Goal: Task Accomplishment & Management: Complete application form

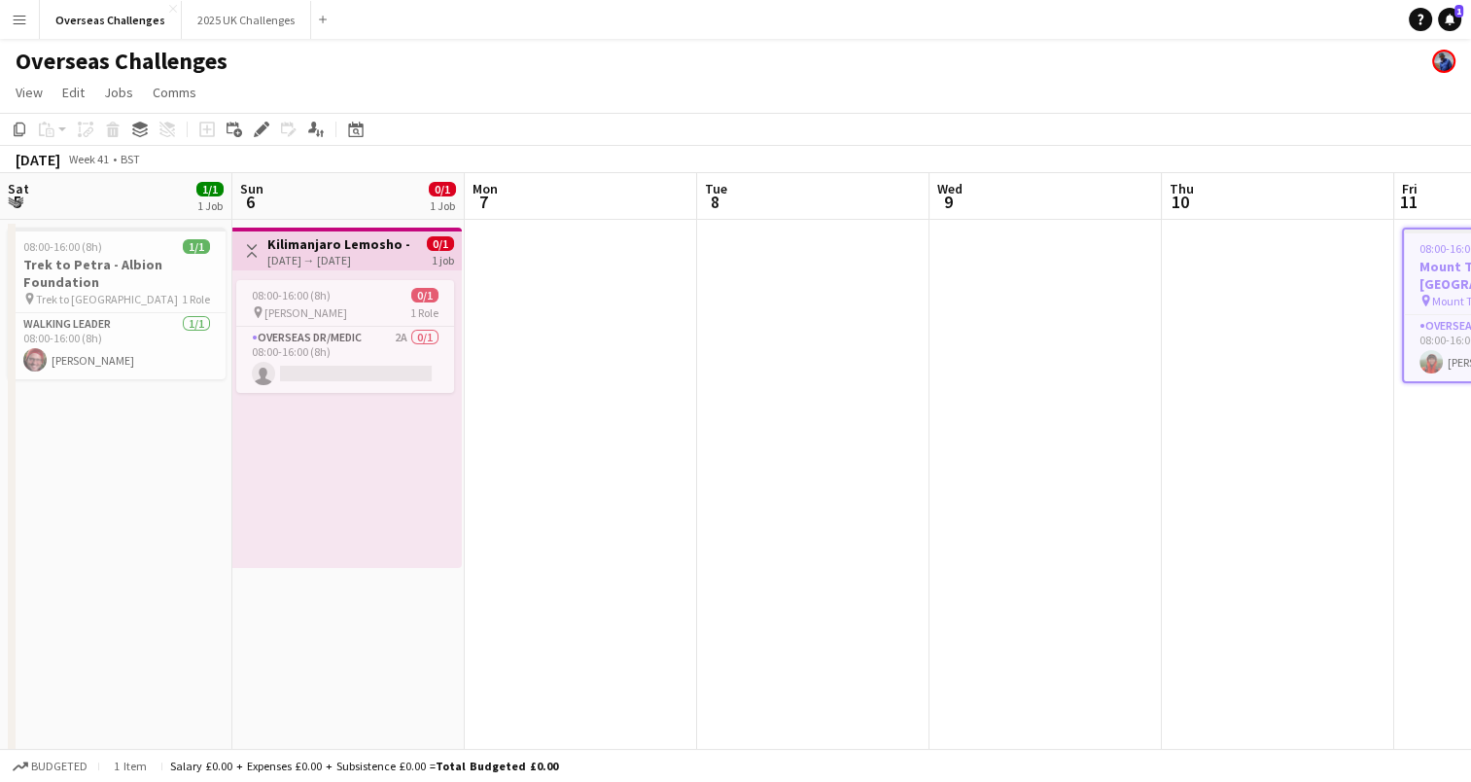
scroll to position [0, 504]
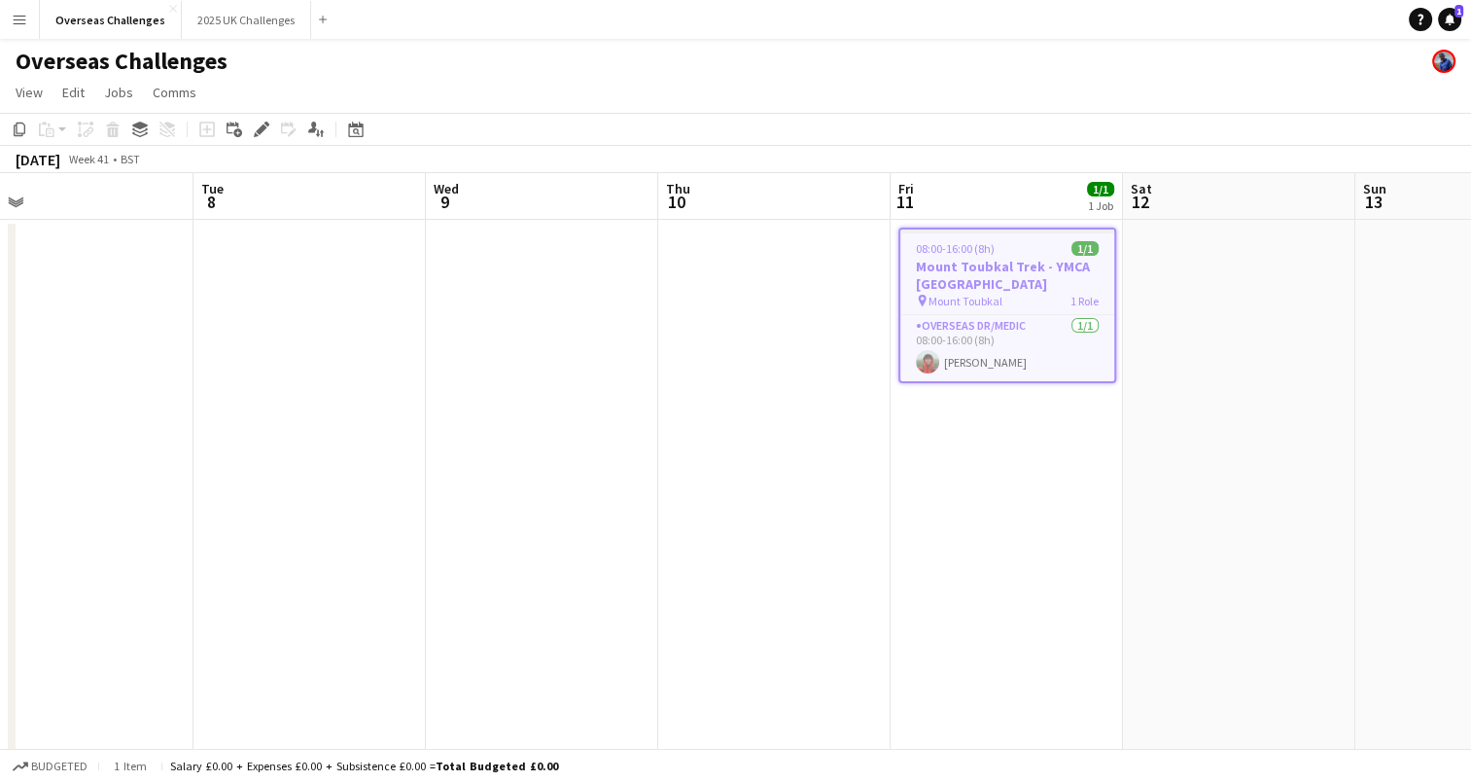
click at [1013, 280] on h3 "Mount Toubkal Trek - YMCA [GEOGRAPHIC_DATA]" at bounding box center [1007, 275] width 214 height 35
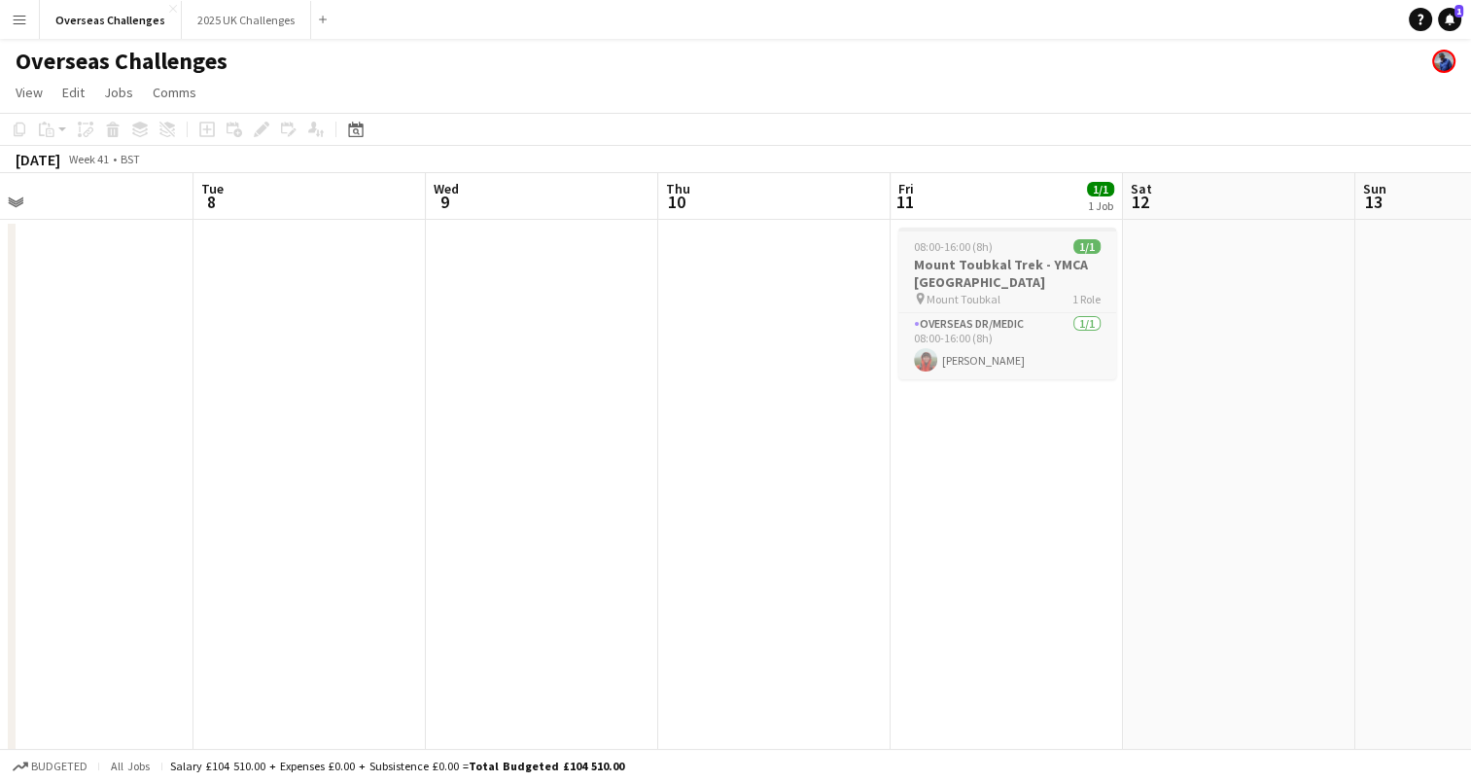
click at [1013, 280] on h3 "Mount Toubkal Trek - YMCA [GEOGRAPHIC_DATA]" at bounding box center [1007, 273] width 218 height 35
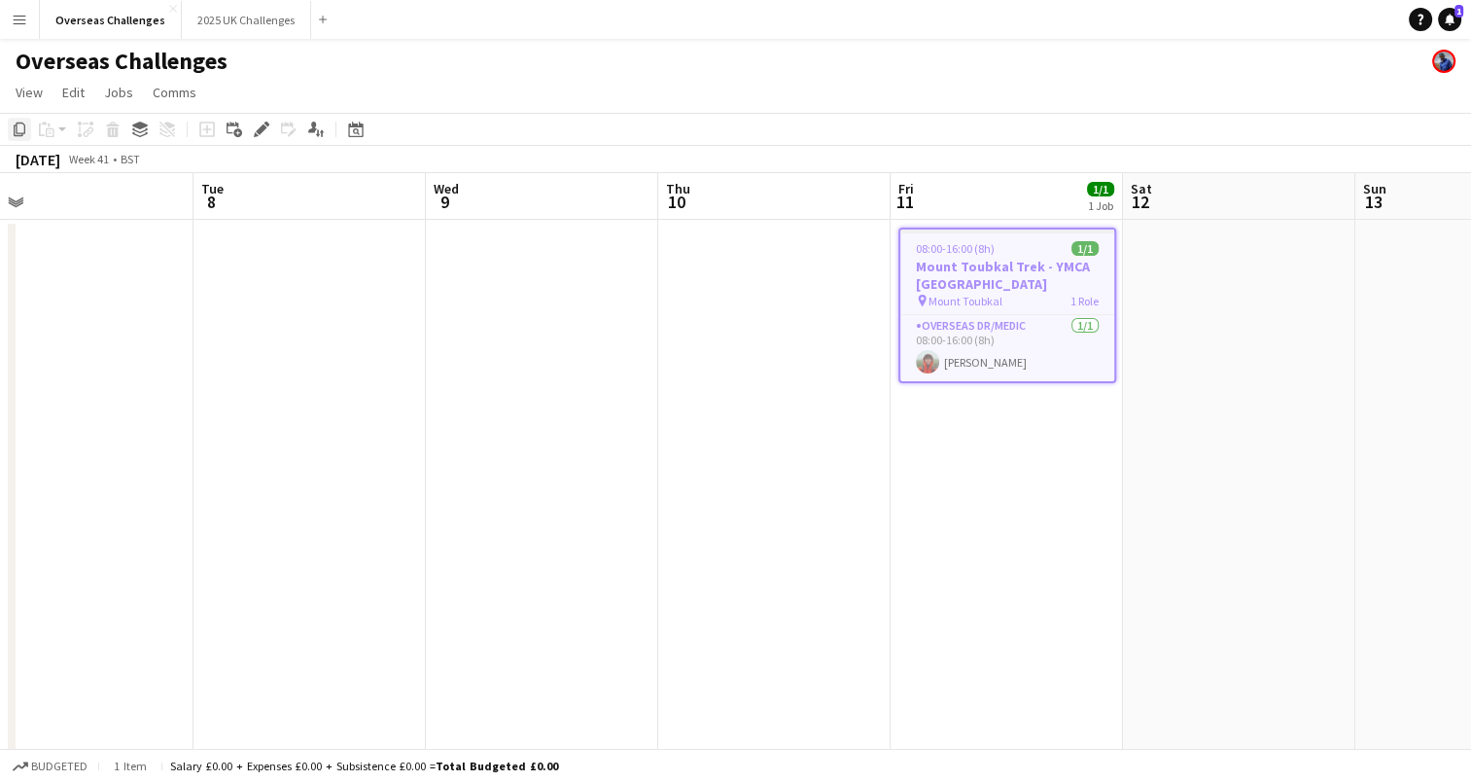
click at [20, 127] on icon "Copy" at bounding box center [20, 130] width 16 height 16
click at [352, 128] on icon "Date picker" at bounding box center [356, 130] width 16 height 16
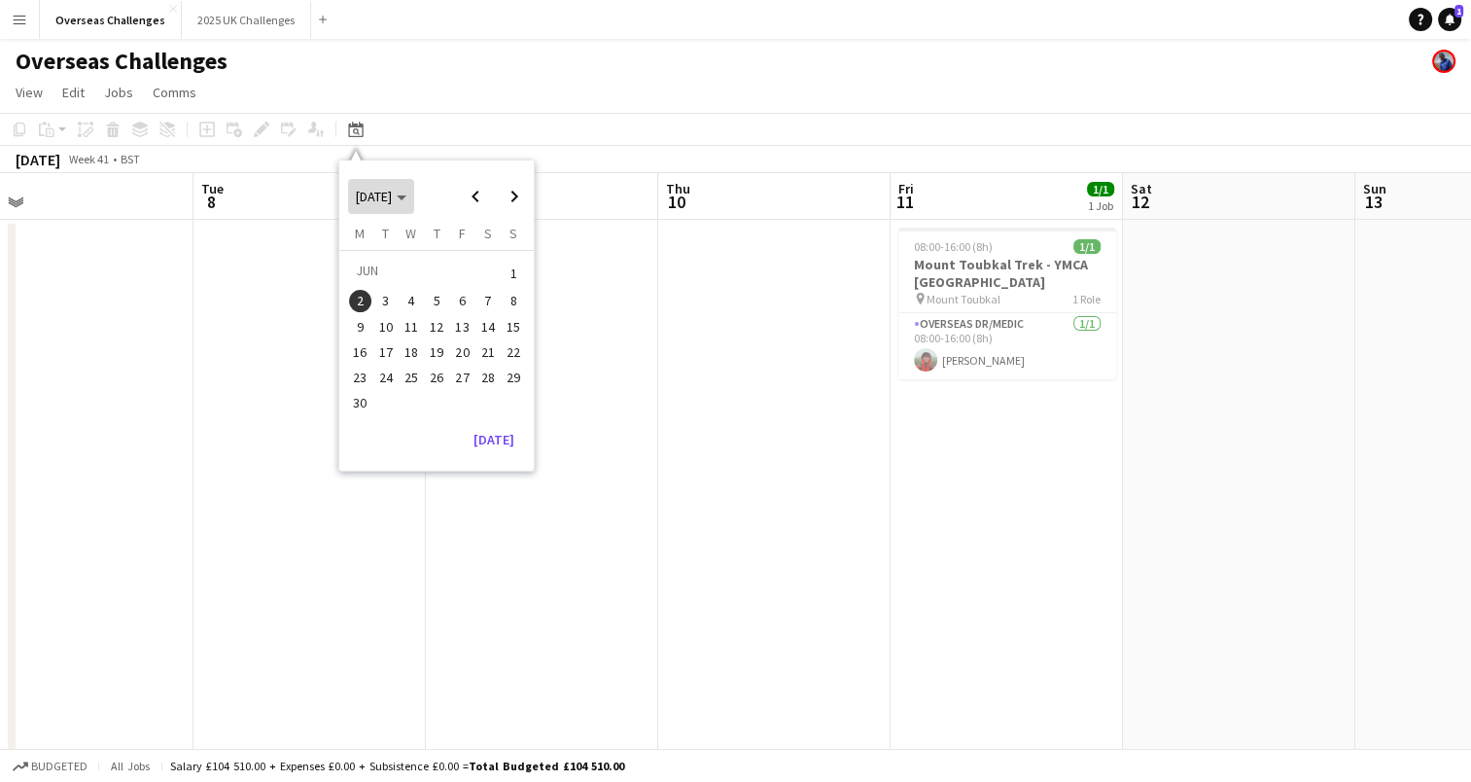
click at [406, 188] on span "[DATE]" at bounding box center [381, 197] width 51 height 18
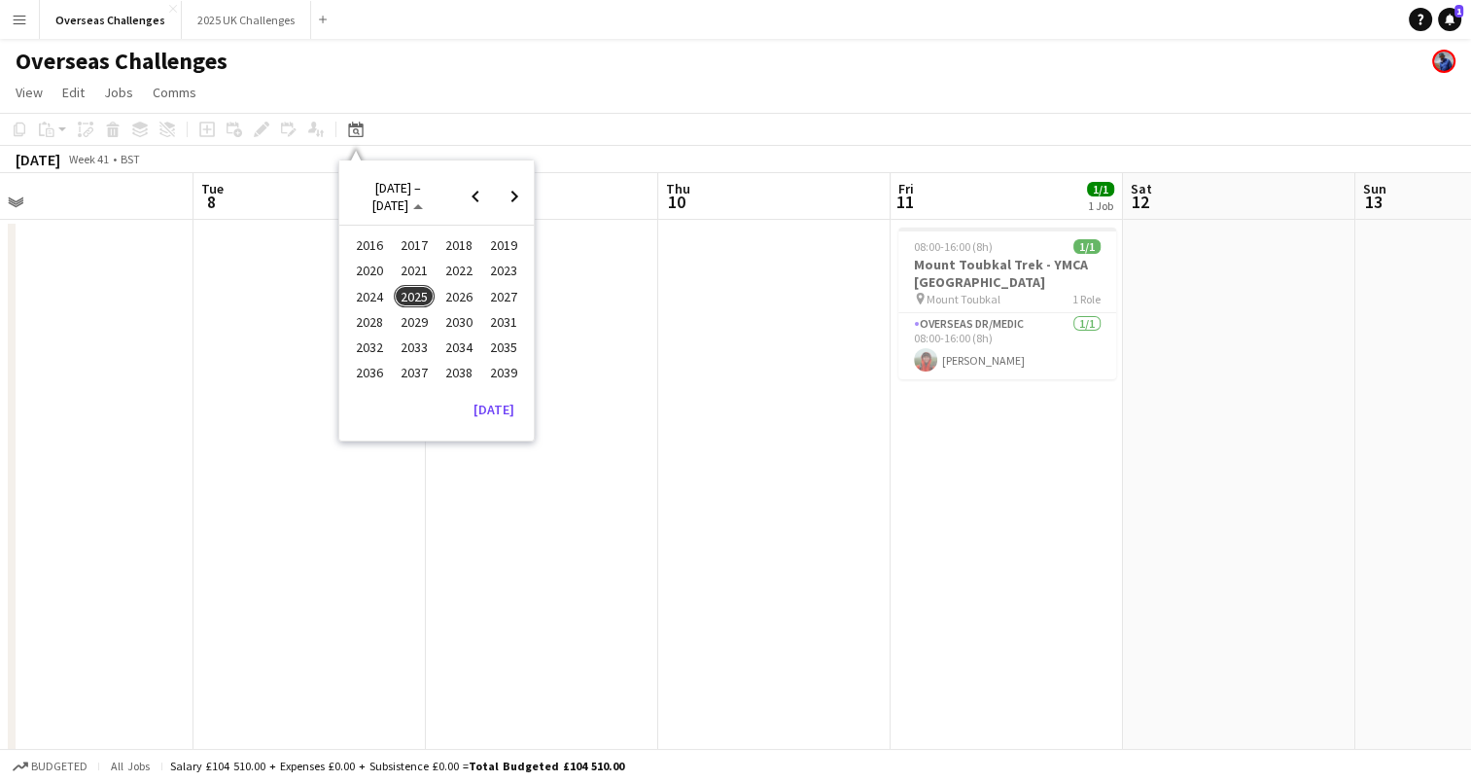
click at [454, 298] on span "2026" at bounding box center [459, 296] width 40 height 23
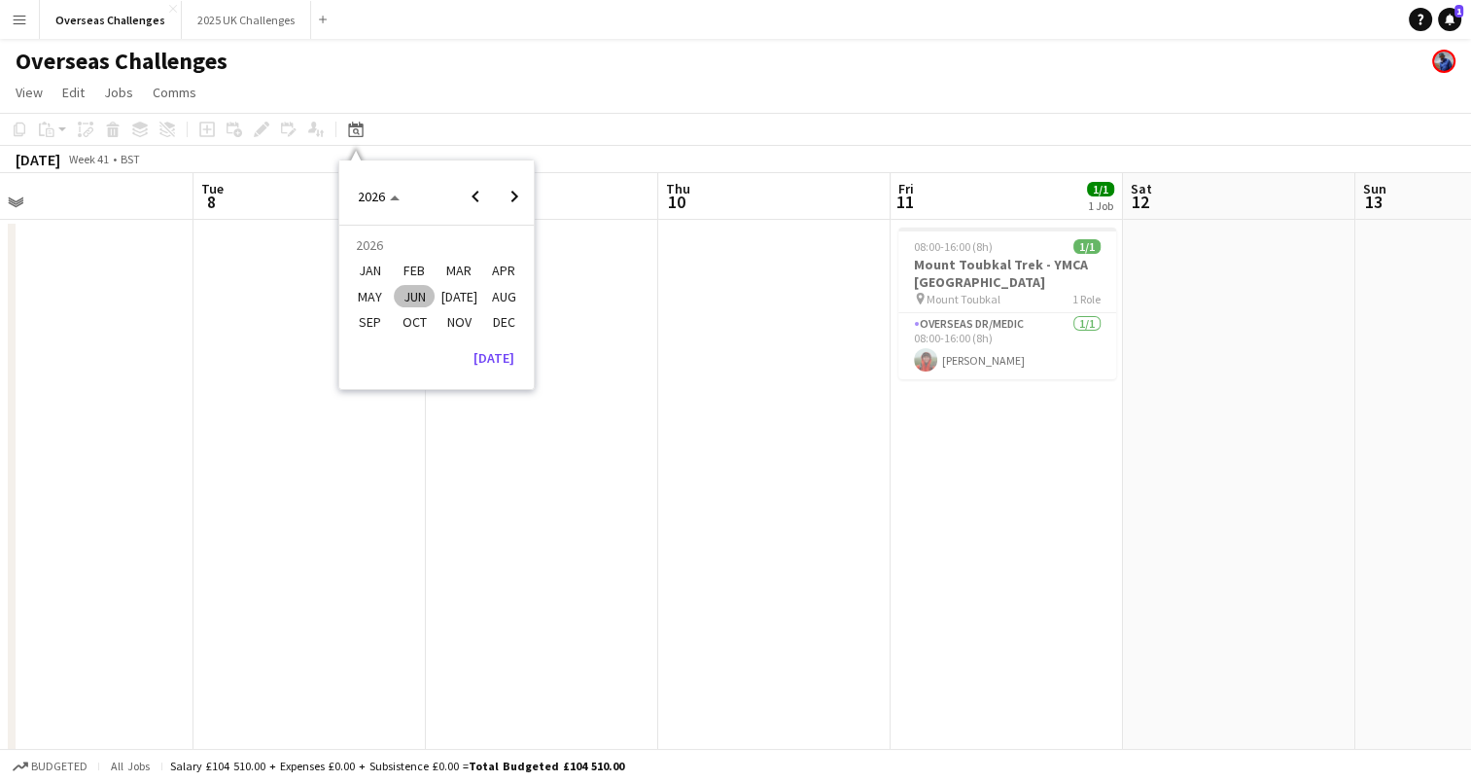
click at [418, 298] on span "JUN" at bounding box center [414, 296] width 40 height 23
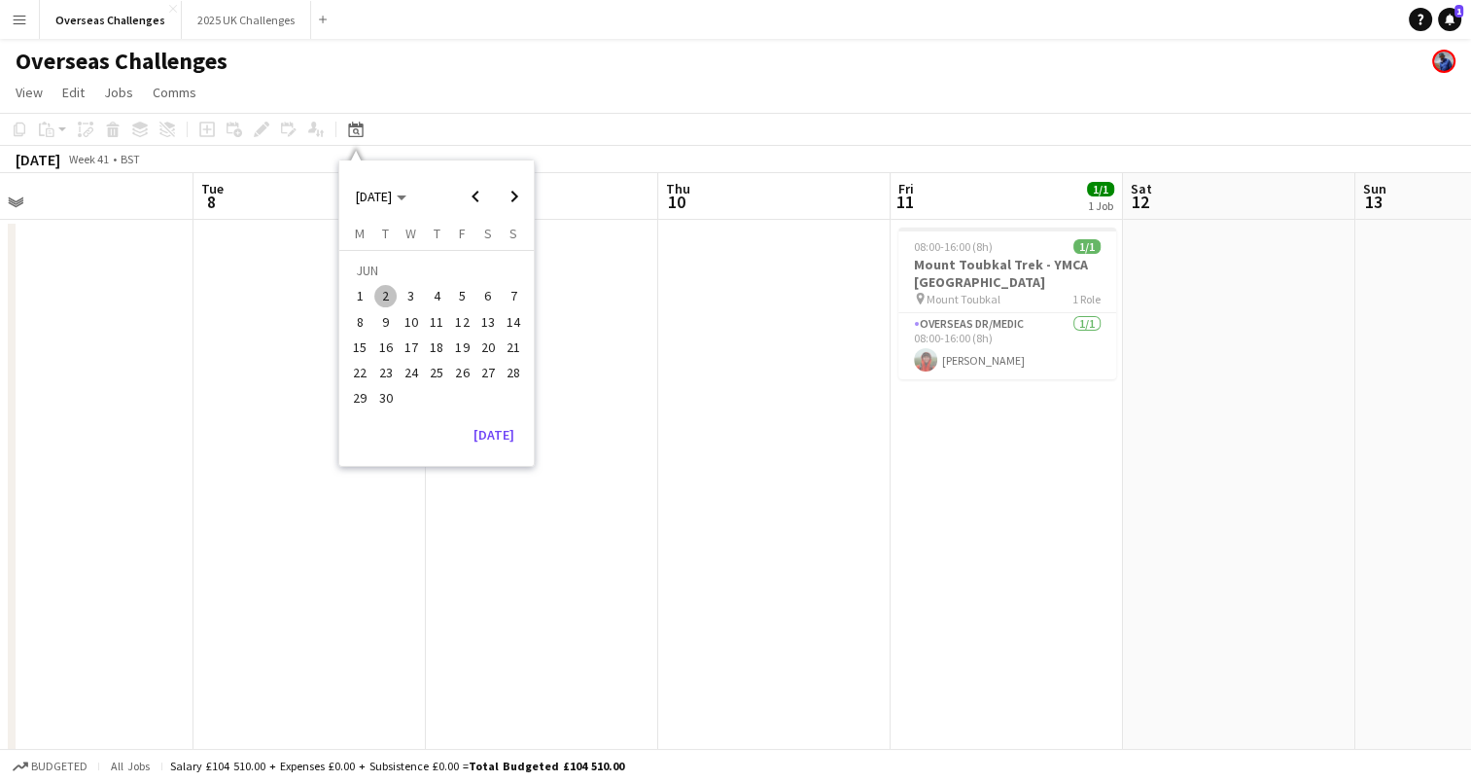
click at [382, 403] on span "30" at bounding box center [385, 398] width 23 height 23
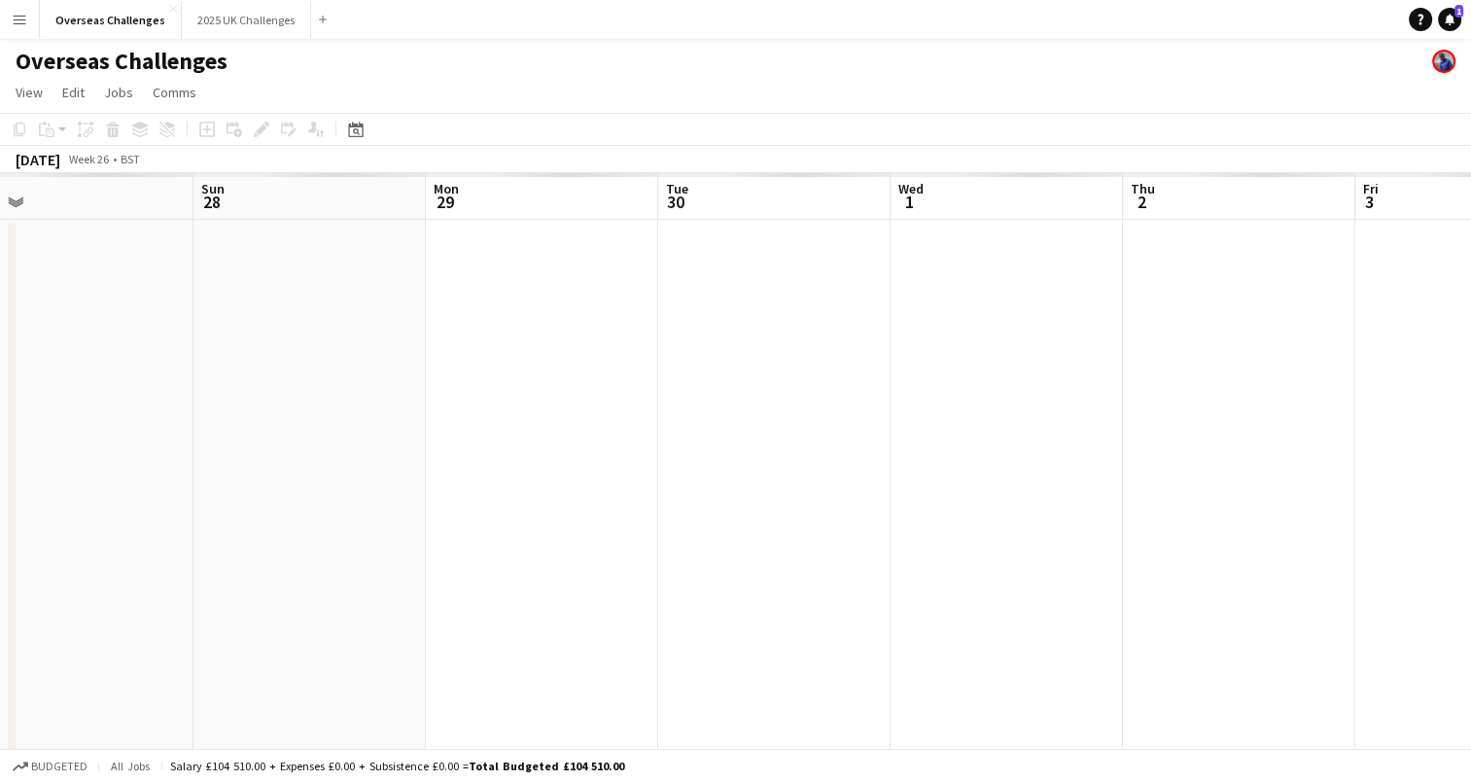
scroll to position [0, 669]
click at [544, 337] on app-date-cell at bounding box center [609, 539] width 232 height 639
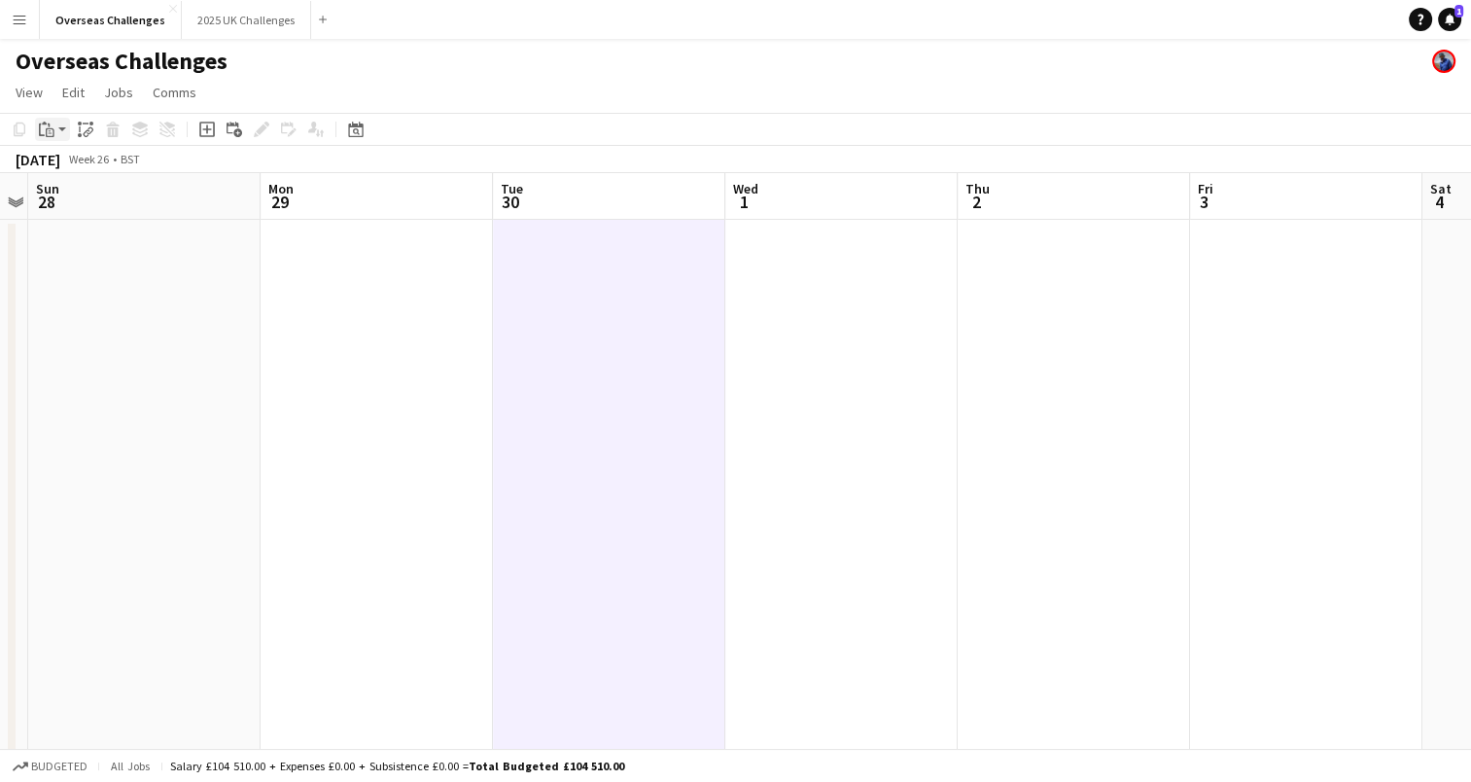
click at [59, 131] on app-action-btn "Paste" at bounding box center [52, 129] width 35 height 23
click at [75, 165] on link "Paste Ctrl+V" at bounding box center [143, 167] width 183 height 18
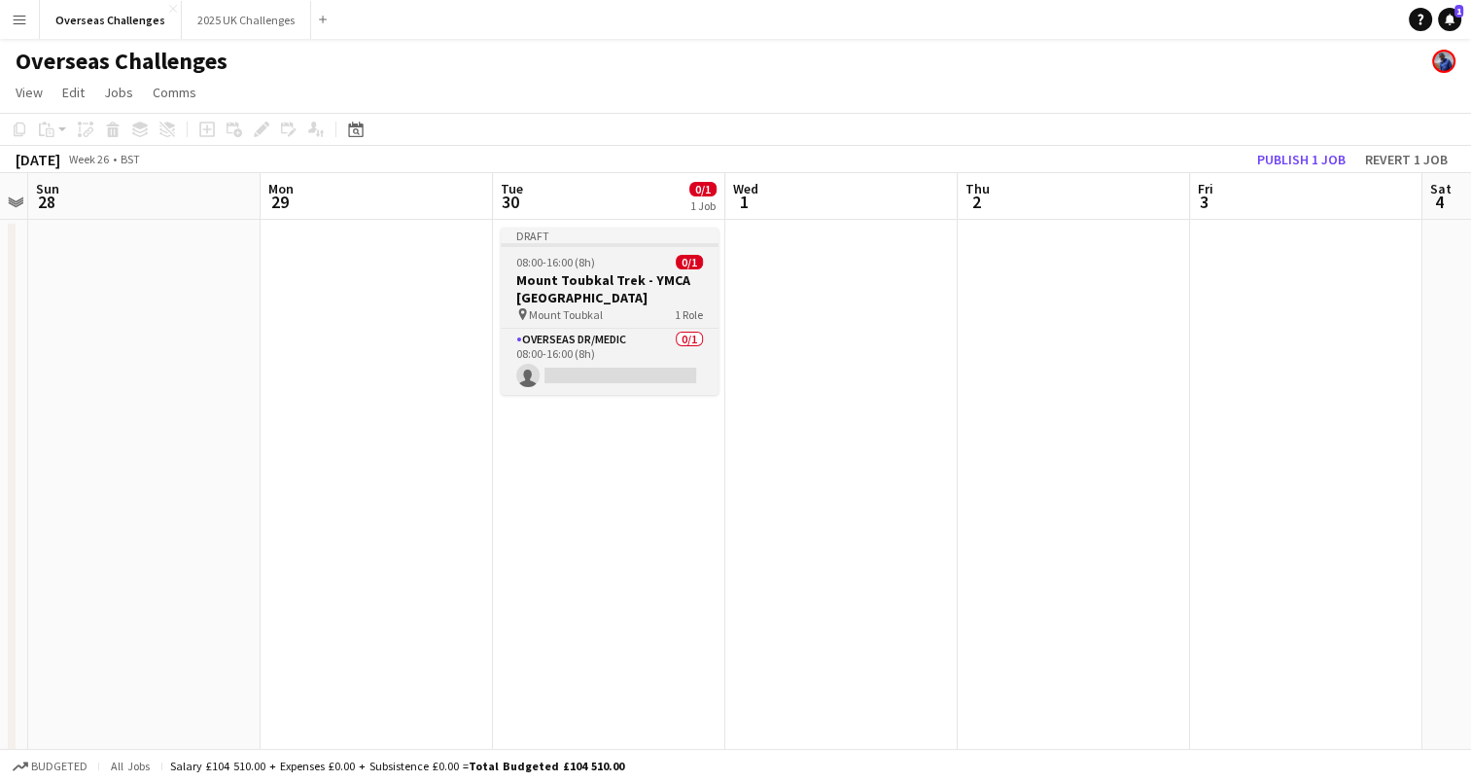
click at [607, 271] on h3 "Mount Toubkal Trek - YMCA [GEOGRAPHIC_DATA]" at bounding box center [610, 288] width 218 height 35
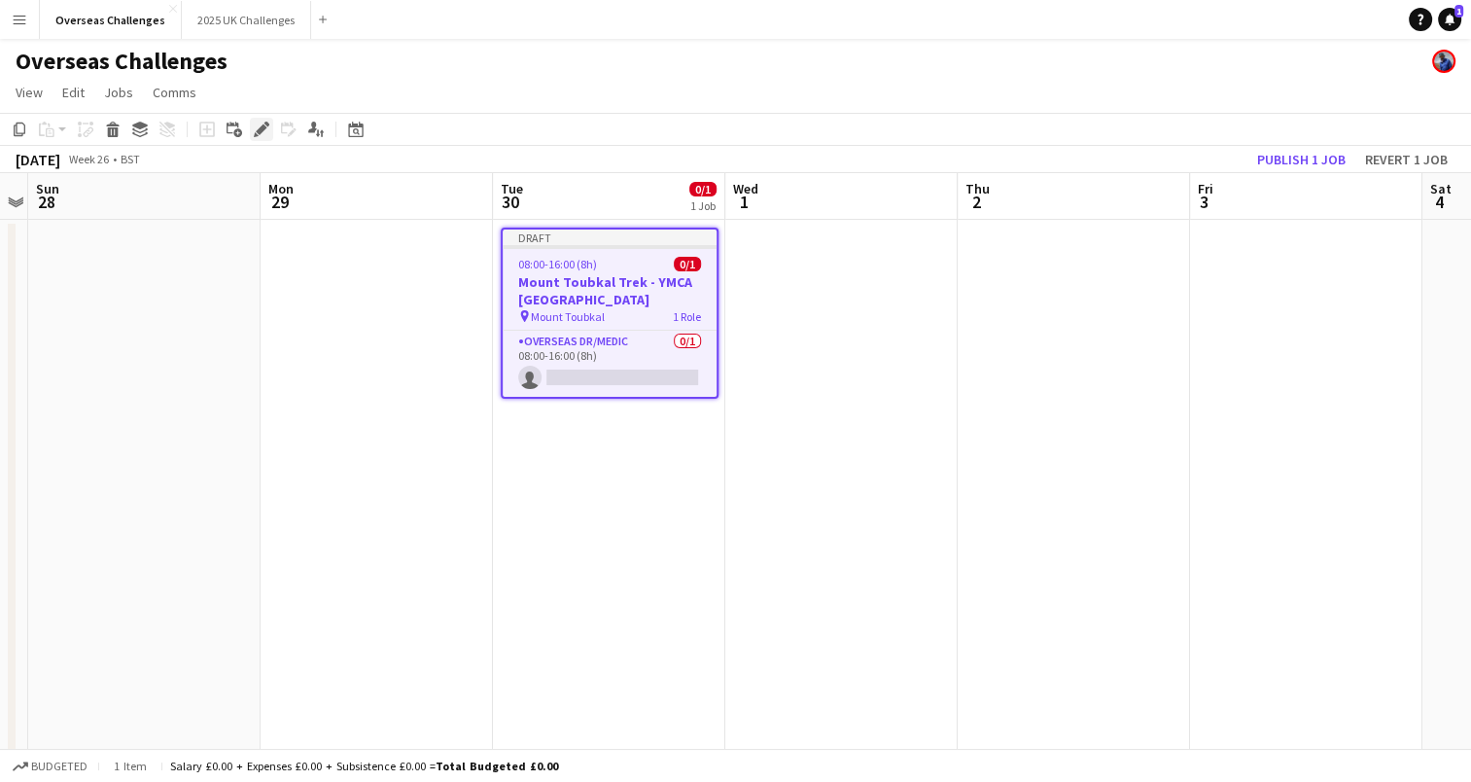
click at [259, 127] on icon "Edit" at bounding box center [262, 130] width 16 height 16
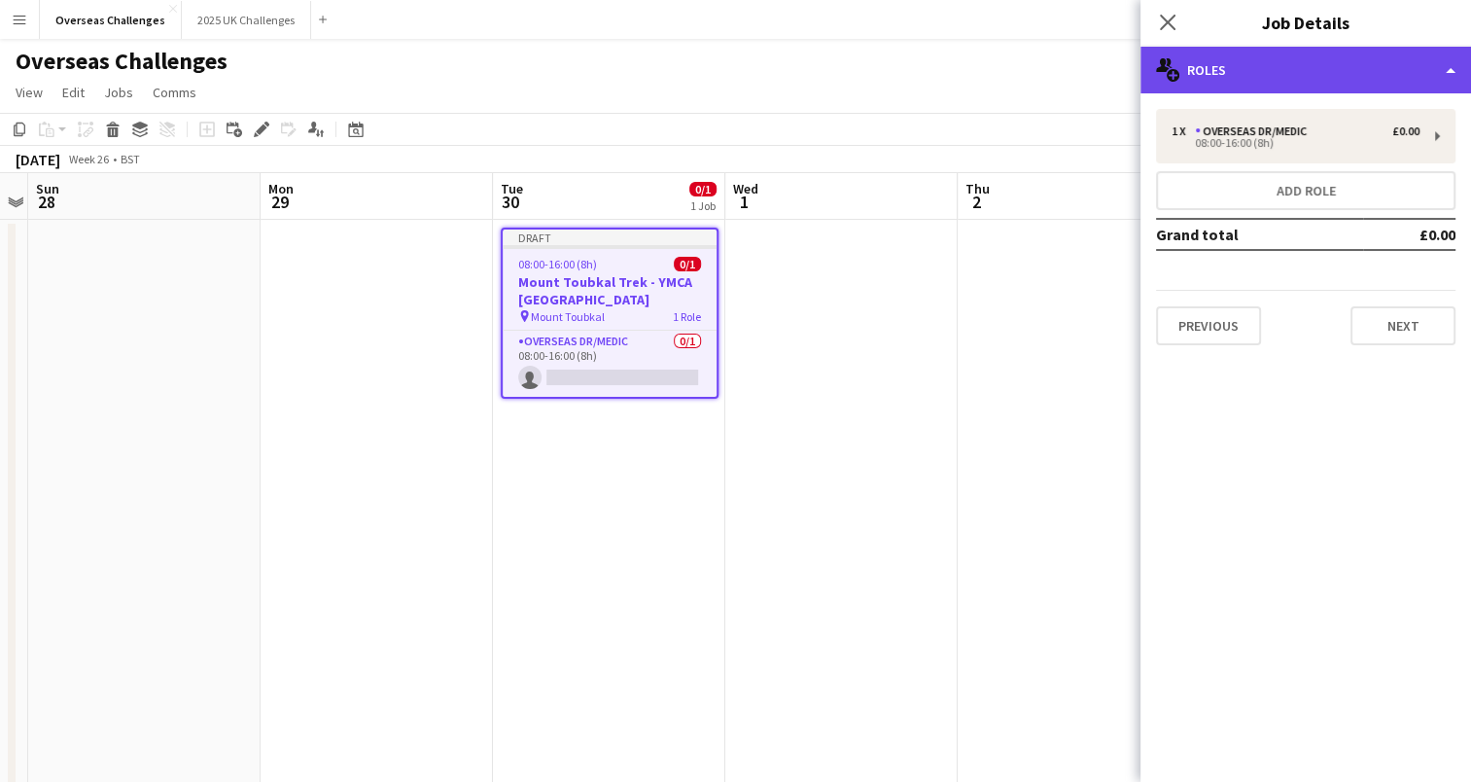
click at [1283, 74] on div "multiple-users-add Roles" at bounding box center [1306, 70] width 331 height 47
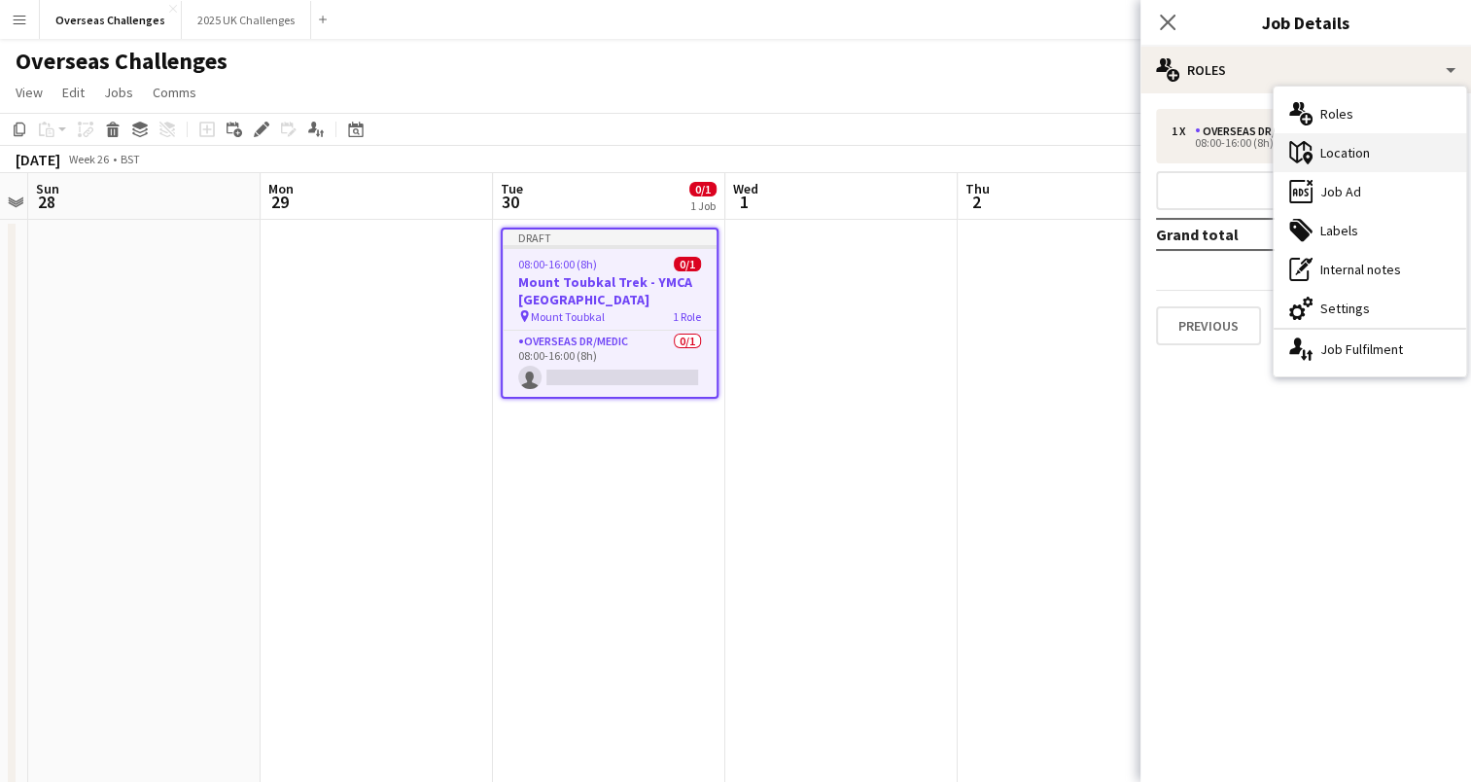
click at [1341, 150] on div "maps-pin-1 Location" at bounding box center [1370, 152] width 193 height 39
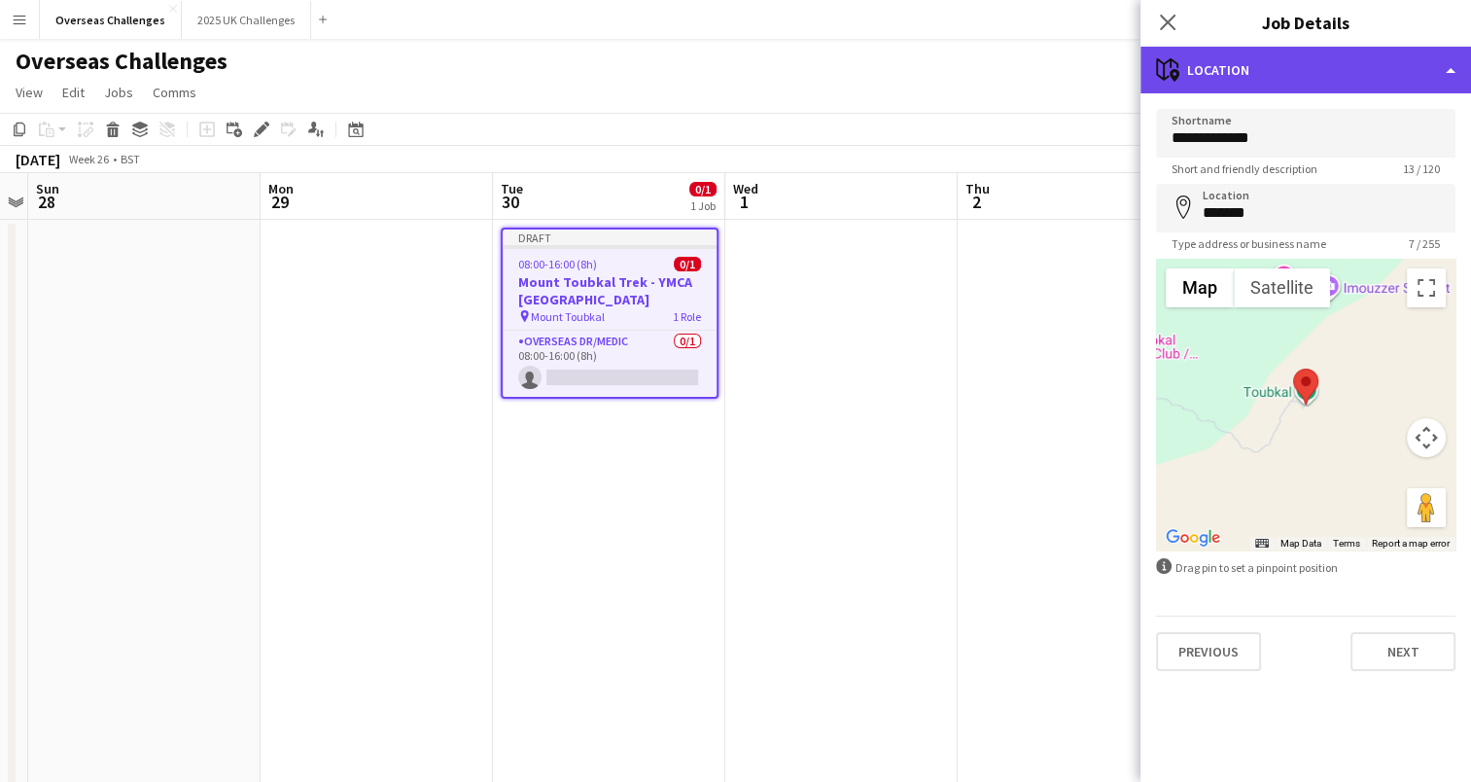
click at [1293, 78] on div "maps-pin-1 Location" at bounding box center [1306, 70] width 331 height 47
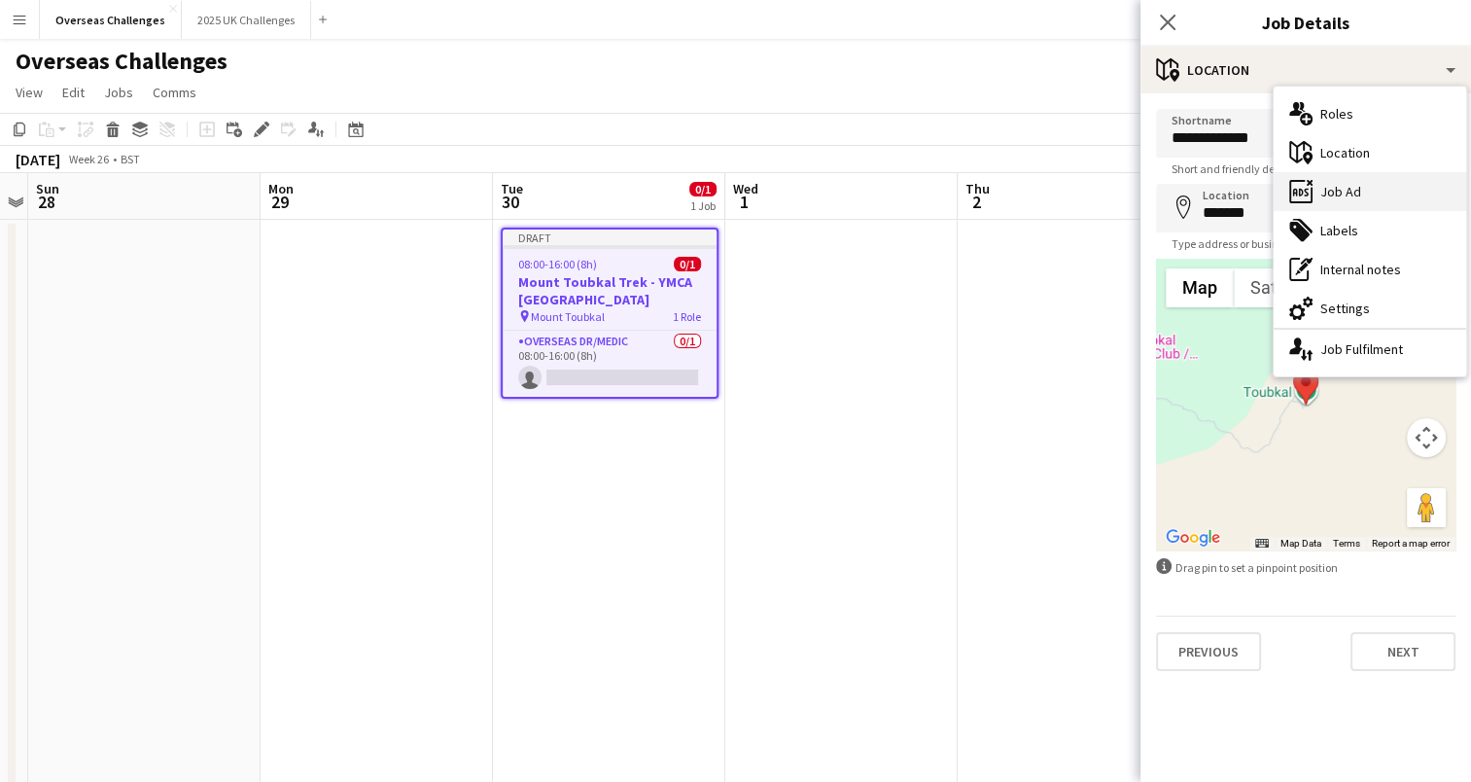
click at [1350, 186] on div "ads-window Job Ad" at bounding box center [1370, 191] width 193 height 39
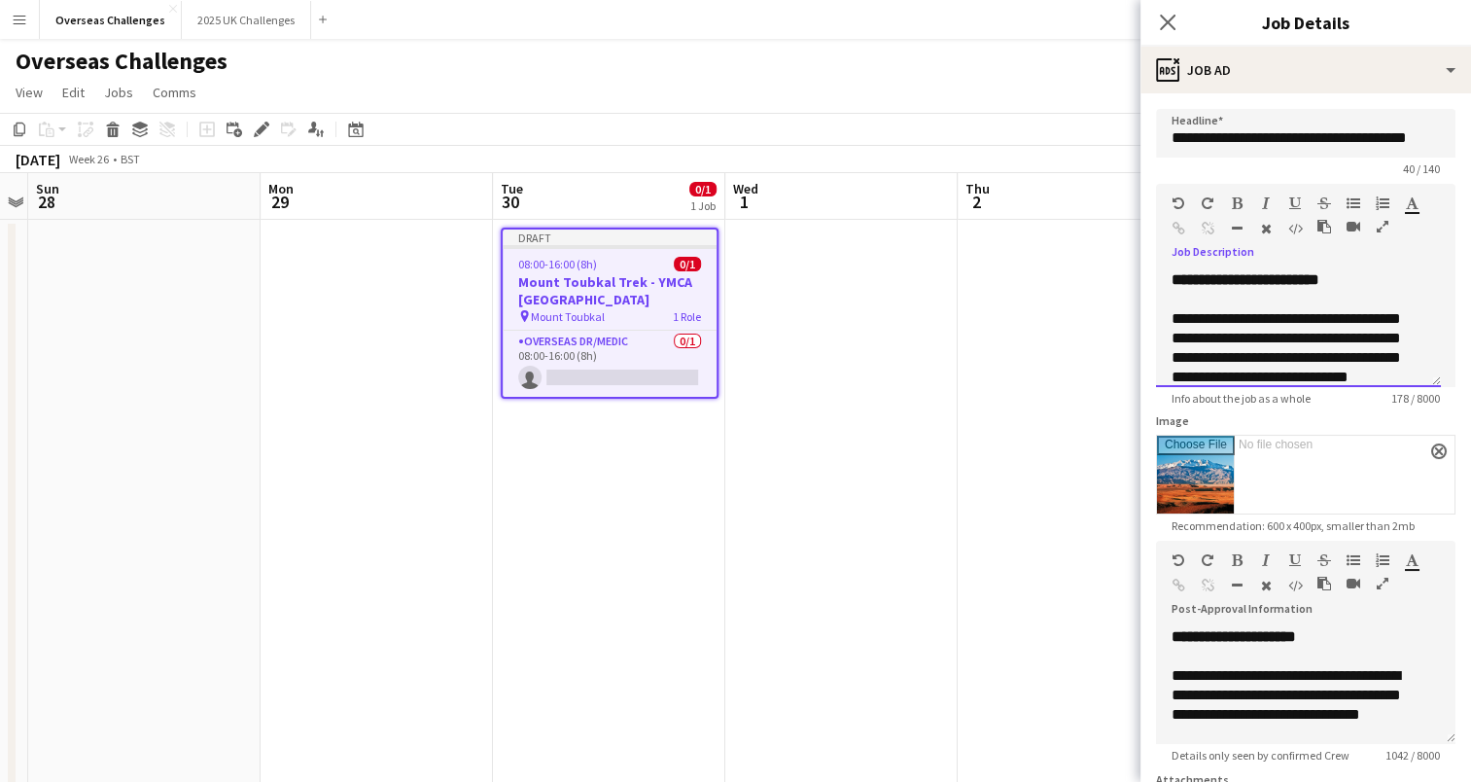
click at [1225, 281] on b "**********" at bounding box center [1246, 279] width 148 height 15
click at [1210, 332] on div "**********" at bounding box center [1298, 328] width 285 height 117
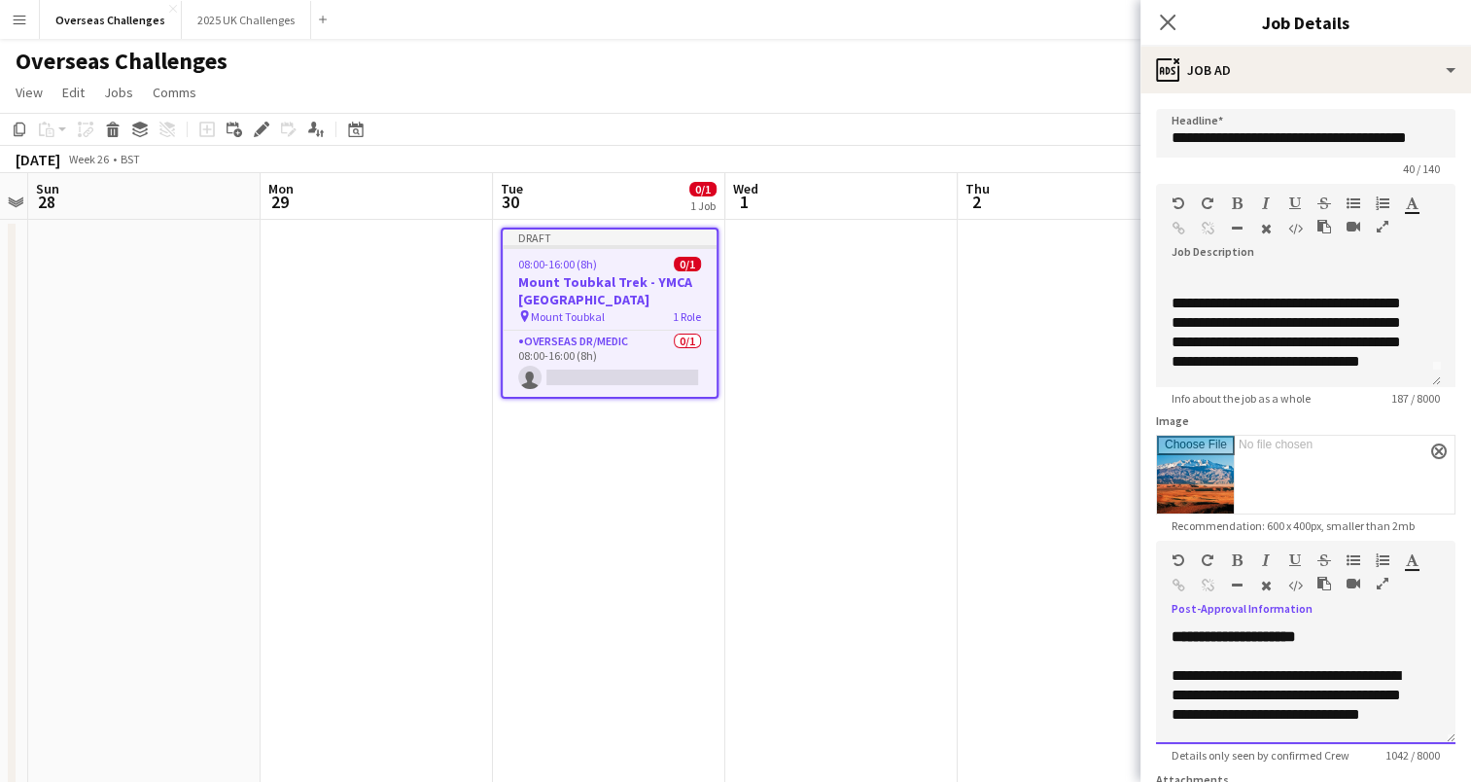
click at [1229, 638] on b "**********" at bounding box center [1234, 636] width 124 height 15
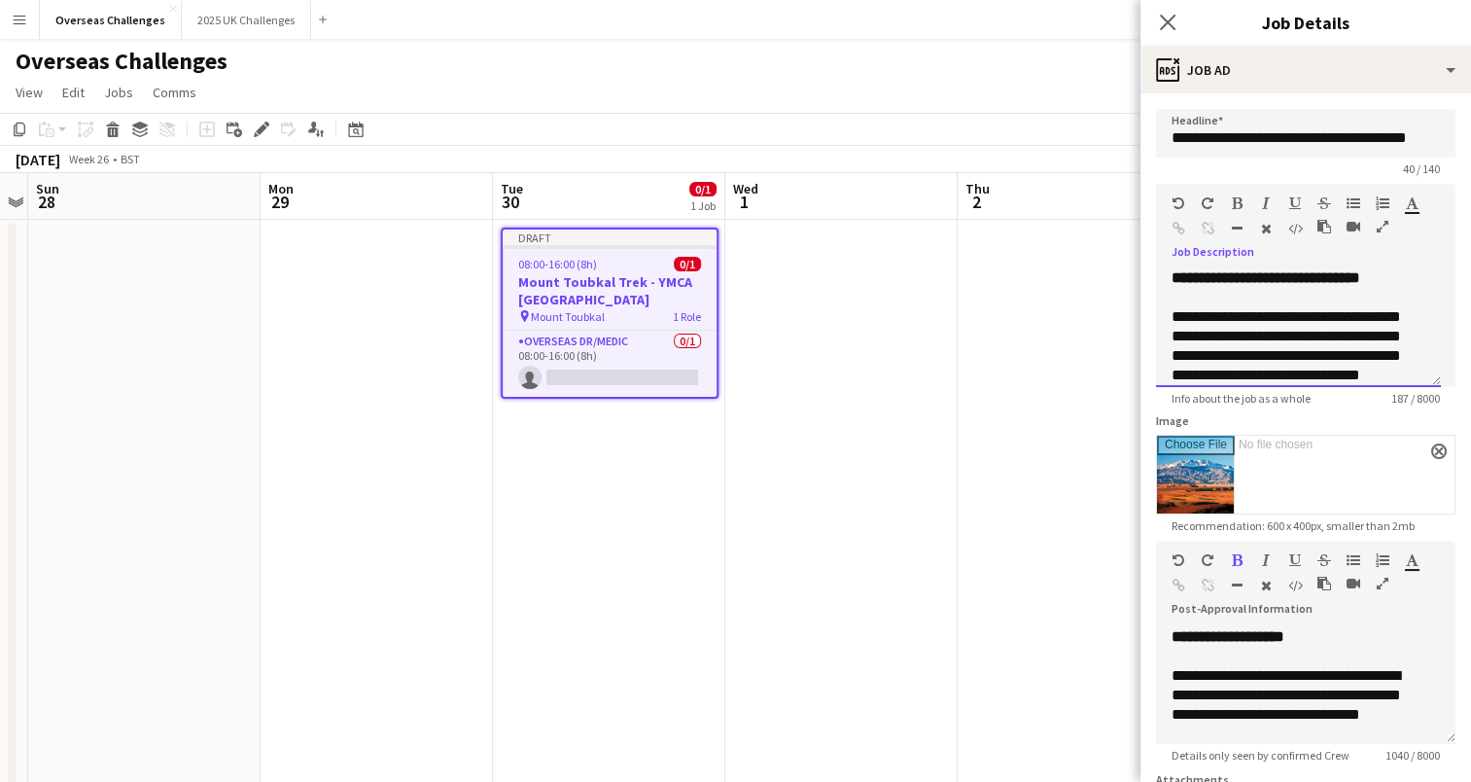
scroll to position [0, 0]
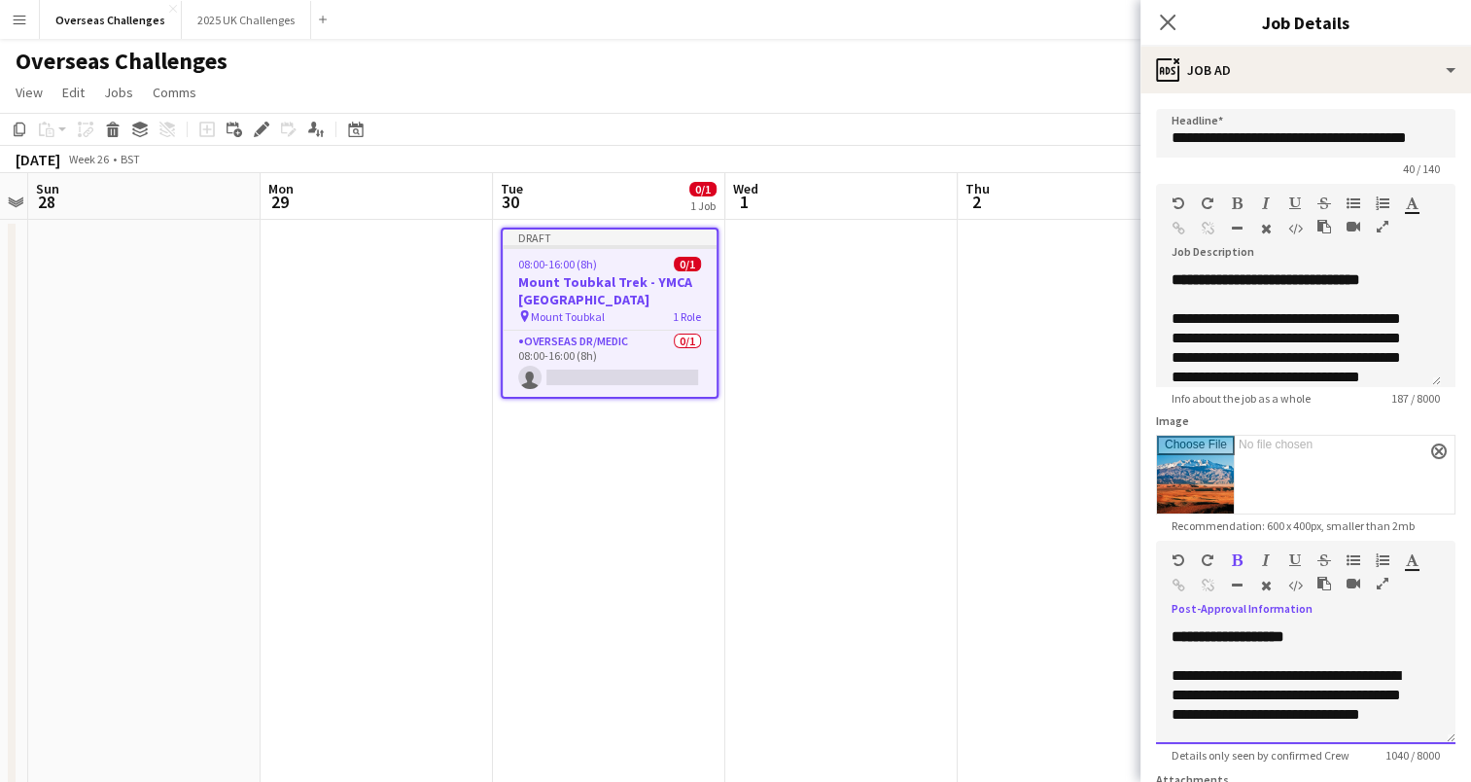
click at [1221, 640] on b "**********" at bounding box center [1228, 636] width 113 height 15
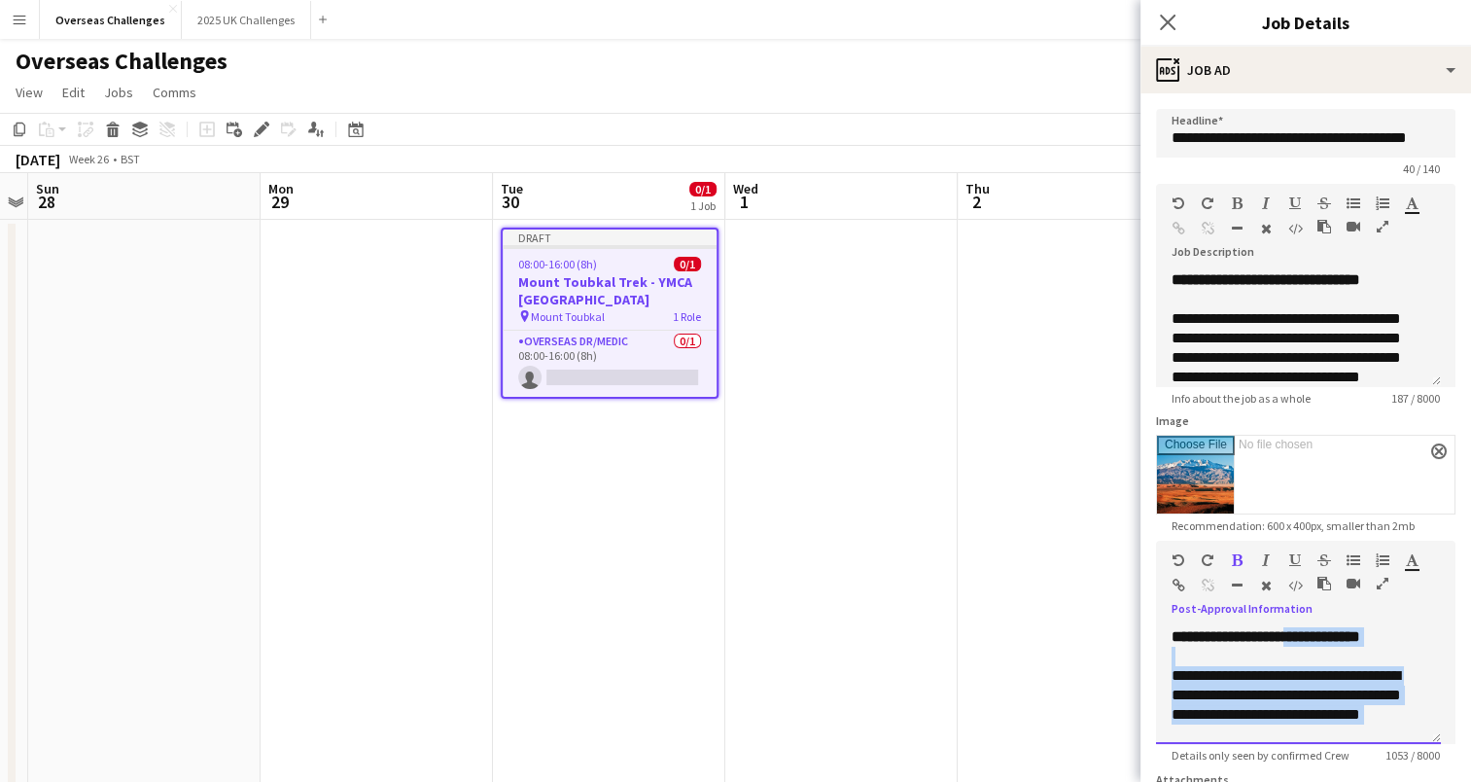
drag, startPoint x: 1346, startPoint y: 635, endPoint x: 1300, endPoint y: 617, distance: 48.9
click at [1300, 617] on div "**********" at bounding box center [1305, 679] width 299 height 130
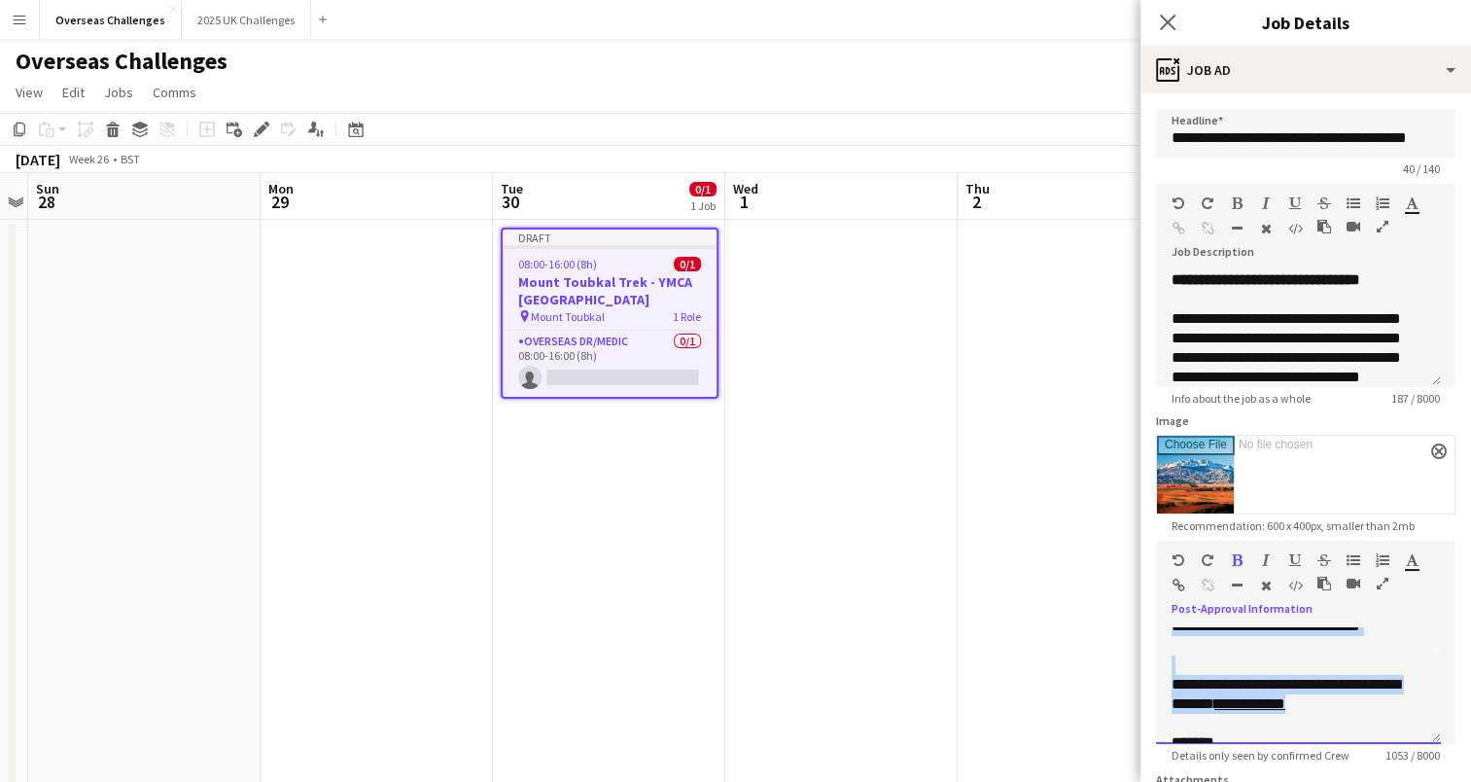
scroll to position [117, 0]
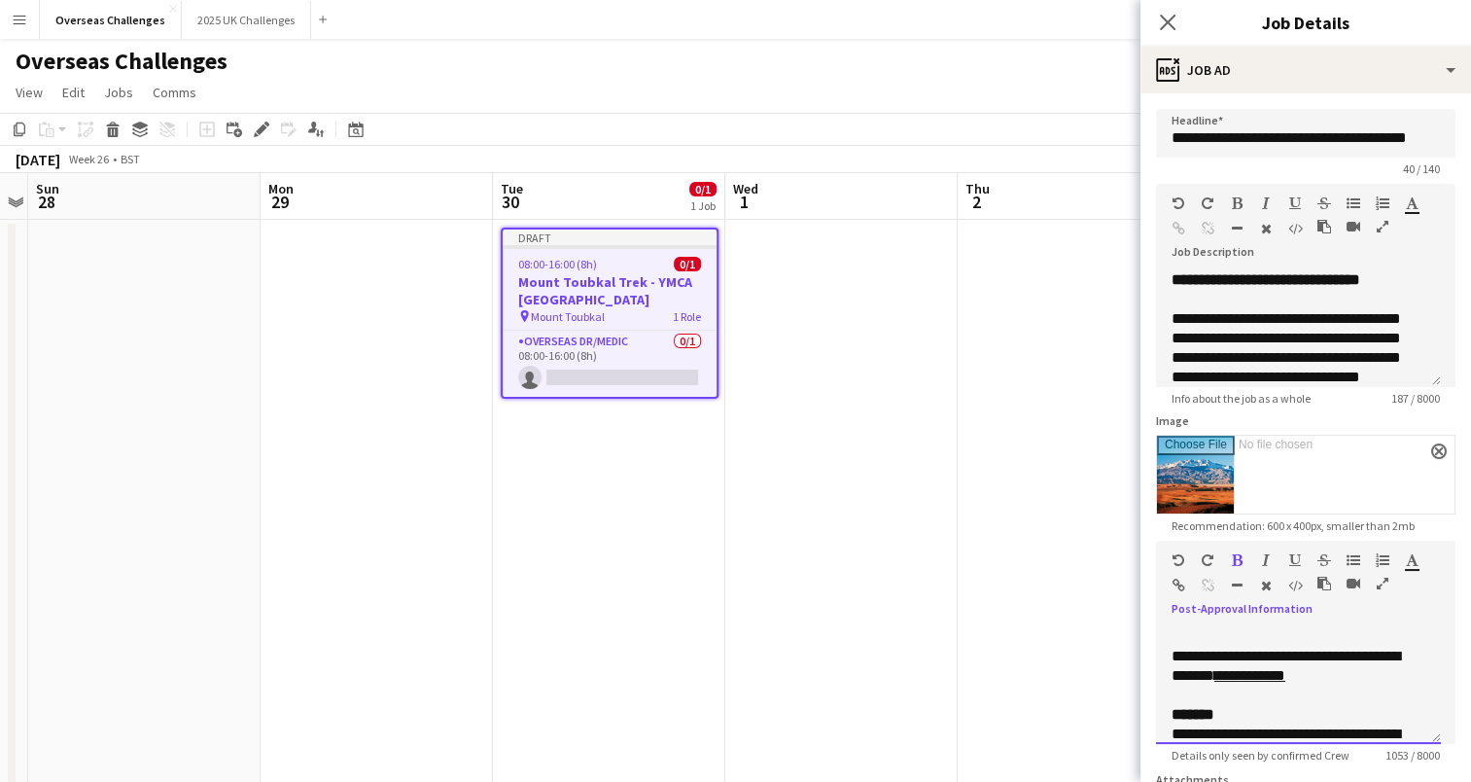
click at [1353, 686] on div at bounding box center [1299, 695] width 254 height 19
click at [1348, 672] on div "**********" at bounding box center [1291, 666] width 239 height 39
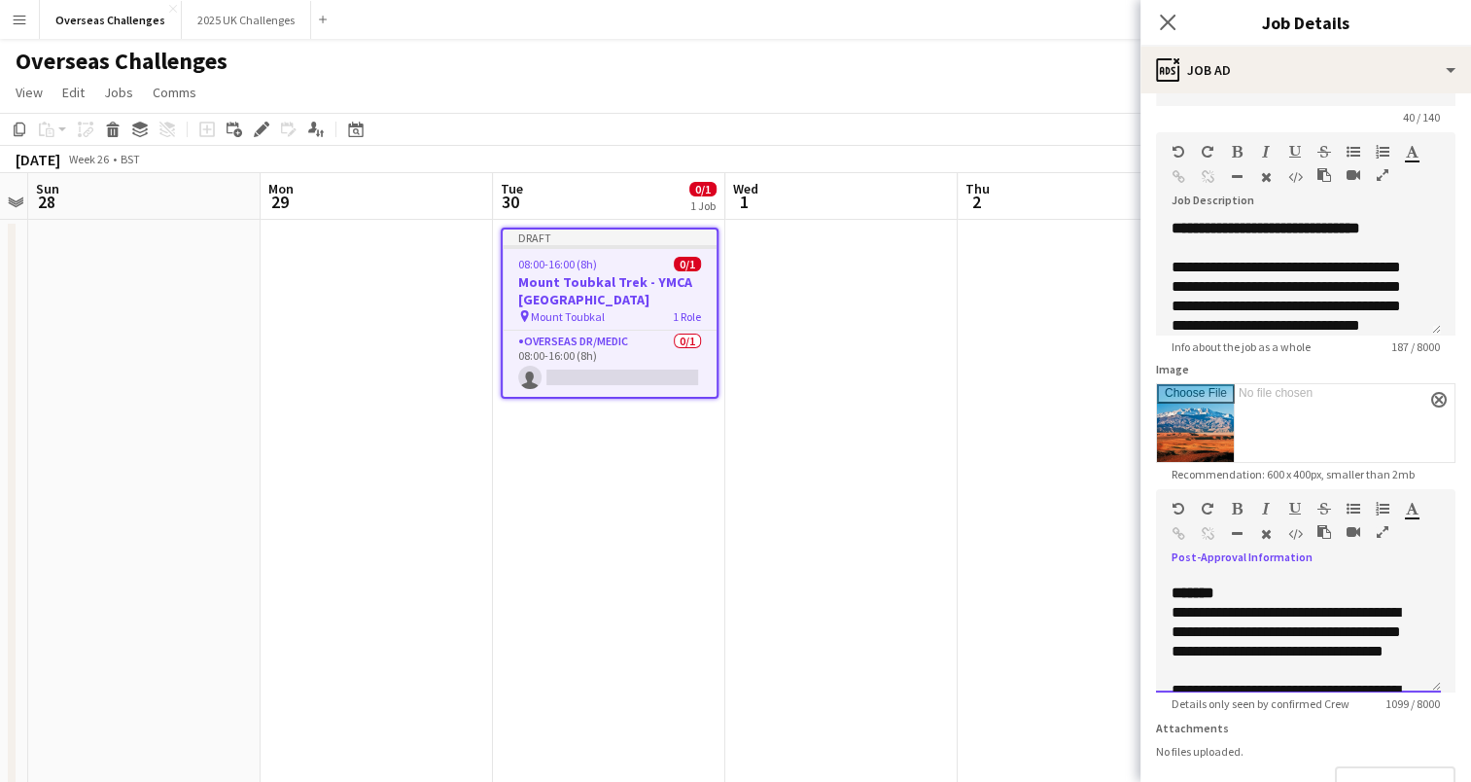
scroll to position [190, 0]
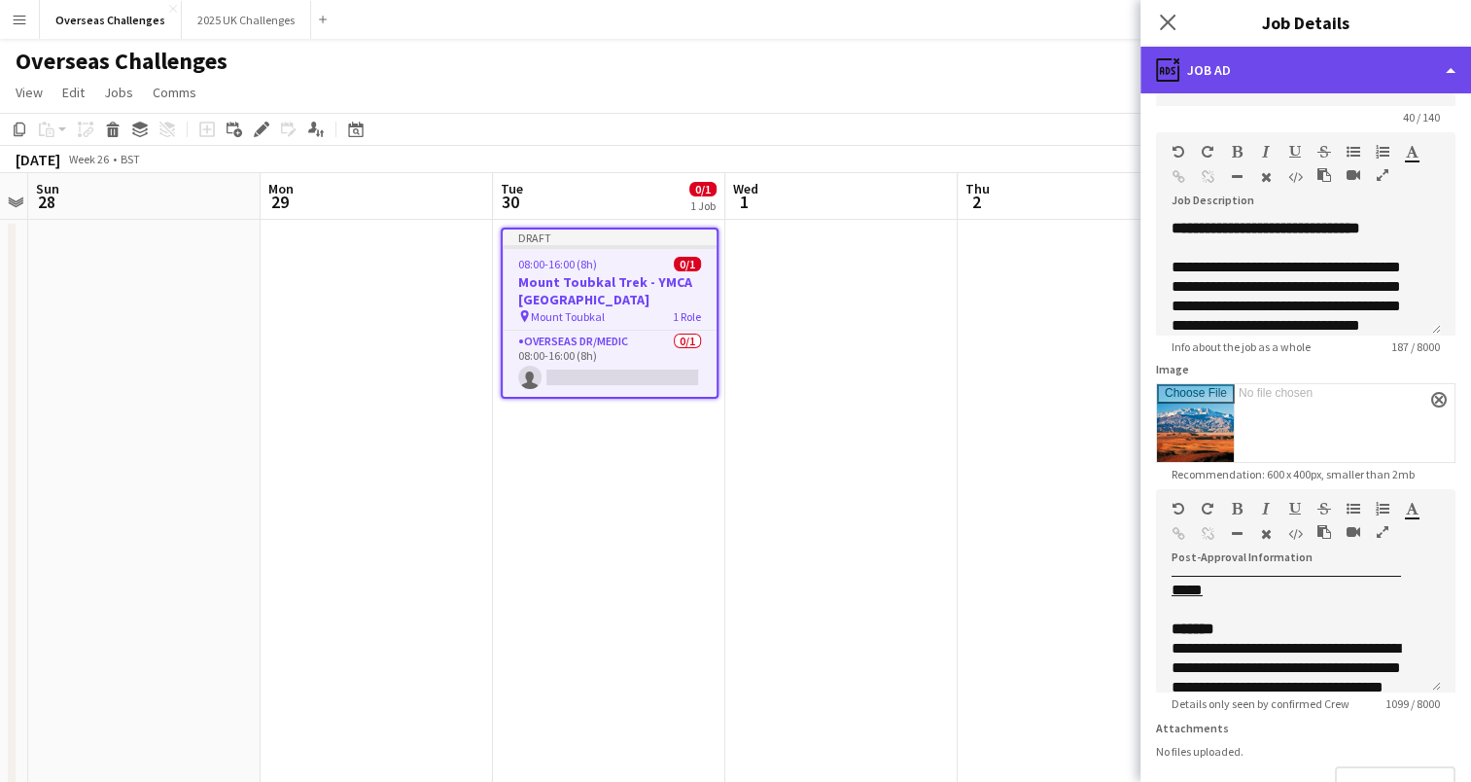
click at [1317, 74] on div "ads-window Job Ad" at bounding box center [1306, 70] width 331 height 47
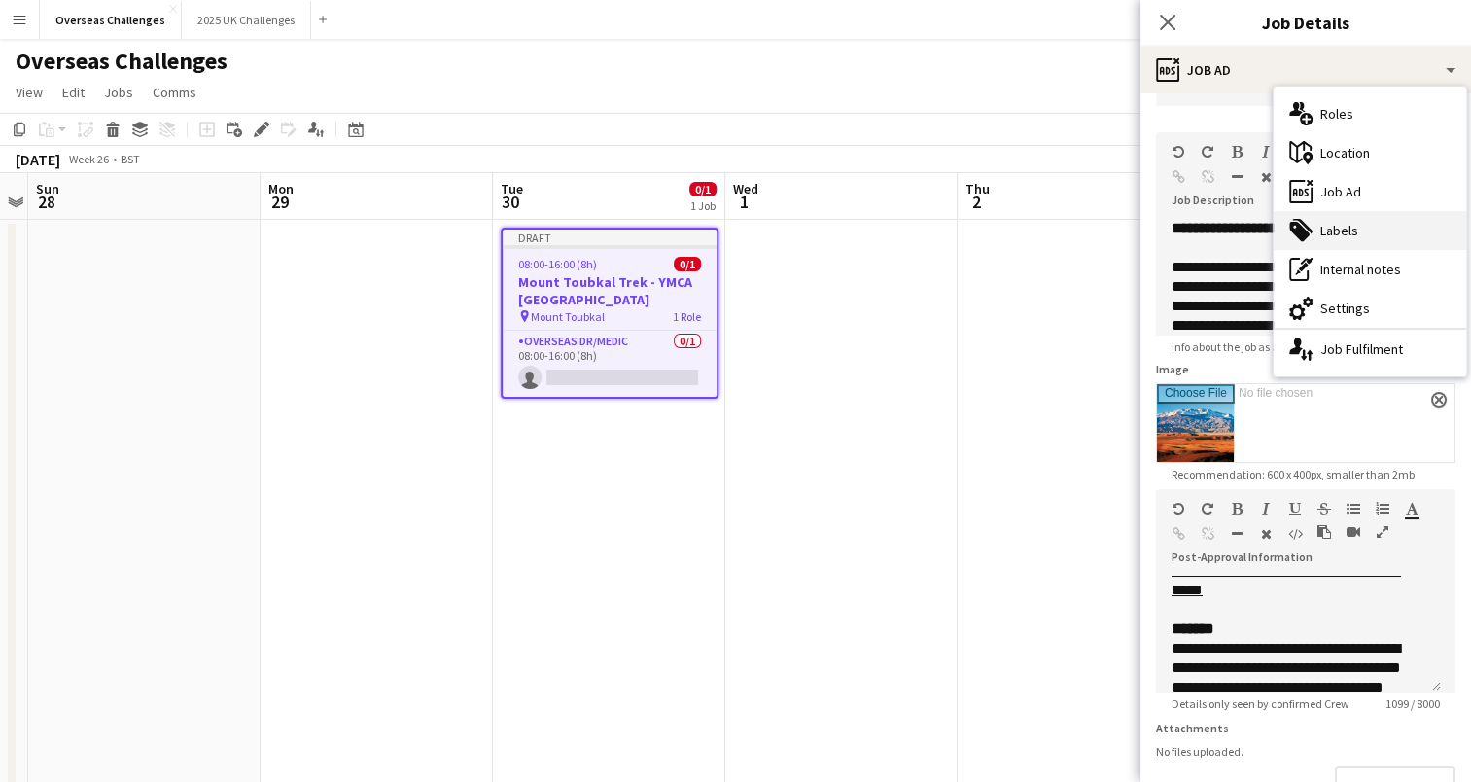
click at [1355, 223] on div "tags-double Labels" at bounding box center [1370, 230] width 193 height 39
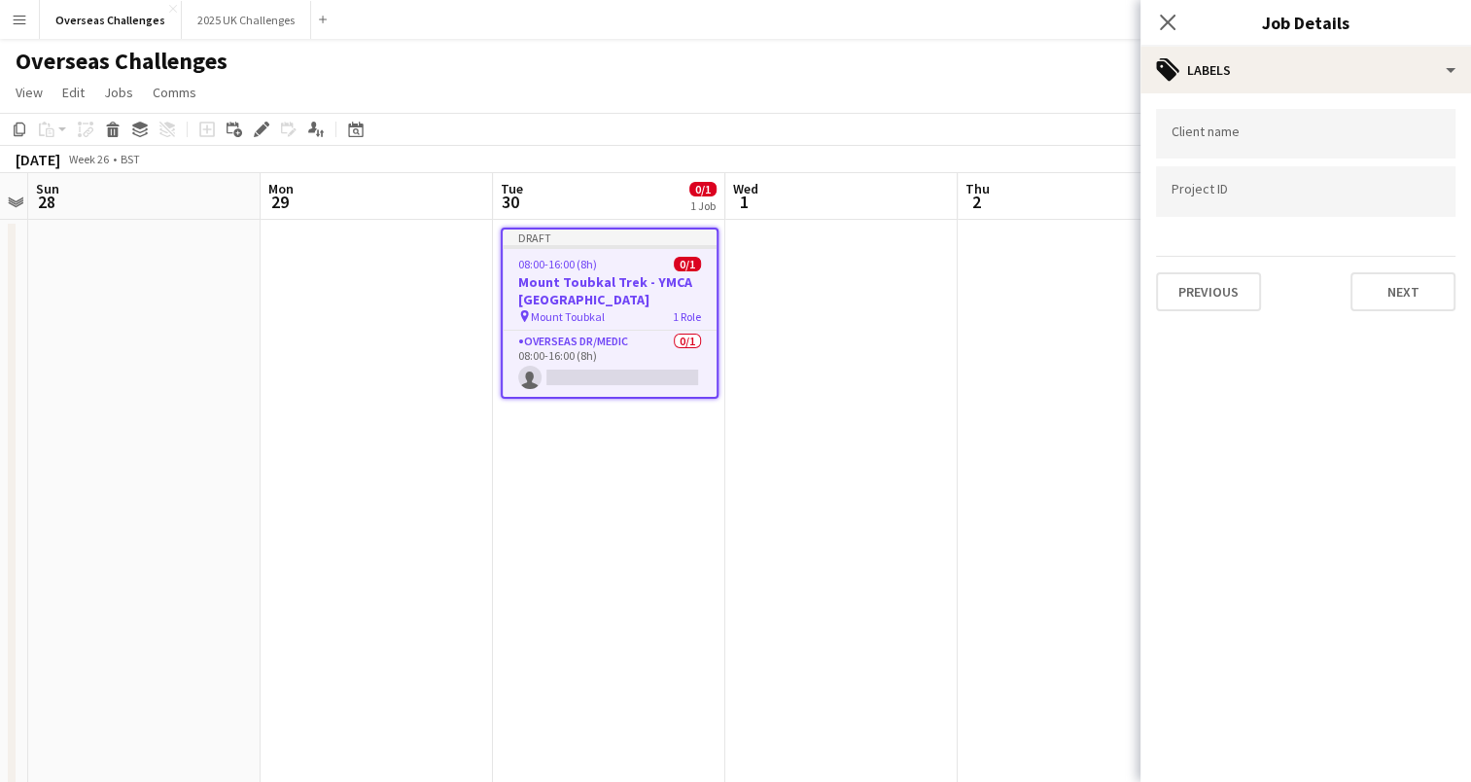
type input "*******"
click at [1399, 280] on button "Next" at bounding box center [1403, 291] width 105 height 39
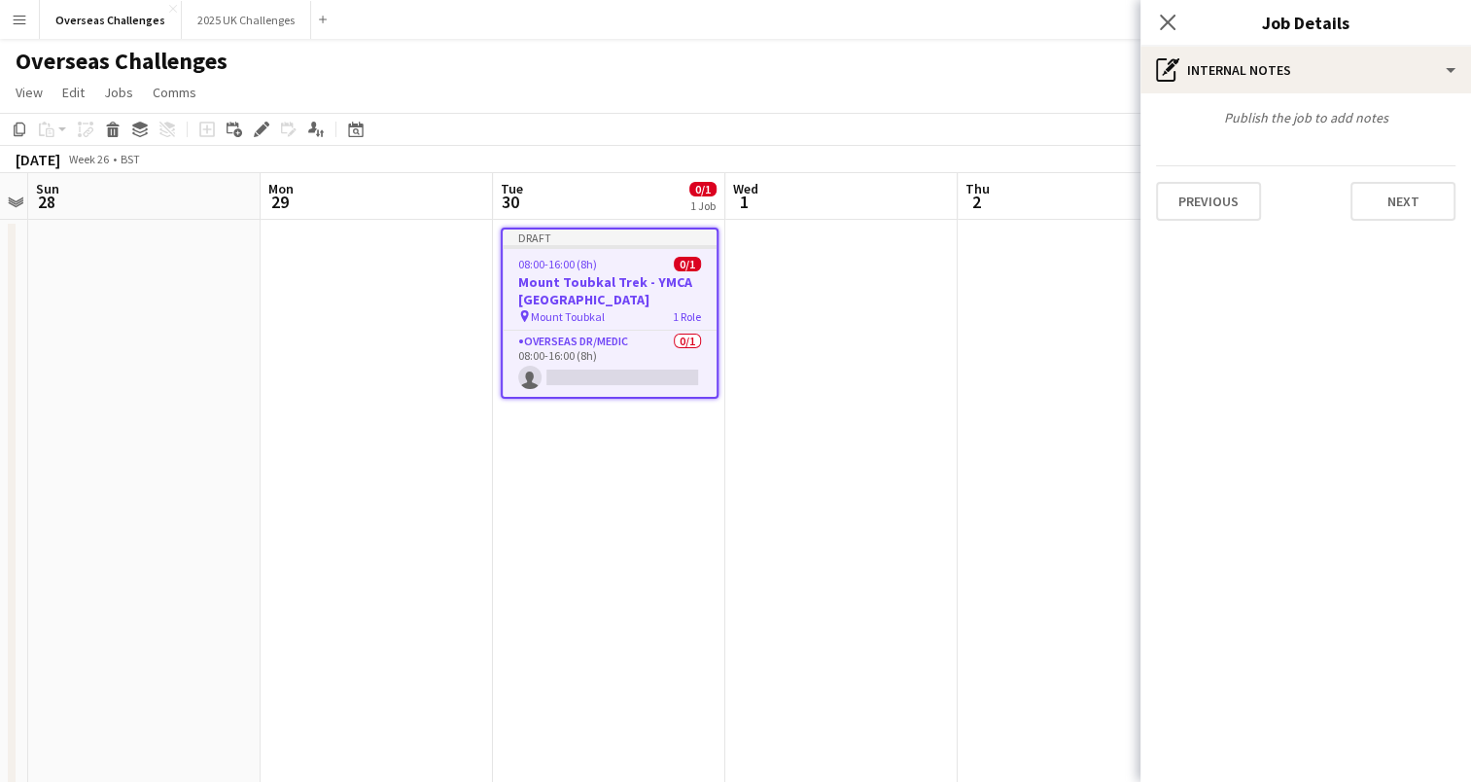
click at [1399, 225] on div "Publish the job to add notes Previous Next" at bounding box center [1306, 164] width 331 height 143
click at [1392, 202] on button "Next" at bounding box center [1403, 201] width 105 height 39
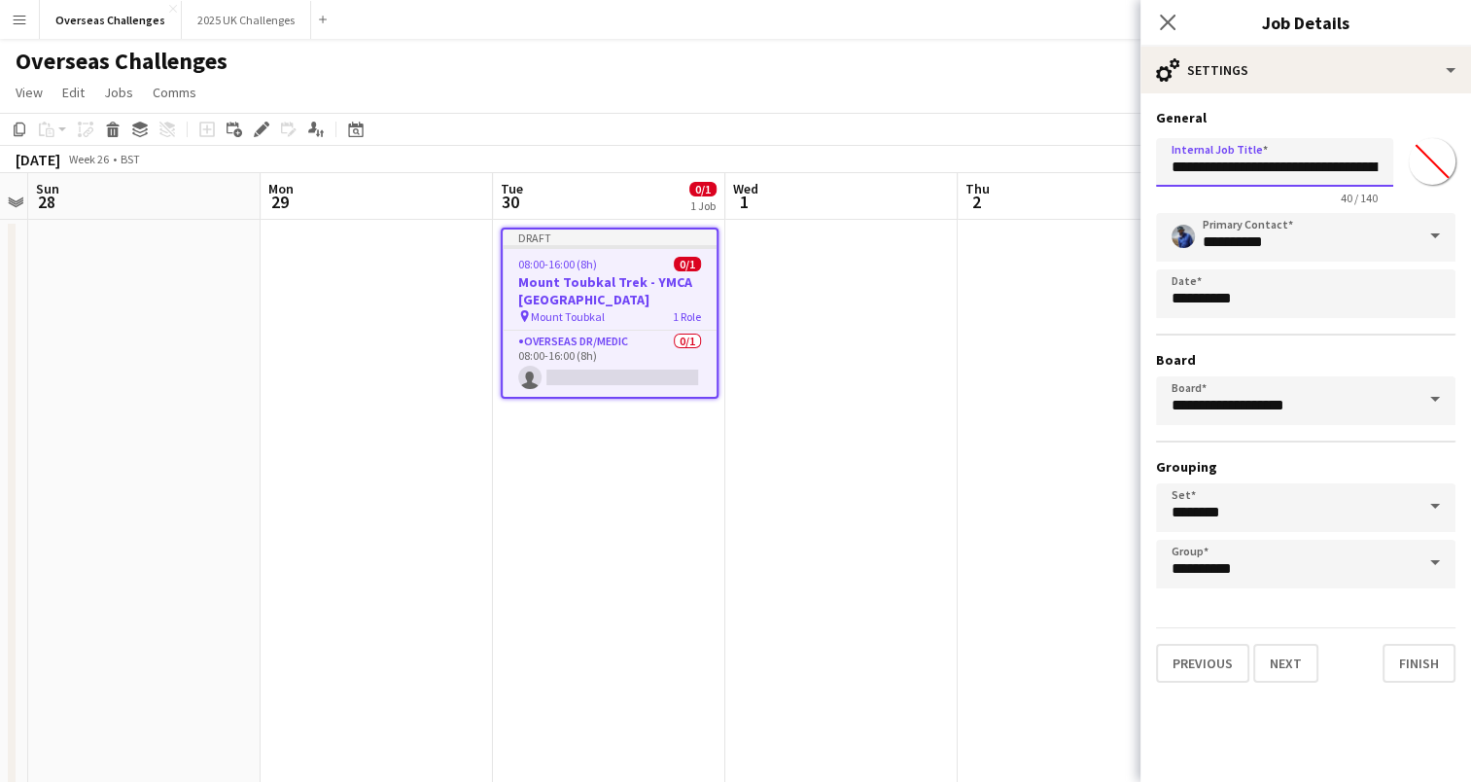
click at [1335, 163] on input "**********" at bounding box center [1274, 162] width 237 height 49
type input "**********"
click at [1418, 654] on button "Finish" at bounding box center [1419, 663] width 73 height 39
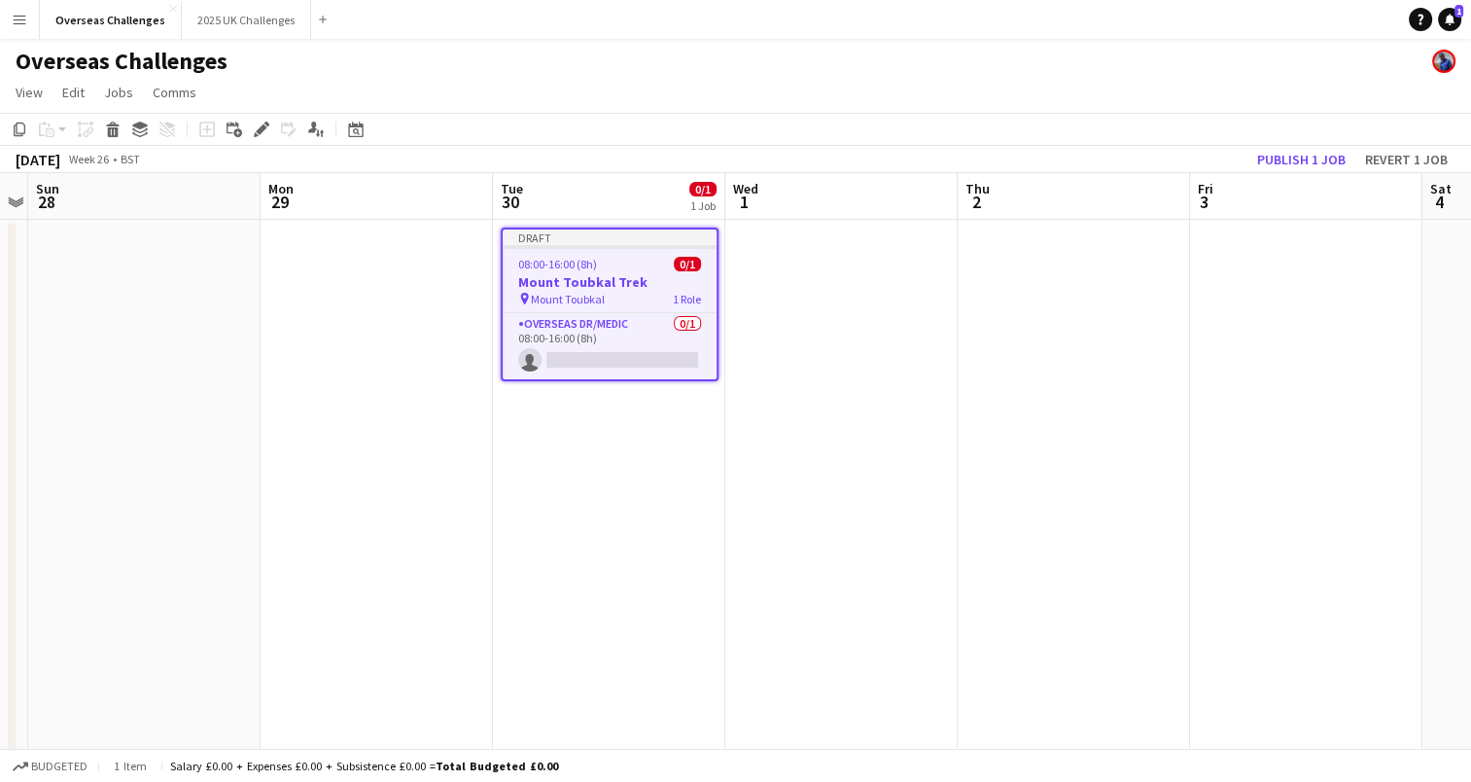
click at [623, 282] on h3 "Mount Toubkal Trek" at bounding box center [610, 282] width 214 height 18
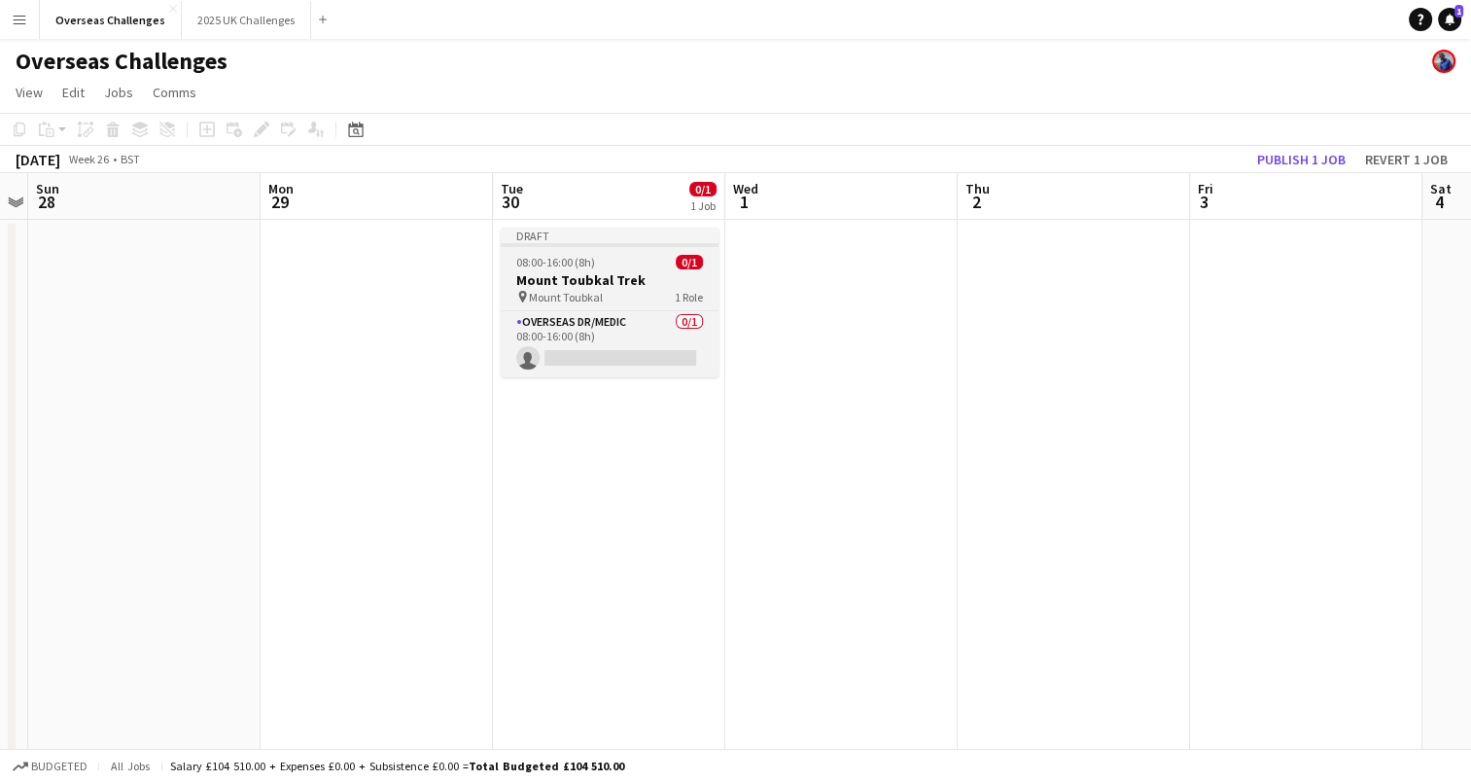
click at [613, 280] on h3 "Mount Toubkal Trek" at bounding box center [610, 280] width 218 height 18
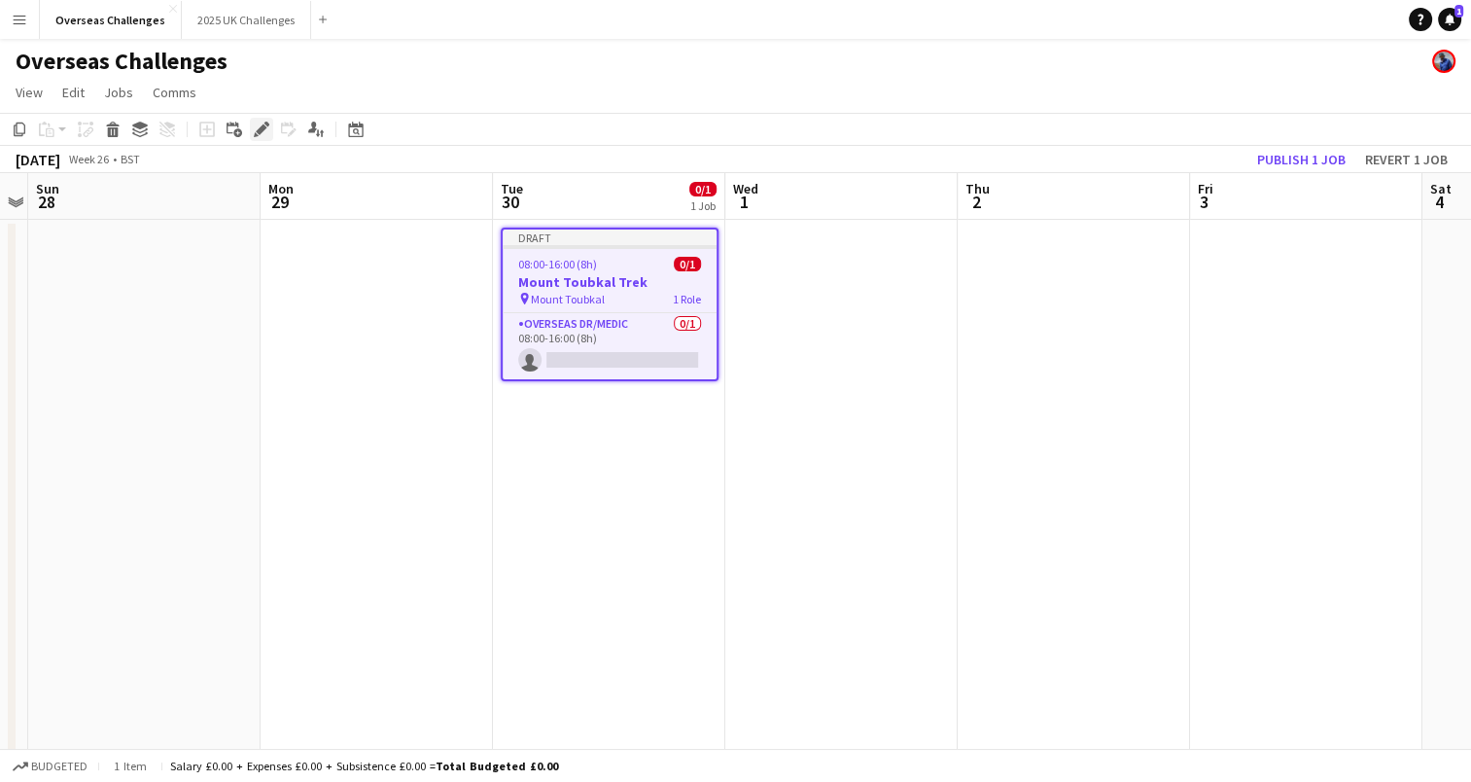
click at [264, 123] on icon at bounding box center [266, 124] width 5 height 5
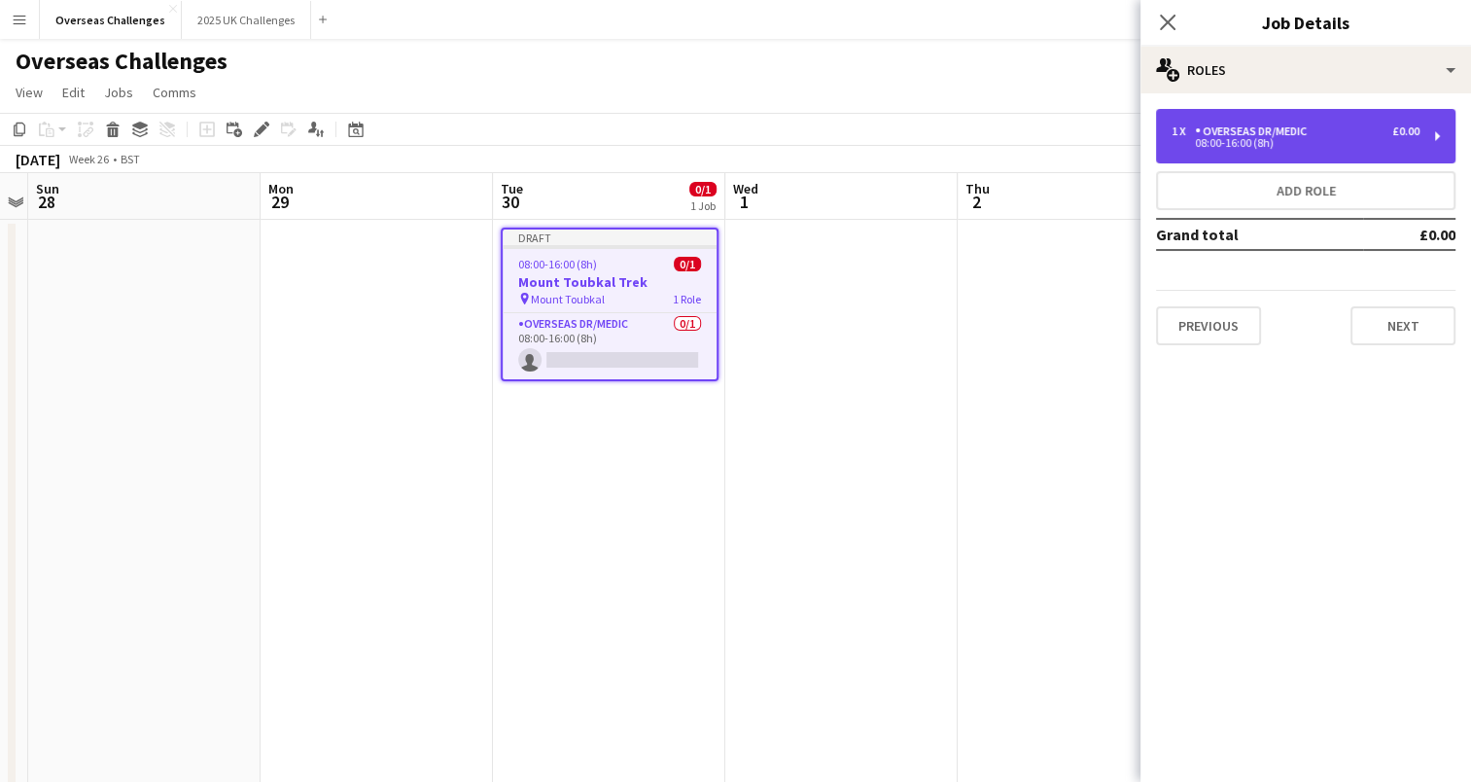
click at [1291, 133] on div "Overseas Dr/Medic" at bounding box center [1255, 131] width 120 height 14
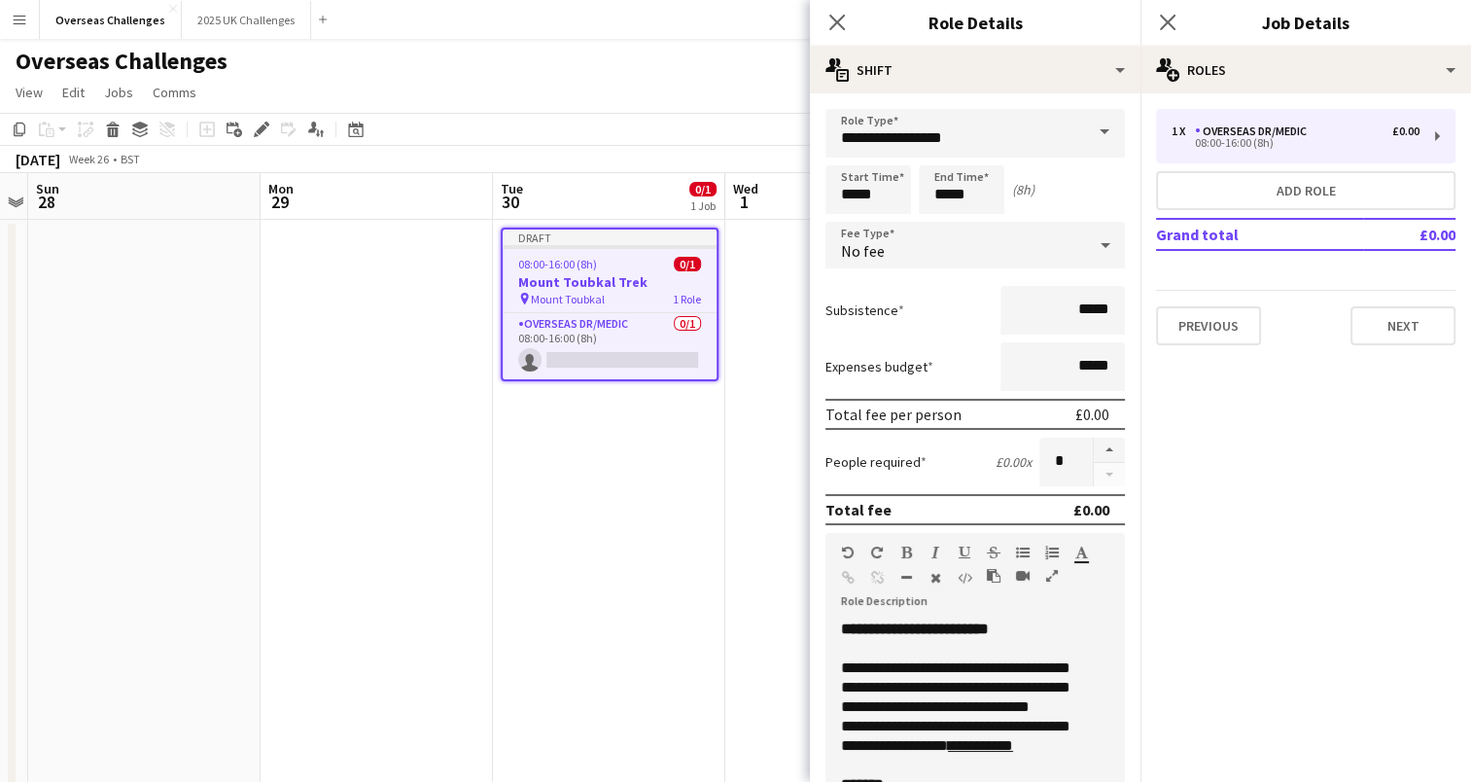
click at [900, 621] on b "**********" at bounding box center [915, 628] width 148 height 15
click at [1080, 764] on div "**********" at bounding box center [968, 735] width 285 height 233
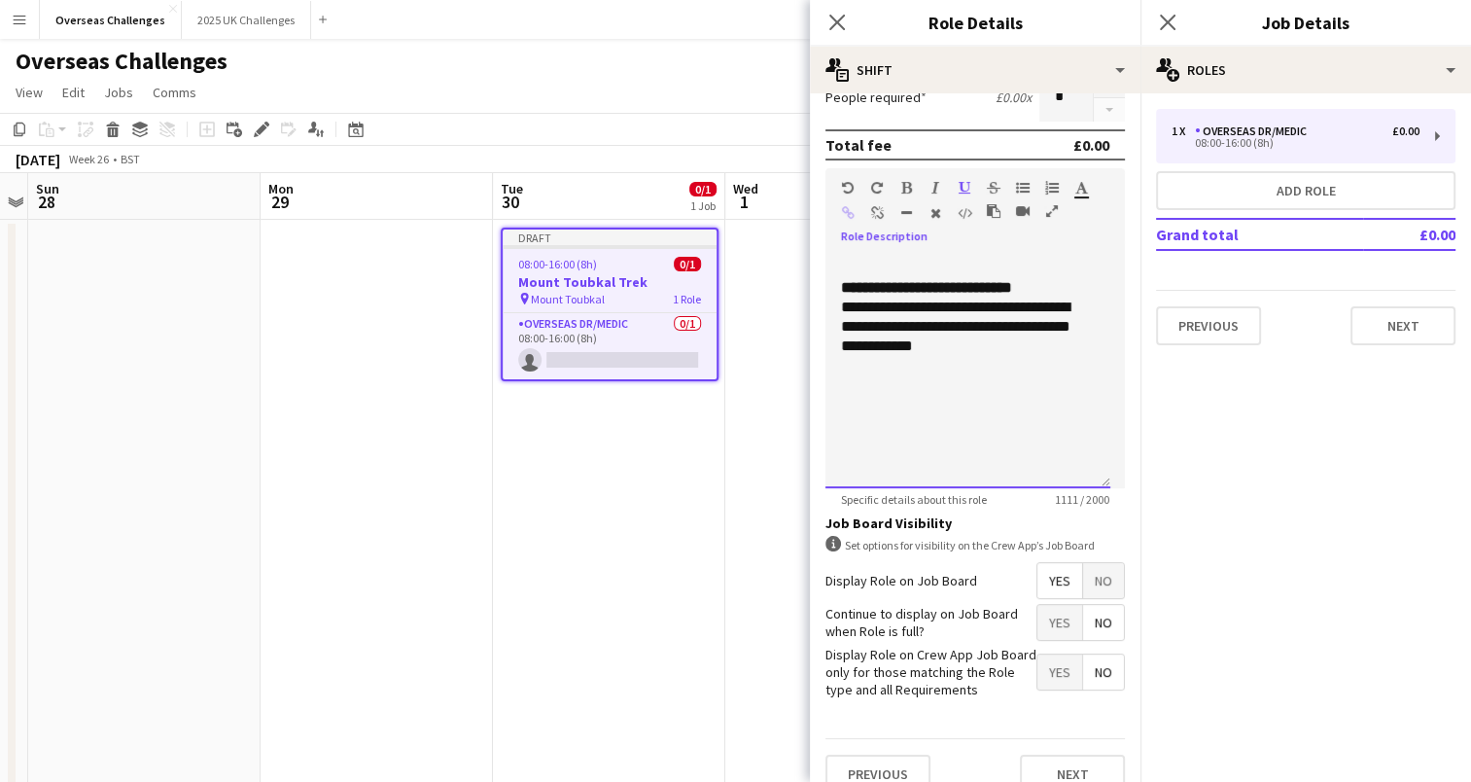
scroll to position [387, 0]
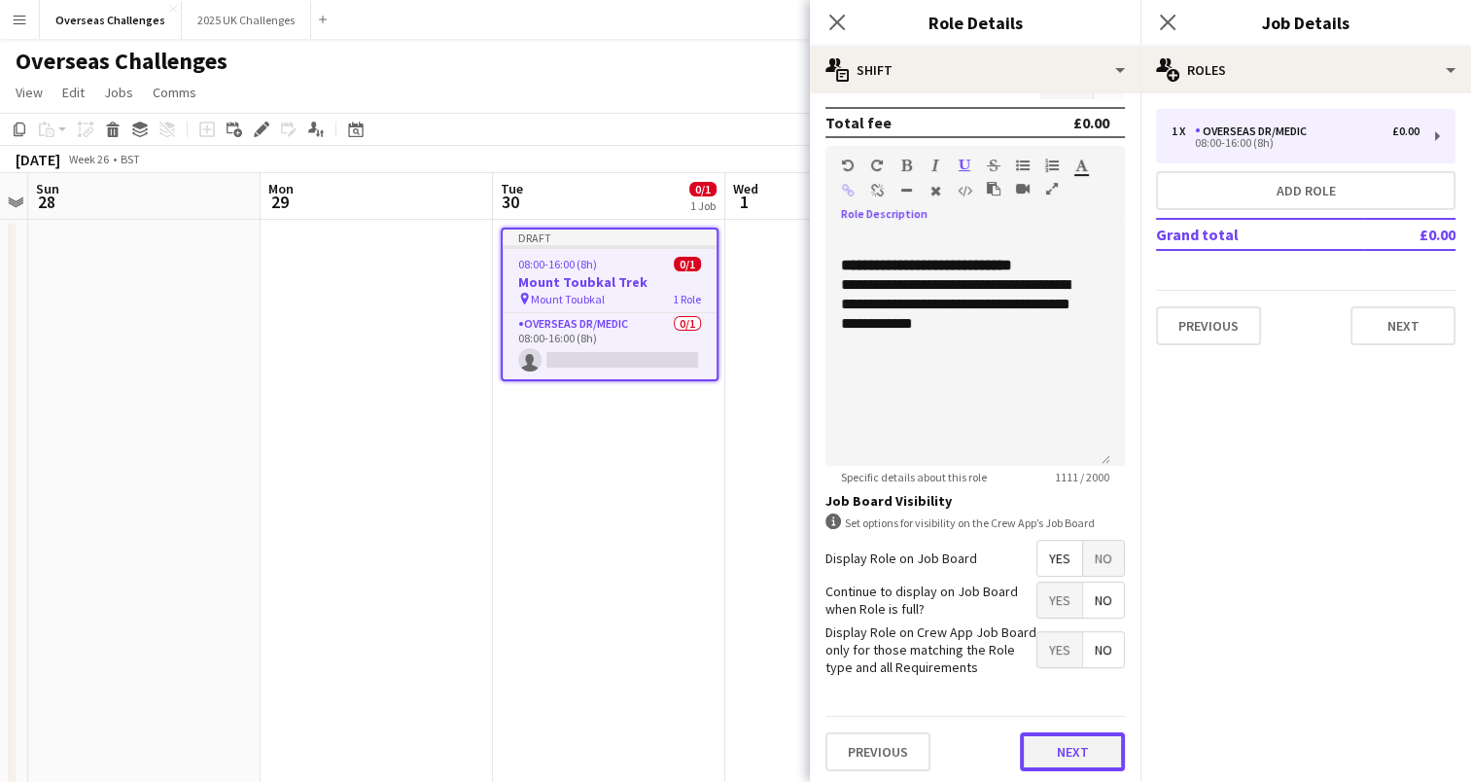
click at [1057, 751] on button "Next" at bounding box center [1072, 751] width 105 height 39
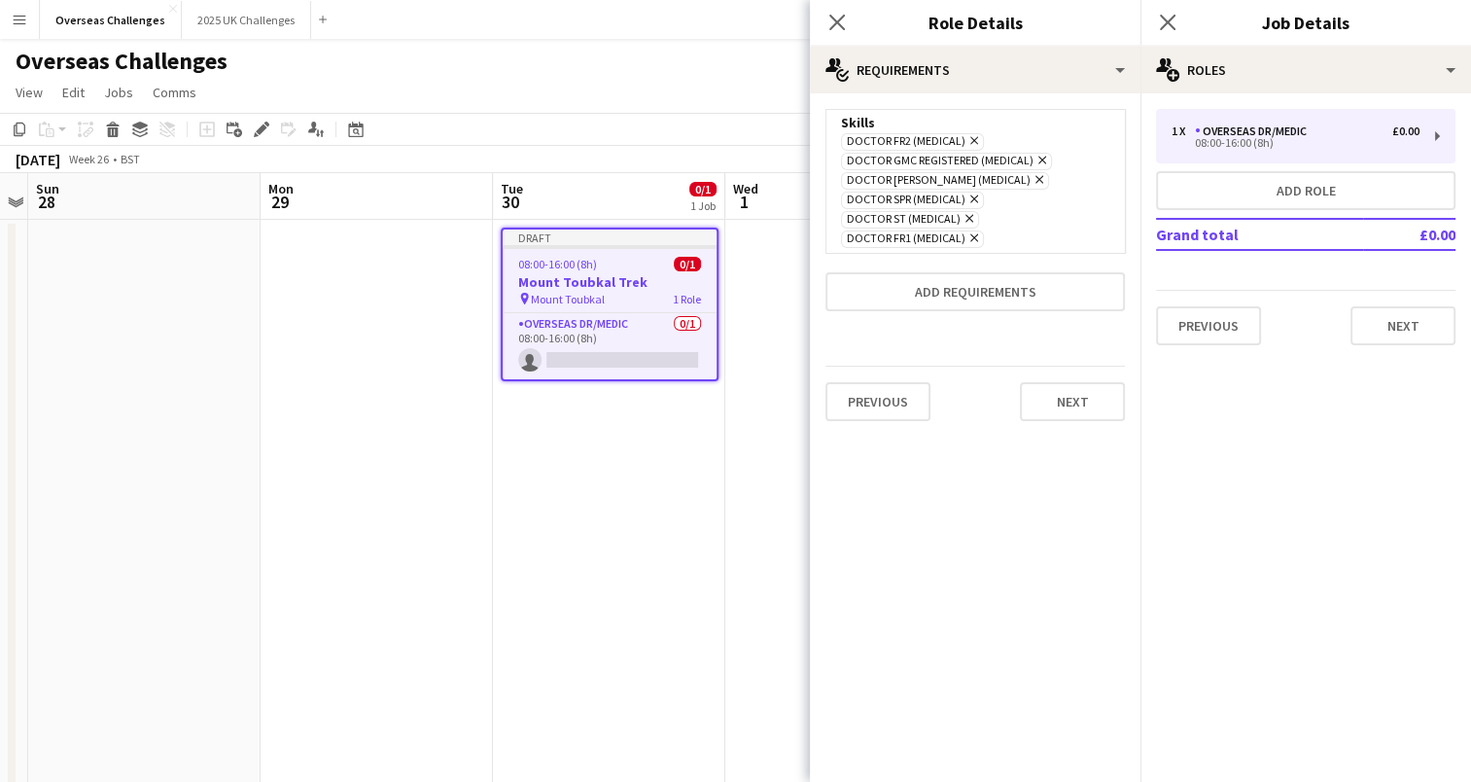
scroll to position [0, 0]
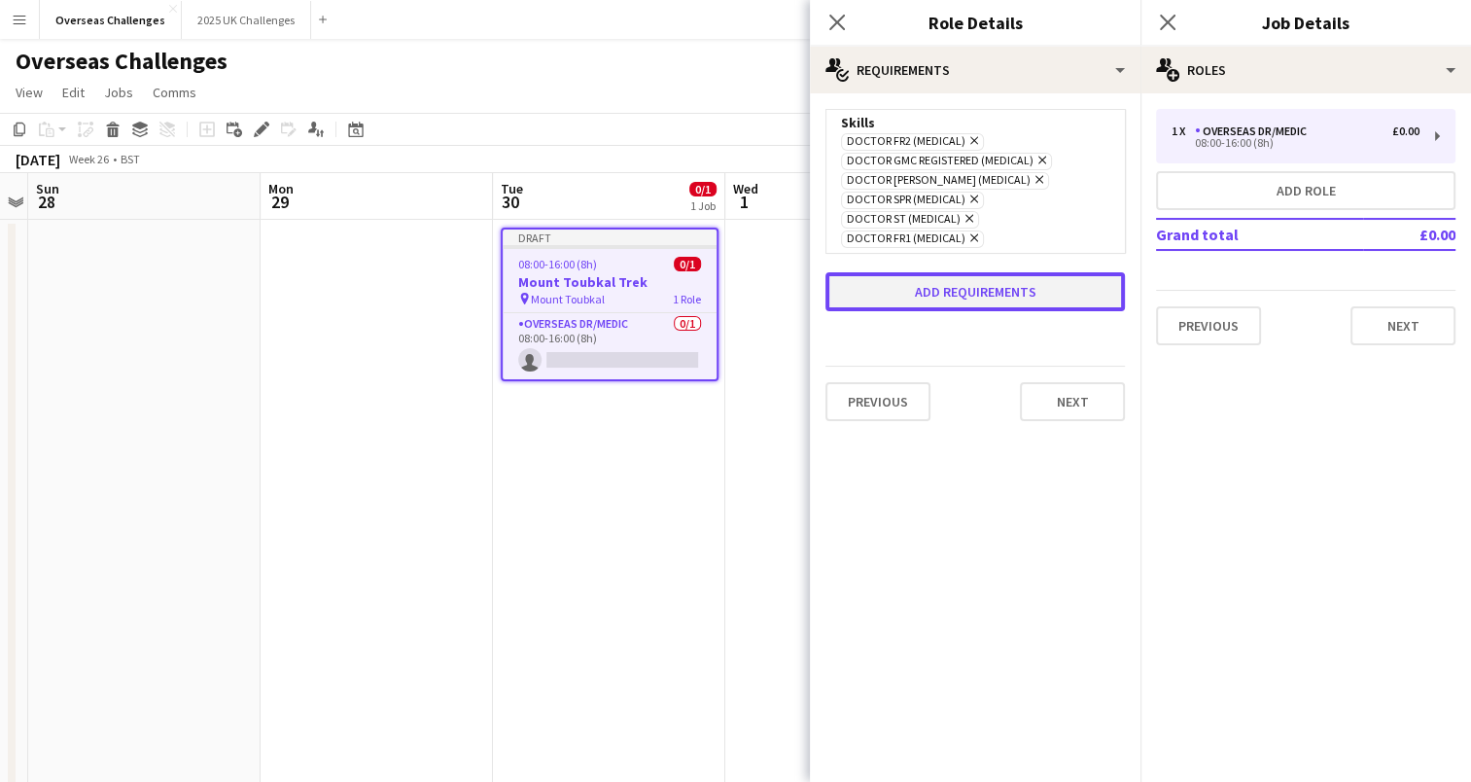
click at [997, 284] on button "Add requirements" at bounding box center [975, 291] width 299 height 39
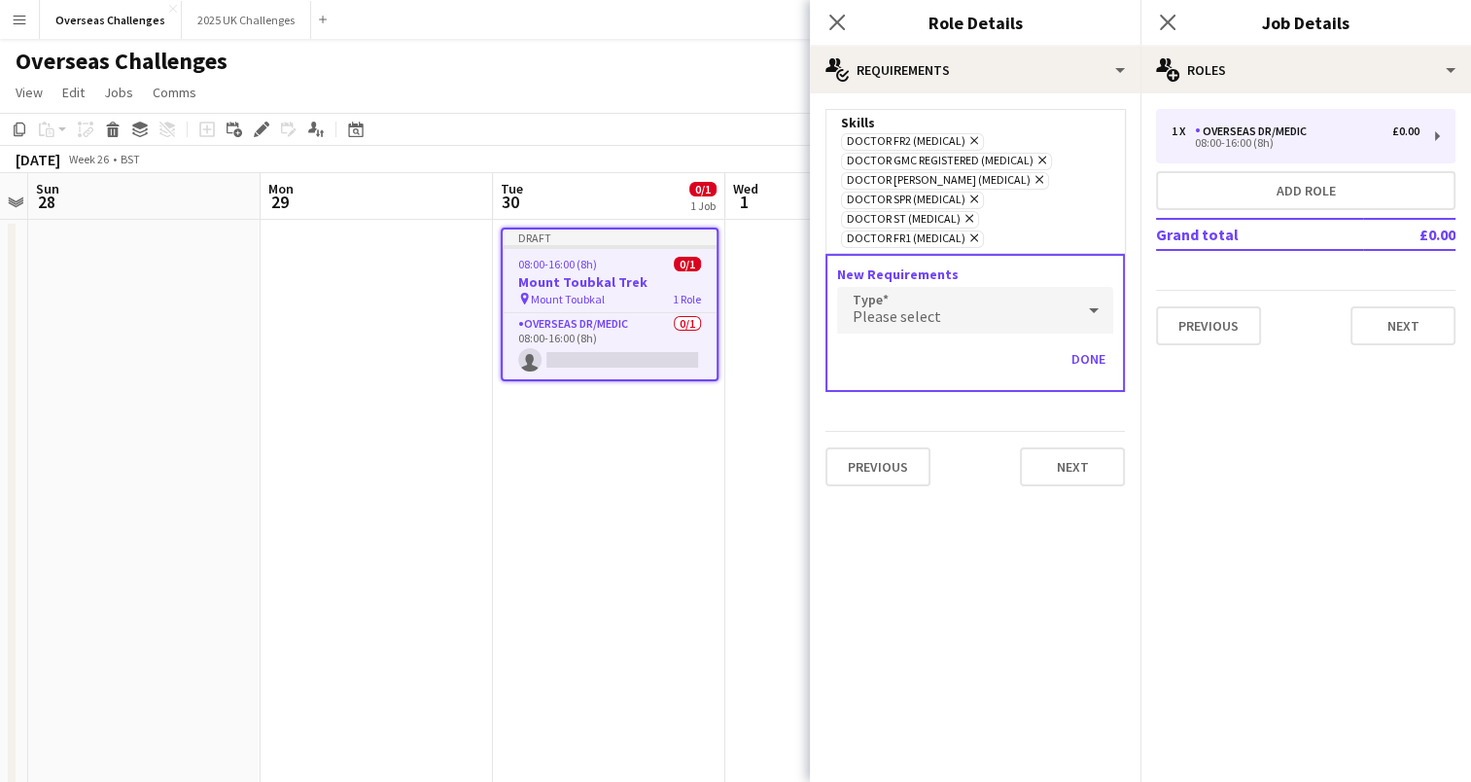
click at [957, 312] on div "Please select" at bounding box center [955, 310] width 237 height 47
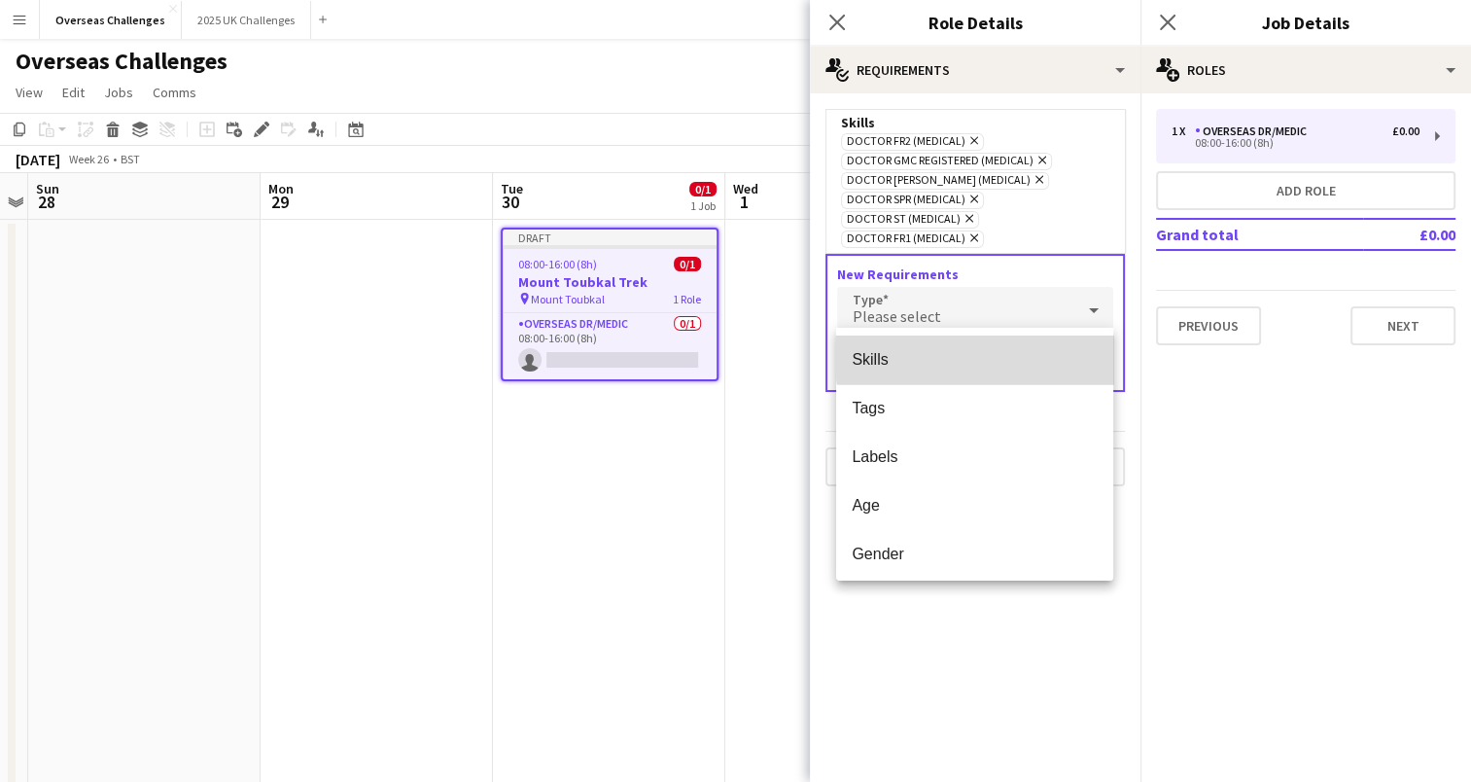
click at [1003, 355] on span "Skills" at bounding box center [975, 359] width 246 height 18
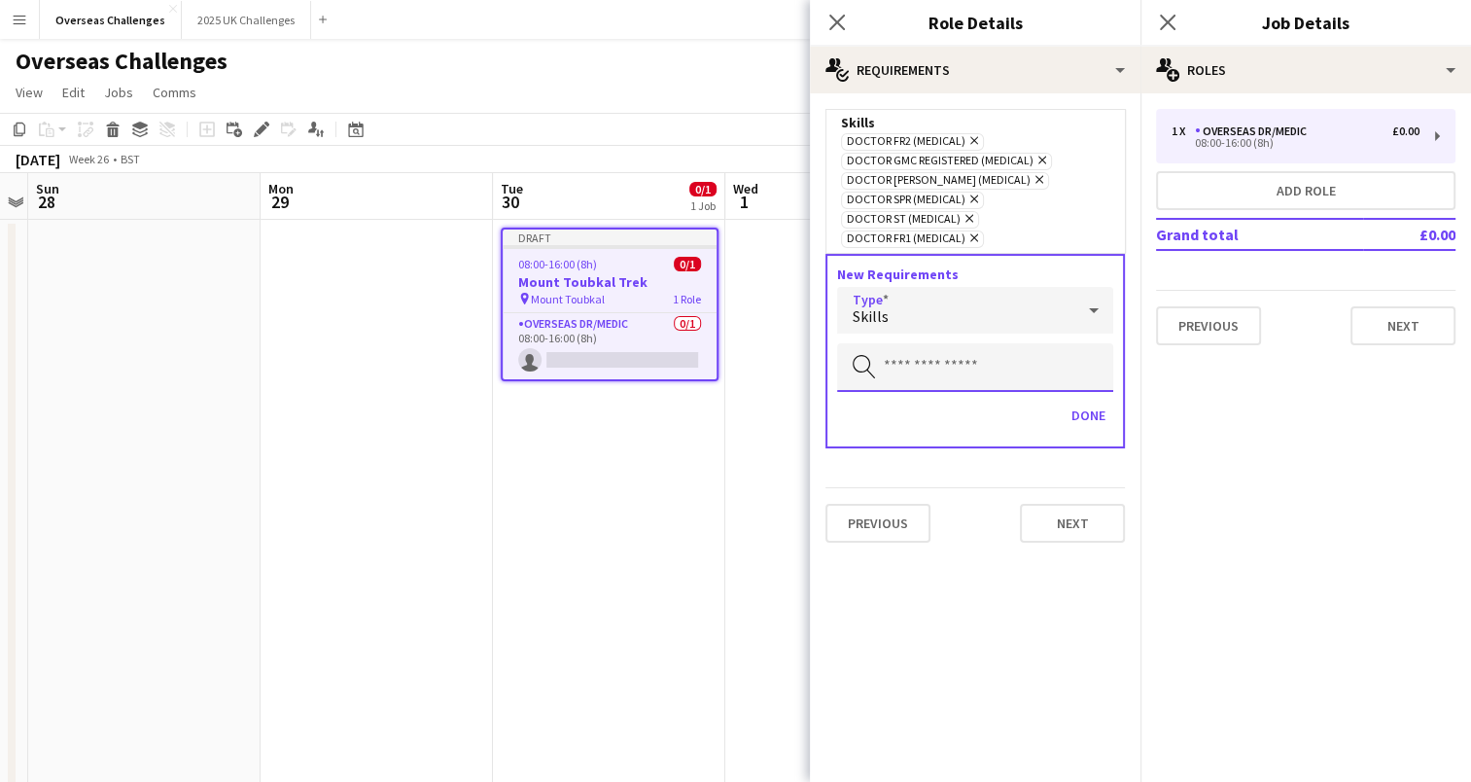
click at [1038, 362] on input "text" at bounding box center [975, 367] width 276 height 49
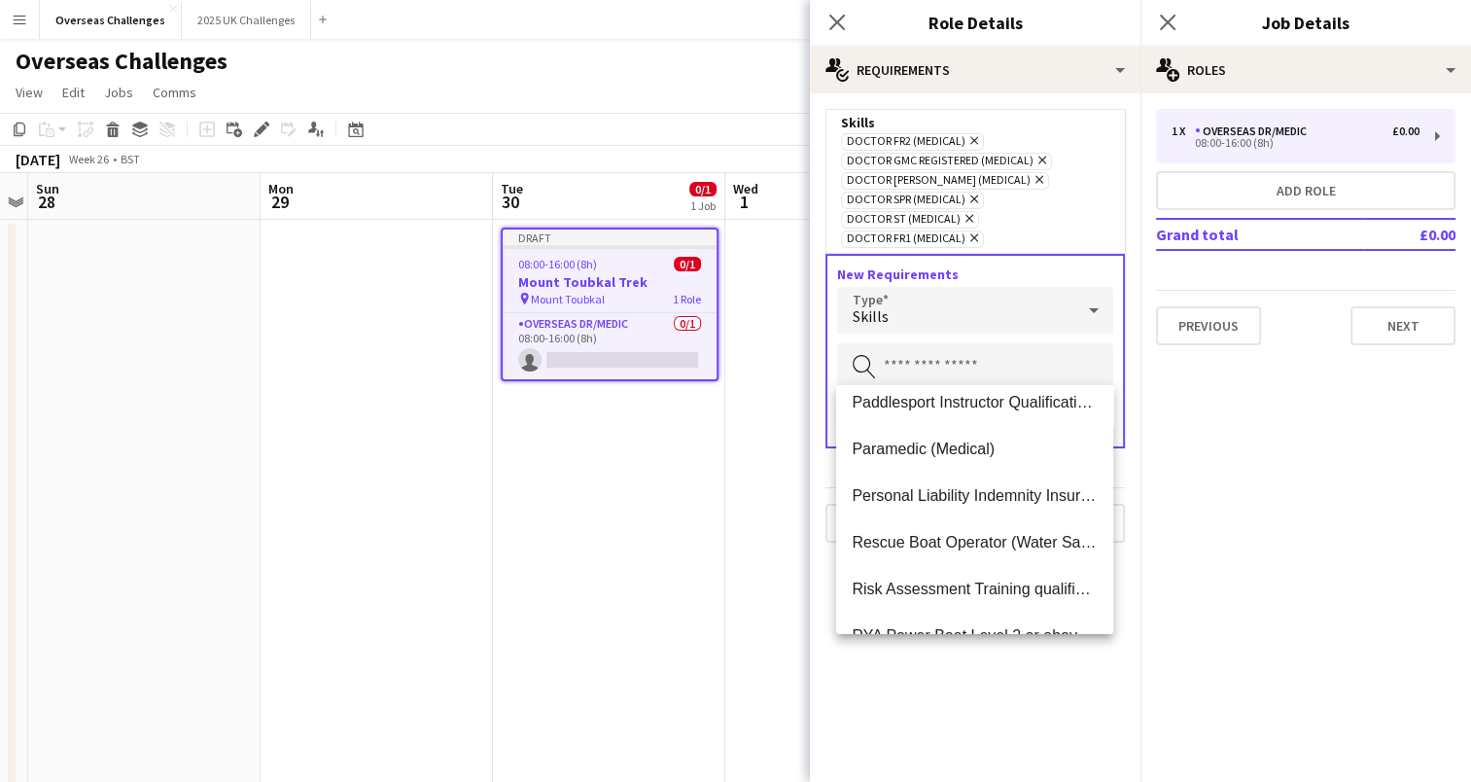
scroll to position [957, 0]
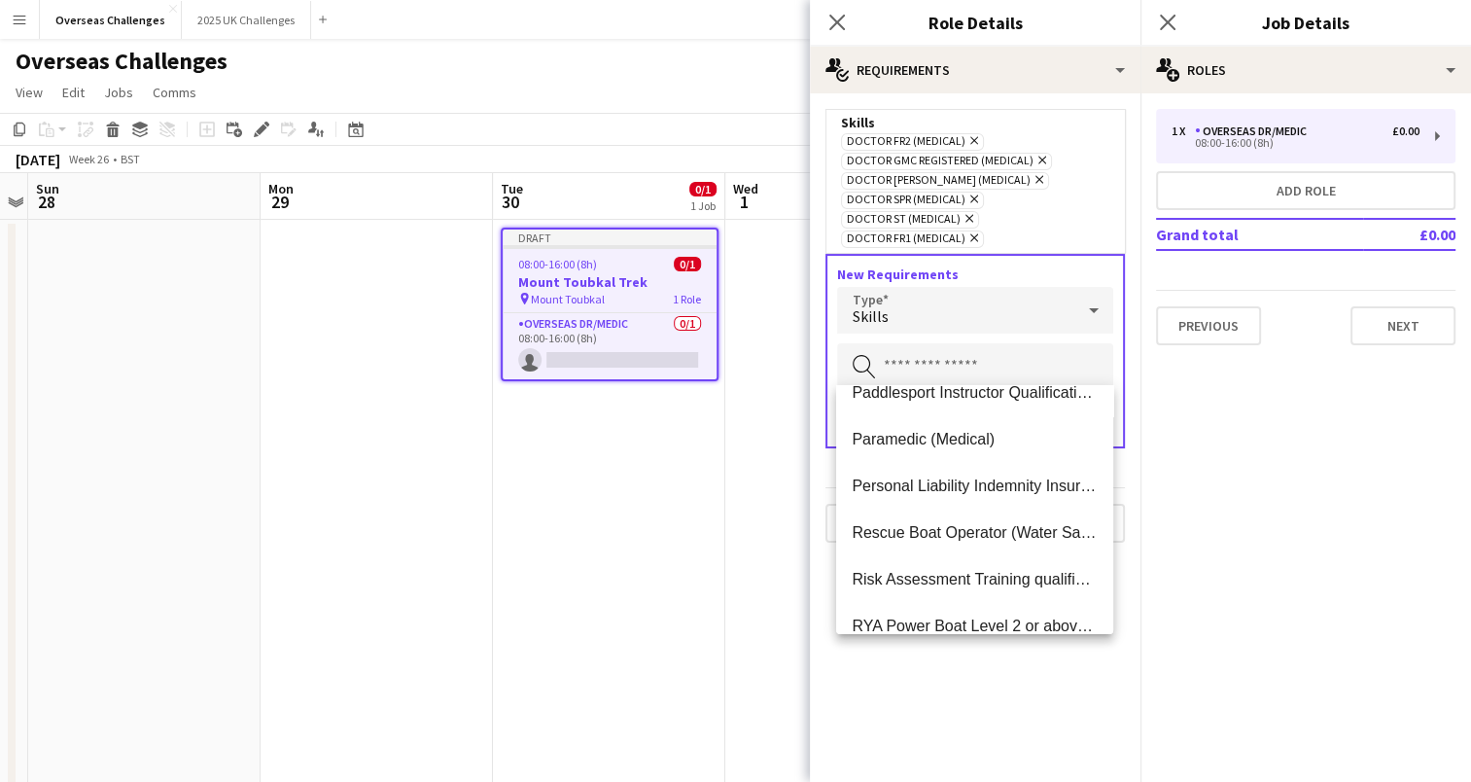
click at [1167, 522] on mat-expansion-panel "pencil3 General details 1 x Overseas Dr/Medic £0.00 08:00-16:00 (8h) Add role G…" at bounding box center [1306, 437] width 331 height 688
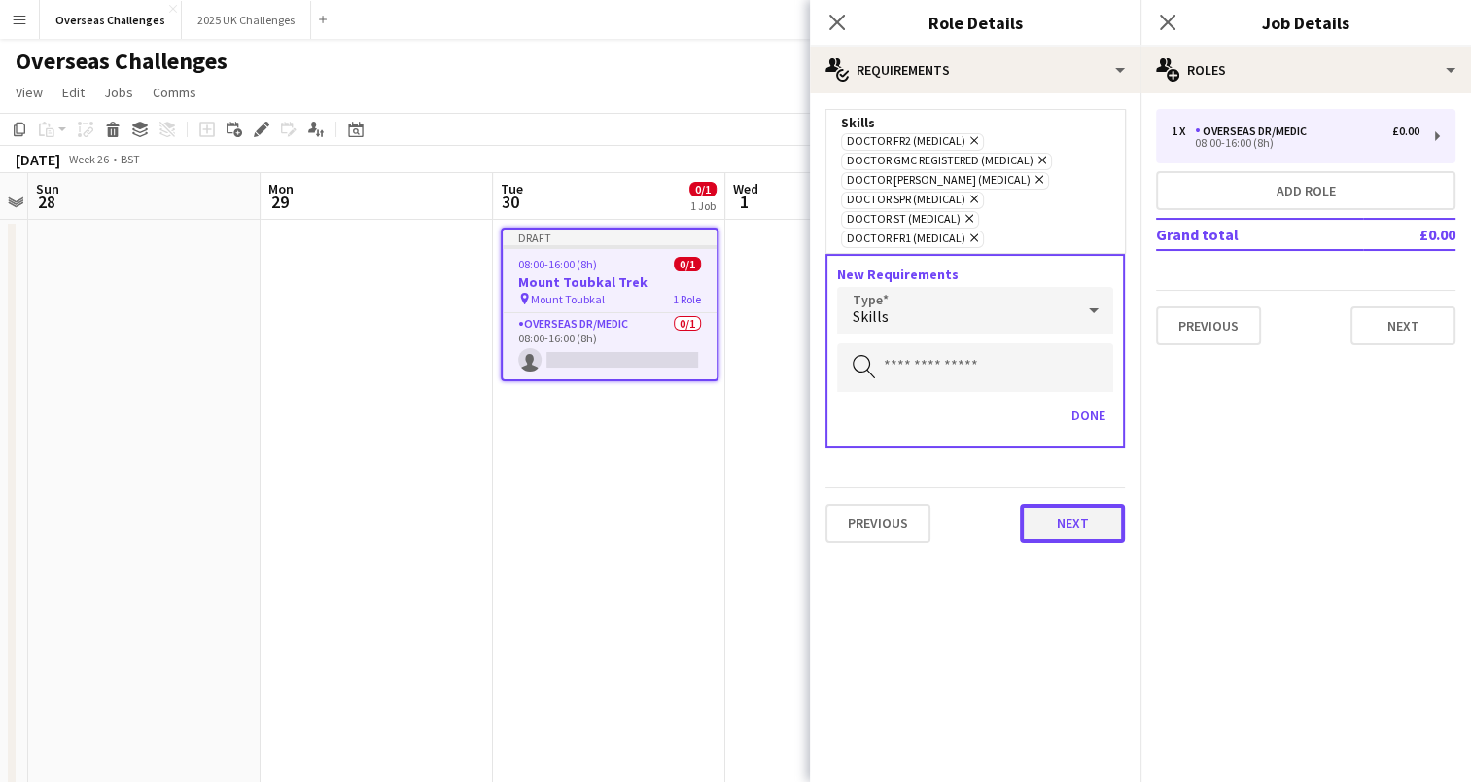
click at [1085, 522] on button "Next" at bounding box center [1072, 523] width 105 height 39
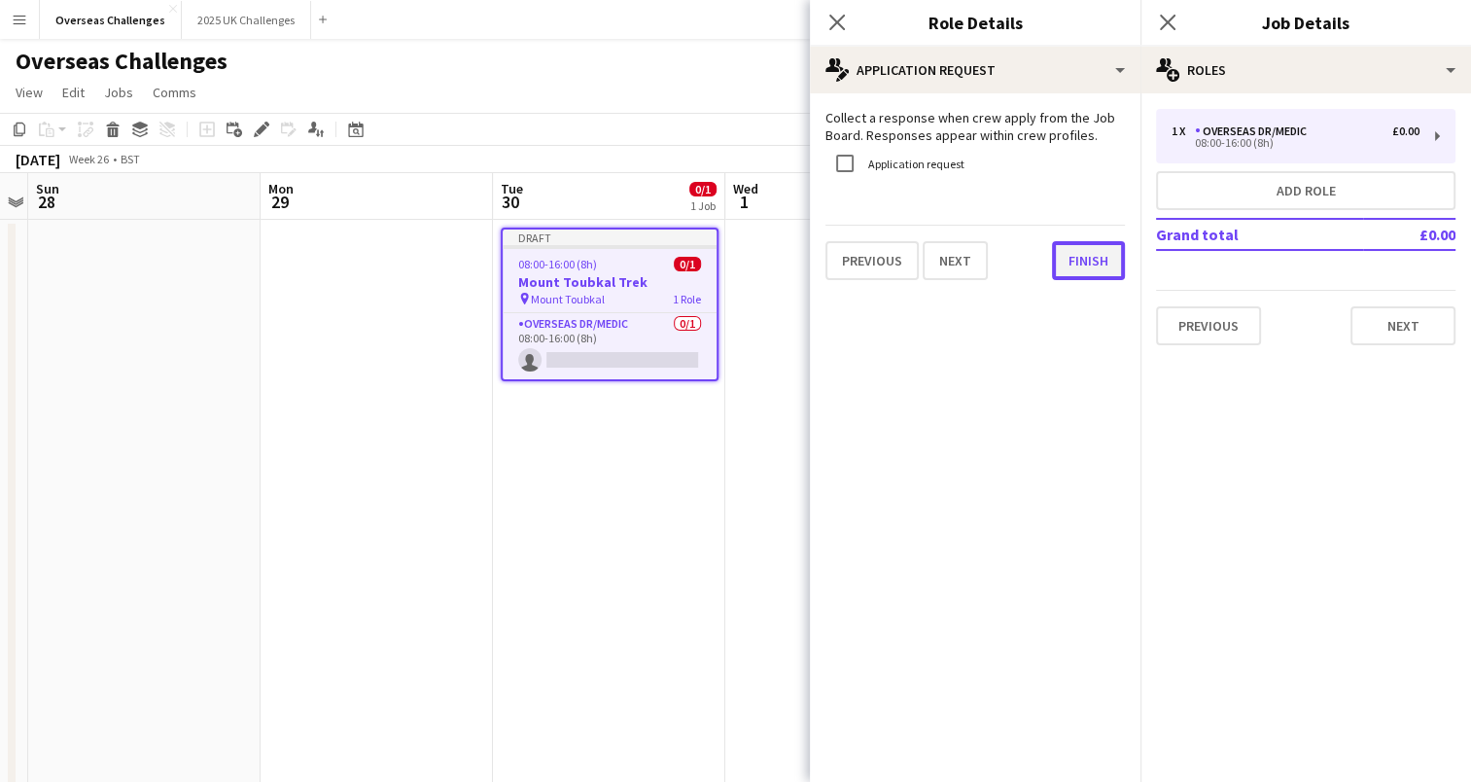
click at [1082, 266] on button "Finish" at bounding box center [1088, 260] width 73 height 39
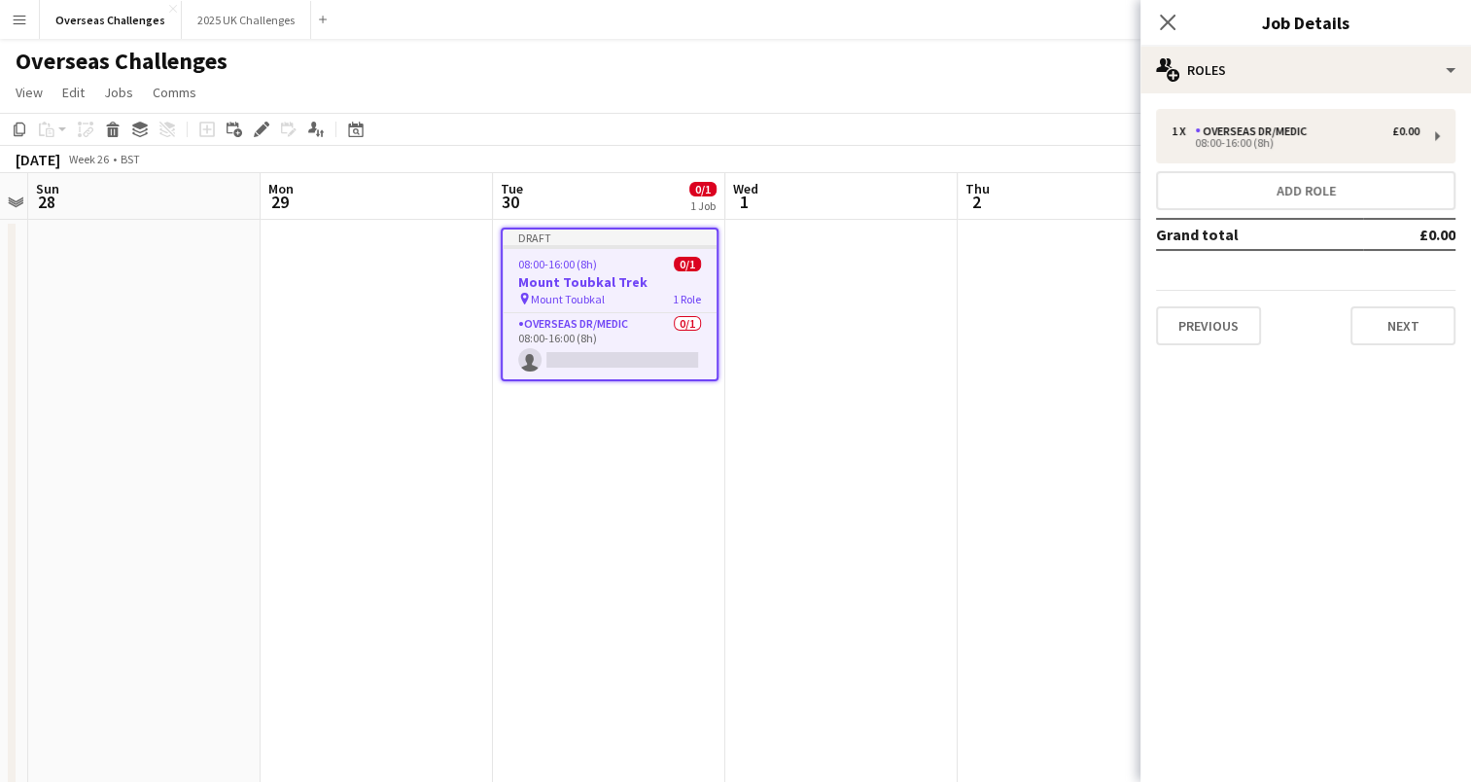
click at [692, 443] on app-date-cell "Draft 08:00-16:00 (8h) 0/1 Mount Toubkal Trek pin Mount Toubkal 1 Role Overseas…" at bounding box center [609, 539] width 232 height 639
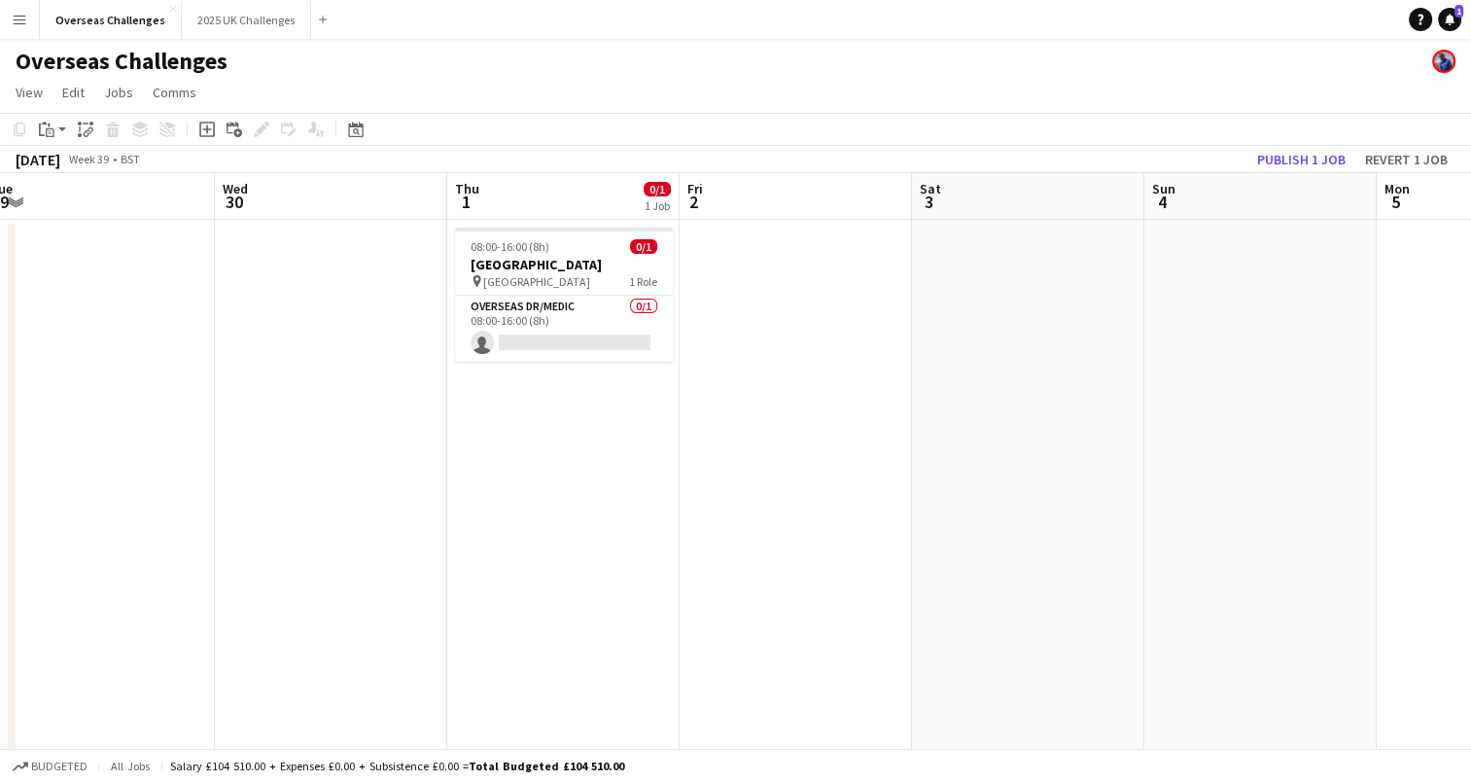
scroll to position [0, 486]
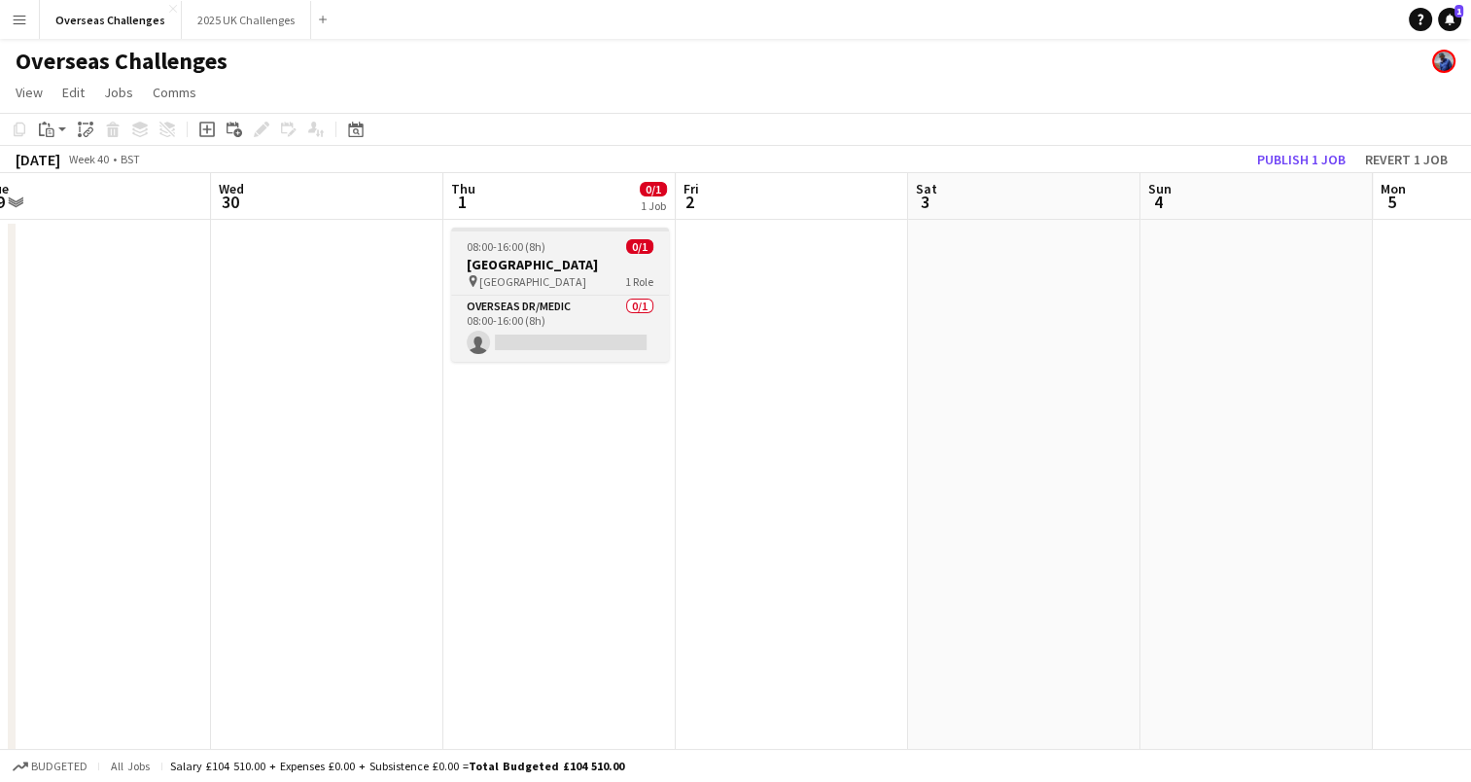
click at [568, 260] on h3 "[GEOGRAPHIC_DATA]" at bounding box center [560, 265] width 218 height 18
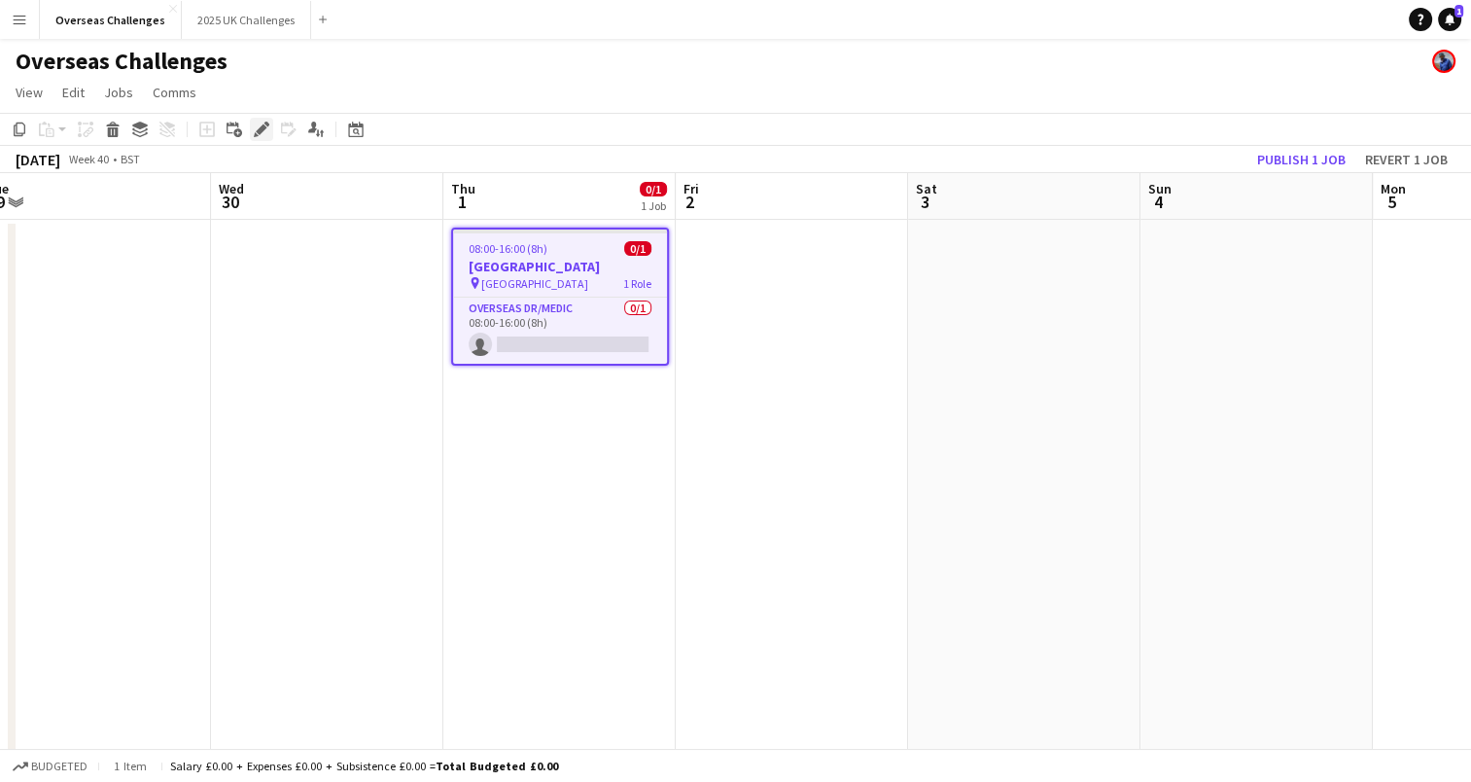
click at [259, 123] on icon "Edit" at bounding box center [262, 130] width 16 height 16
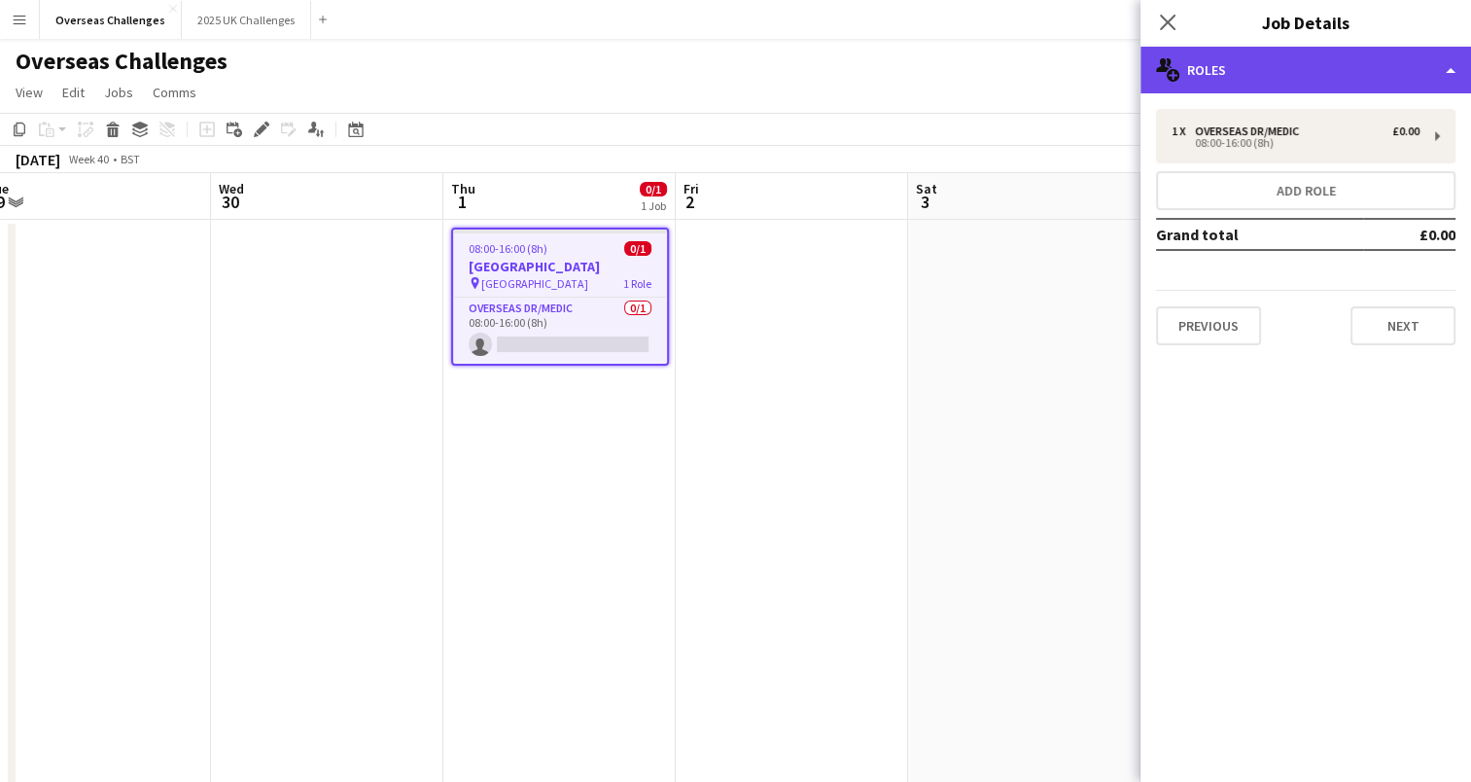
click at [1247, 62] on div "multiple-users-add Roles" at bounding box center [1306, 70] width 331 height 47
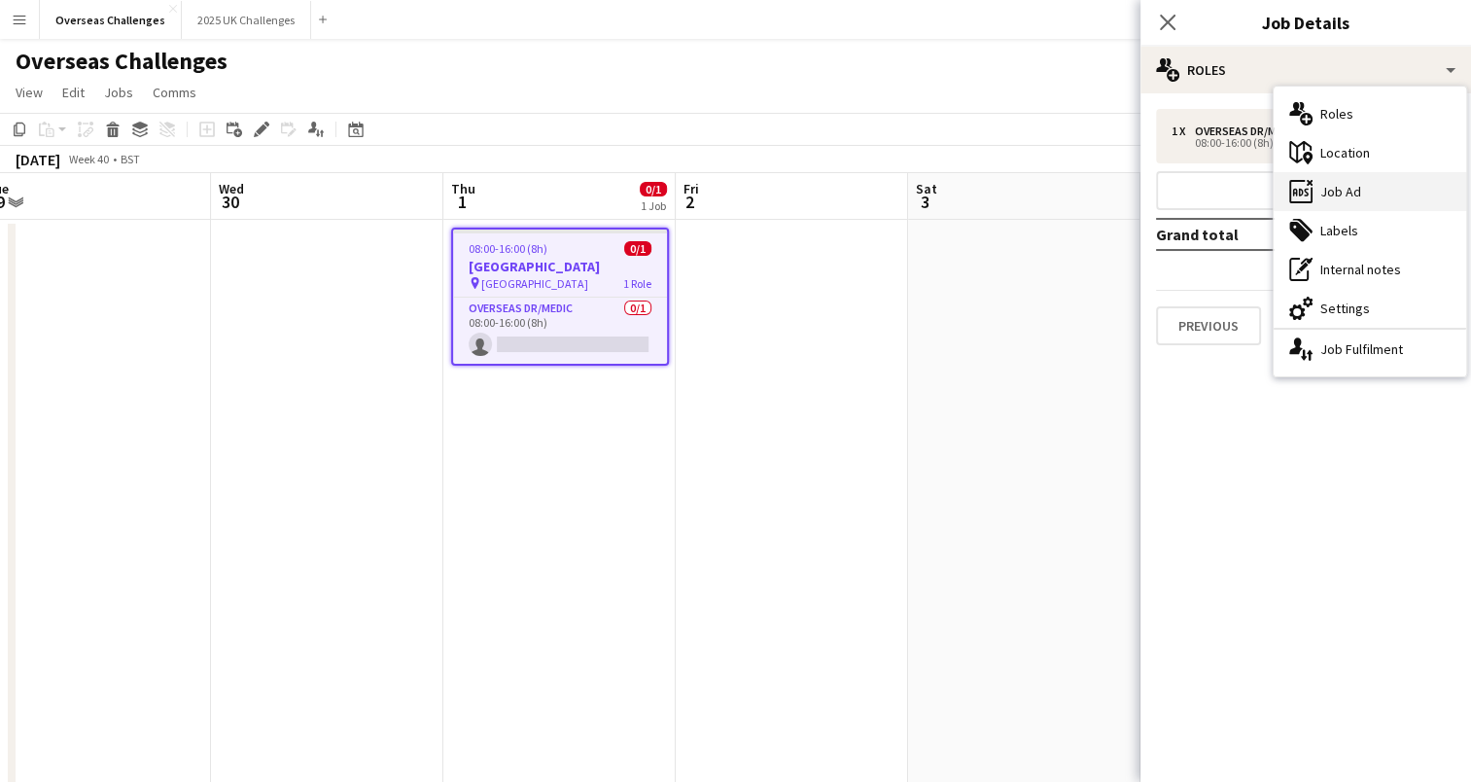
click at [1346, 194] on div "ads-window Job Ad" at bounding box center [1370, 191] width 193 height 39
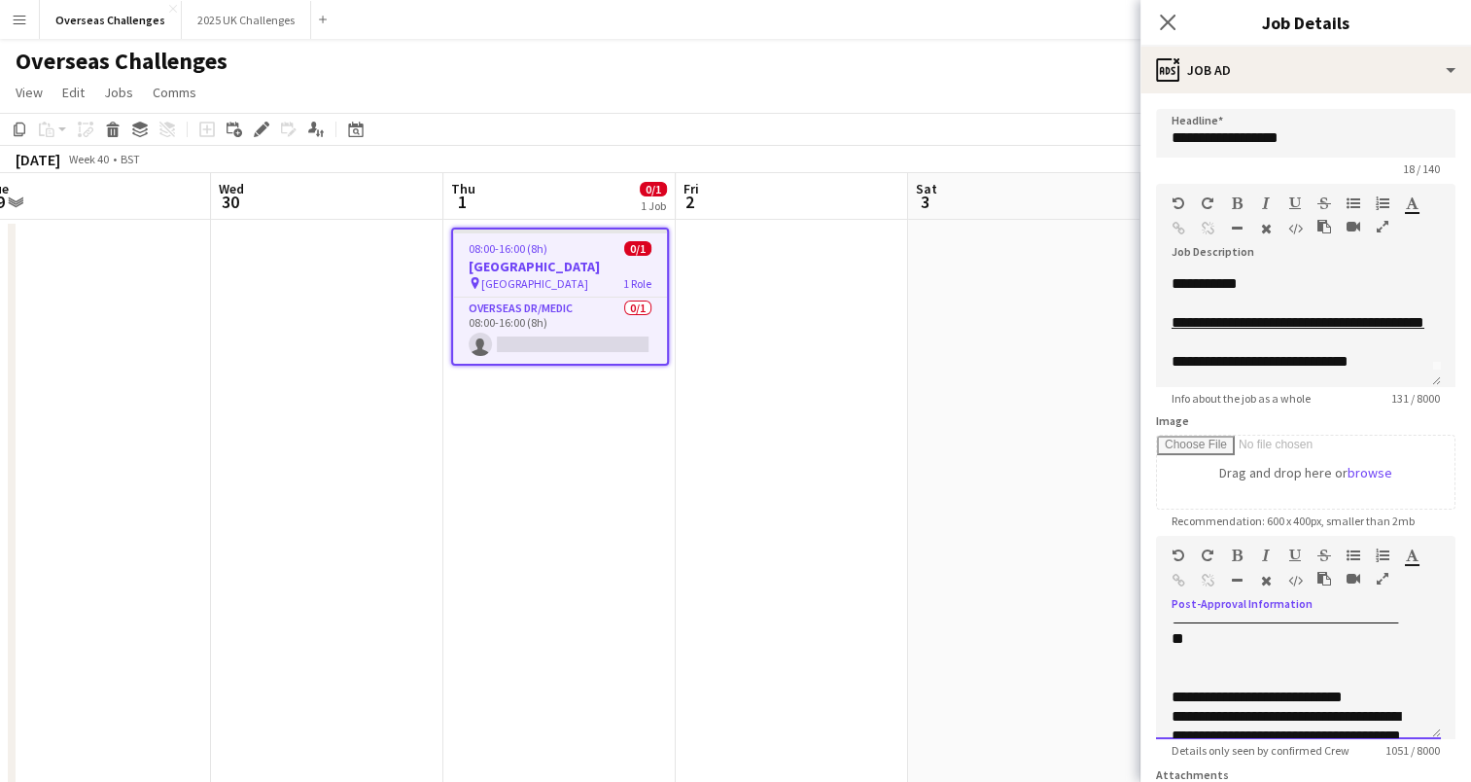
scroll to position [735, 0]
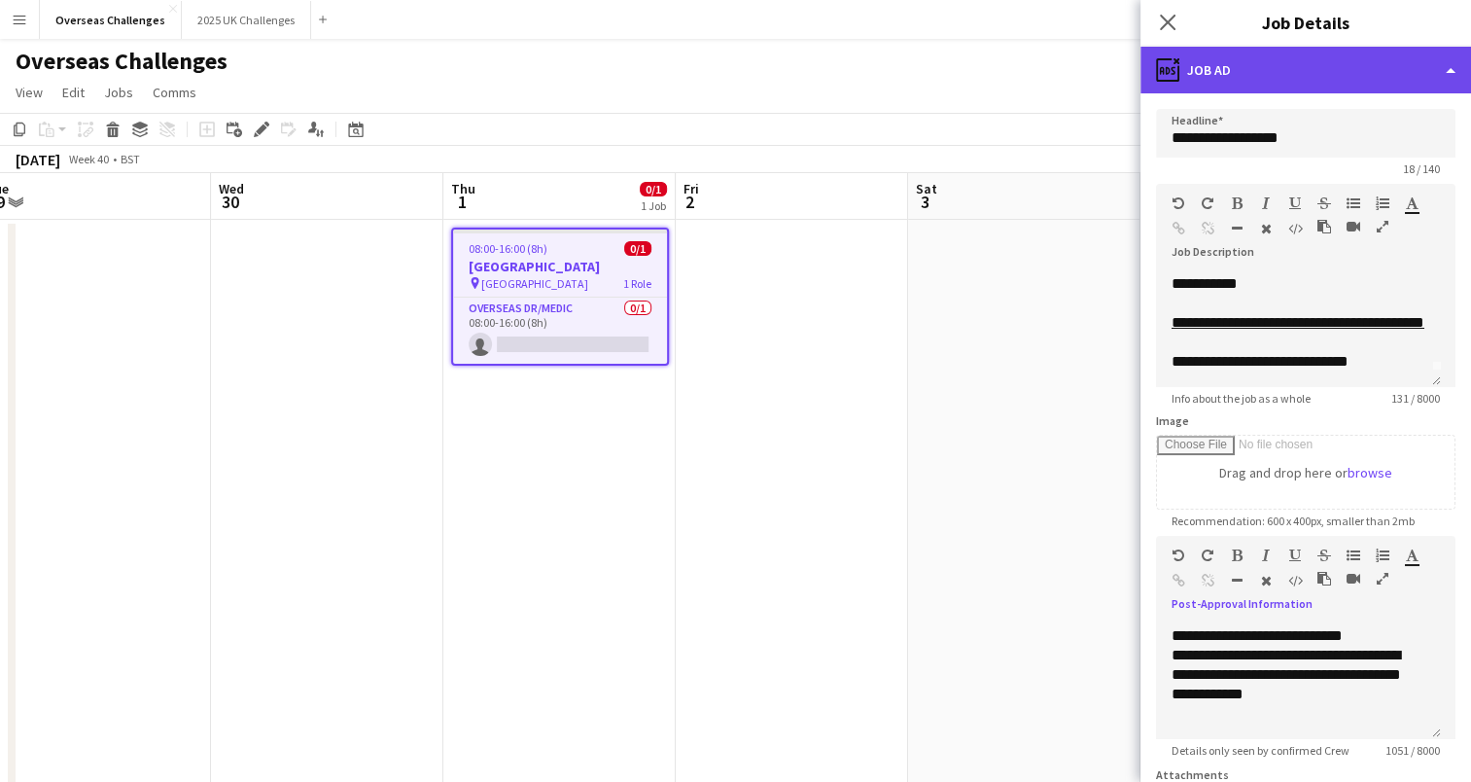
click at [1273, 59] on div "ads-window Job Ad" at bounding box center [1306, 70] width 331 height 47
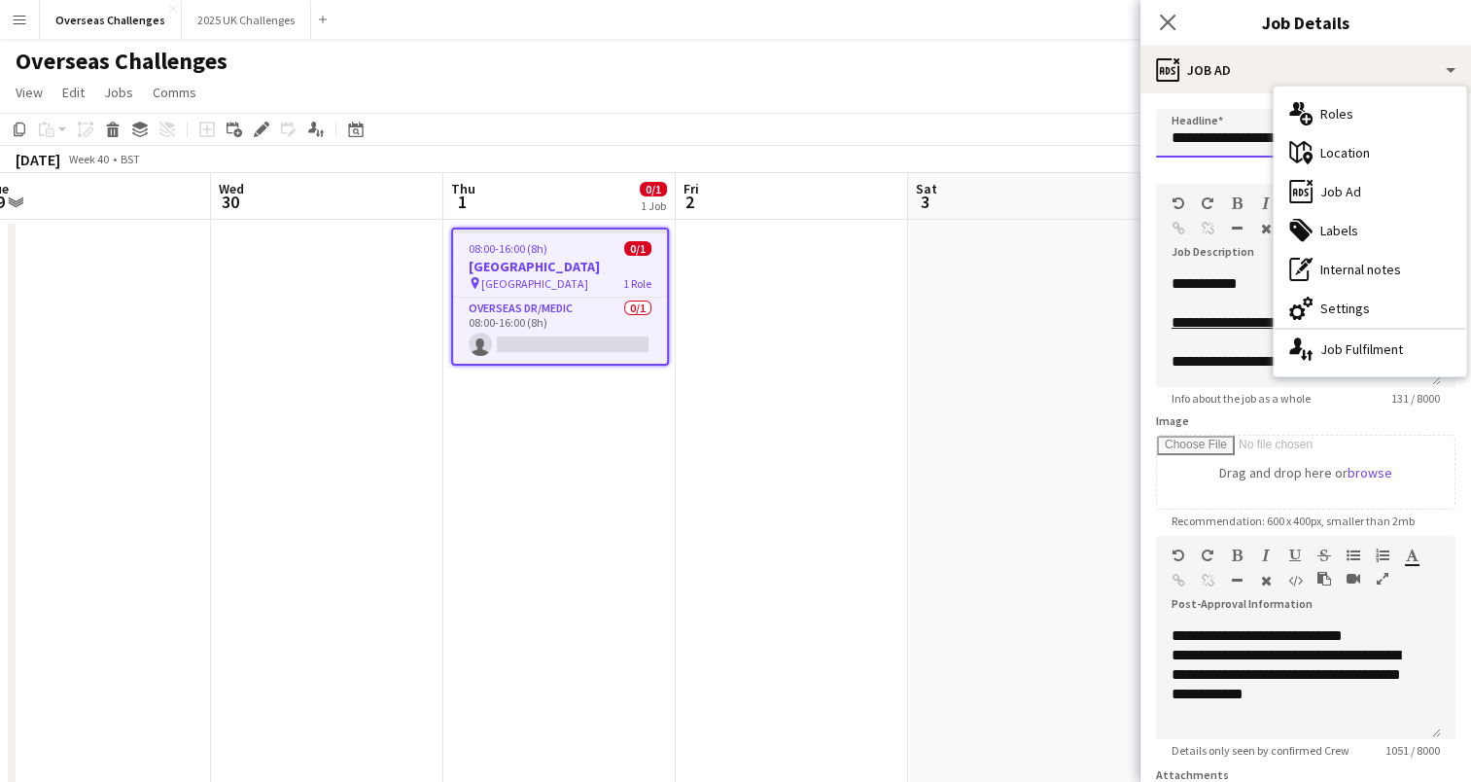
click at [1236, 127] on input "**********" at bounding box center [1305, 133] width 299 height 49
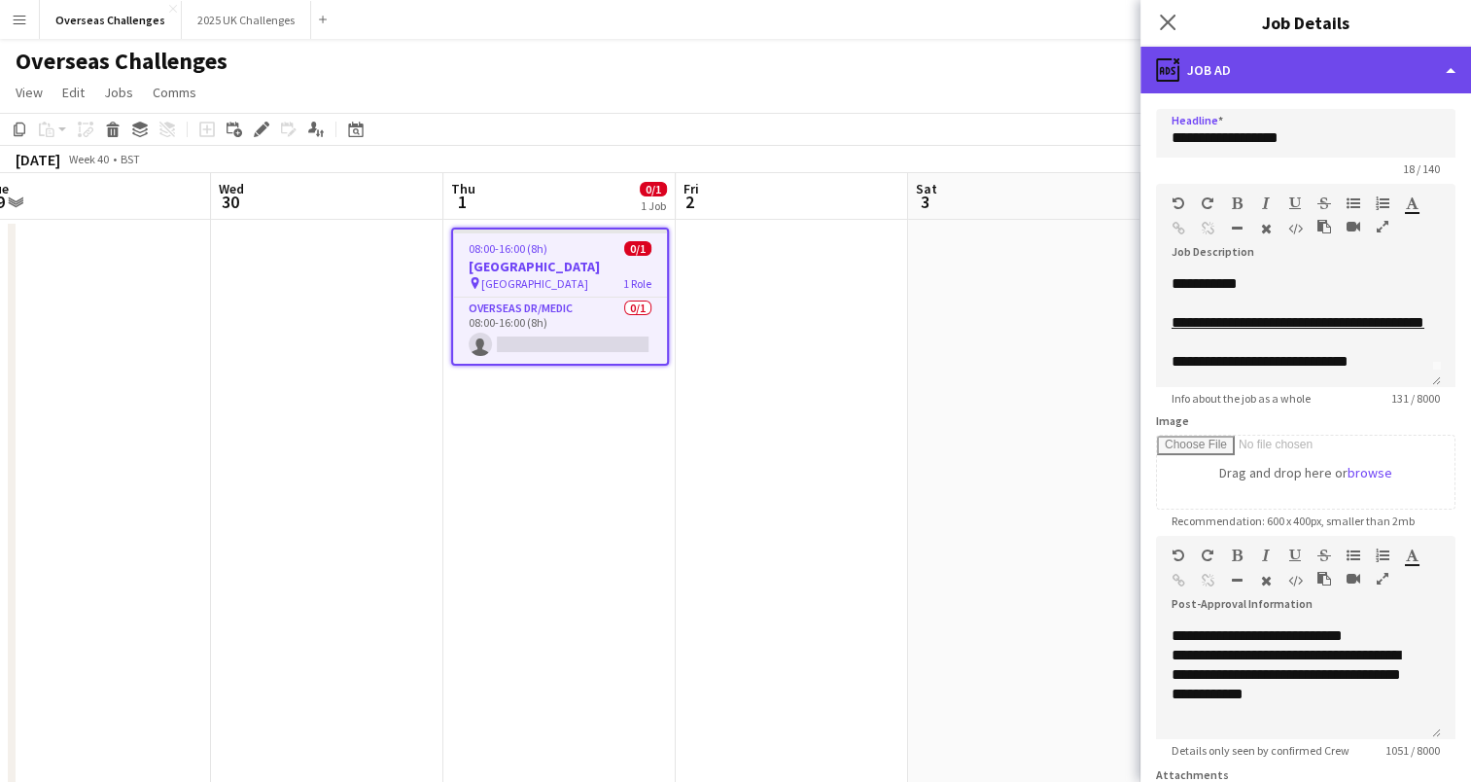
click at [1275, 70] on div "ads-window Job Ad" at bounding box center [1306, 70] width 331 height 47
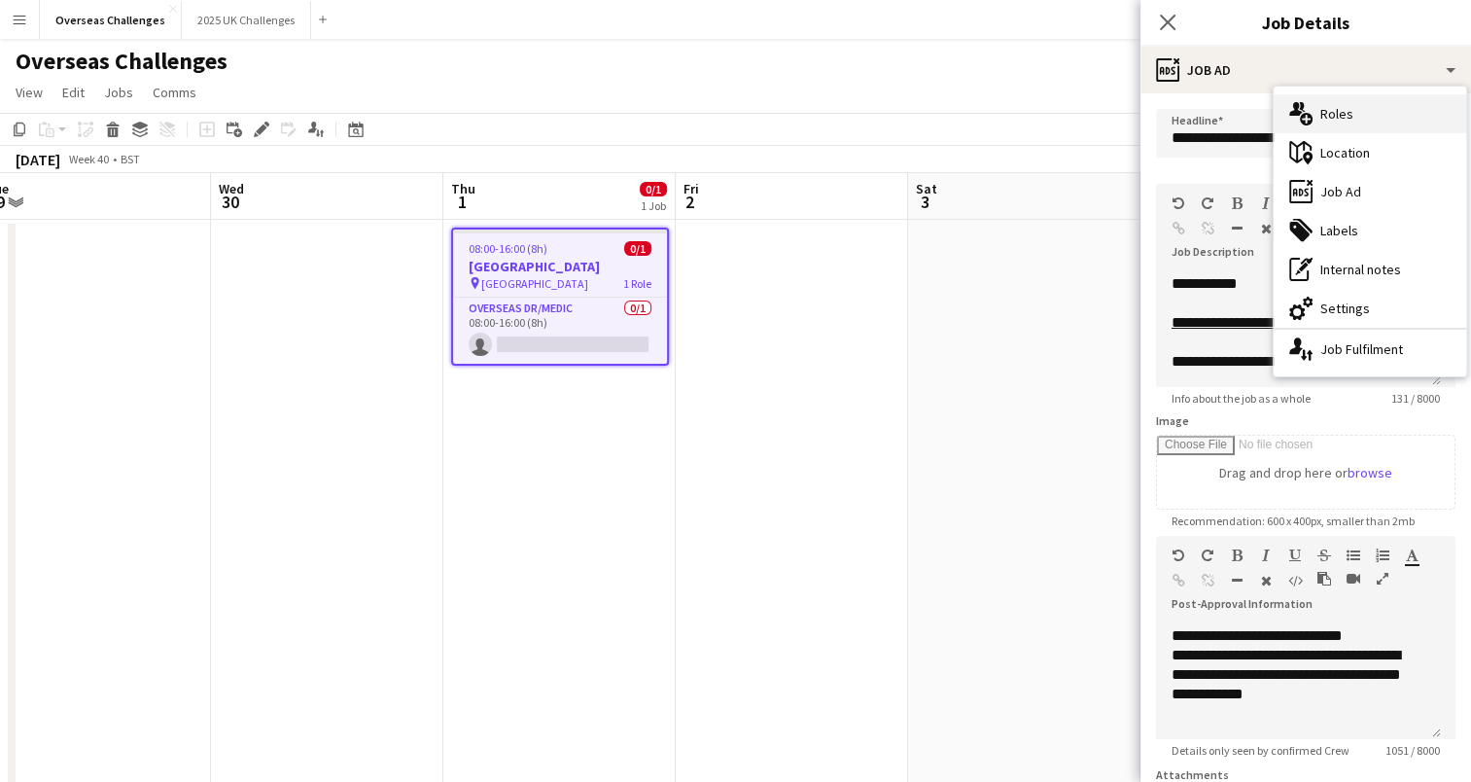
click at [1311, 109] on icon "multiple-users-add" at bounding box center [1300, 113] width 23 height 23
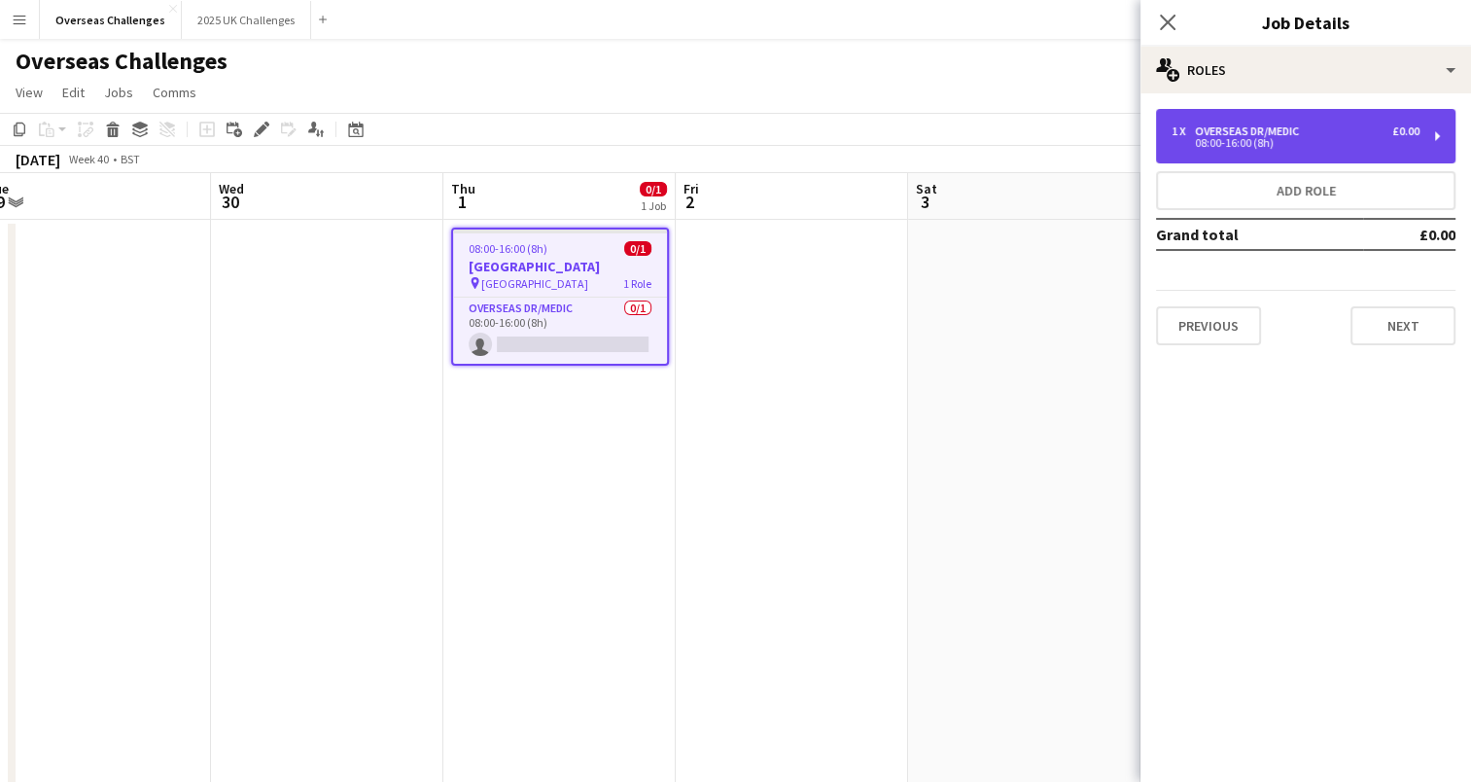
click at [1291, 124] on div "Overseas Dr/Medic" at bounding box center [1251, 131] width 112 height 14
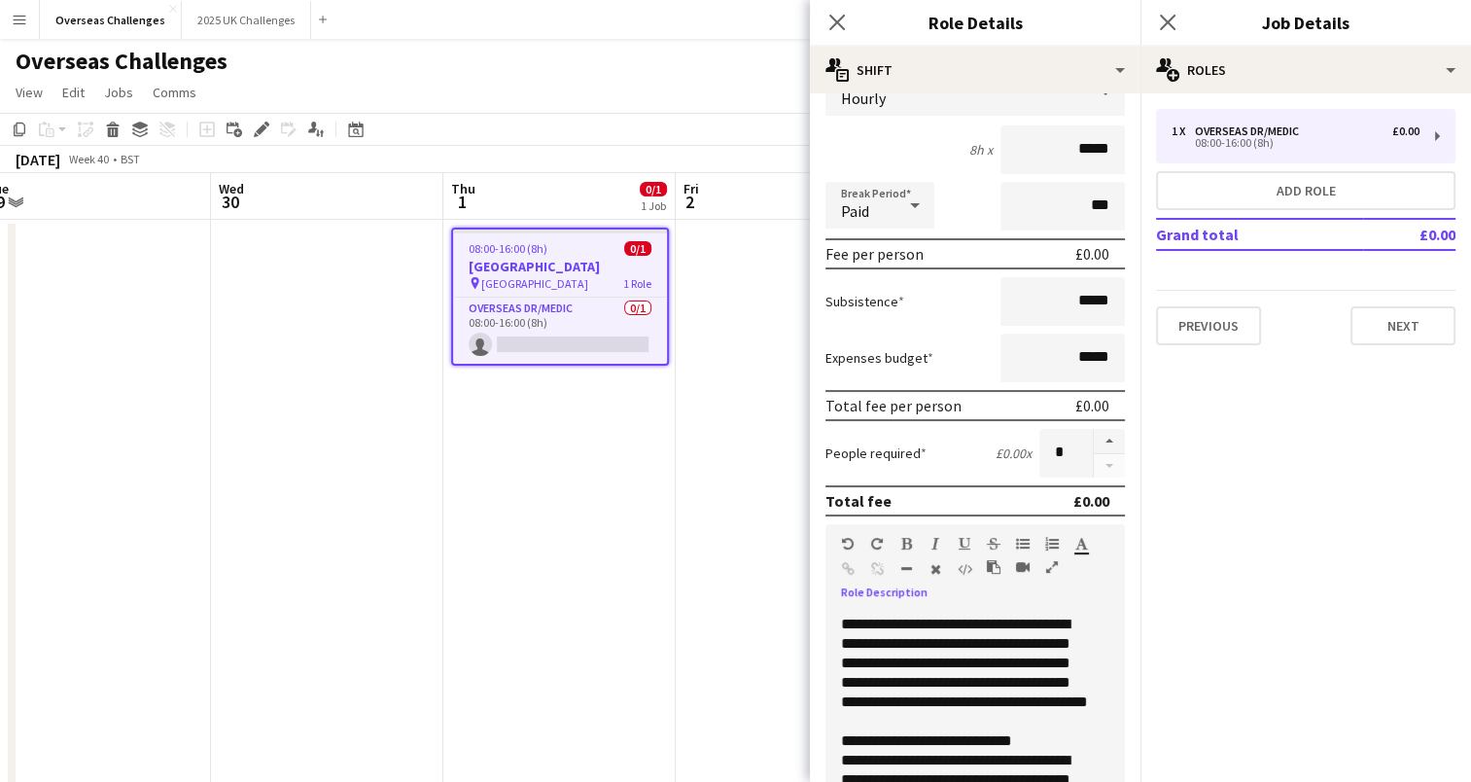
scroll to position [637, 0]
click at [712, 401] on app-date-cell at bounding box center [792, 539] width 232 height 639
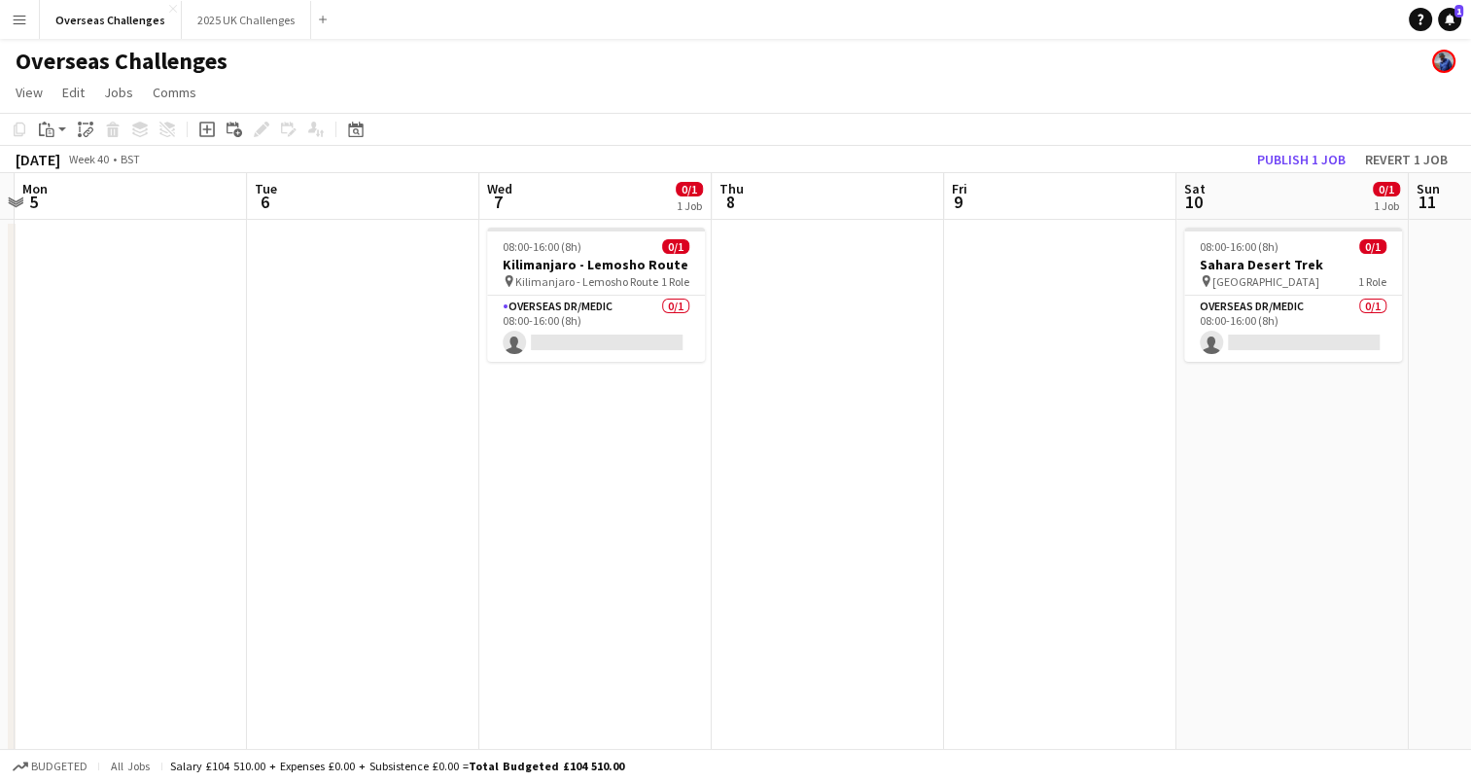
scroll to position [0, 684]
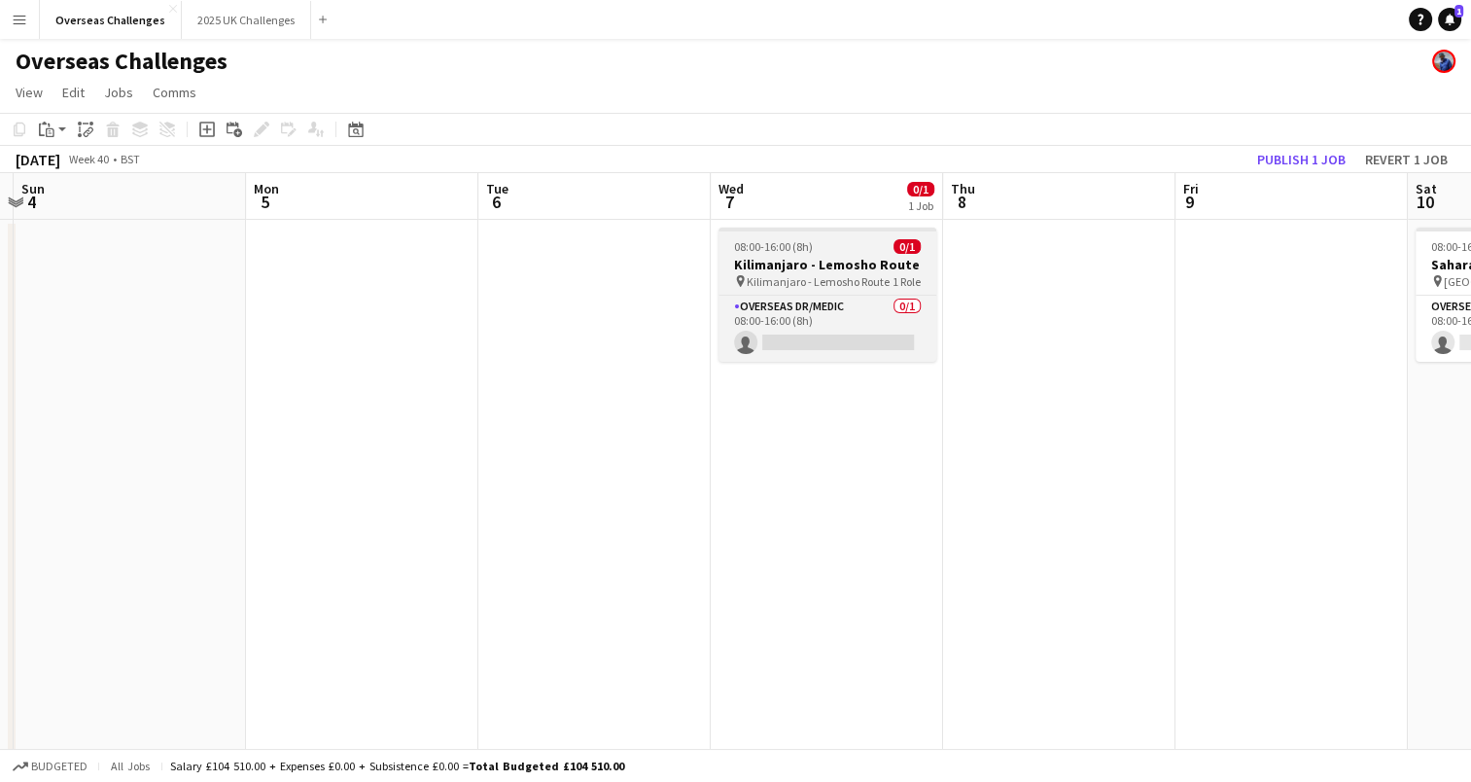
click at [844, 277] on span "Kilimanjaro - Lemosho Route" at bounding box center [818, 281] width 143 height 15
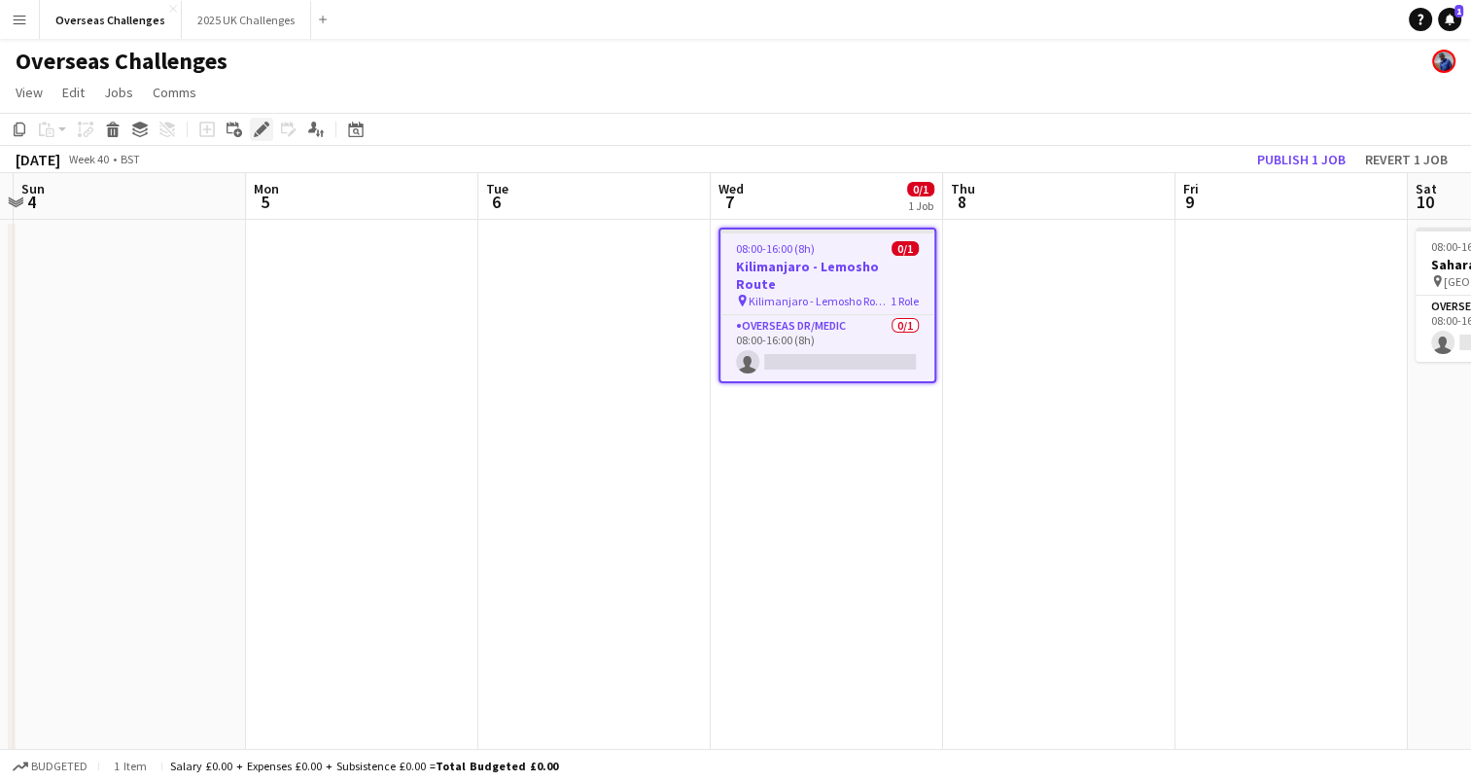
click at [263, 128] on icon at bounding box center [261, 129] width 11 height 11
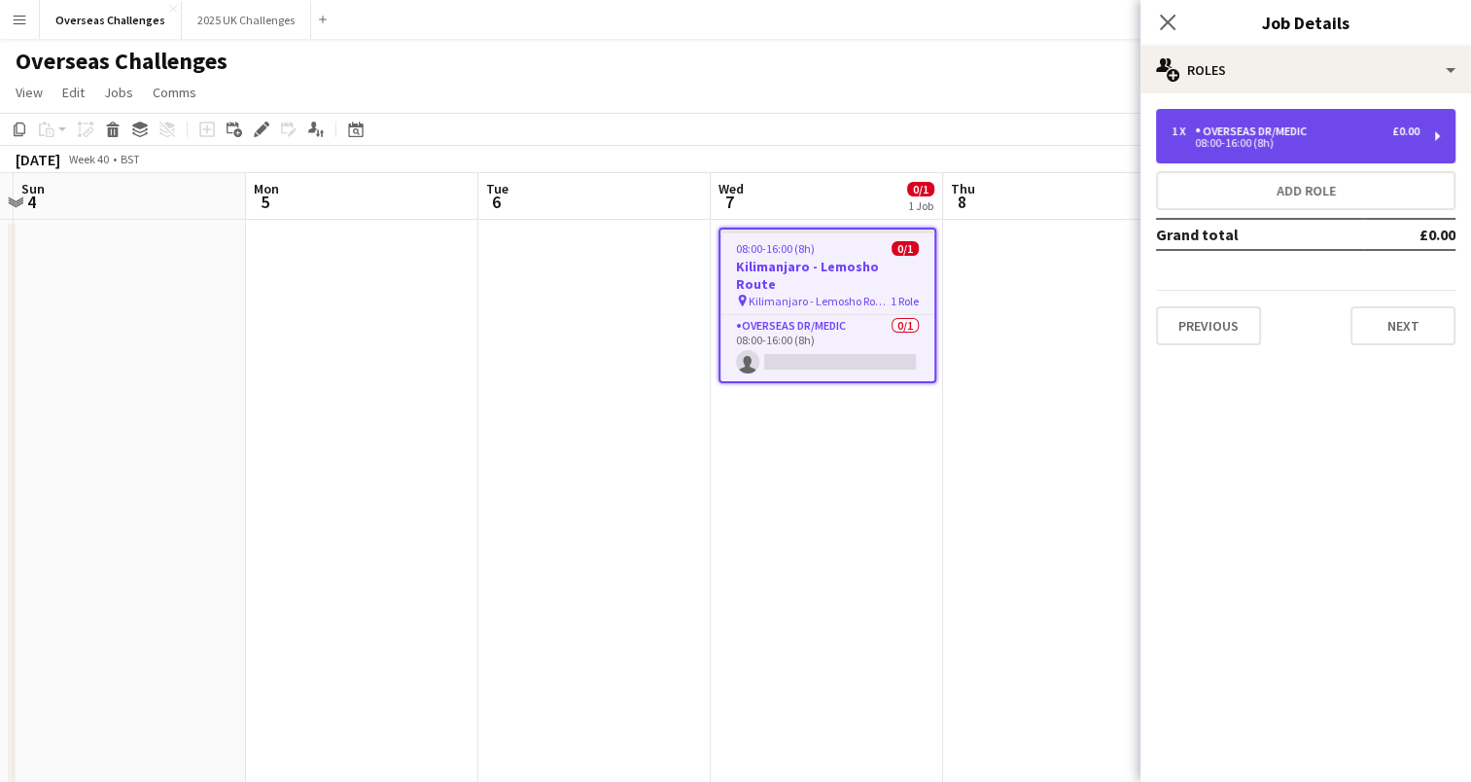
click at [1237, 148] on div "08:00-16:00 (8h)" at bounding box center [1296, 143] width 248 height 10
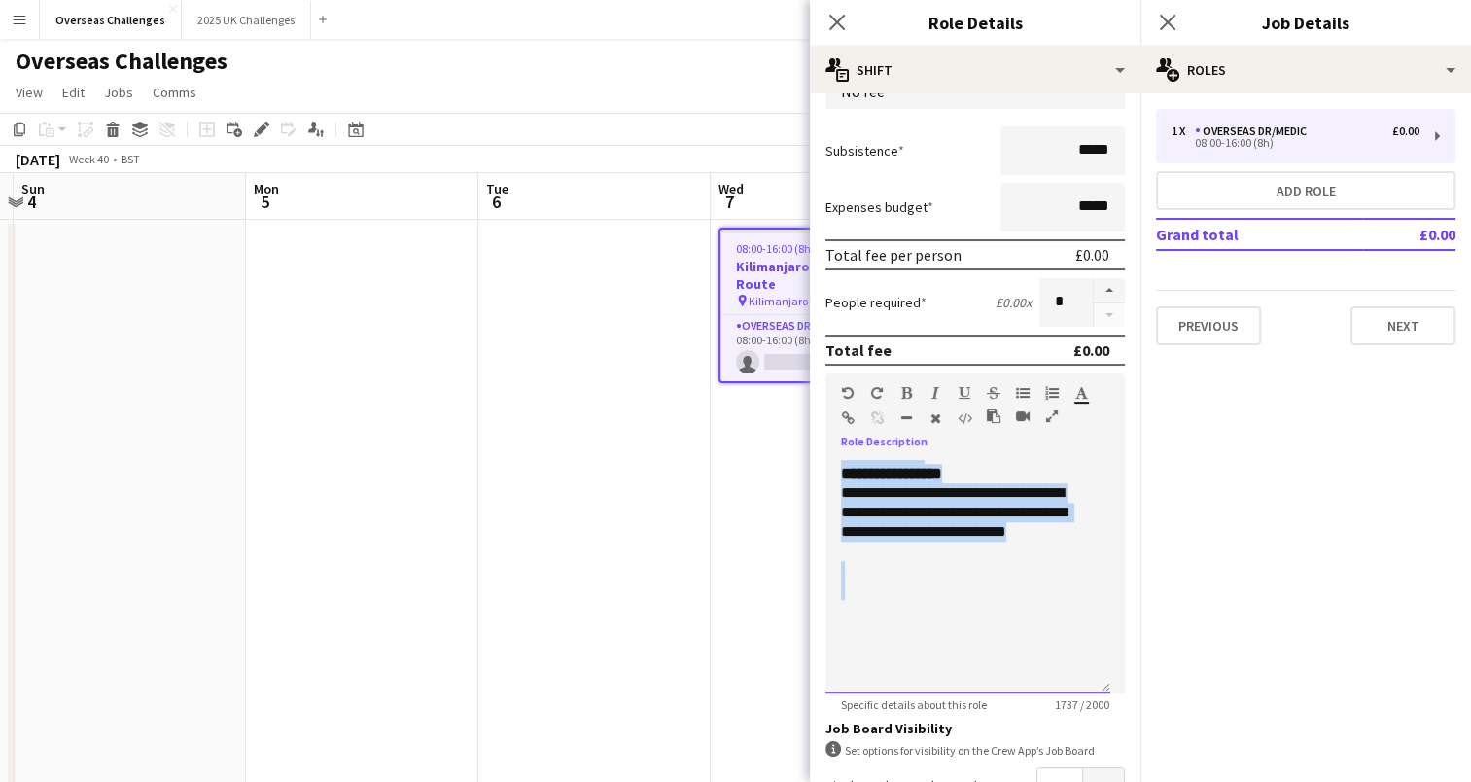
scroll to position [163, 0]
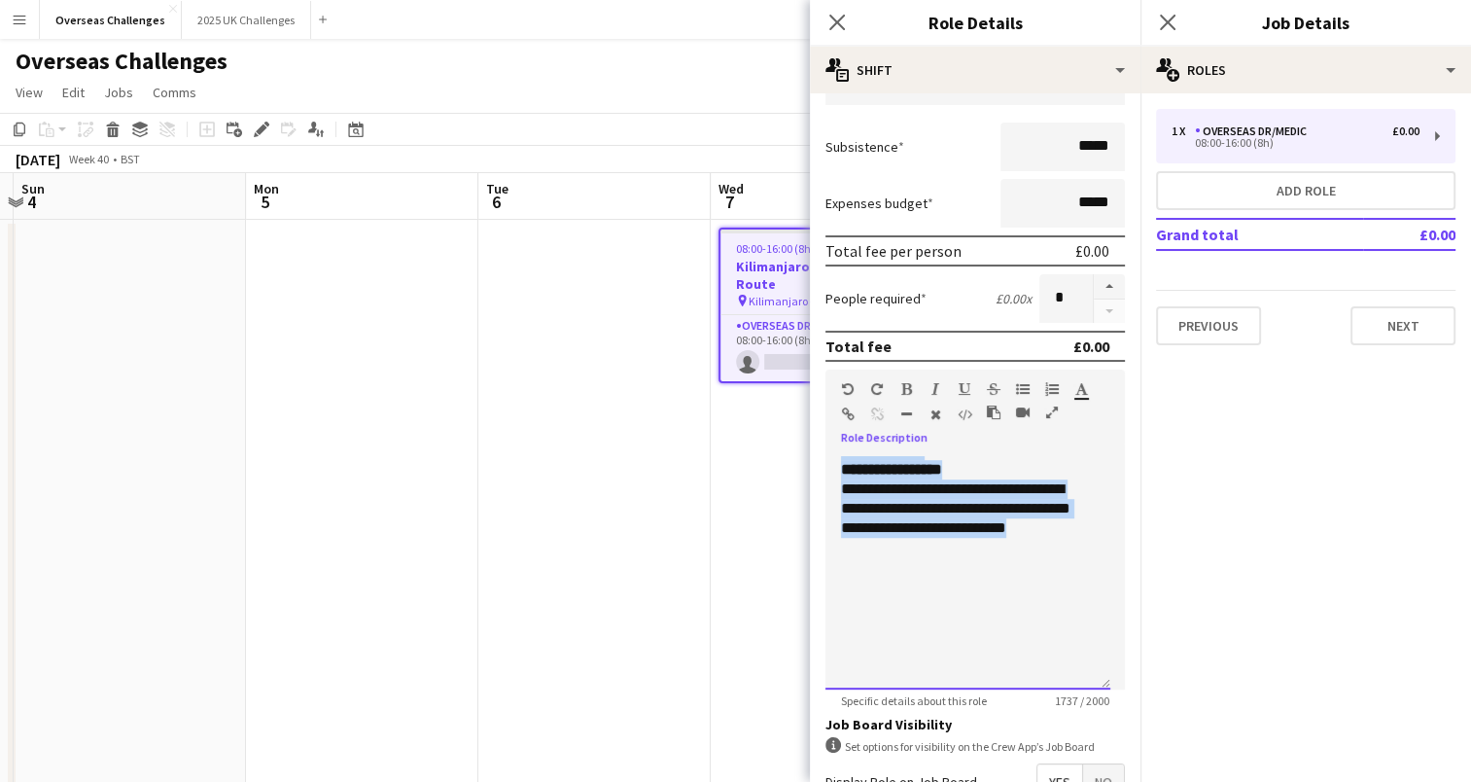
drag, startPoint x: 843, startPoint y: 614, endPoint x: 950, endPoint y: 630, distance: 108.2
click at [950, 630] on div "**********" at bounding box center [960, 51] width 239 height 1245
copy div "**********"
click at [762, 479] on app-date-cell "08:00-16:00 (8h) 0/1 [GEOGRAPHIC_DATA] - Lemosho Route pin Kilimanjaro - Lemosh…" at bounding box center [827, 539] width 232 height 639
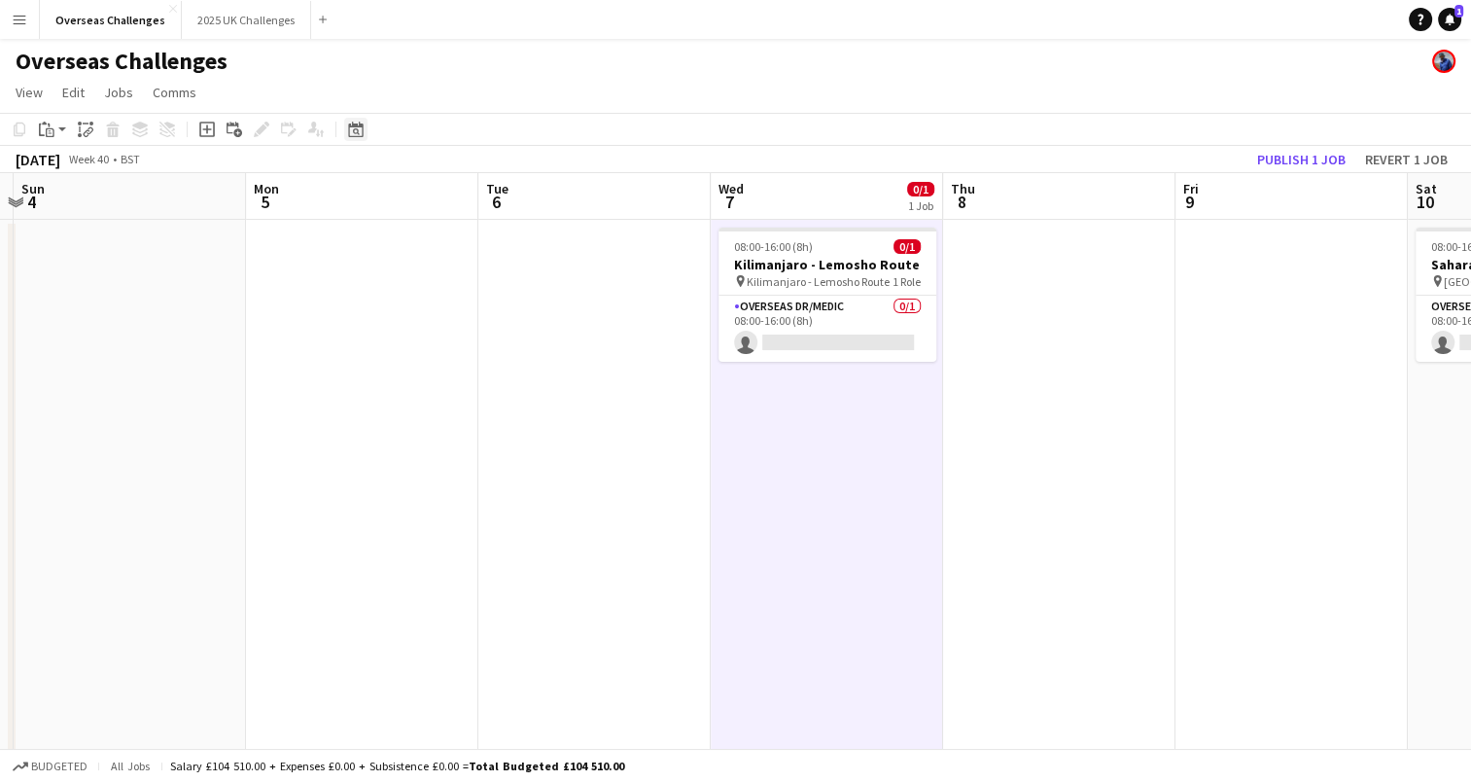
click at [353, 127] on icon at bounding box center [355, 130] width 15 height 16
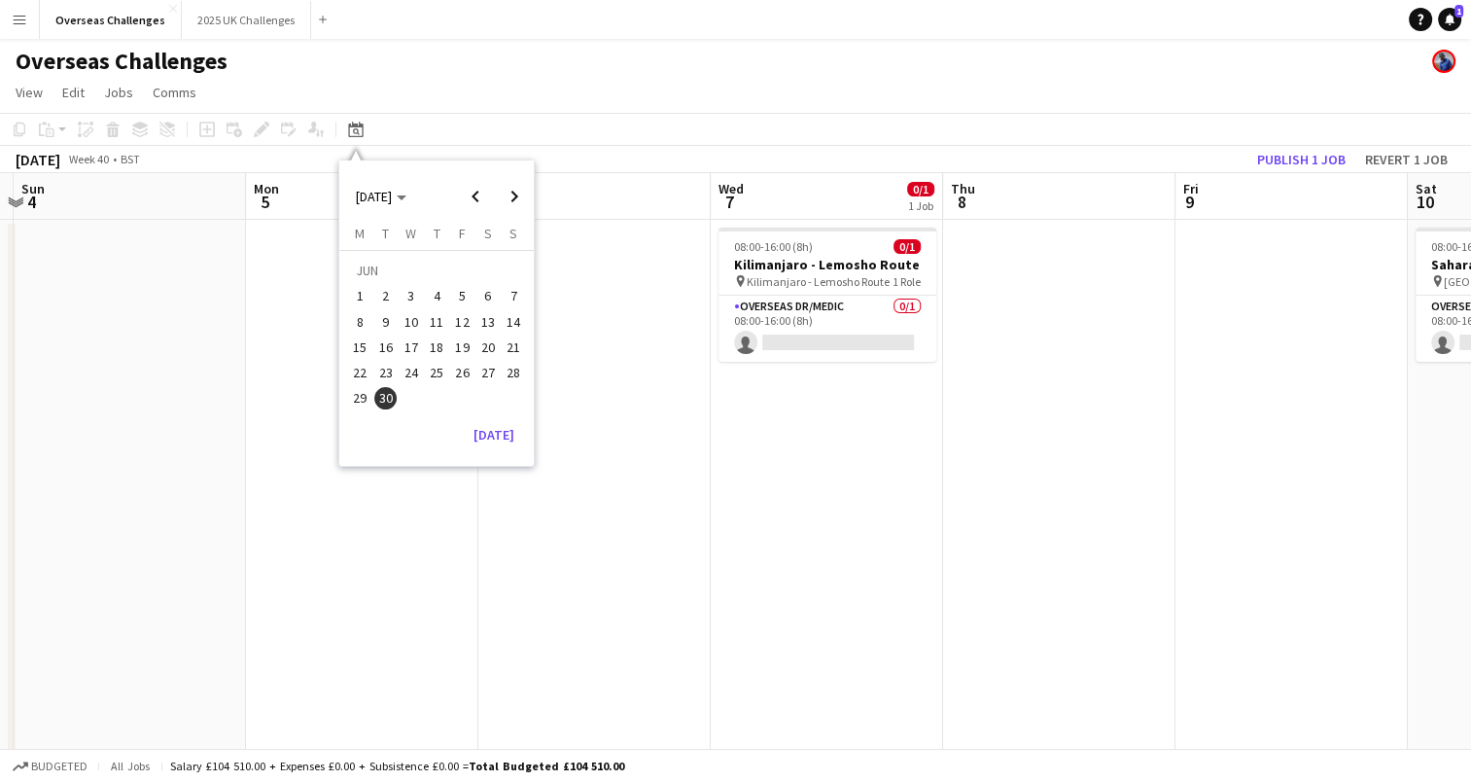
click at [389, 389] on span "30" at bounding box center [385, 398] width 23 height 23
click at [385, 401] on span "30" at bounding box center [385, 398] width 23 height 23
click at [364, 396] on span "29" at bounding box center [360, 398] width 23 height 23
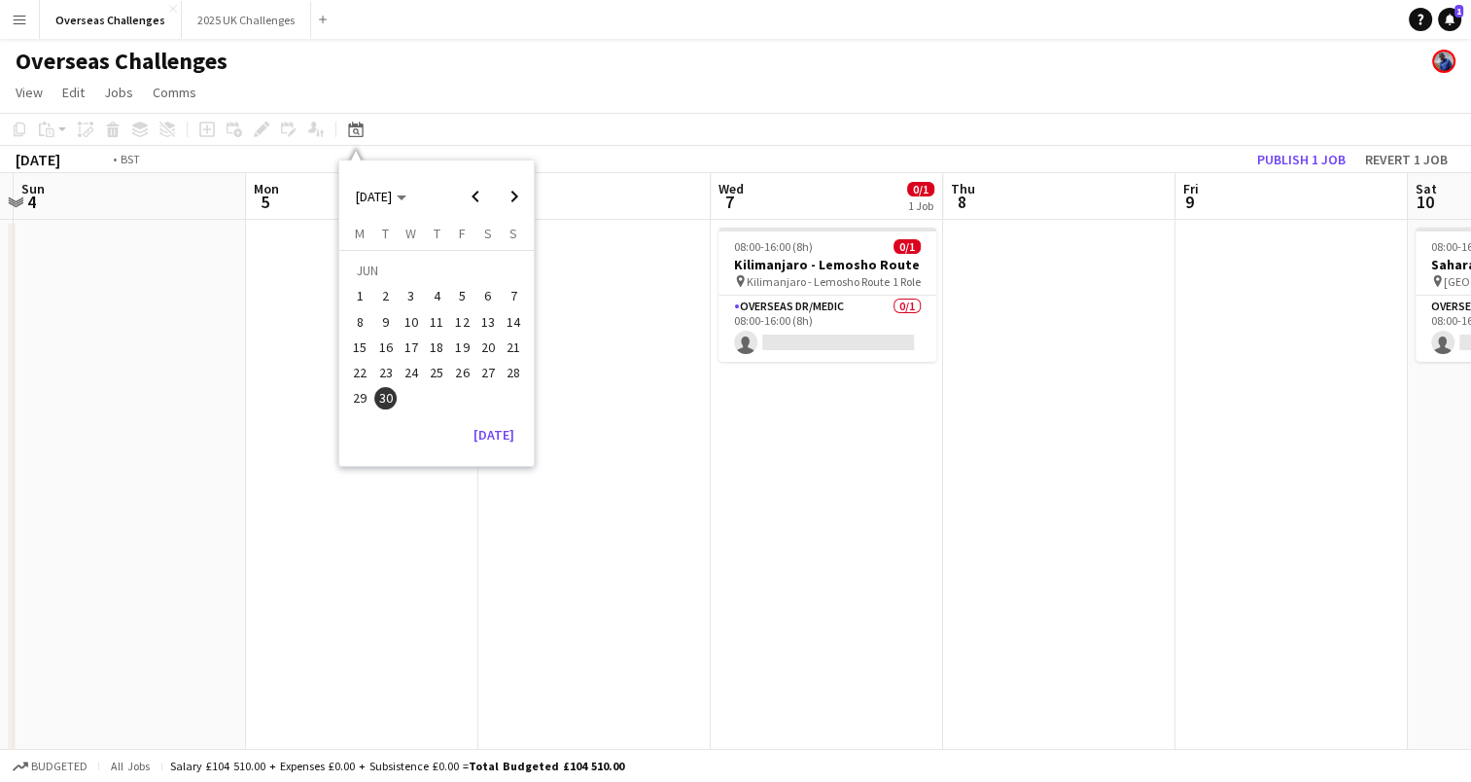
scroll to position [0, 669]
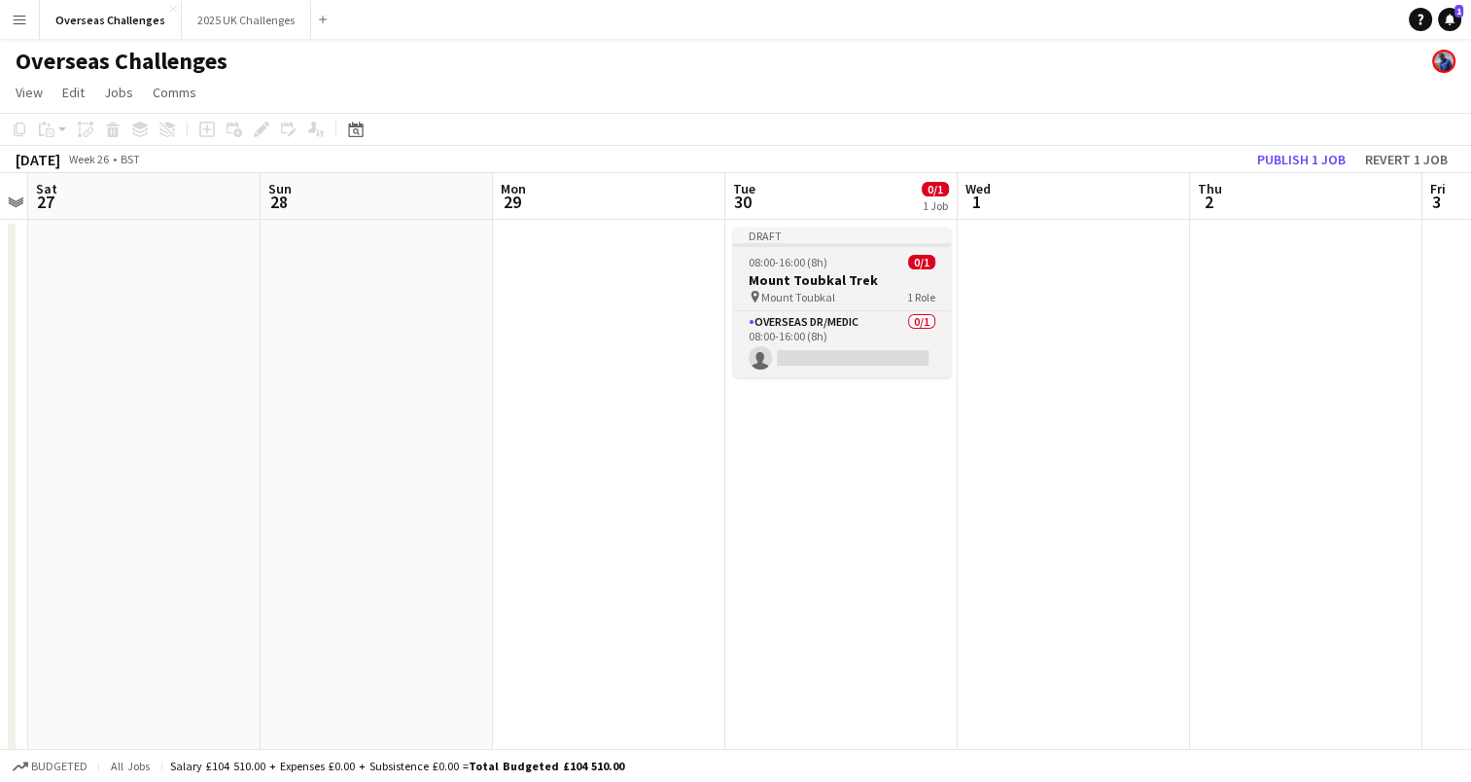
click at [824, 276] on h3 "Mount Toubkal Trek" at bounding box center [842, 280] width 218 height 18
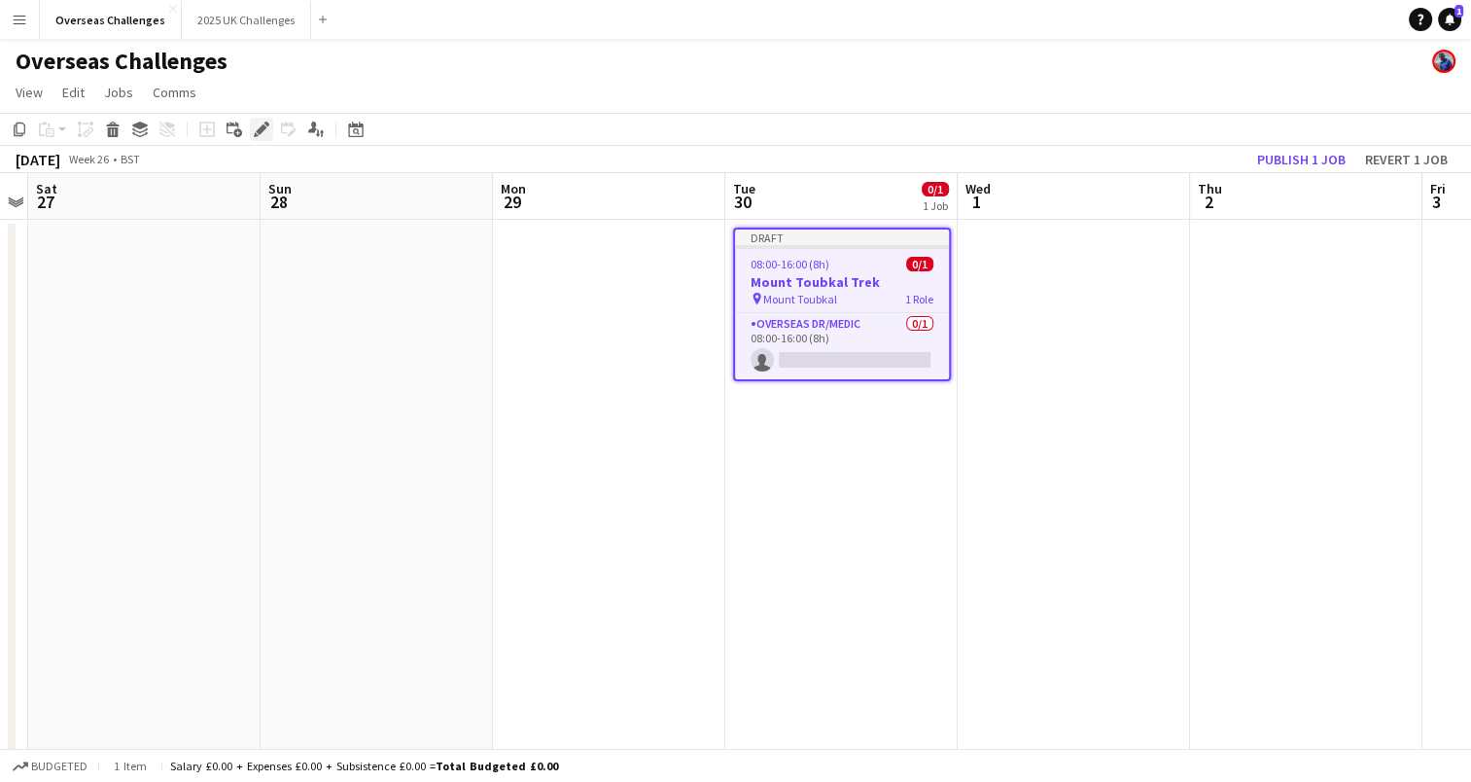
click at [254, 132] on icon "Edit" at bounding box center [262, 130] width 16 height 16
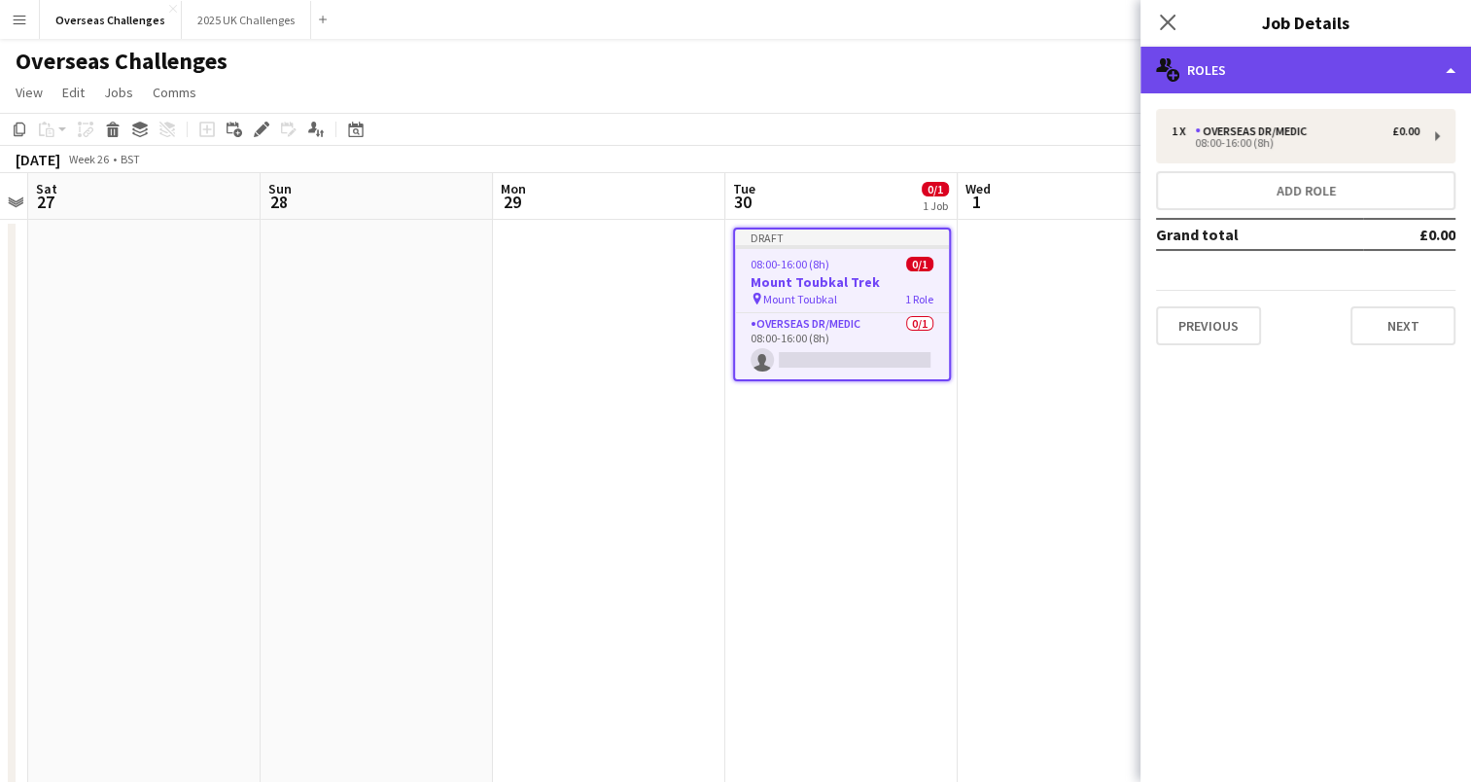
click at [1252, 83] on div "multiple-users-add Roles" at bounding box center [1306, 70] width 331 height 47
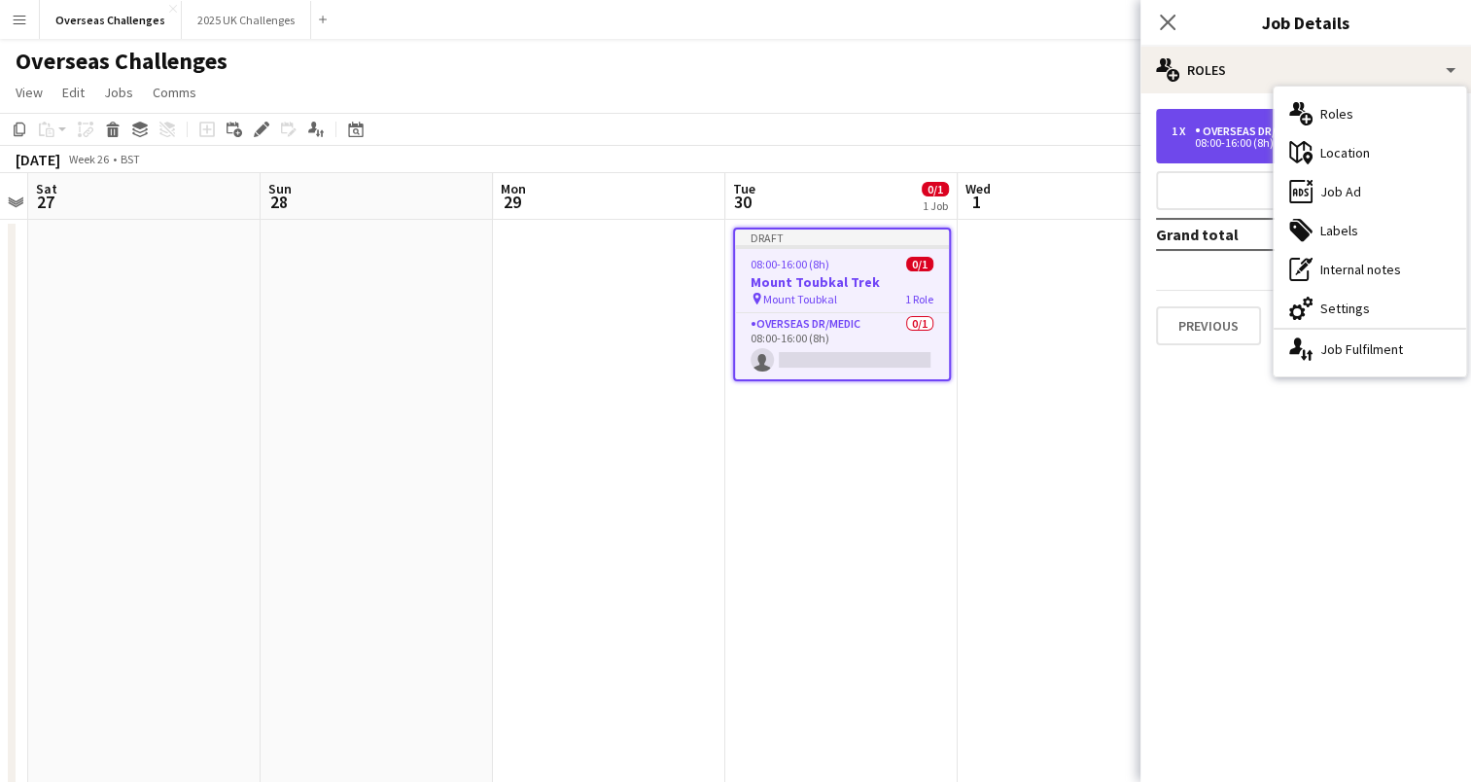
click at [1251, 136] on div "Overseas Dr/Medic" at bounding box center [1255, 131] width 120 height 14
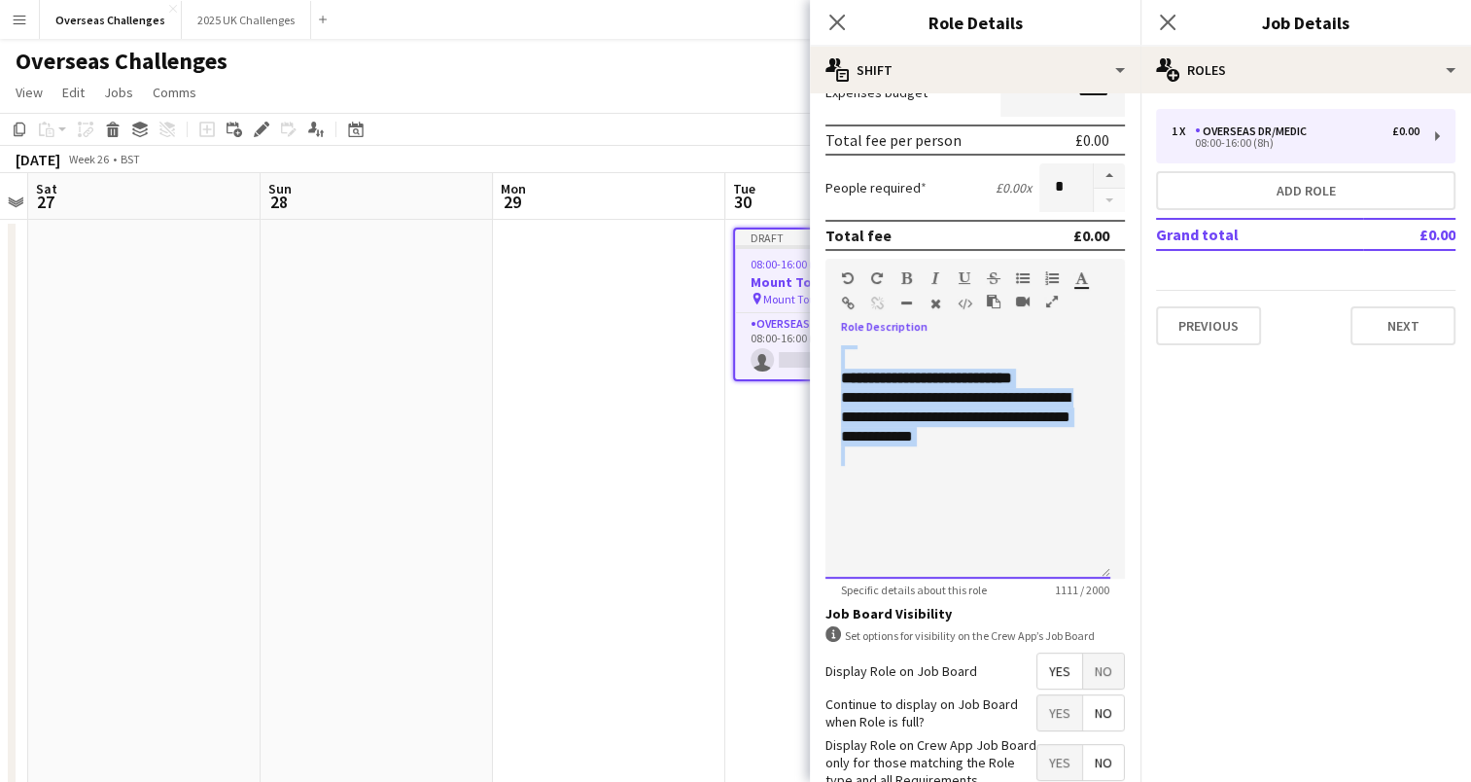
scroll to position [716, 0]
drag, startPoint x: 839, startPoint y: 393, endPoint x: 1045, endPoint y: 518, distance: 241.3
click at [1045, 518] on div "**********" at bounding box center [968, 461] width 285 height 233
paste div
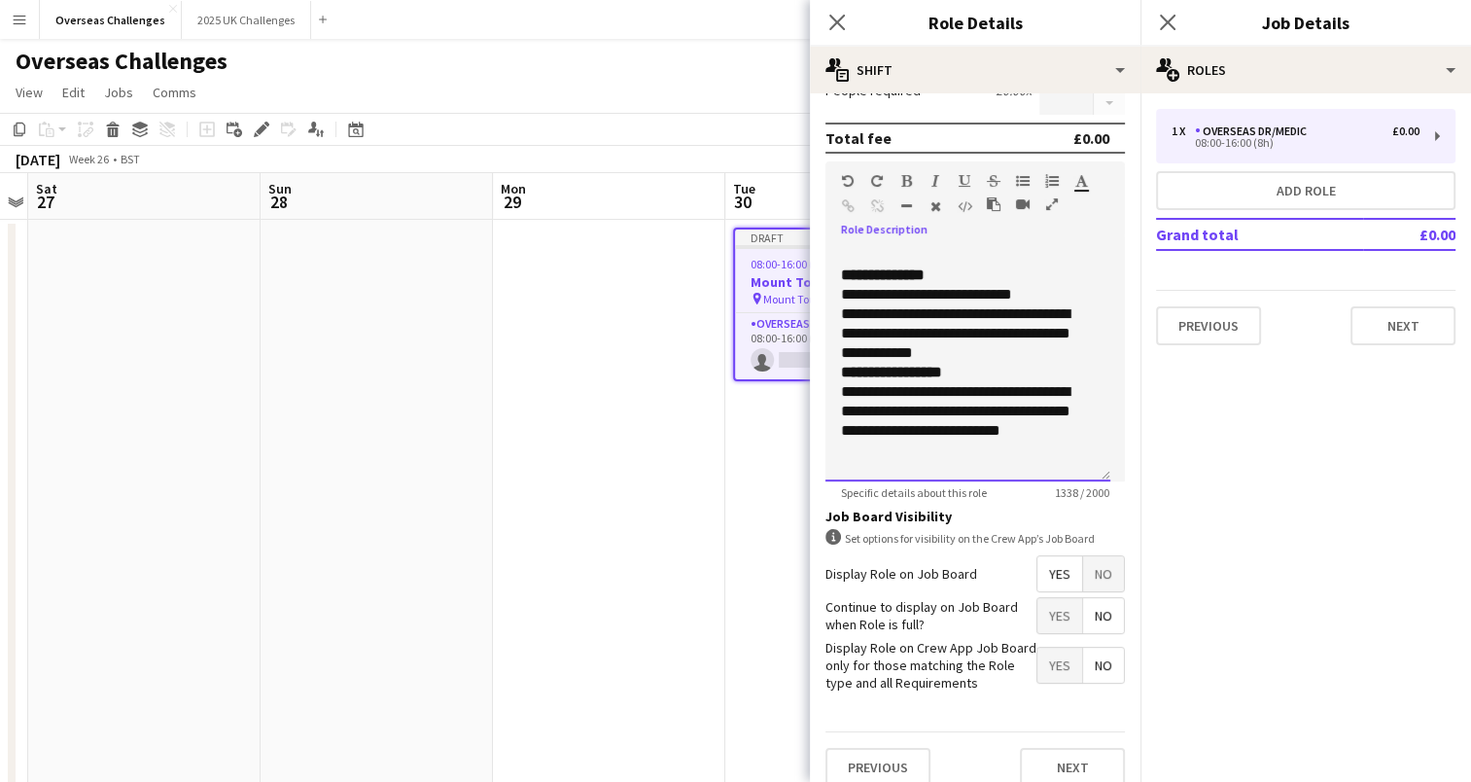
scroll to position [387, 0]
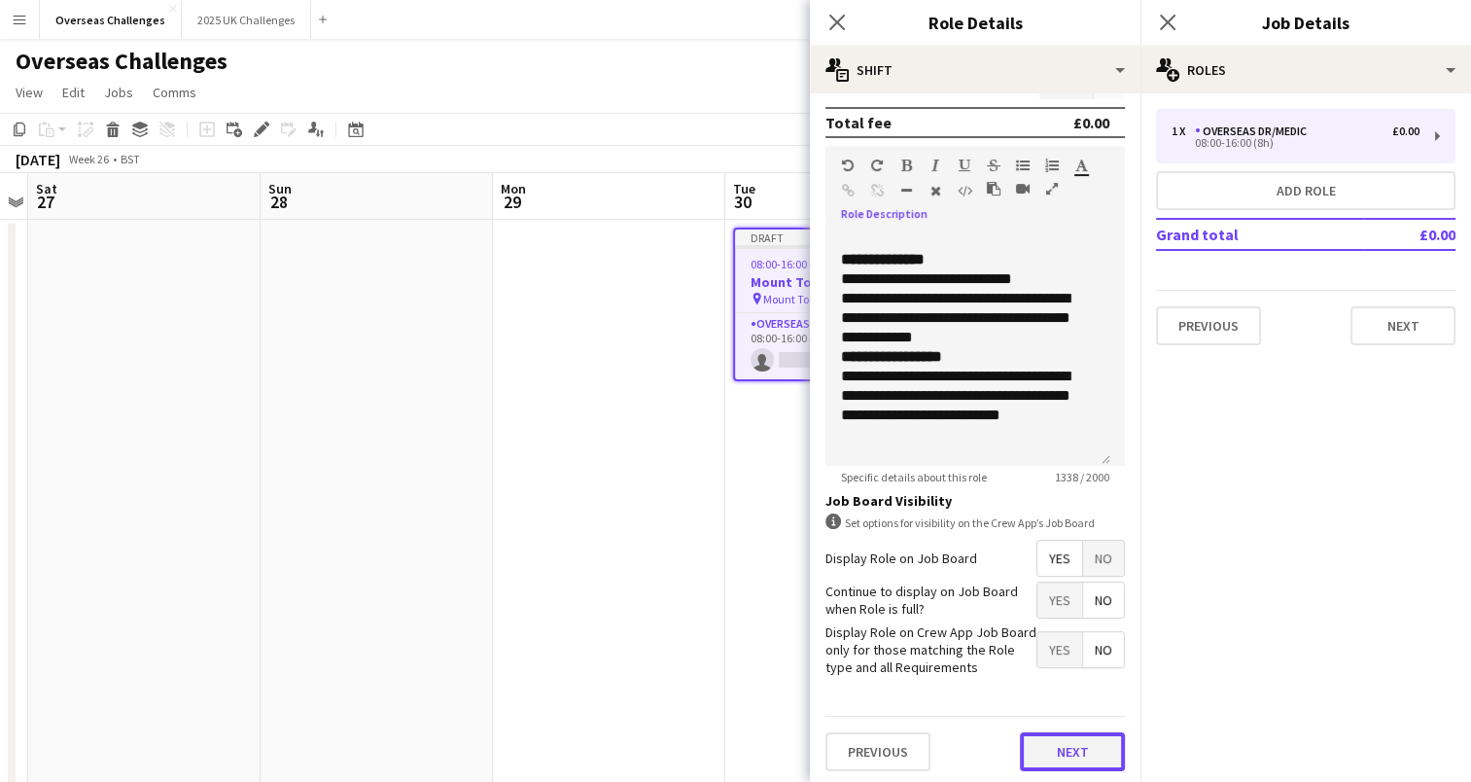
click at [1086, 748] on button "Next" at bounding box center [1072, 751] width 105 height 39
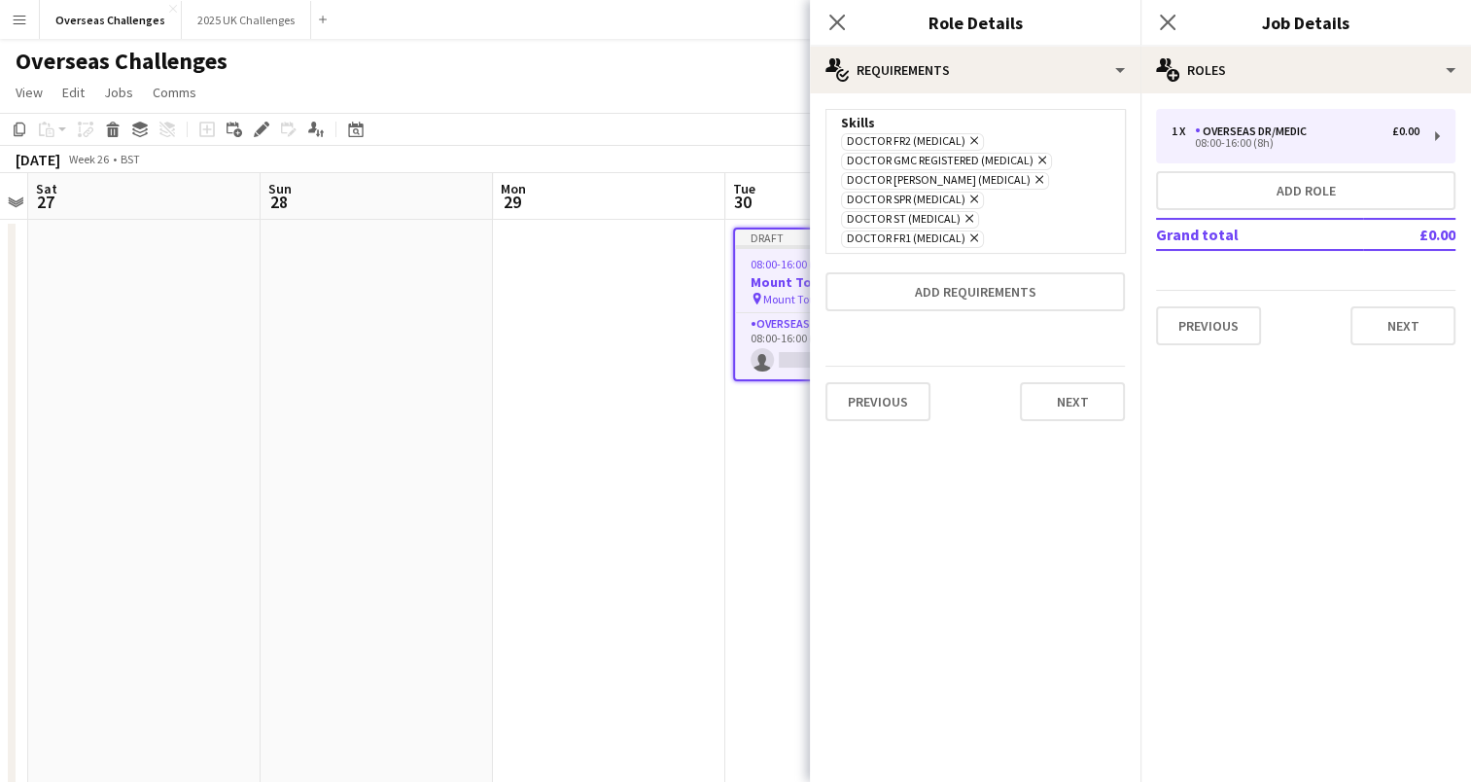
scroll to position [0, 0]
click at [1084, 407] on button "Next" at bounding box center [1072, 401] width 105 height 39
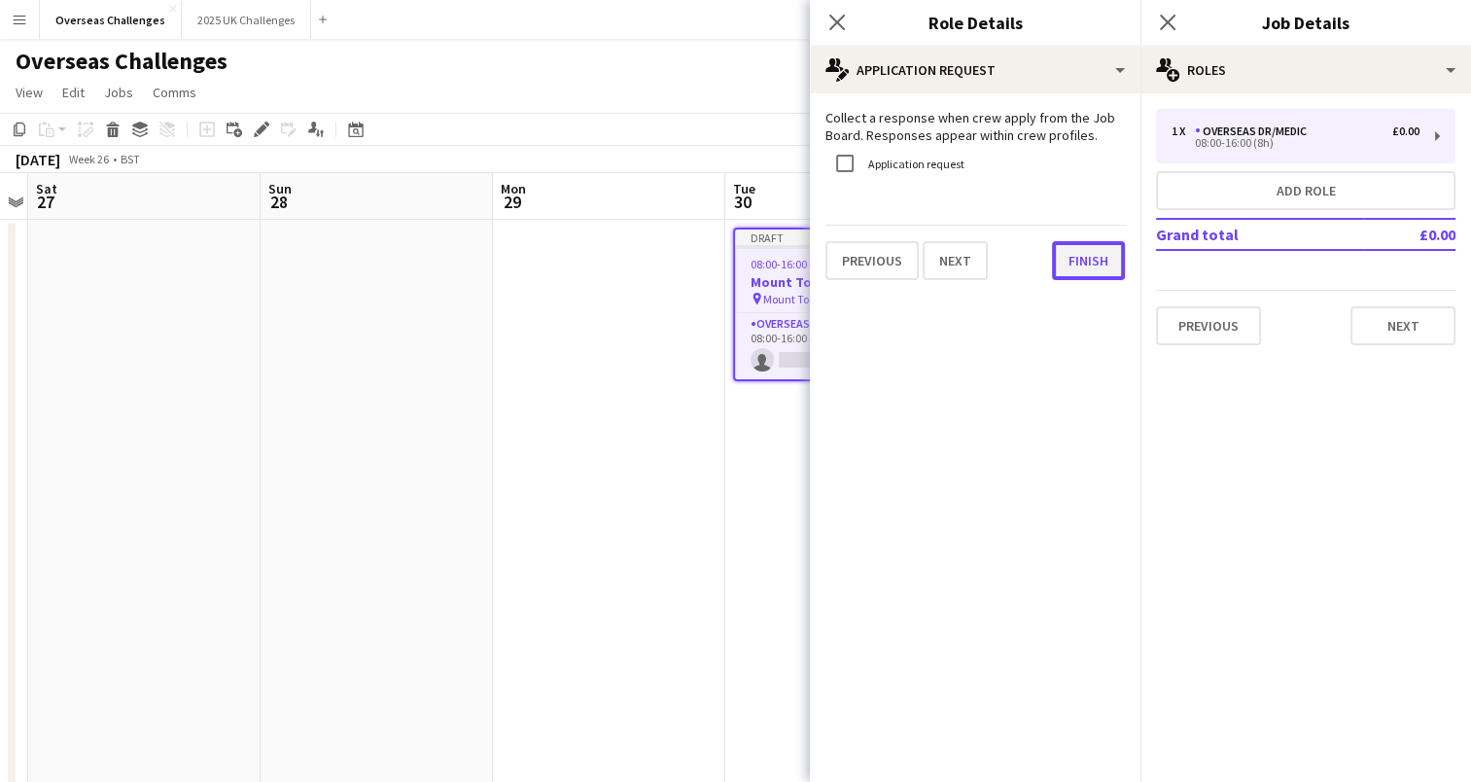
click at [1105, 270] on button "Finish" at bounding box center [1088, 260] width 73 height 39
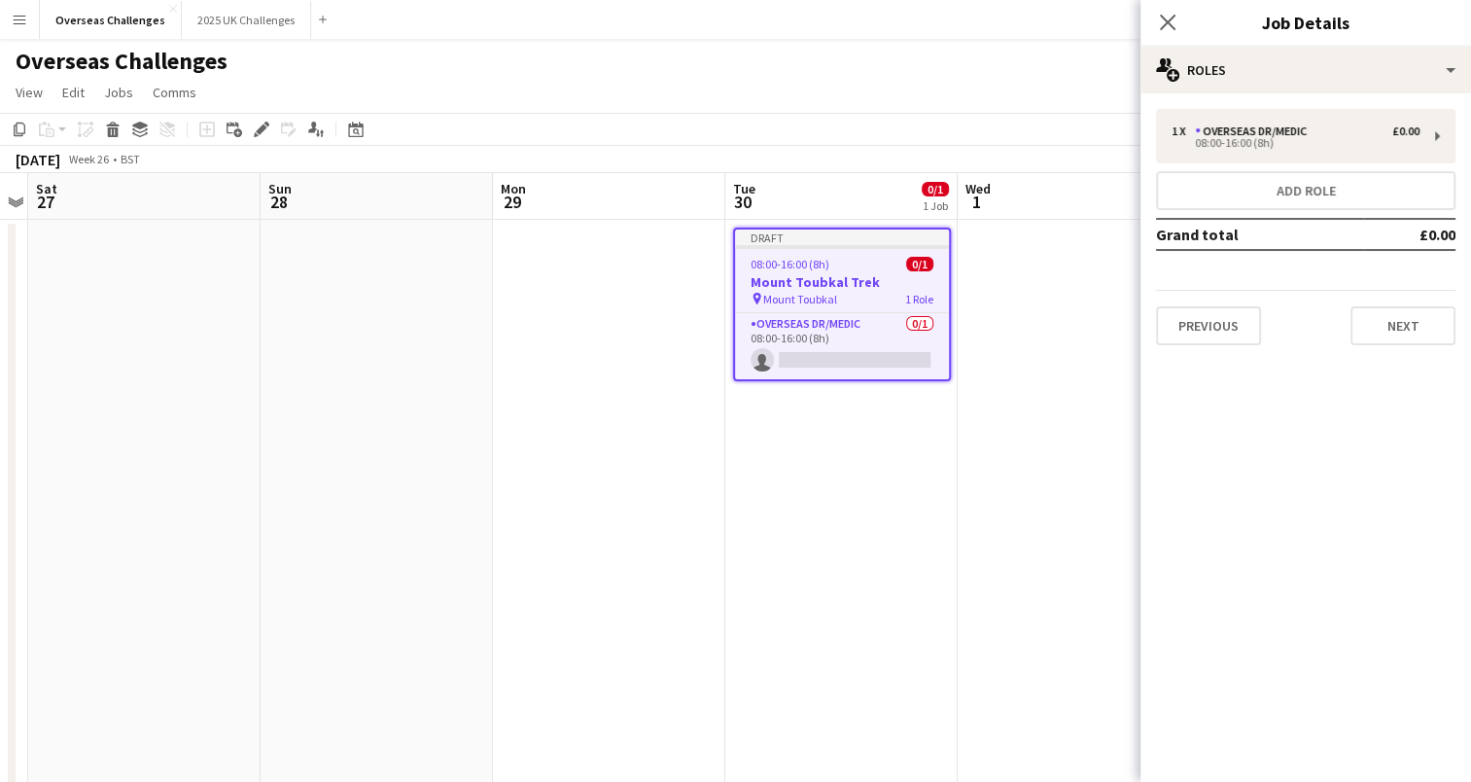
click at [1100, 297] on app-date-cell at bounding box center [1074, 539] width 232 height 639
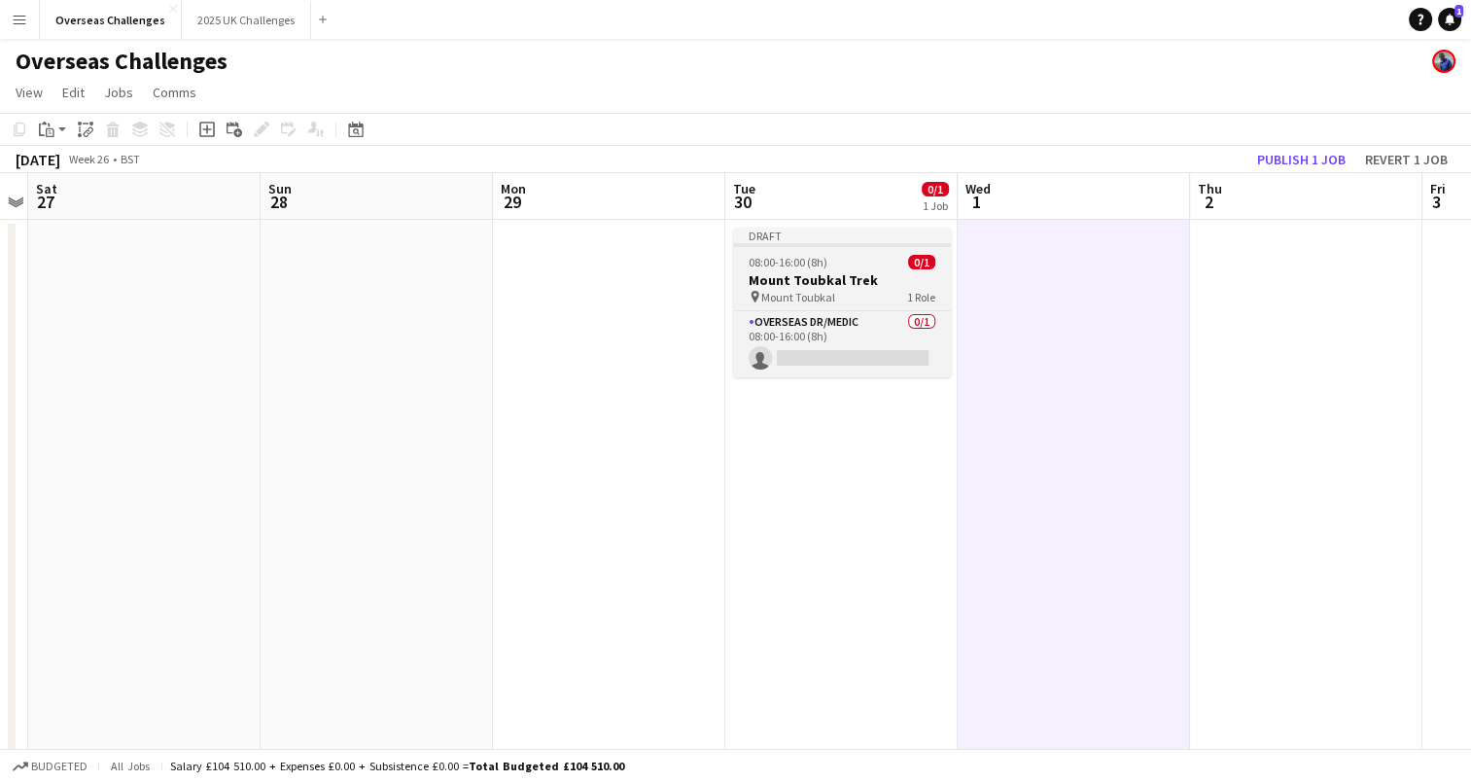
click at [888, 279] on h3 "Mount Toubkal Trek" at bounding box center [842, 280] width 218 height 18
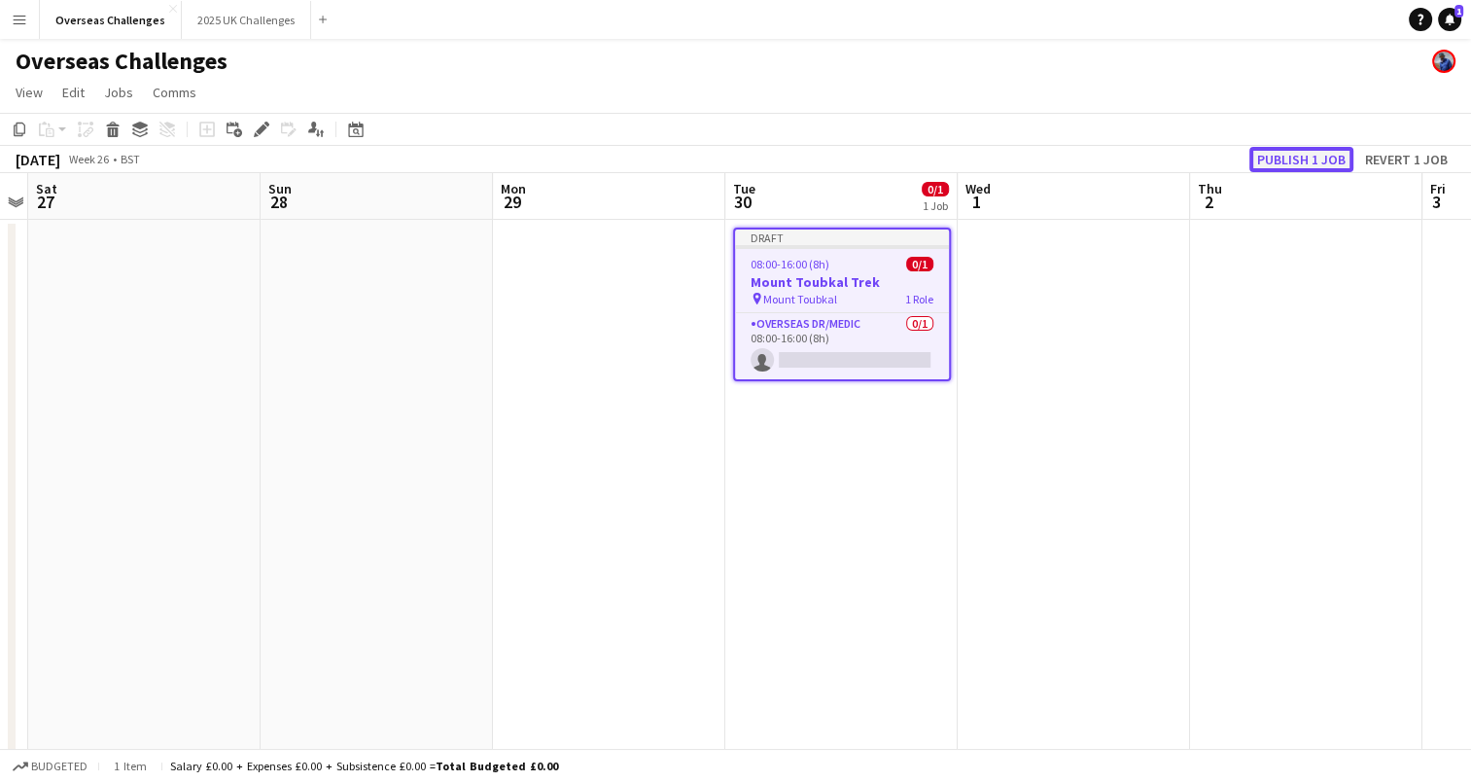
click at [1303, 154] on button "Publish 1 job" at bounding box center [1301, 159] width 104 height 25
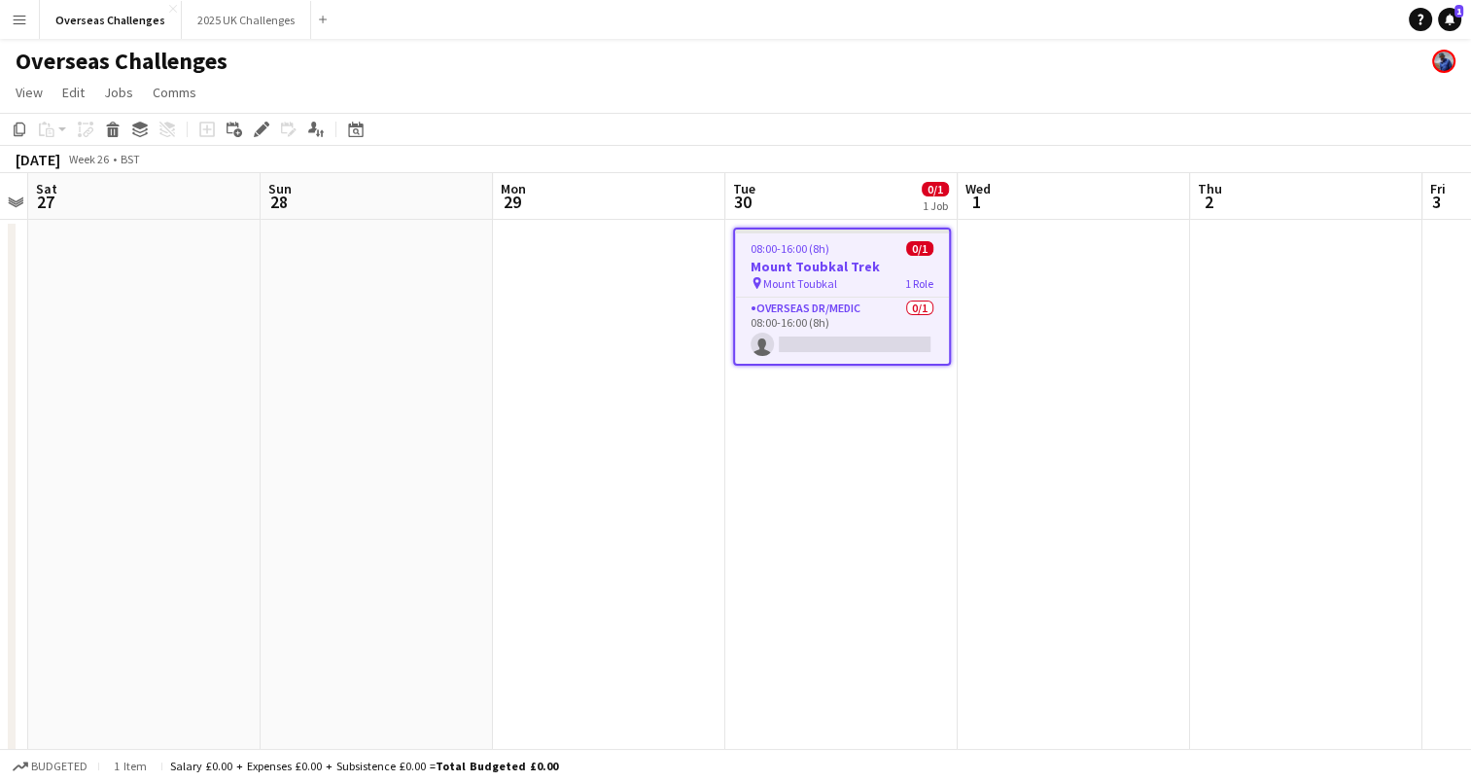
click at [1047, 298] on app-date-cell at bounding box center [1074, 539] width 232 height 639
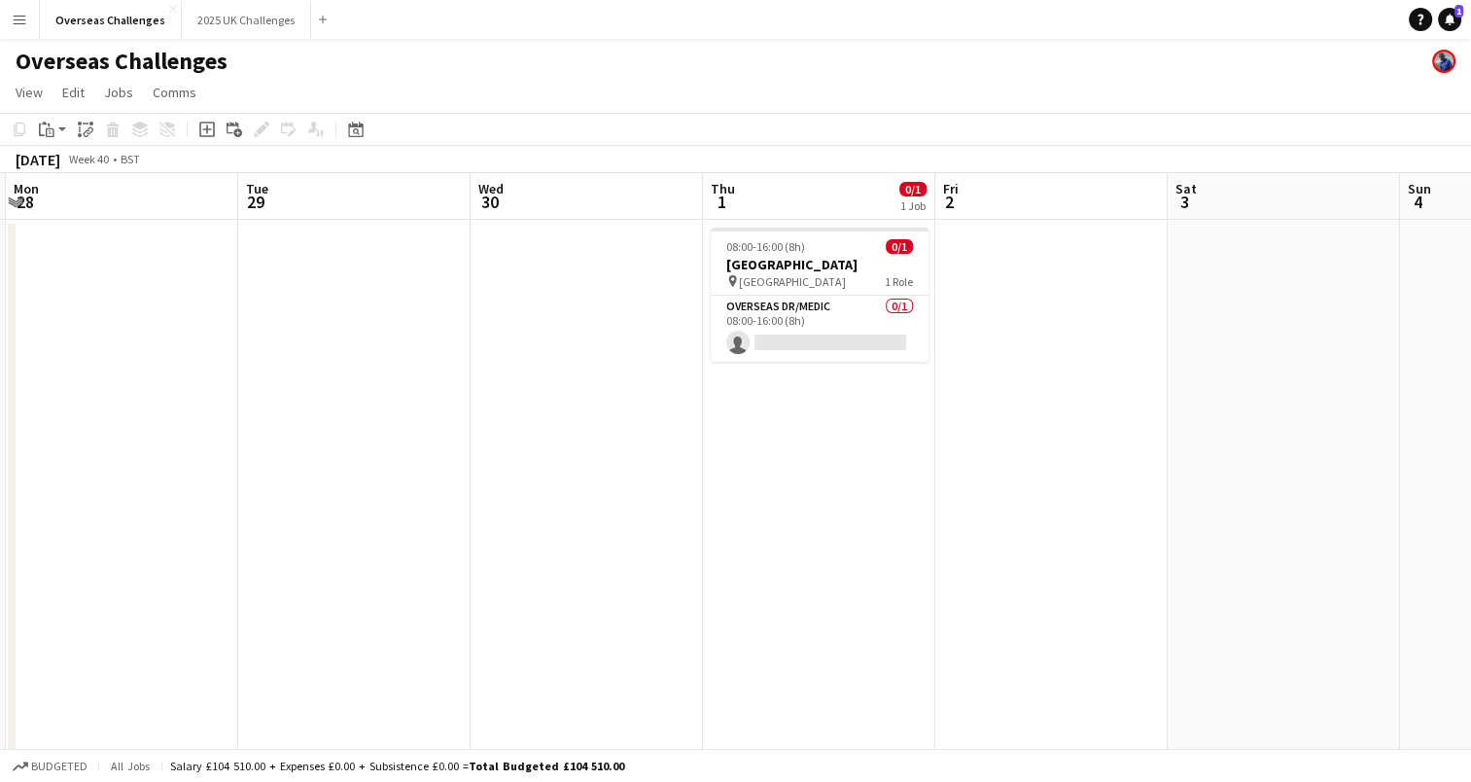
scroll to position [0, 722]
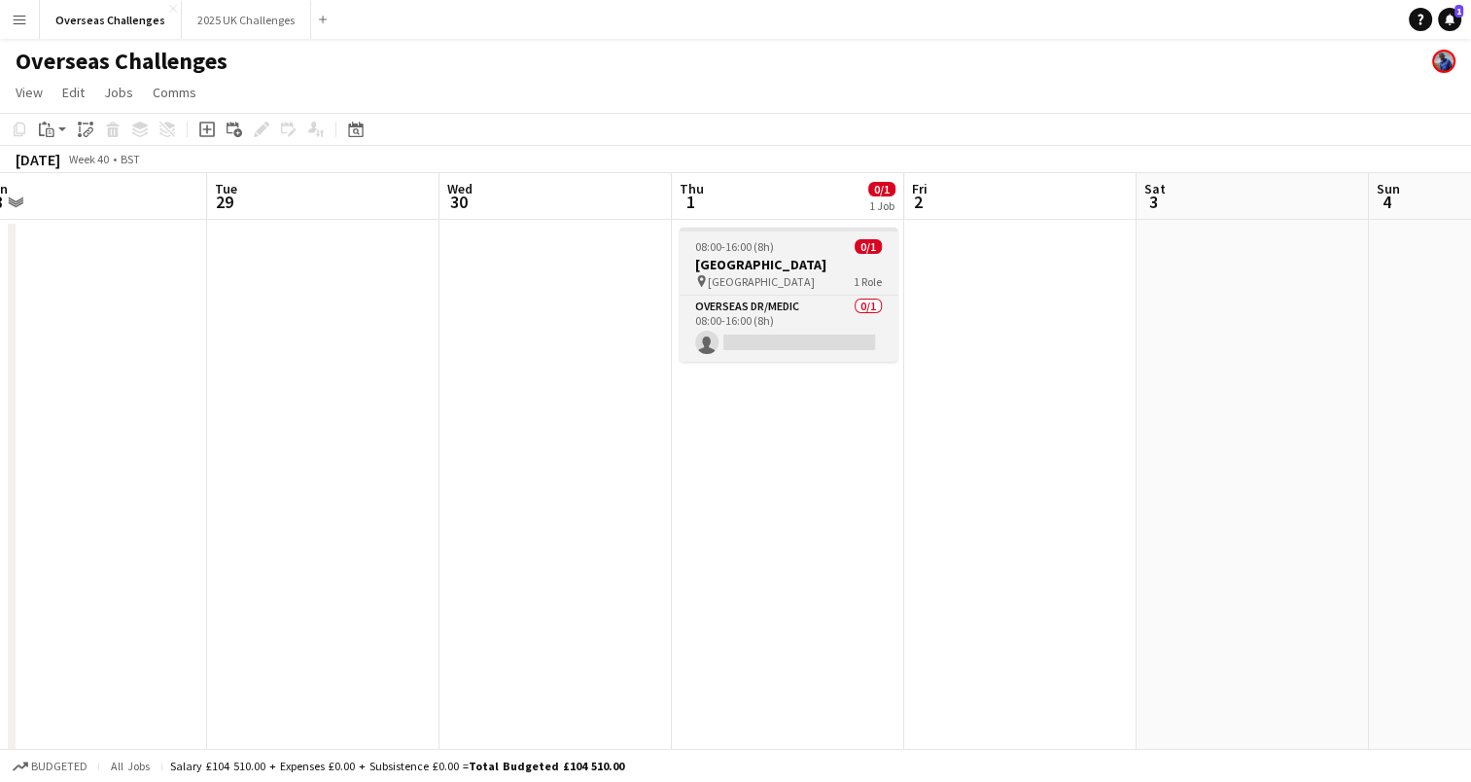
click at [819, 264] on h3 "[GEOGRAPHIC_DATA]" at bounding box center [789, 265] width 218 height 18
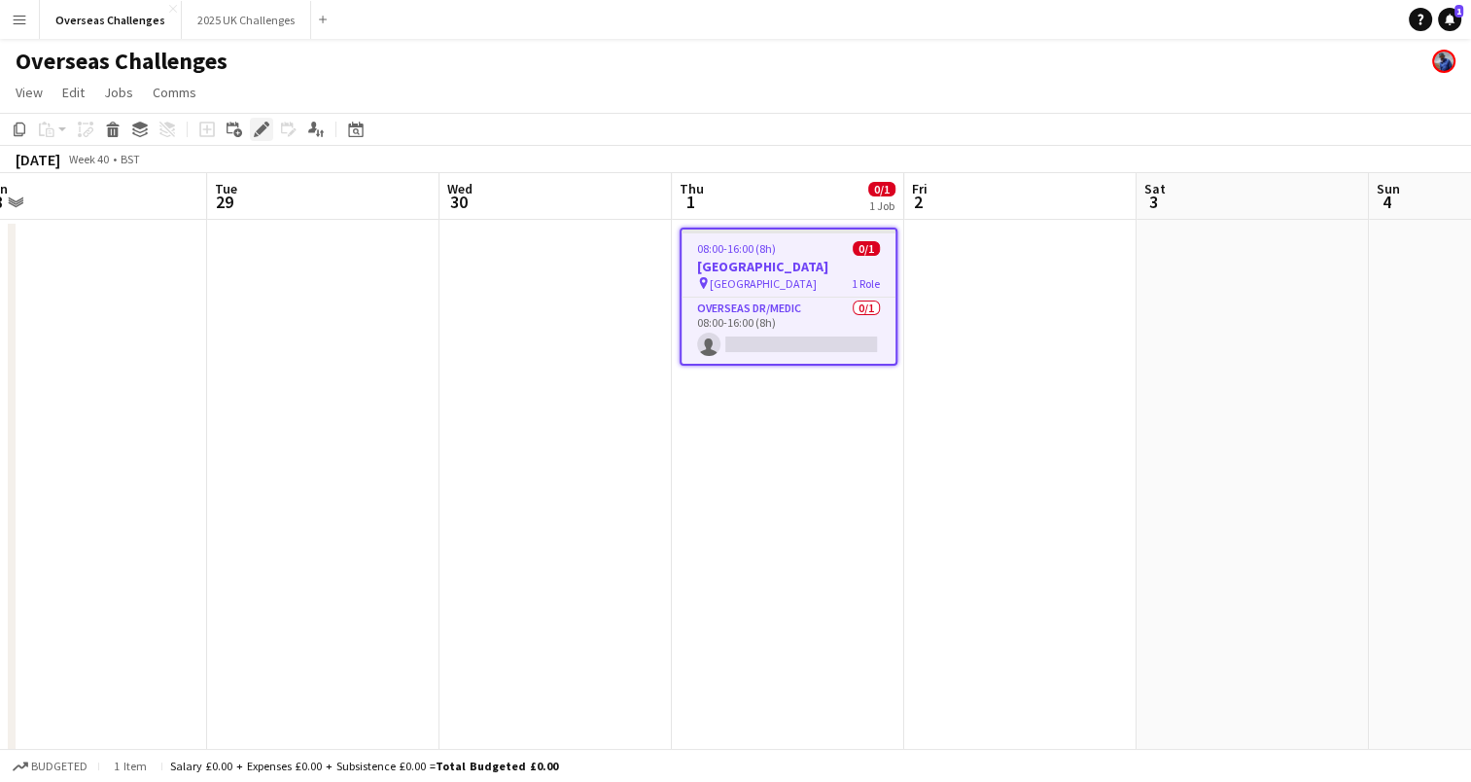
click at [269, 132] on div "Edit" at bounding box center [261, 129] width 23 height 23
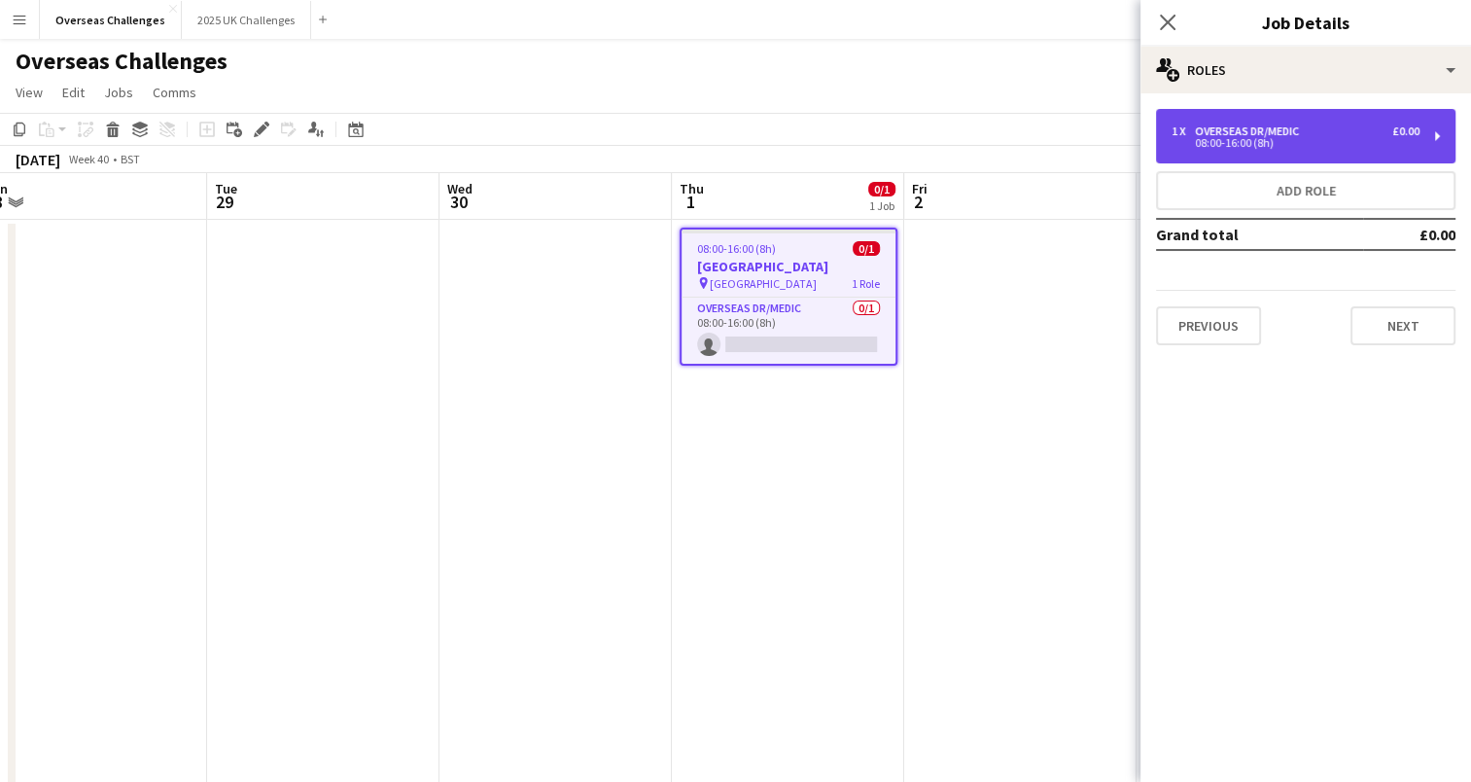
click at [1291, 128] on div "Overseas Dr/Medic" at bounding box center [1251, 131] width 112 height 14
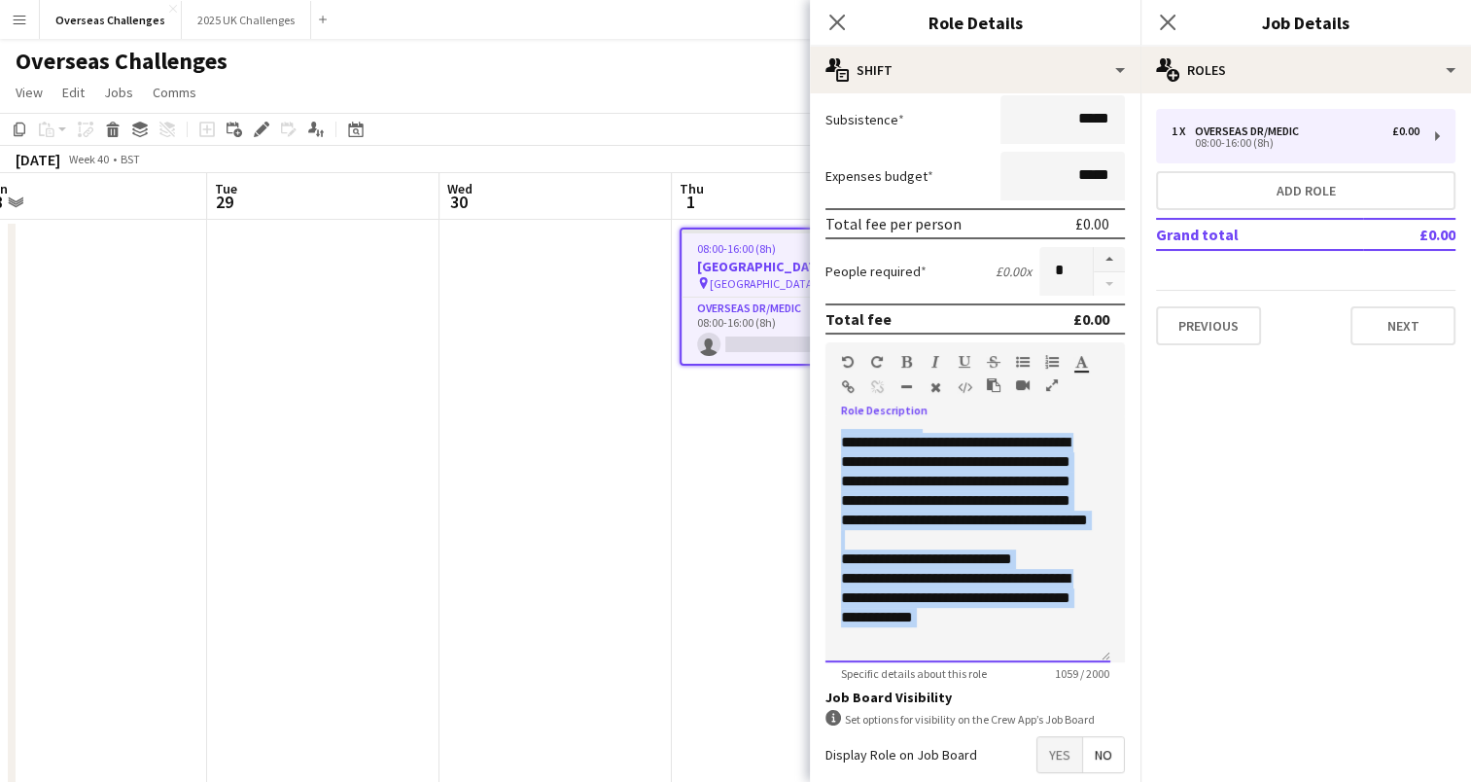
scroll to position [638, 0]
drag, startPoint x: 842, startPoint y: 467, endPoint x: 1068, endPoint y: 653, distance: 292.8
click at [1068, 653] on div "**********" at bounding box center [968, 545] width 285 height 233
paste div
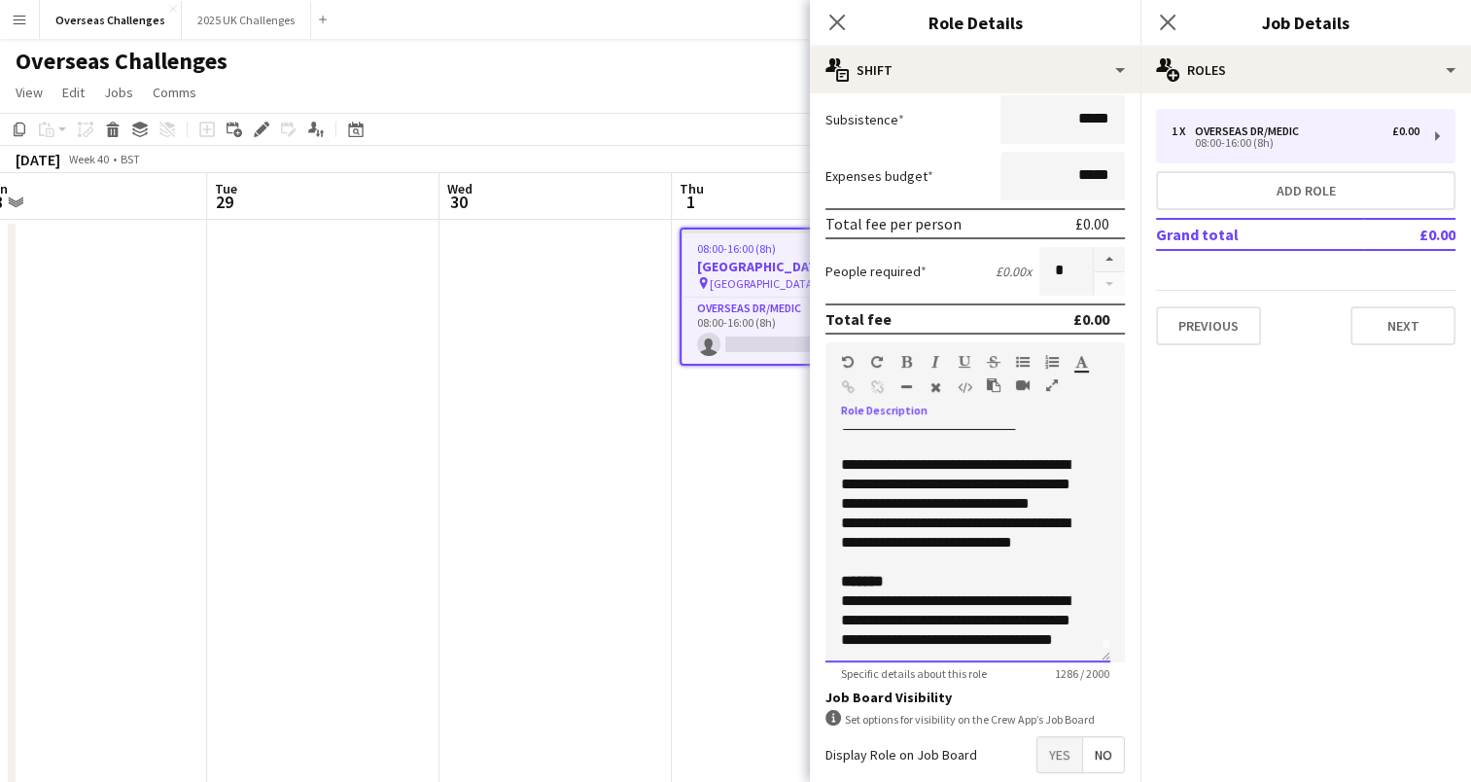
scroll to position [0, 0]
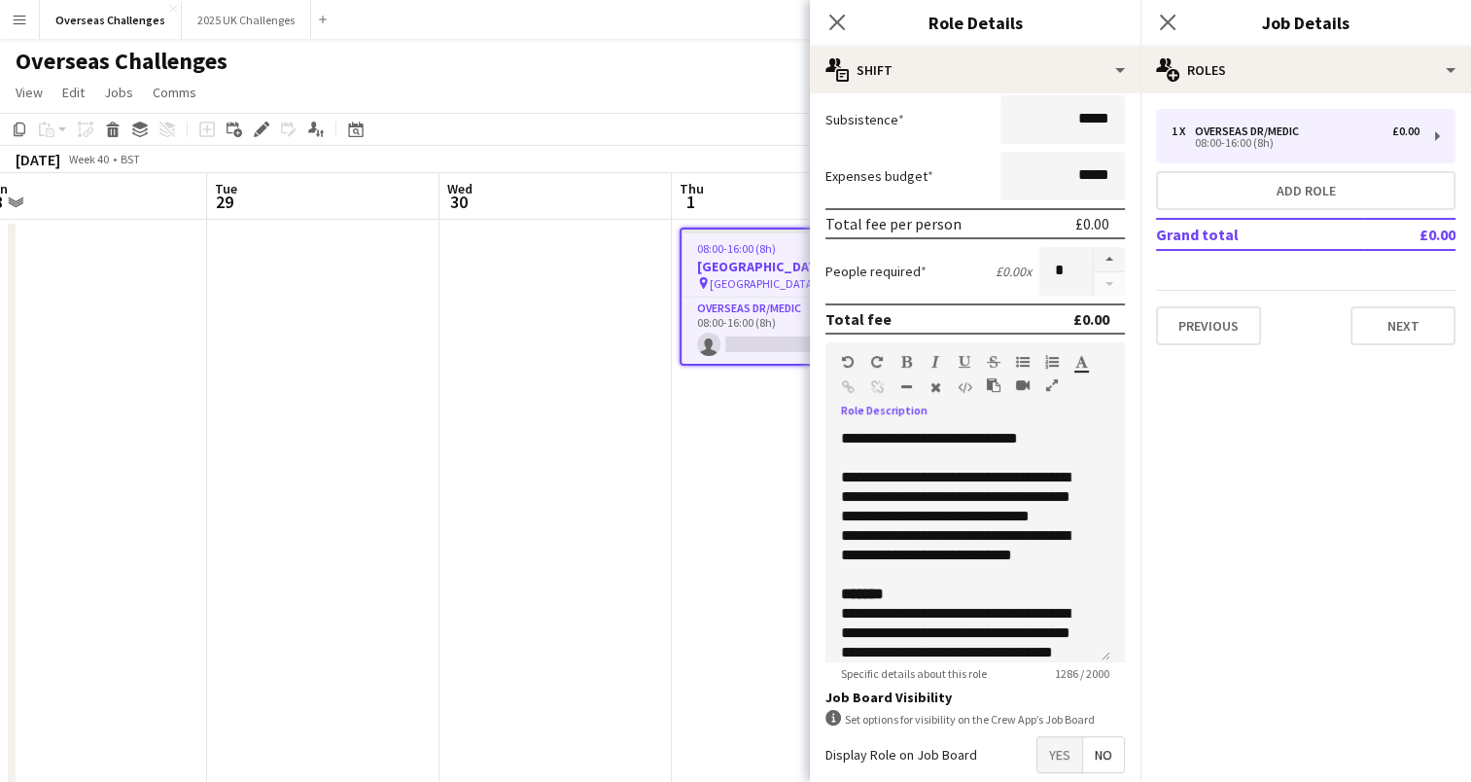
click at [748, 519] on app-date-cell "08:00-16:00 (8h) 0/1 [GEOGRAPHIC_DATA] pin Everest Base Camp 1 Role Overseas Dr…" at bounding box center [788, 539] width 232 height 639
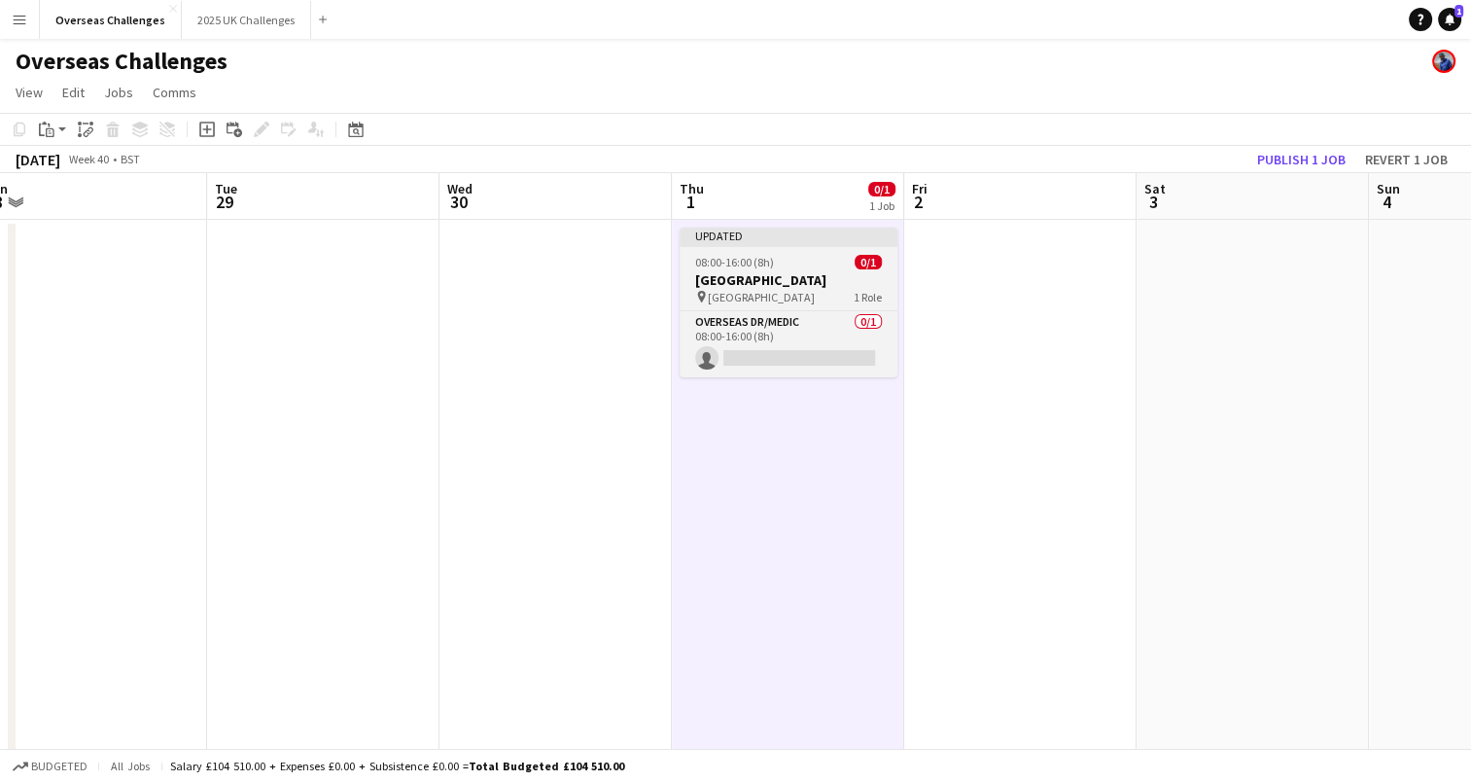
click at [804, 276] on h3 "[GEOGRAPHIC_DATA]" at bounding box center [789, 280] width 218 height 18
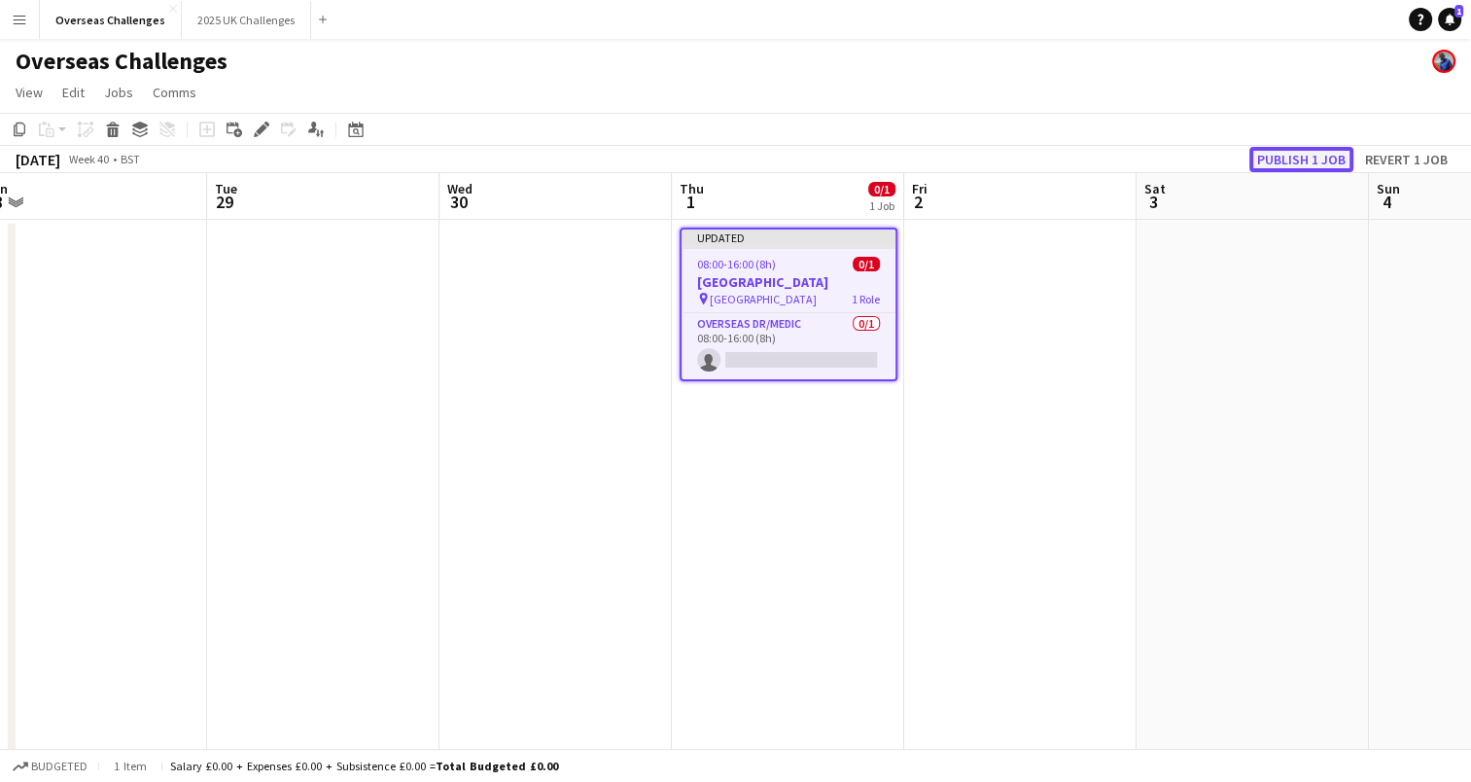
click at [1297, 157] on button "Publish 1 job" at bounding box center [1301, 159] width 104 height 25
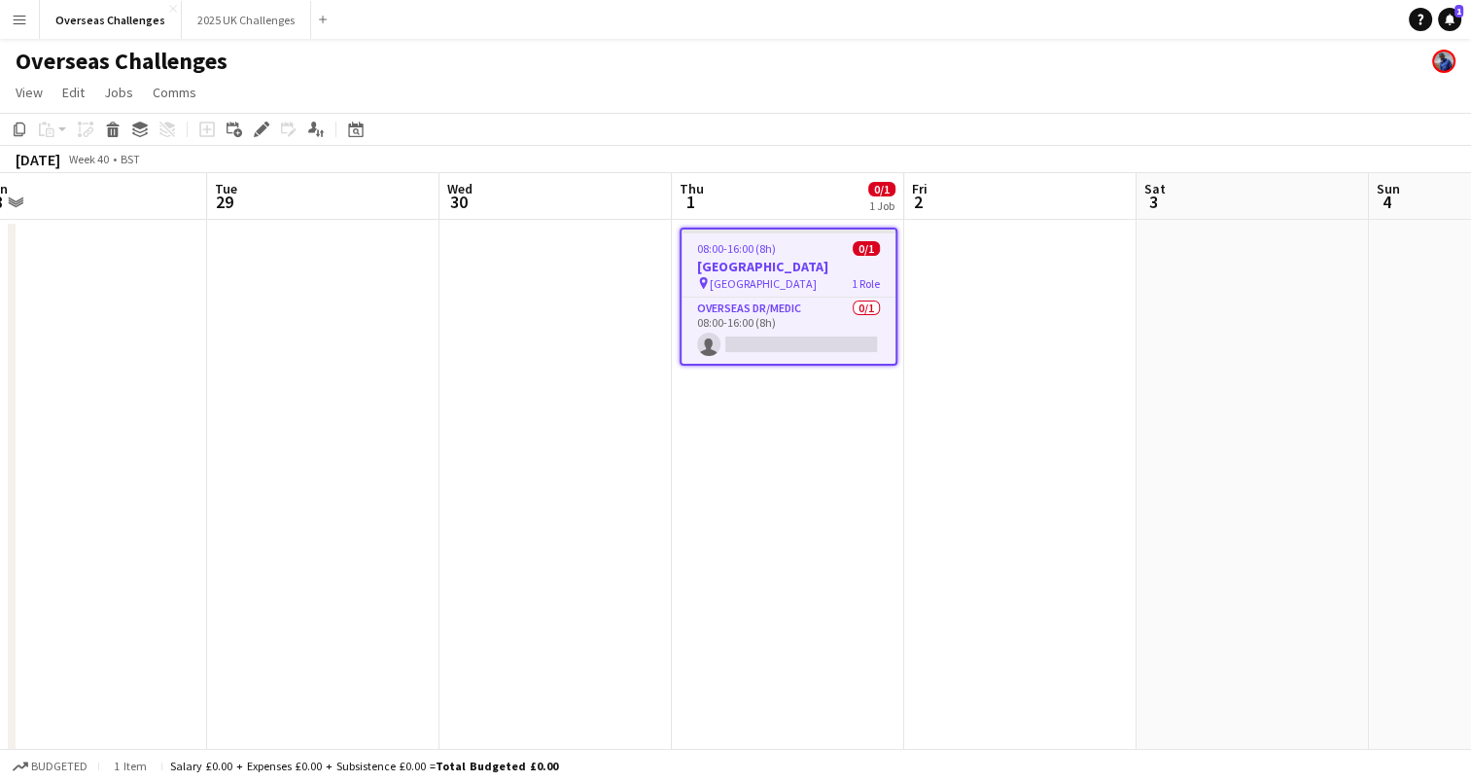
click at [596, 319] on app-date-cell at bounding box center [555, 539] width 232 height 639
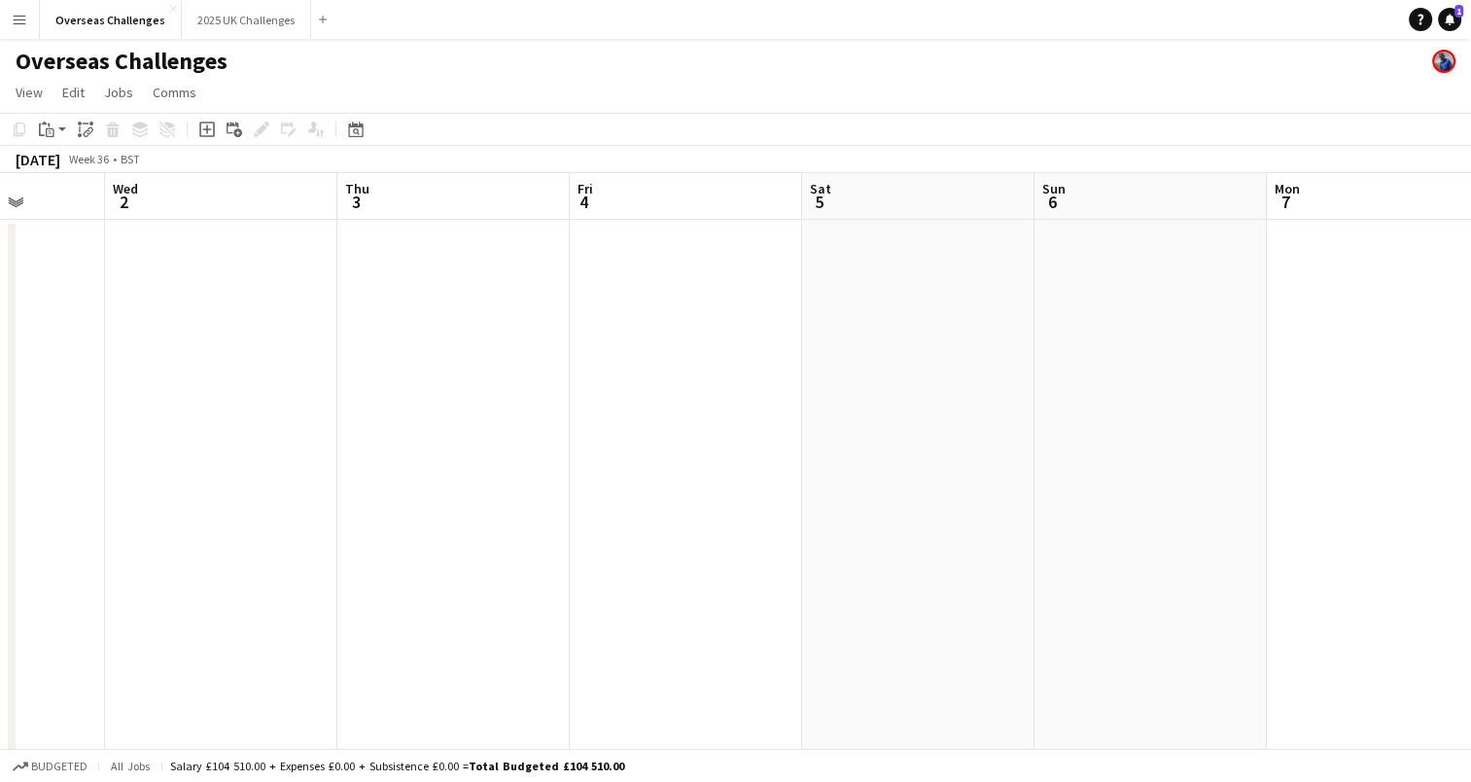
scroll to position [0, 546]
click at [350, 133] on icon "Date picker" at bounding box center [356, 130] width 16 height 16
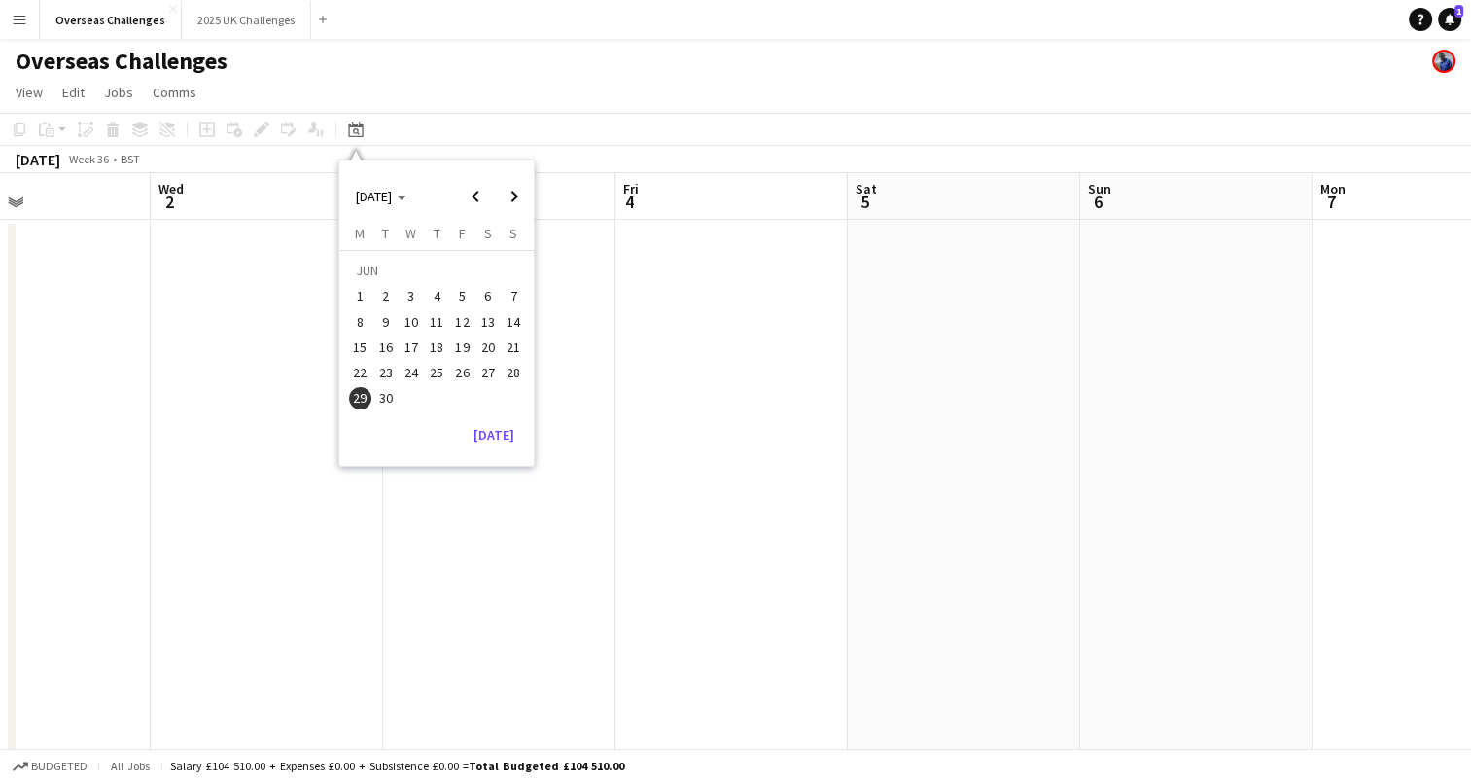
click at [385, 397] on span "30" at bounding box center [385, 398] width 23 height 23
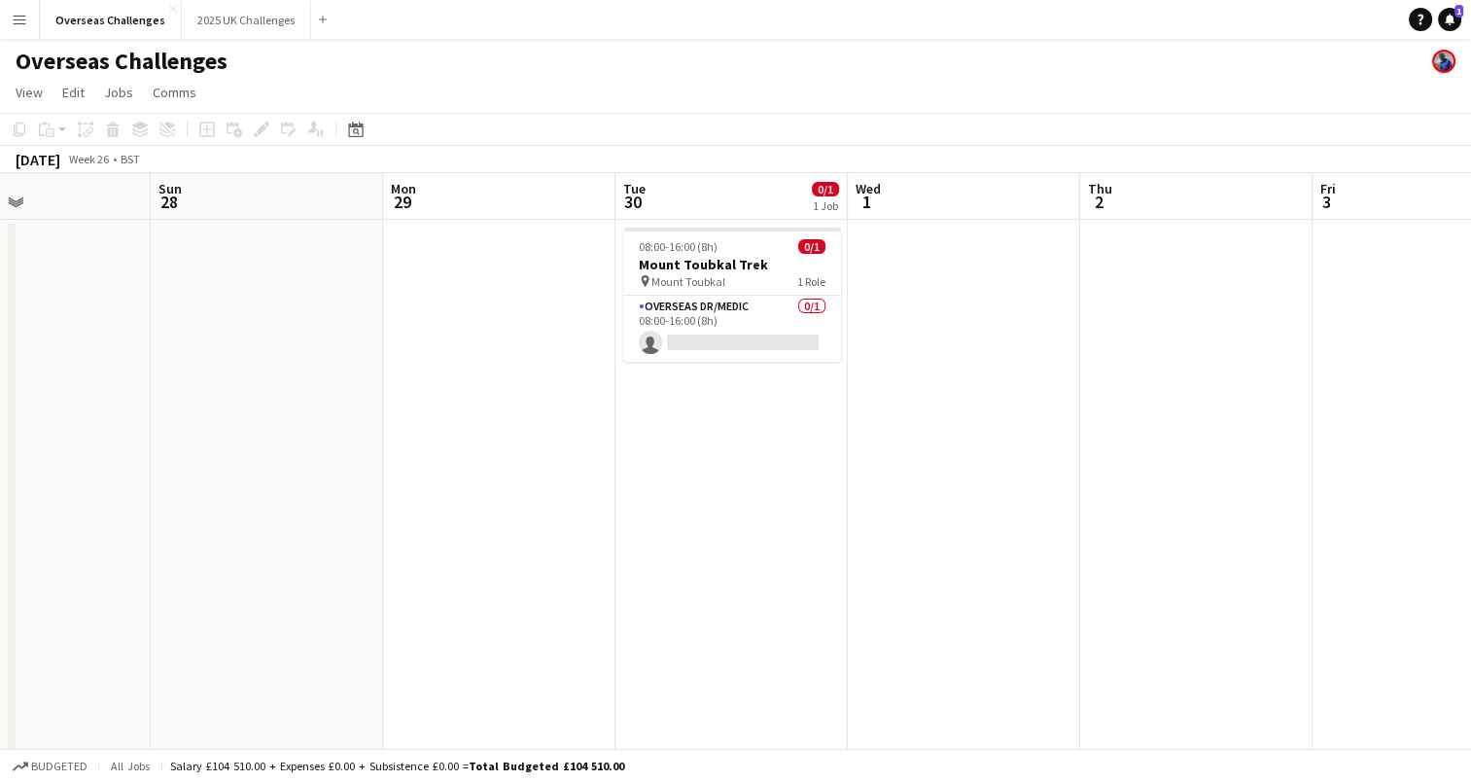
scroll to position [0, 669]
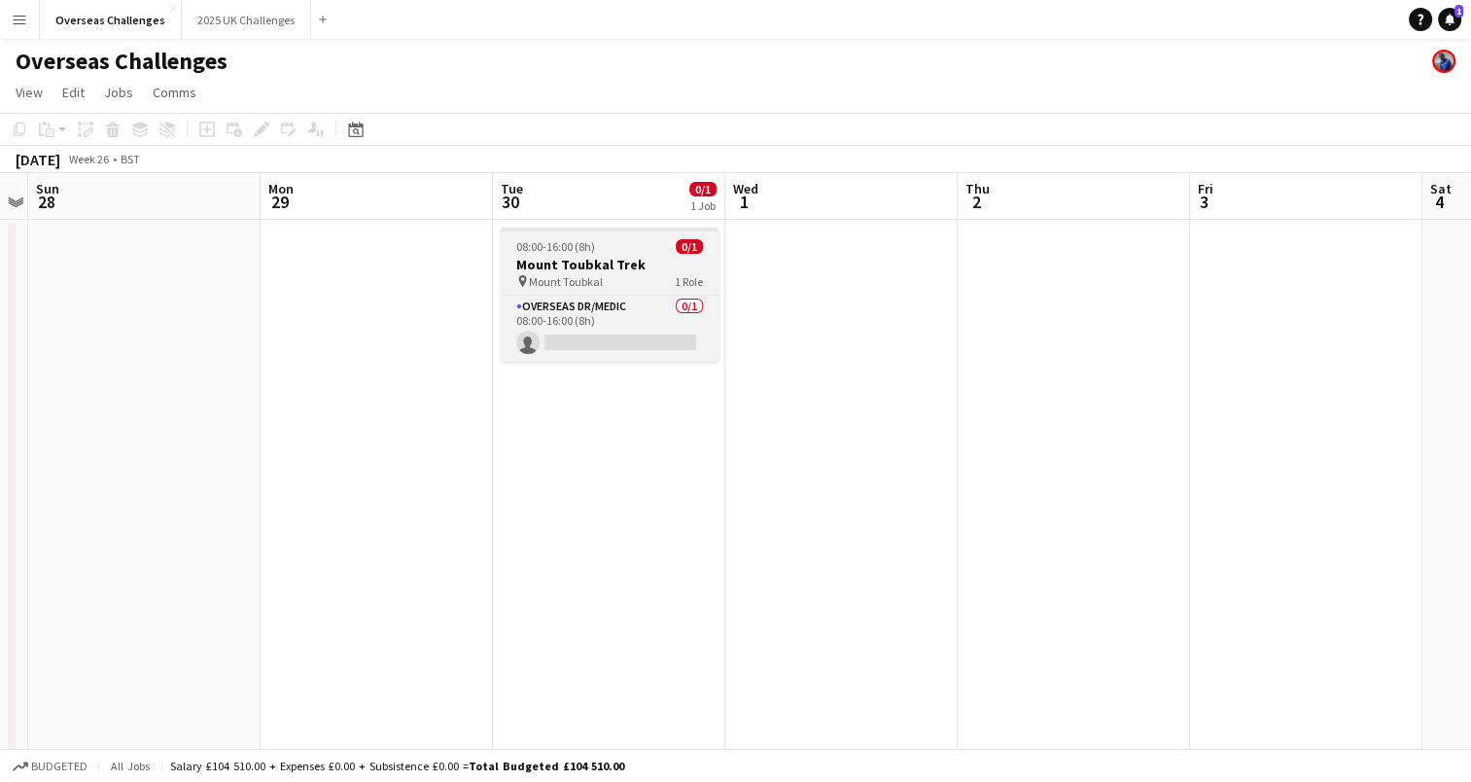
click at [623, 243] on div "08:00-16:00 (8h) 0/1" at bounding box center [610, 246] width 218 height 15
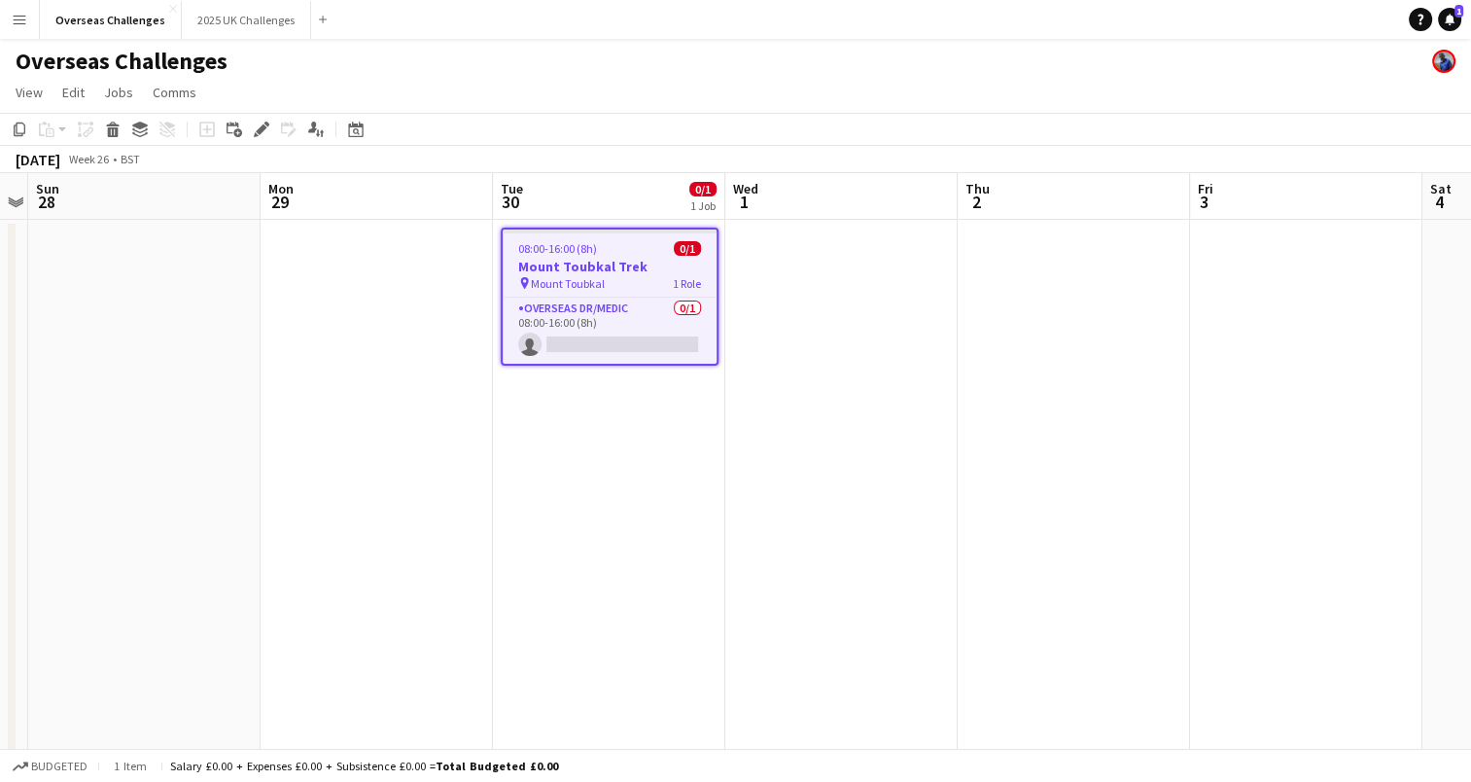
click at [5, 128] on app-toolbar "Copy Paste Paste Ctrl+V Paste with crew Ctrl+Shift+V Paste linked Job [GEOGRAPH…" at bounding box center [735, 129] width 1471 height 33
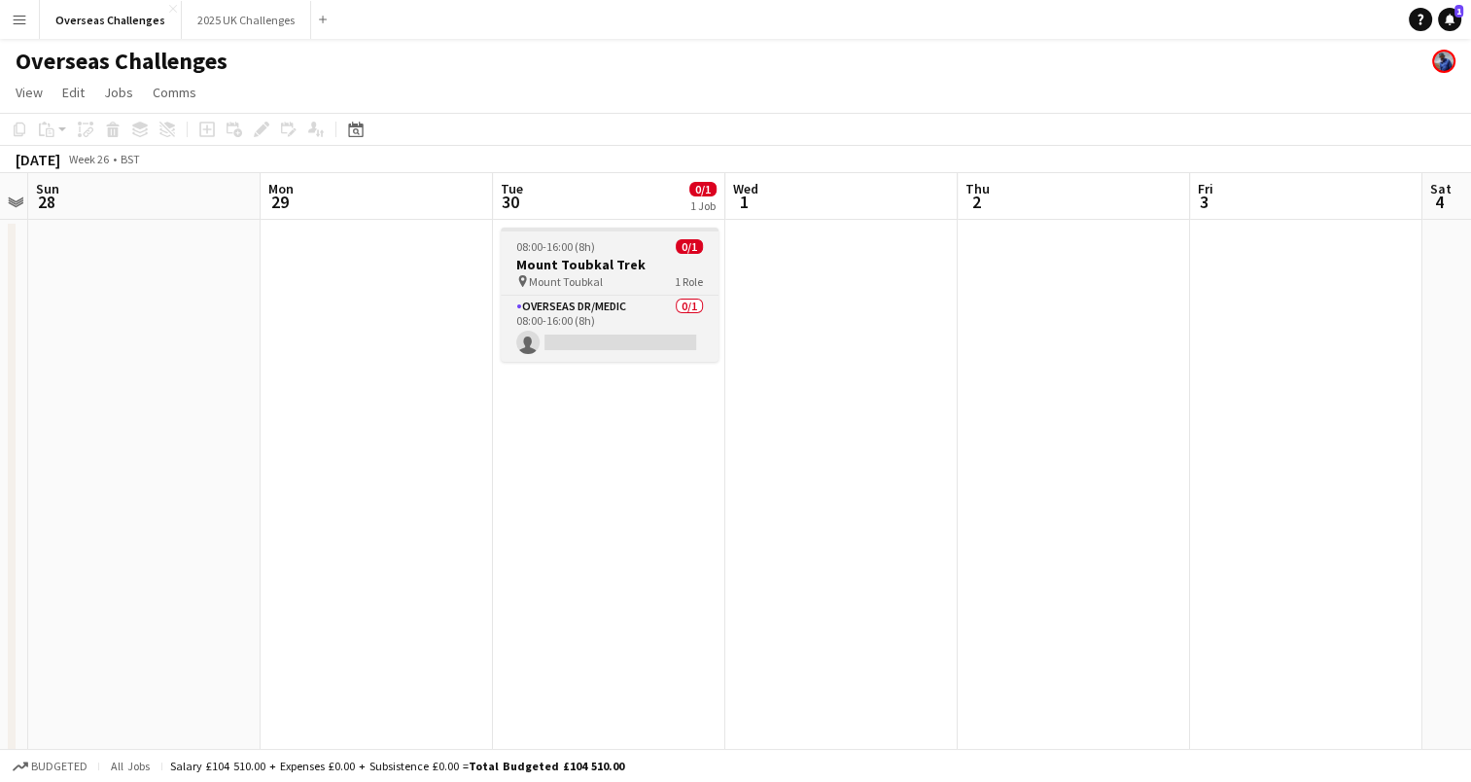
click at [556, 248] on span "08:00-16:00 (8h)" at bounding box center [555, 246] width 79 height 15
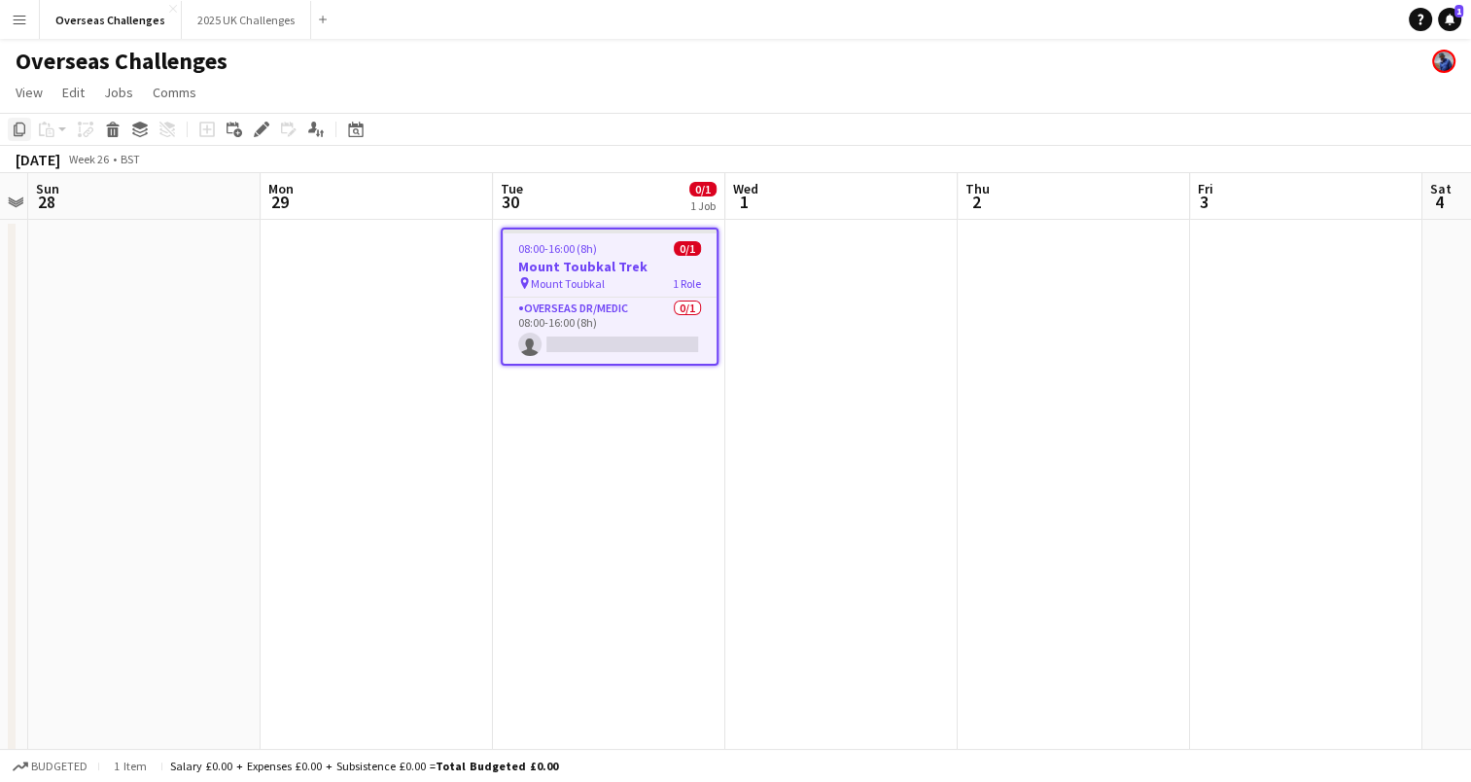
click at [23, 139] on div "Copy" at bounding box center [19, 129] width 23 height 23
click at [351, 134] on icon "Date picker" at bounding box center [356, 130] width 16 height 16
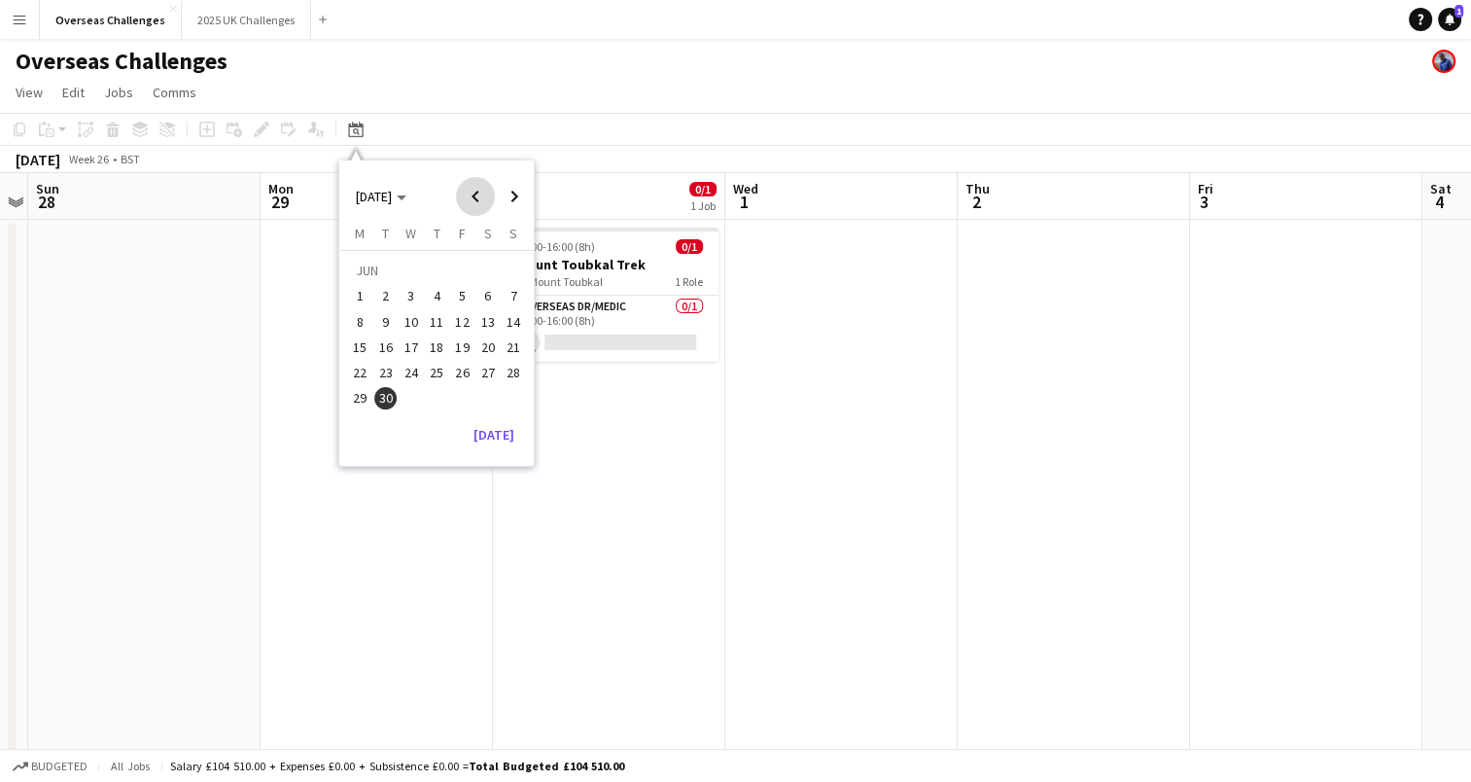
click at [478, 193] on span "Previous month" at bounding box center [475, 196] width 39 height 39
click at [385, 348] on span "19" at bounding box center [385, 351] width 23 height 23
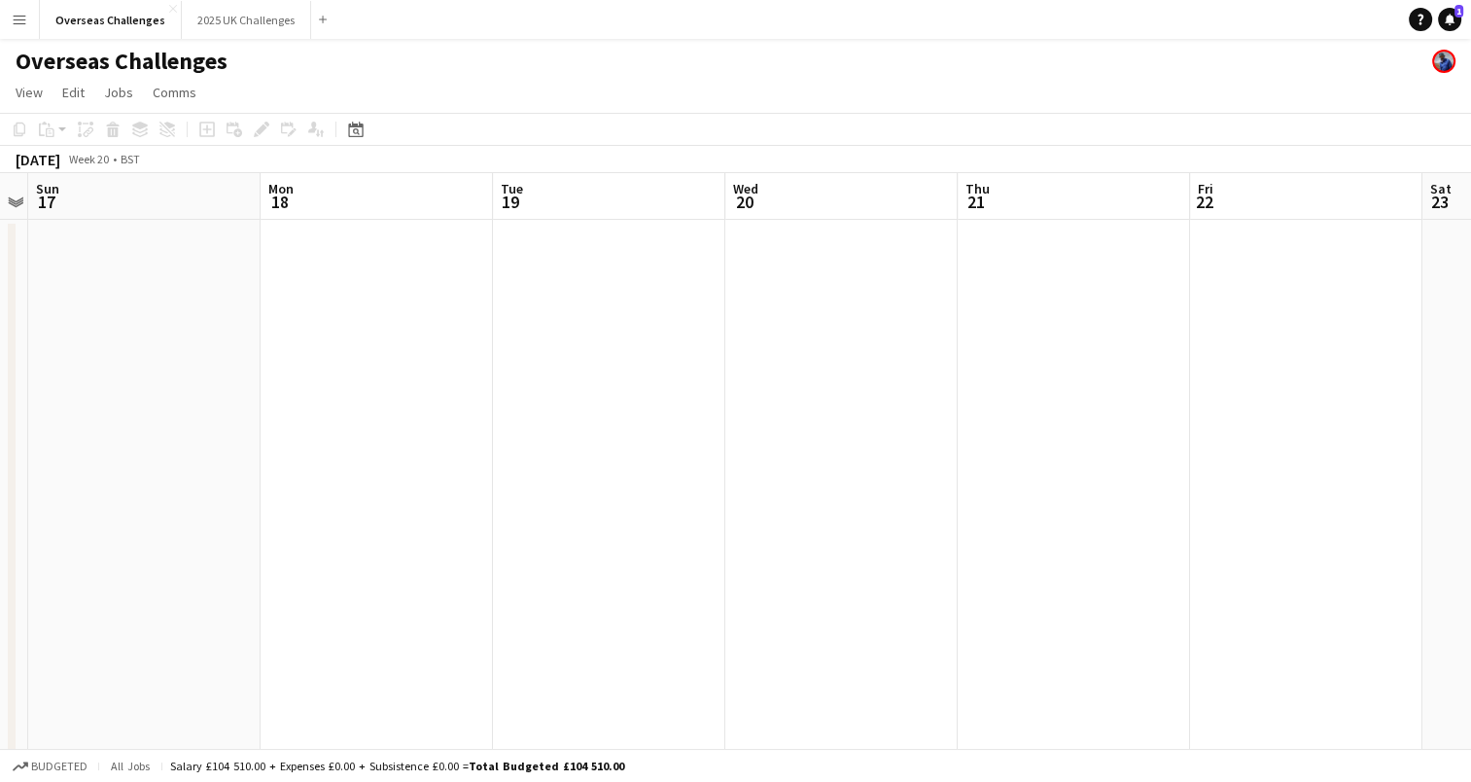
click at [553, 268] on app-date-cell at bounding box center [609, 539] width 232 height 639
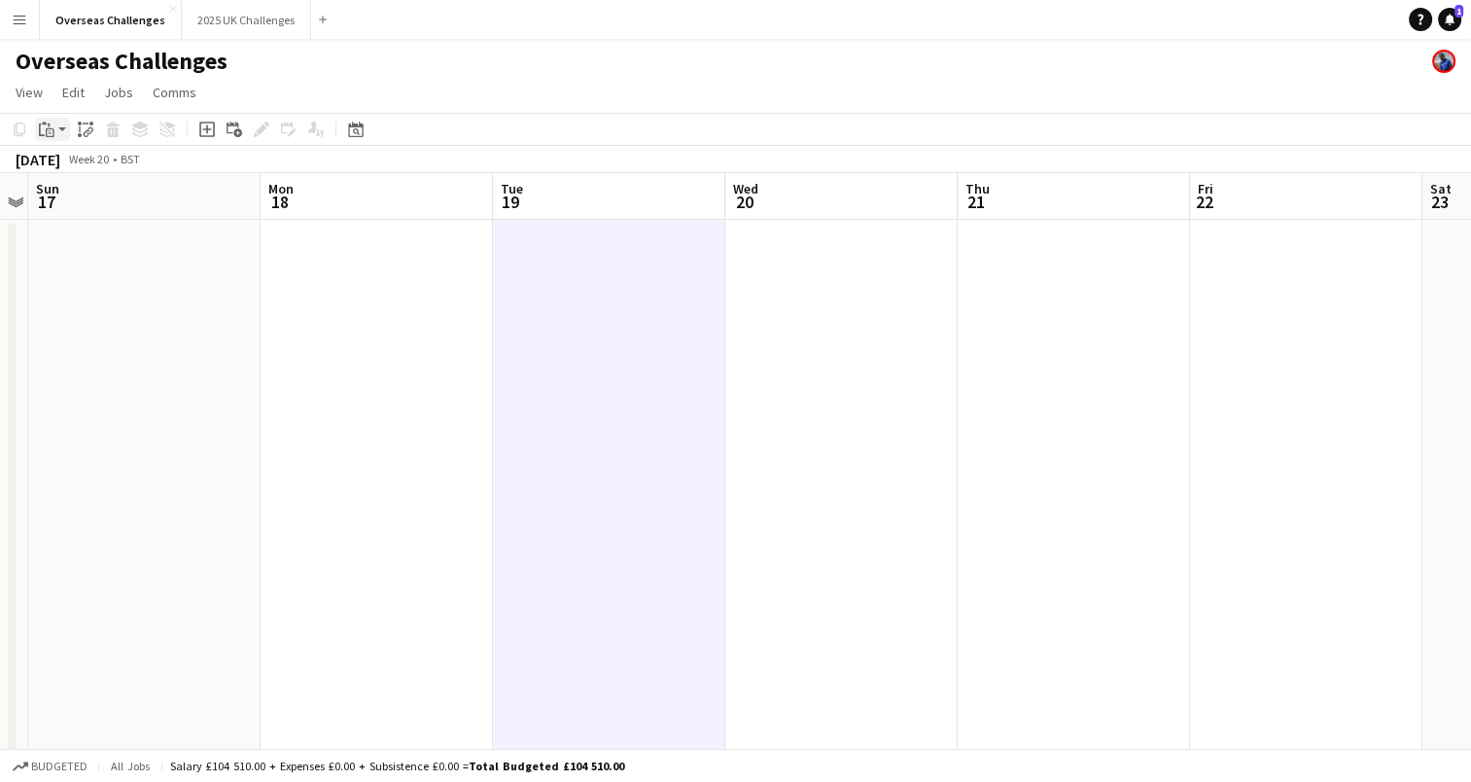
click at [60, 129] on app-action-btn "Paste" at bounding box center [52, 129] width 35 height 23
click at [74, 153] on div "Paste Ctrl+V Paste with crew Ctrl+Shift+V" at bounding box center [143, 183] width 216 height 84
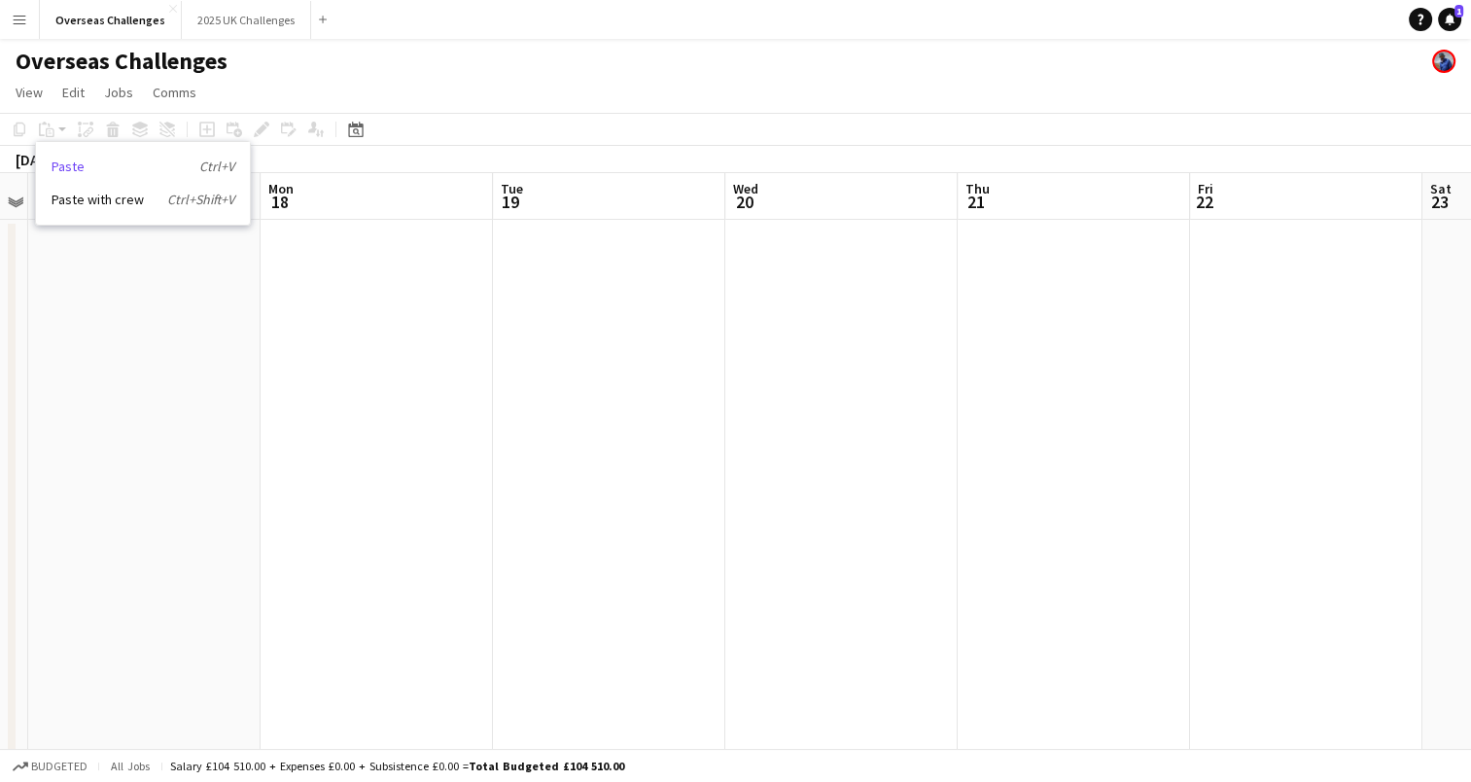
click at [80, 164] on link "Paste Ctrl+V" at bounding box center [143, 167] width 183 height 18
click at [581, 245] on app-date-cell at bounding box center [609, 539] width 232 height 639
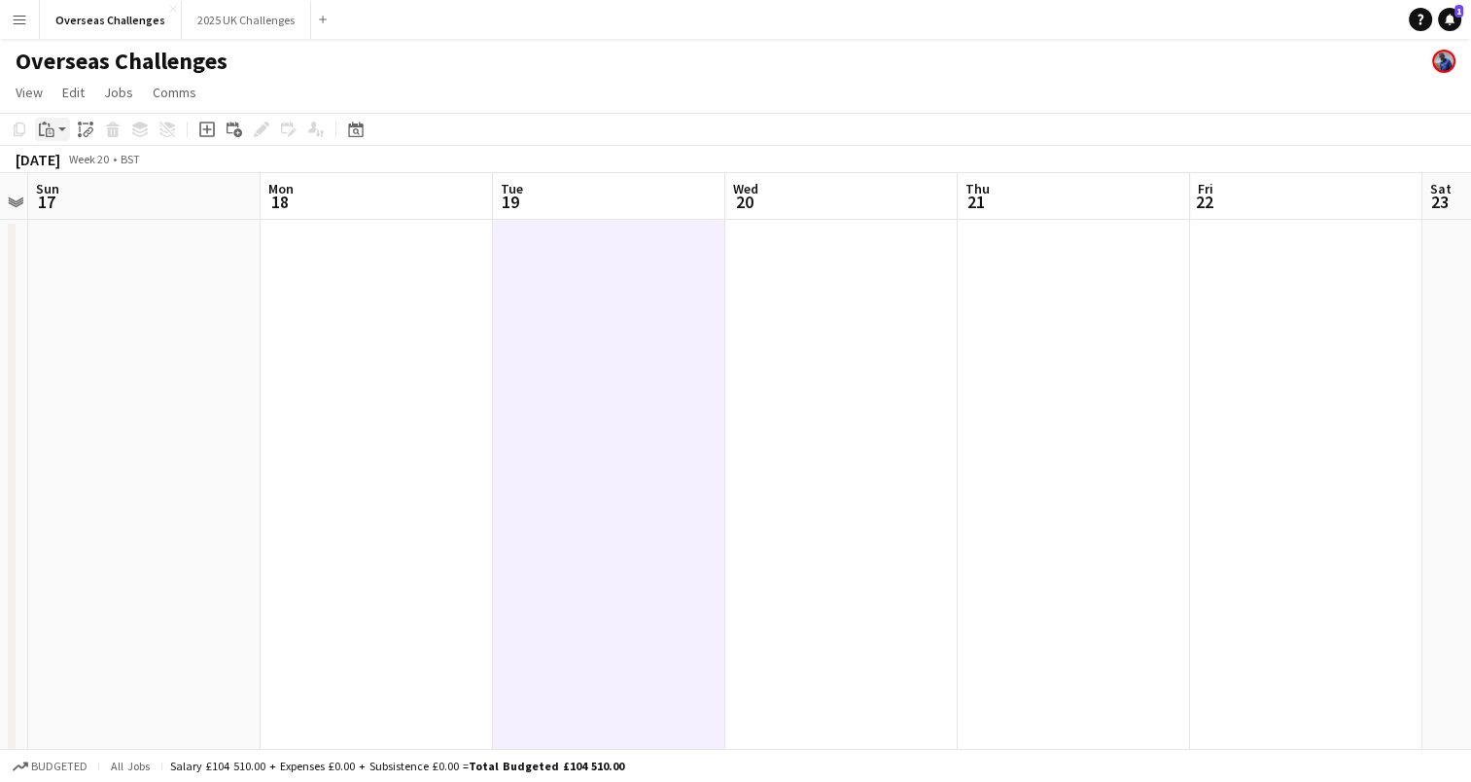
click at [55, 139] on div "Paste" at bounding box center [46, 129] width 23 height 23
click at [78, 168] on link "Paste Ctrl+V" at bounding box center [143, 167] width 183 height 18
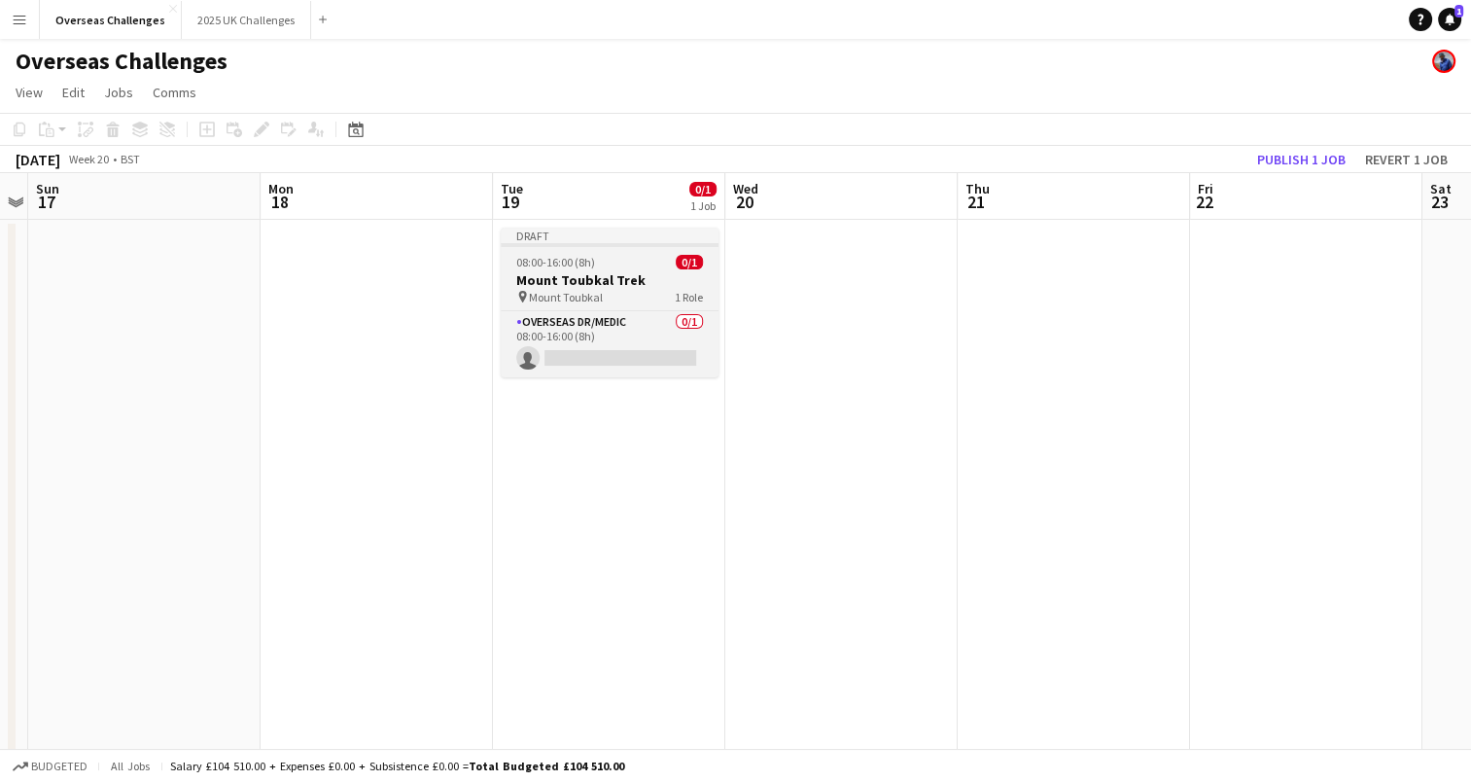
click at [625, 282] on h3 "Mount Toubkal Trek" at bounding box center [610, 280] width 218 height 18
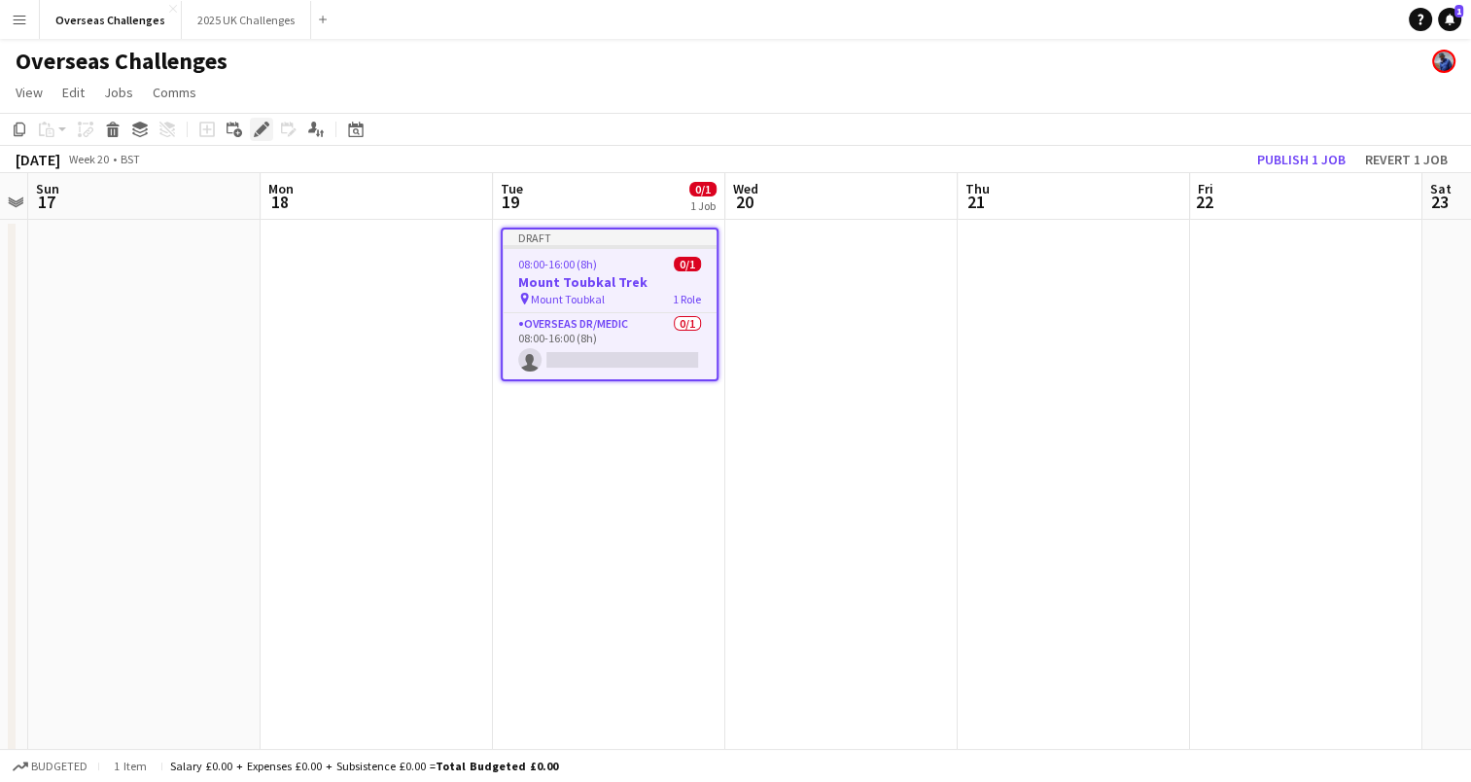
click at [259, 130] on icon at bounding box center [261, 129] width 11 height 11
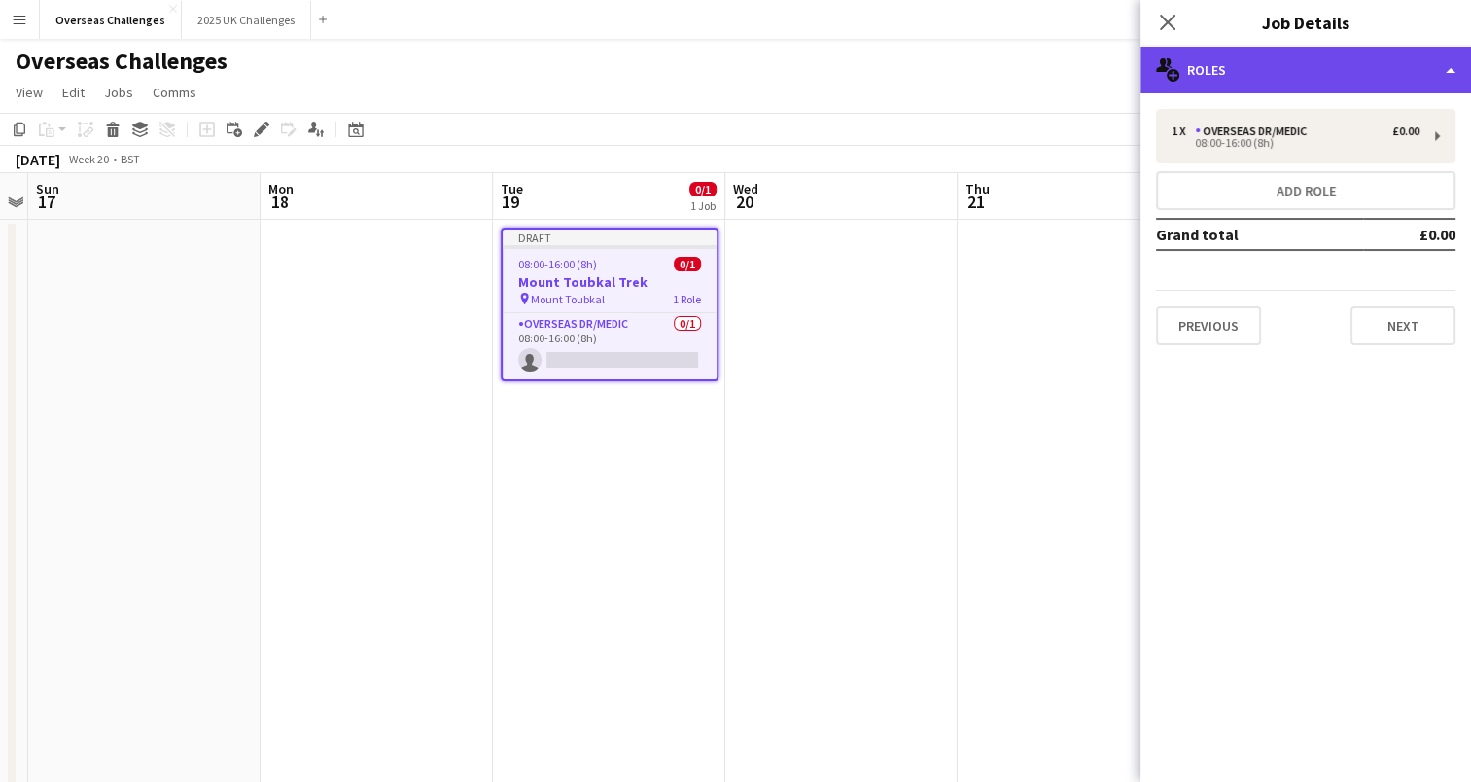
click at [1254, 74] on div "multiple-users-add Roles" at bounding box center [1306, 70] width 331 height 47
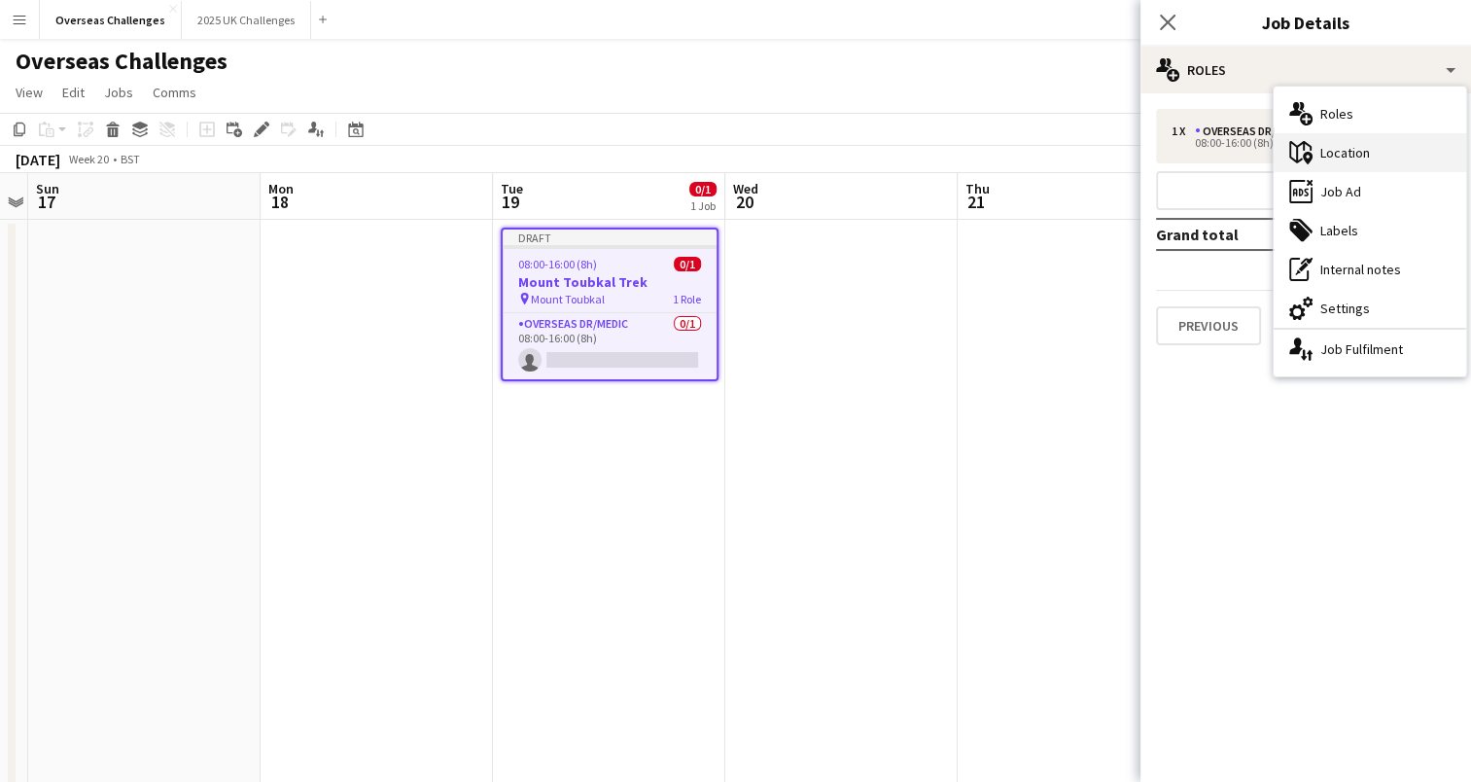
click at [1319, 148] on div "maps-pin-1 Location" at bounding box center [1370, 152] width 193 height 39
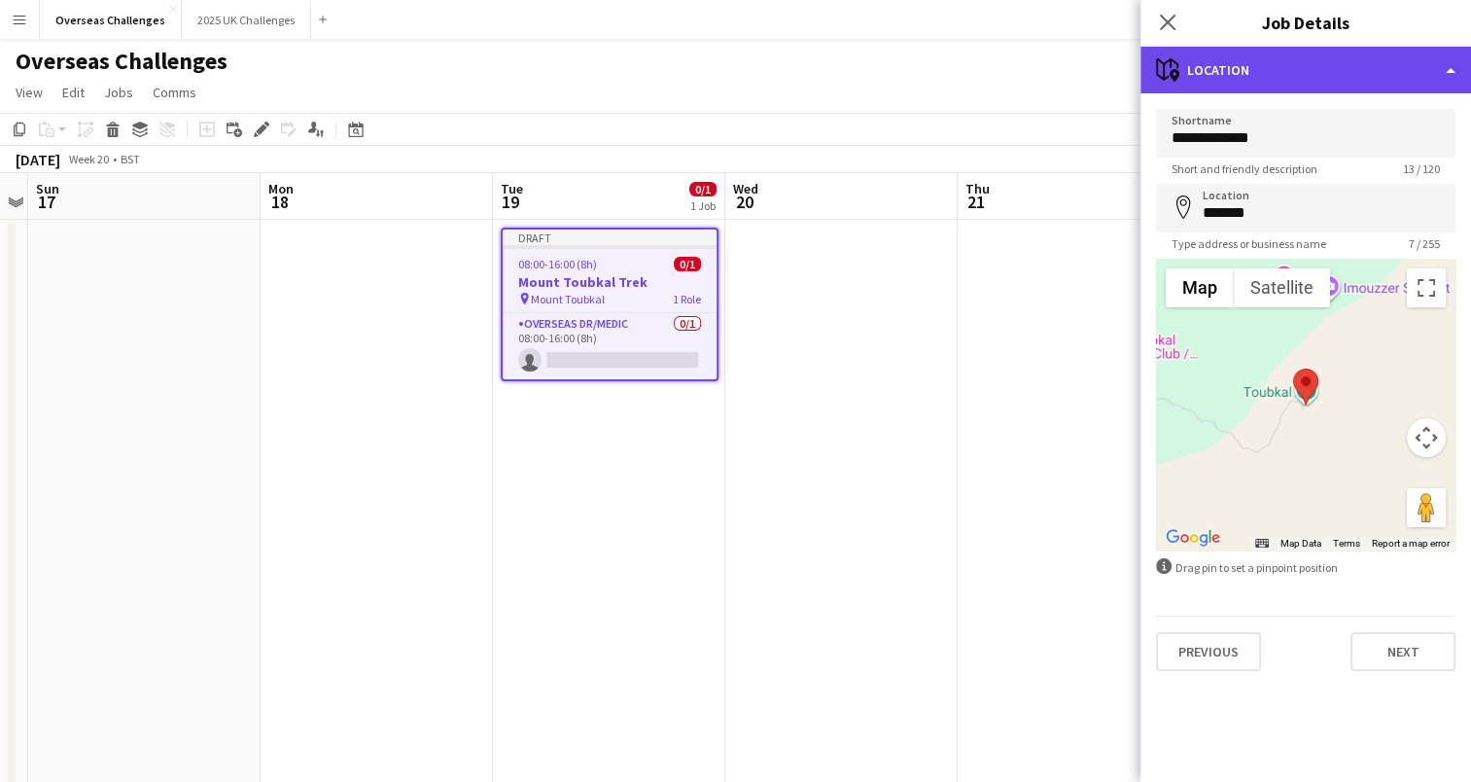
click at [1296, 91] on div "maps-pin-1 Location" at bounding box center [1306, 70] width 331 height 47
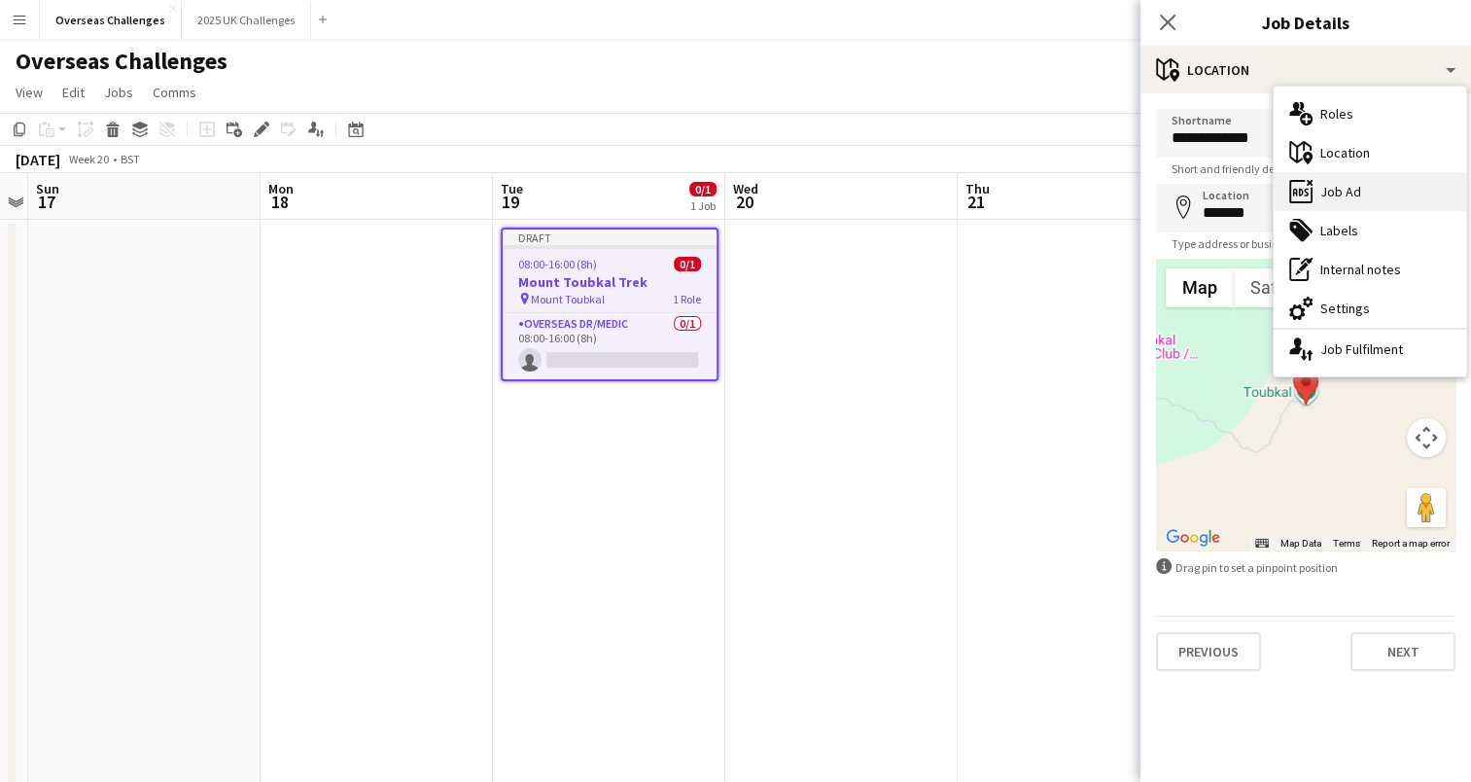
click at [1349, 202] on div "ads-window Job Ad" at bounding box center [1370, 191] width 193 height 39
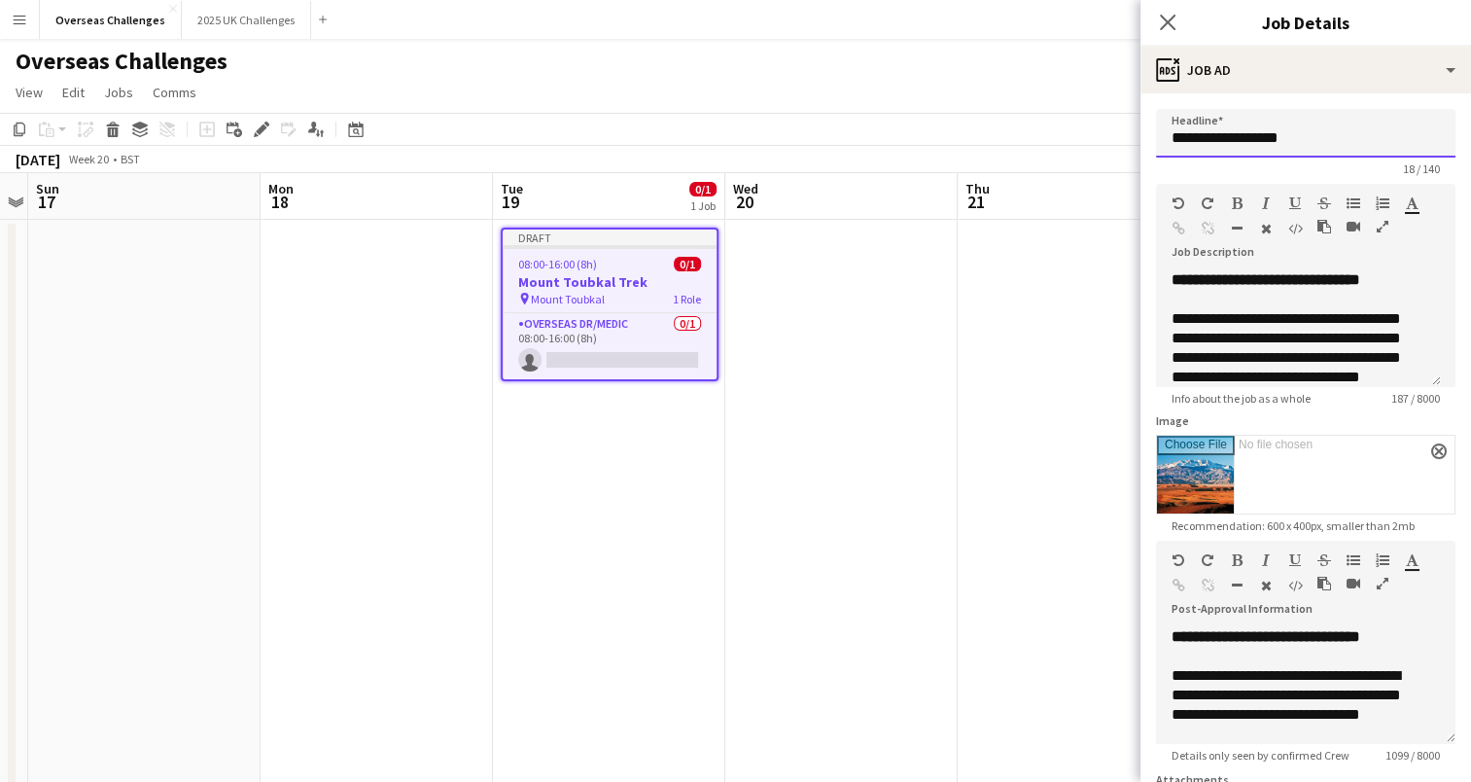
click at [1315, 136] on input "**********" at bounding box center [1305, 133] width 299 height 49
type input "**********"
click at [1245, 272] on b "**********" at bounding box center [1266, 279] width 189 height 15
click at [1288, 277] on b "**********" at bounding box center [1266, 279] width 189 height 15
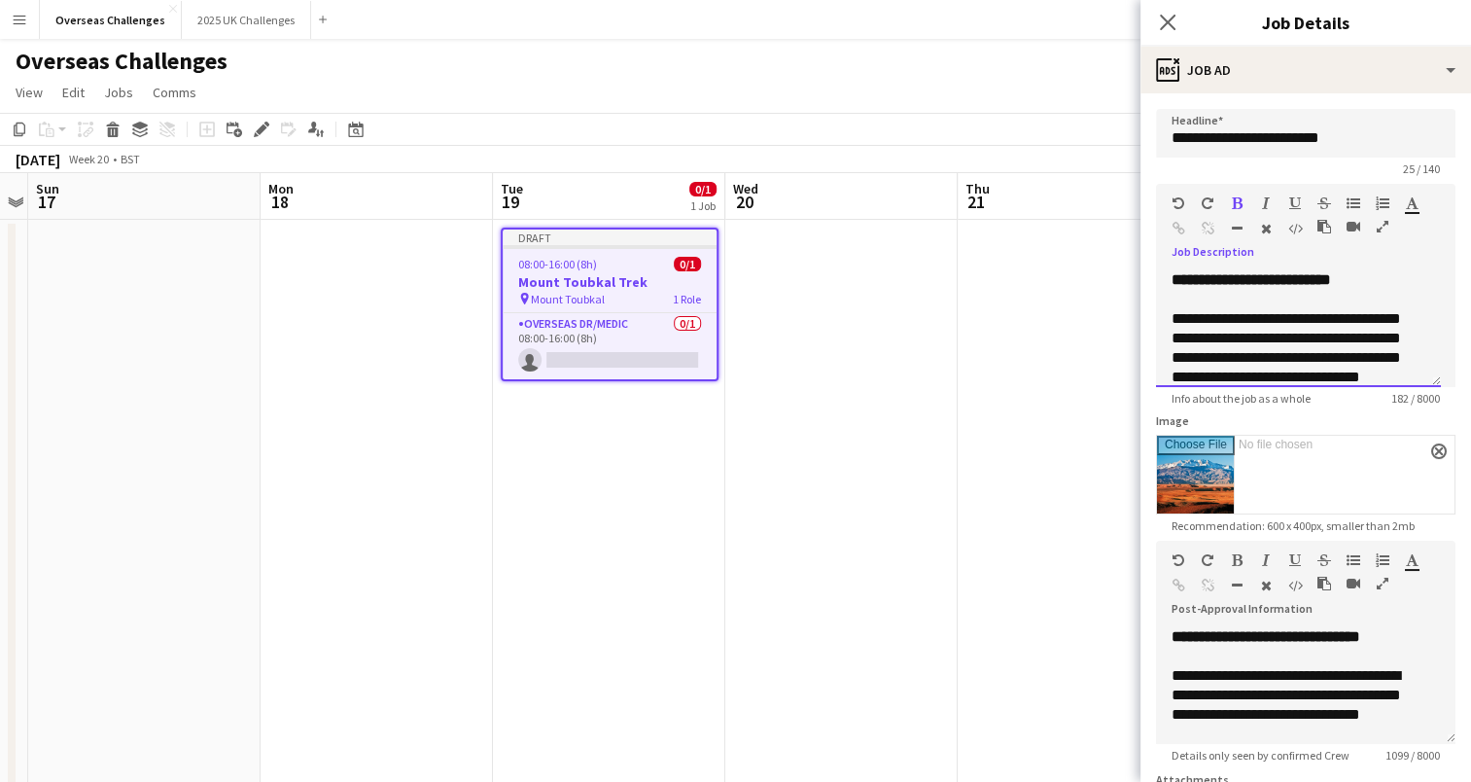
click at [1272, 279] on b "**********" at bounding box center [1251, 279] width 159 height 15
click at [1293, 280] on b "**********" at bounding box center [1254, 279] width 165 height 15
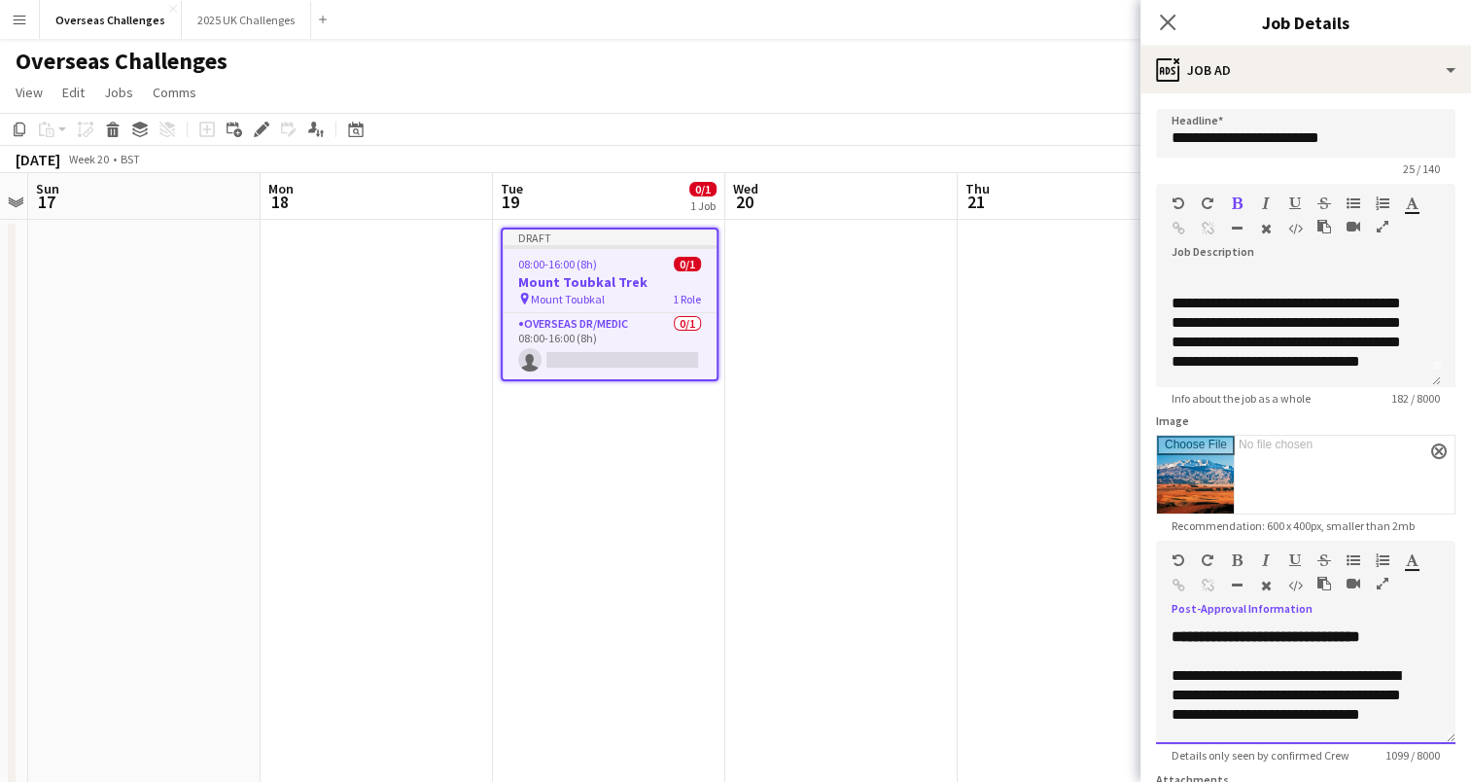
click at [1232, 636] on b "**********" at bounding box center [1266, 636] width 189 height 15
click at [1322, 636] on b "**********" at bounding box center [1254, 636] width 165 height 15
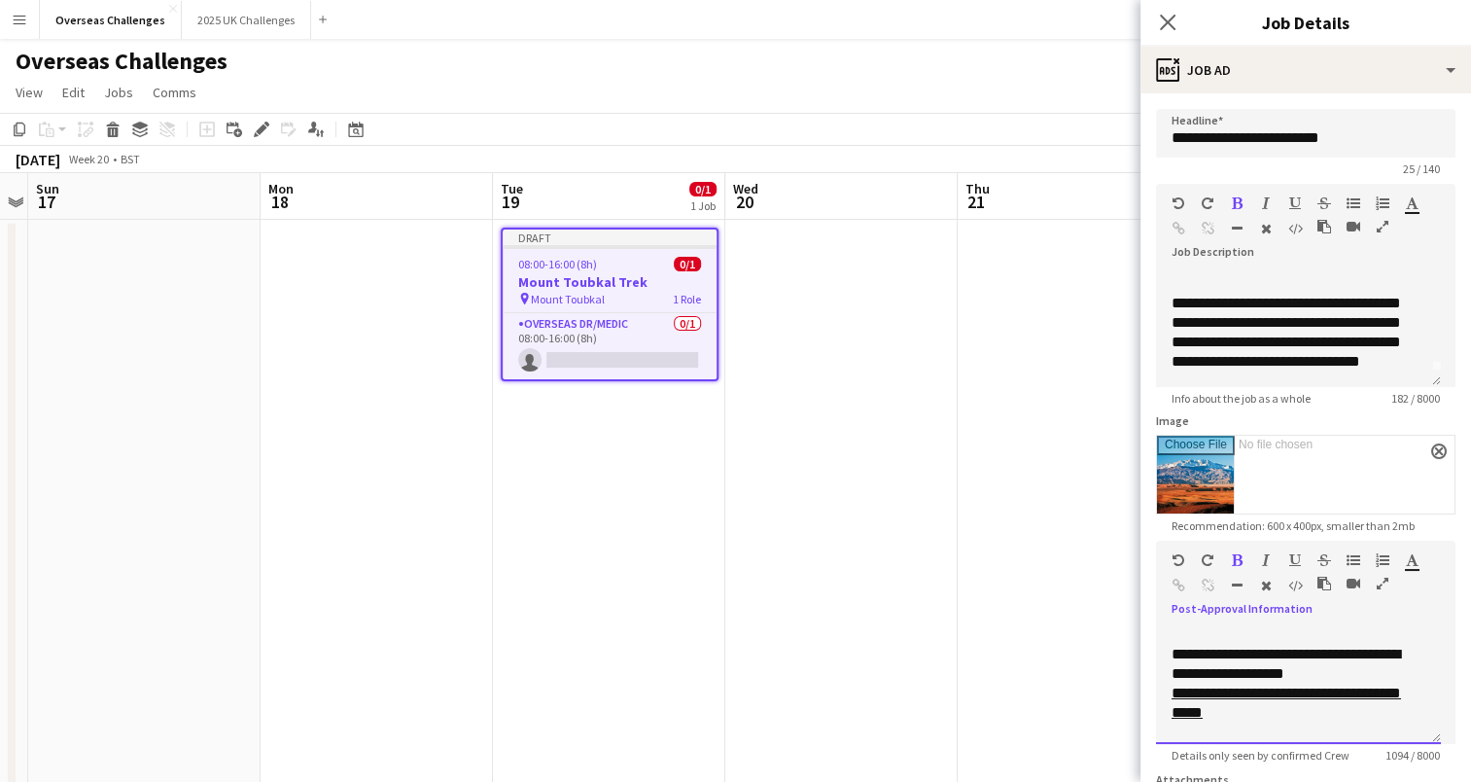
scroll to position [156, 0]
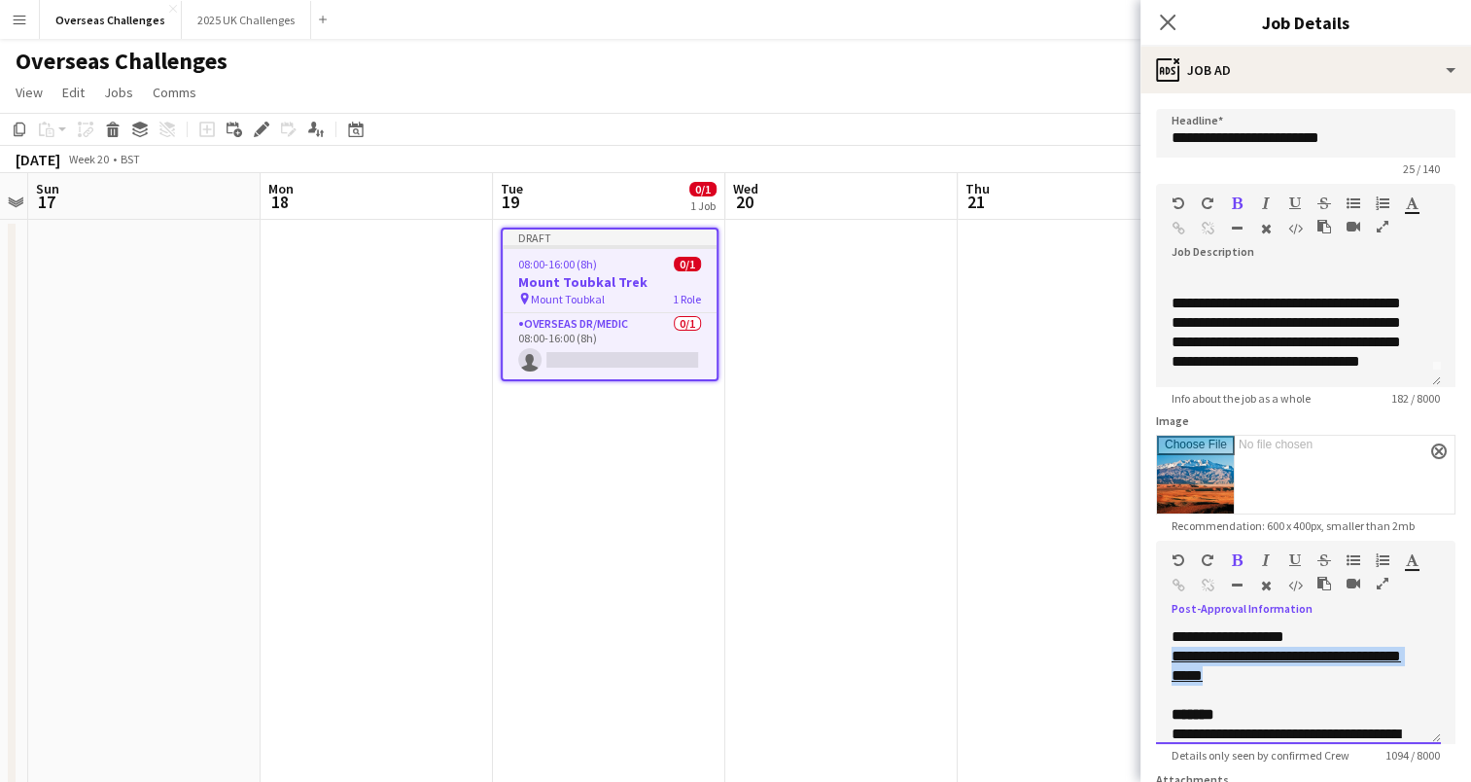
drag, startPoint x: 1258, startPoint y: 680, endPoint x: 1175, endPoint y: 661, distance: 85.6
click at [1175, 661] on div "**********" at bounding box center [1299, 666] width 254 height 39
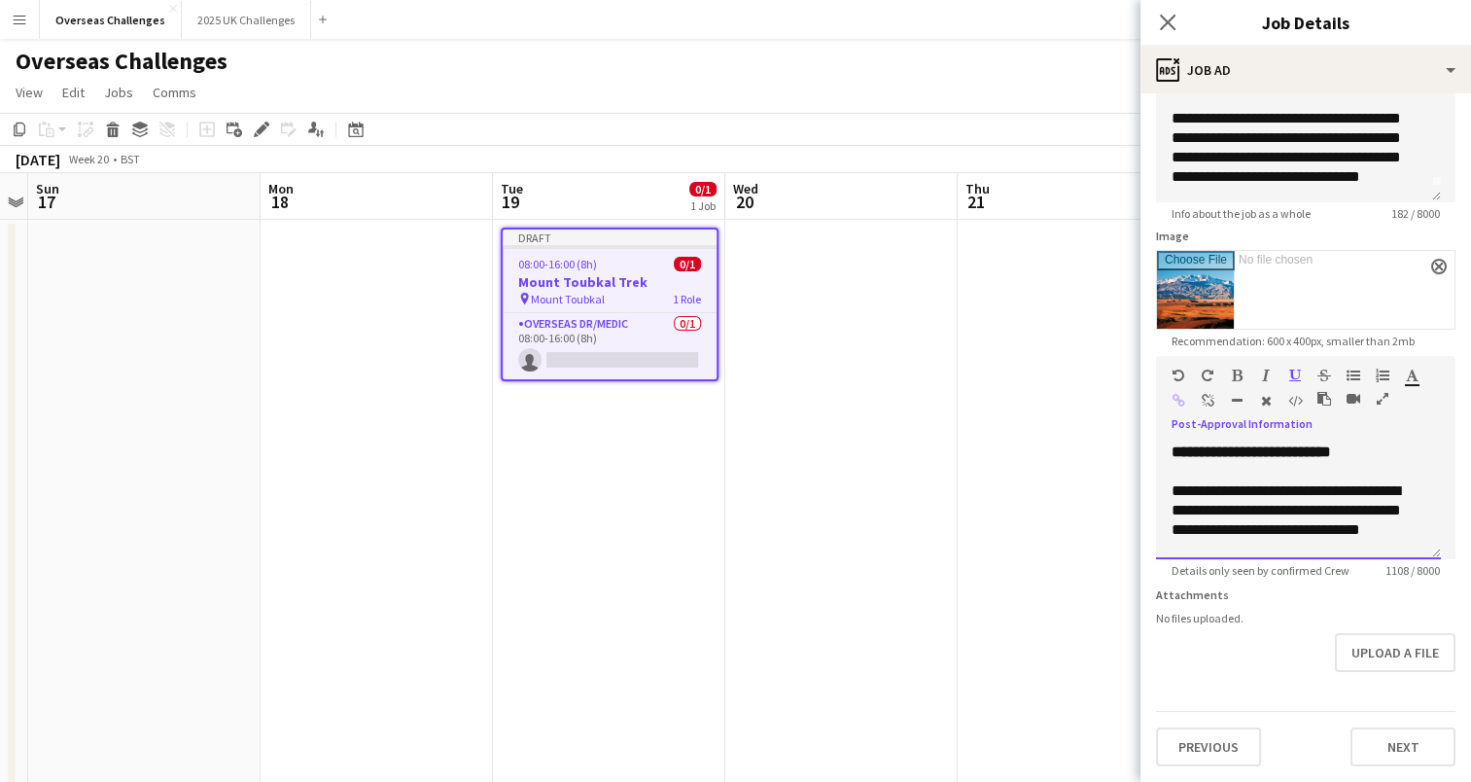
scroll to position [196, 0]
click at [1405, 746] on button "Next" at bounding box center [1403, 746] width 105 height 39
type input "*******"
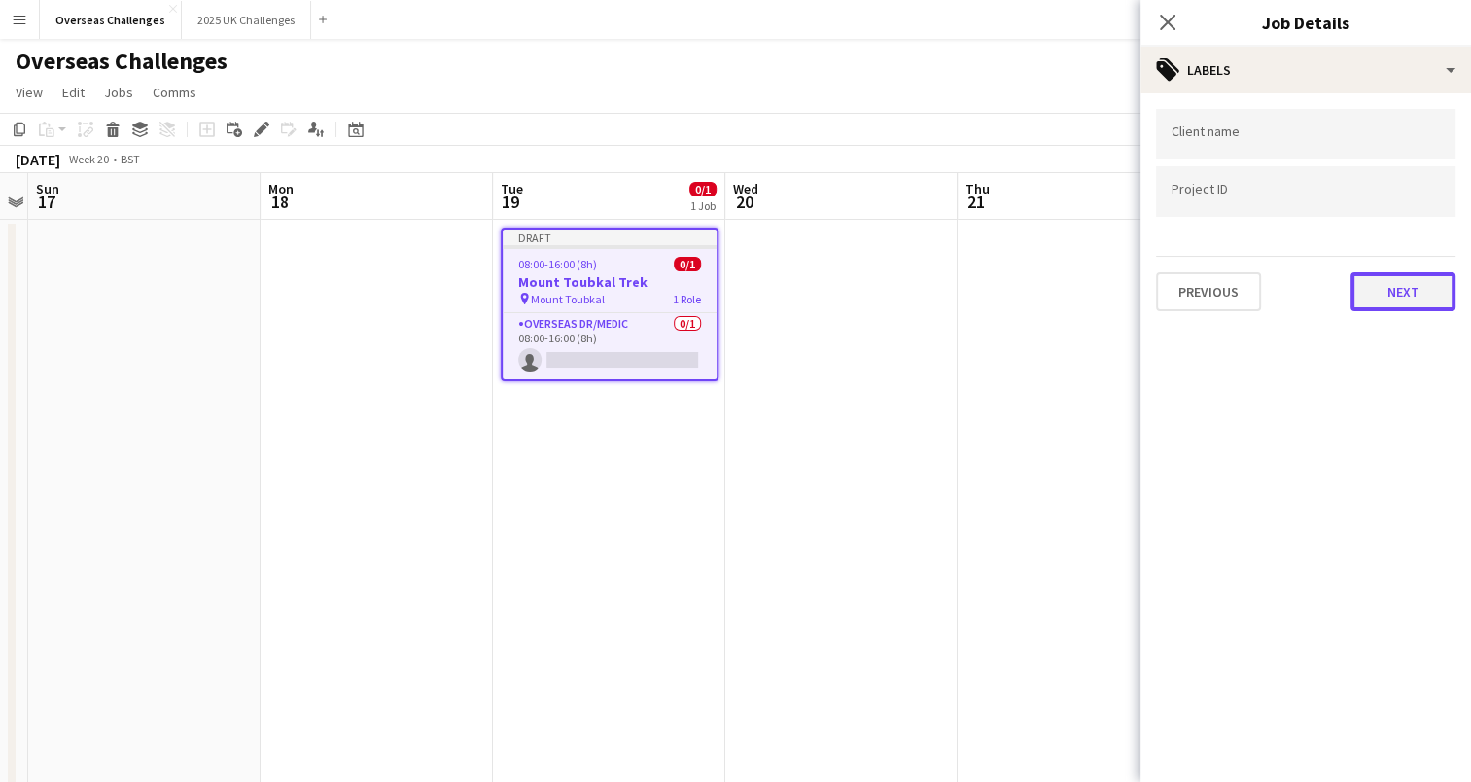
click at [1382, 294] on button "Next" at bounding box center [1403, 291] width 105 height 39
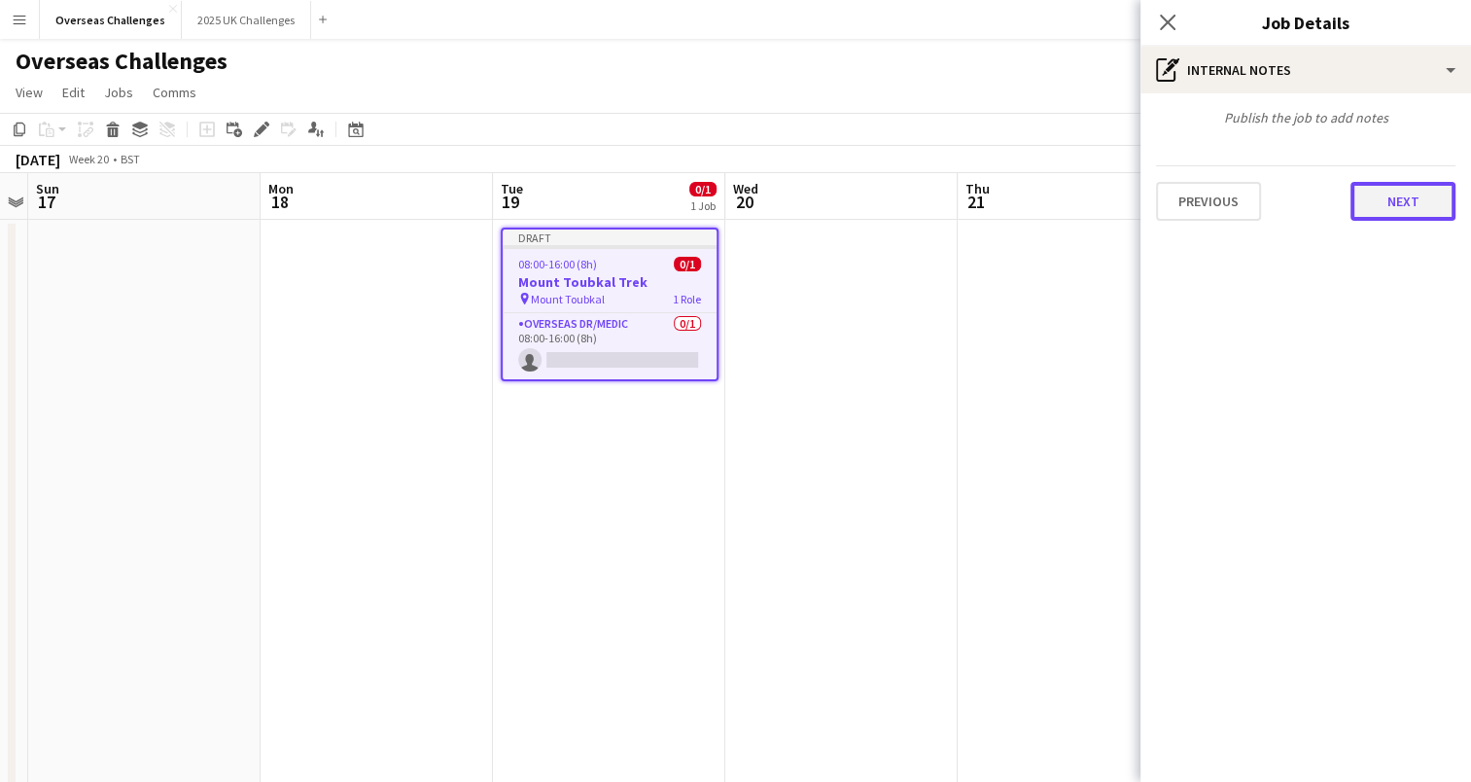
click at [1396, 213] on button "Next" at bounding box center [1403, 201] width 105 height 39
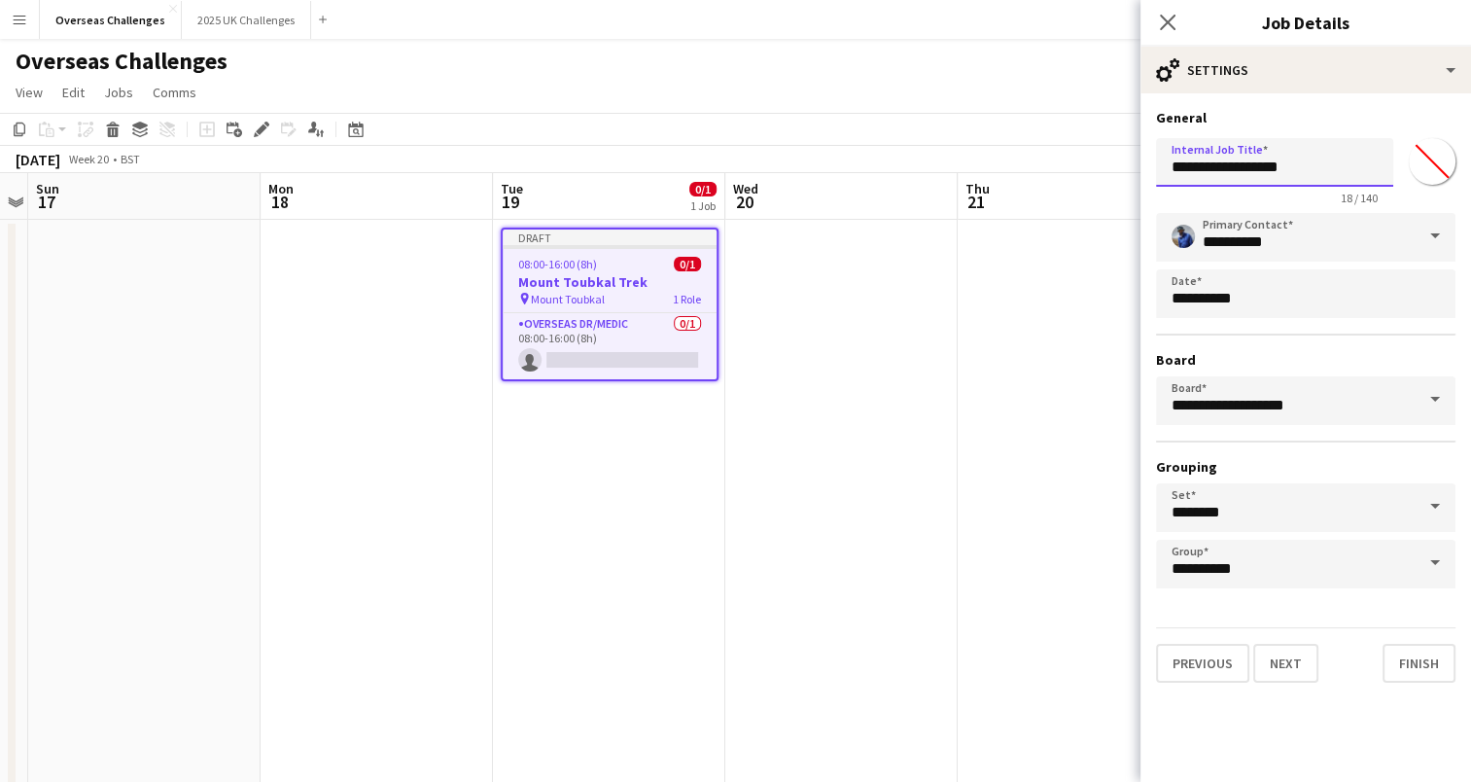
click at [1332, 171] on input "**********" at bounding box center [1274, 162] width 237 height 49
type input "**********"
click at [1406, 660] on button "Finish" at bounding box center [1419, 663] width 73 height 39
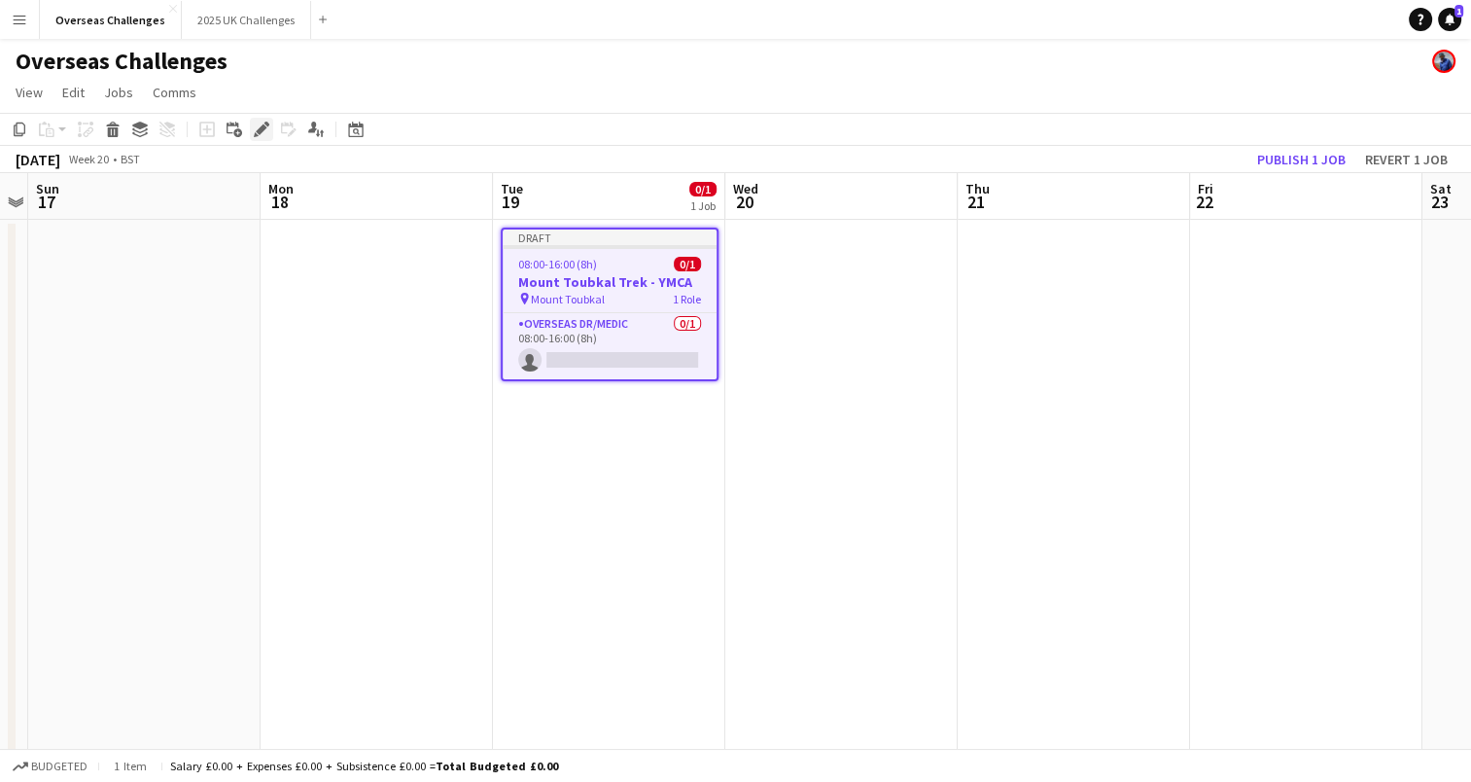
click at [264, 120] on div "Edit" at bounding box center [261, 129] width 23 height 23
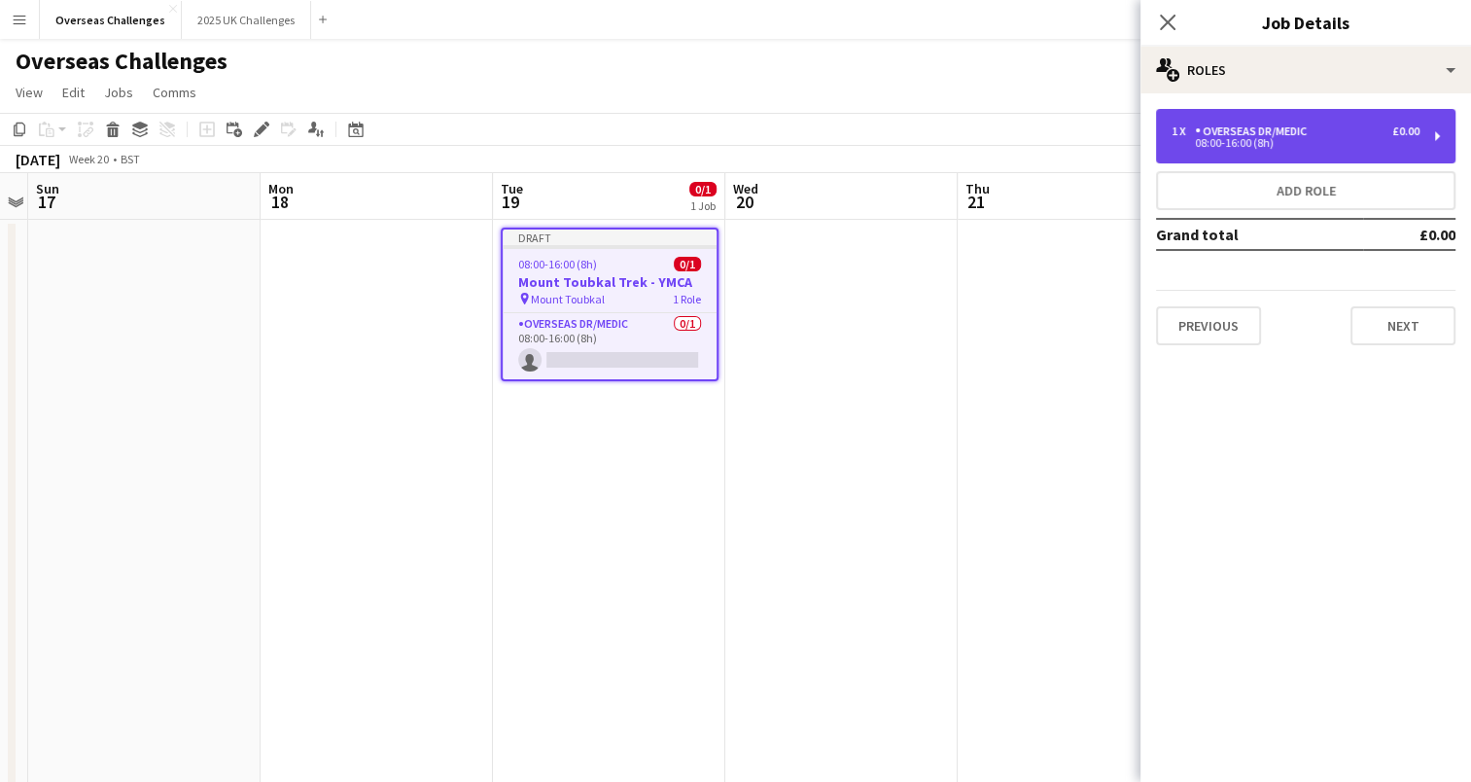
click at [1299, 126] on div "Overseas Dr/Medic" at bounding box center [1255, 131] width 120 height 14
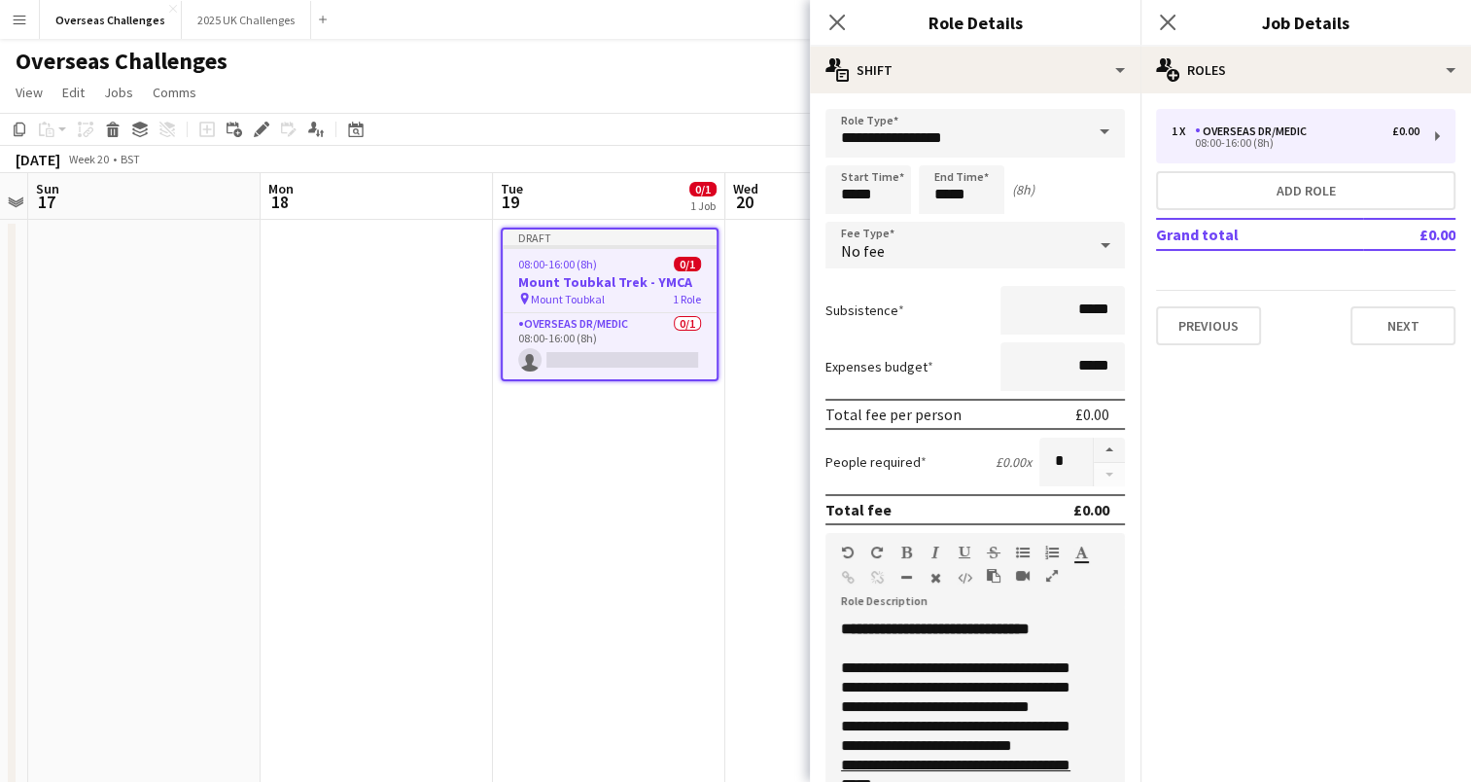
click at [901, 624] on b "**********" at bounding box center [935, 628] width 189 height 15
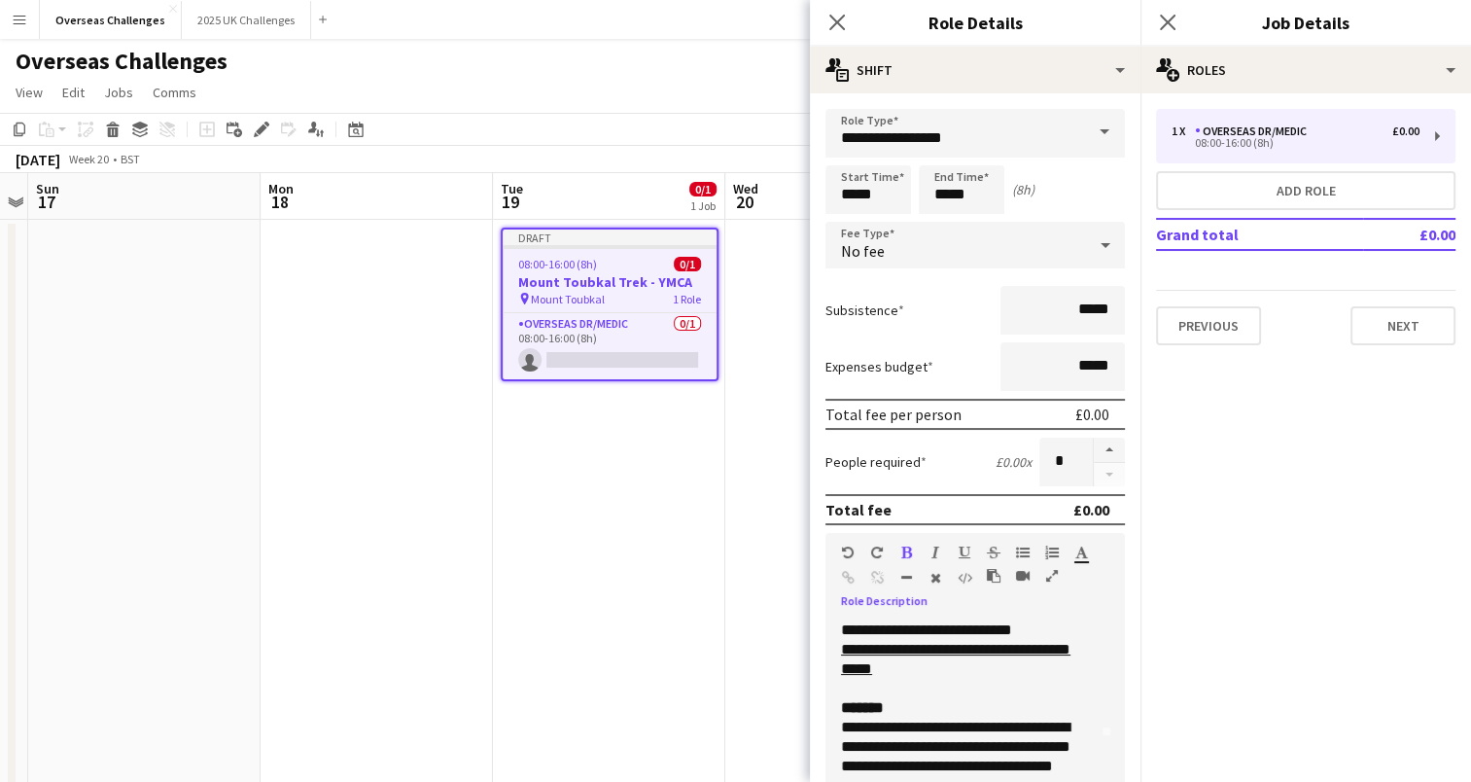
scroll to position [134, 0]
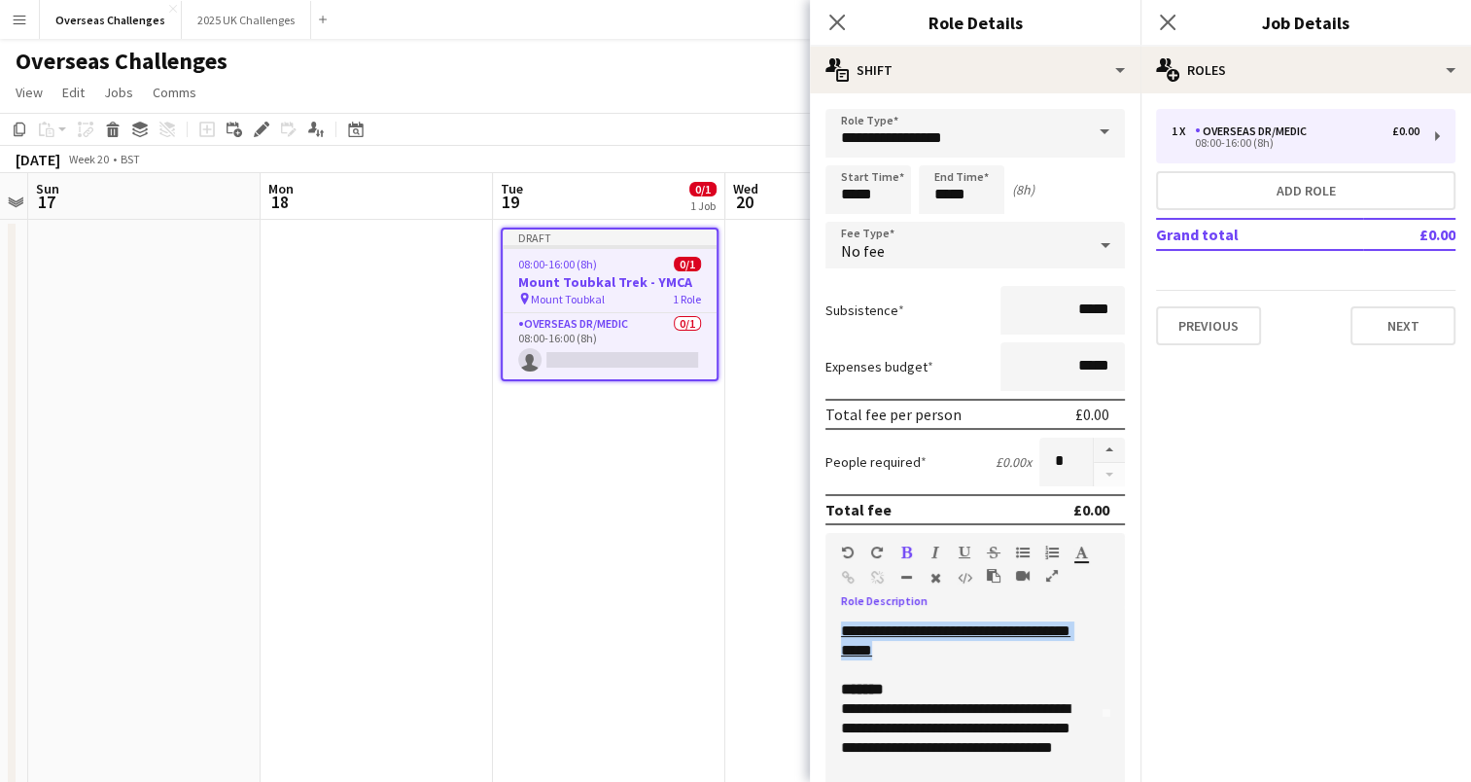
drag, startPoint x: 919, startPoint y: 668, endPoint x: 846, endPoint y: 650, distance: 75.0
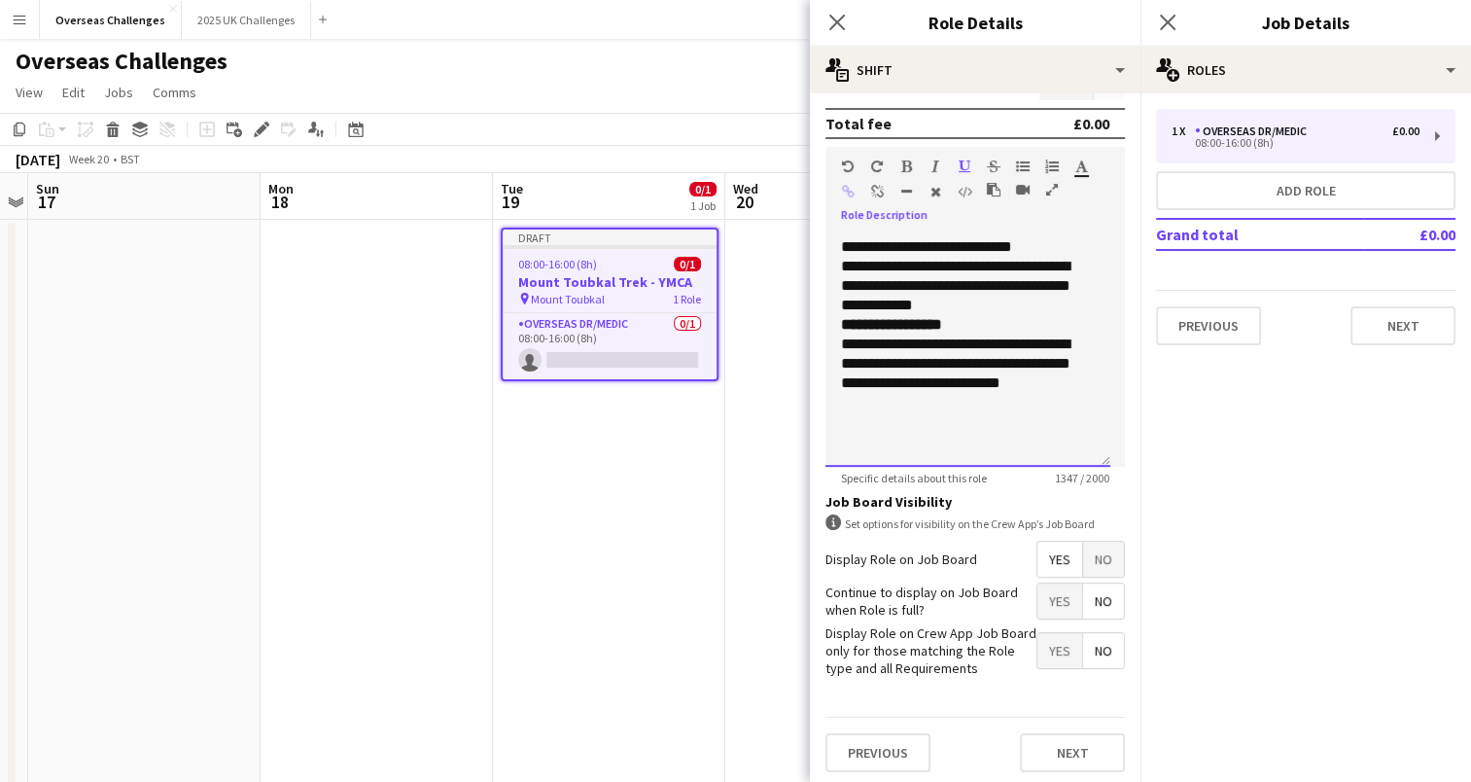
scroll to position [387, 0]
click at [1077, 739] on button "Next" at bounding box center [1072, 751] width 105 height 39
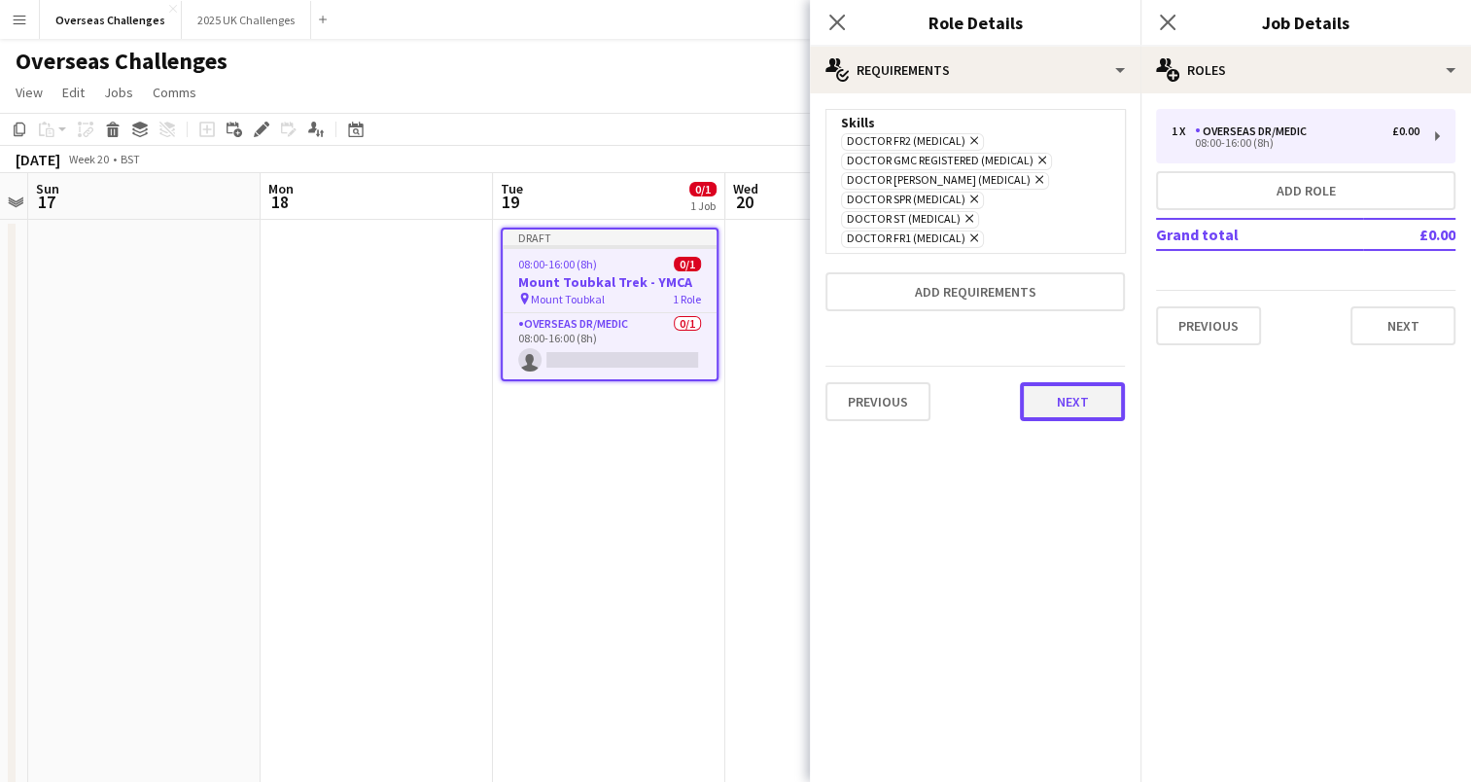
click at [1076, 382] on button "Next" at bounding box center [1072, 401] width 105 height 39
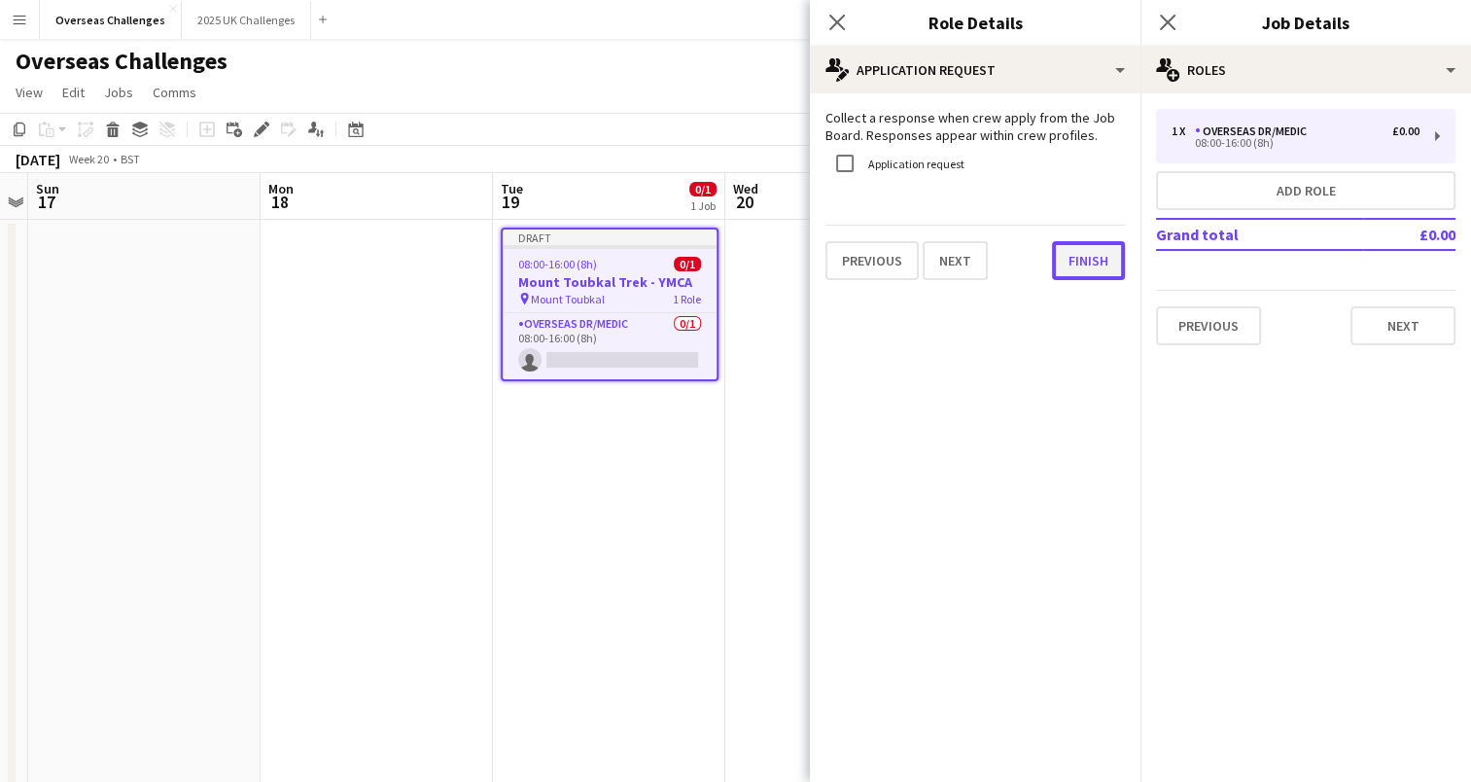
click at [1088, 270] on button "Finish" at bounding box center [1088, 260] width 73 height 39
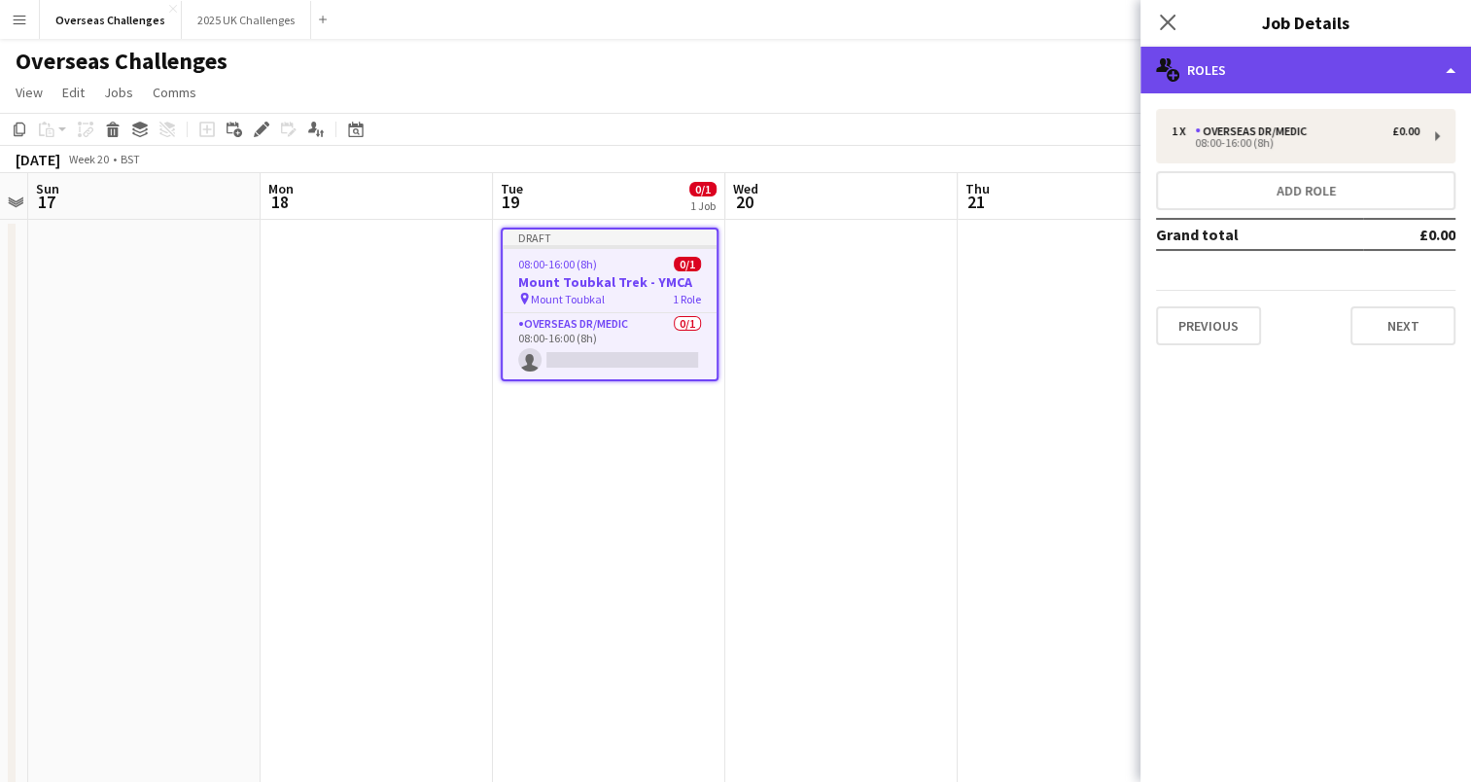
click at [1284, 68] on div "multiple-users-add Roles" at bounding box center [1306, 70] width 331 height 47
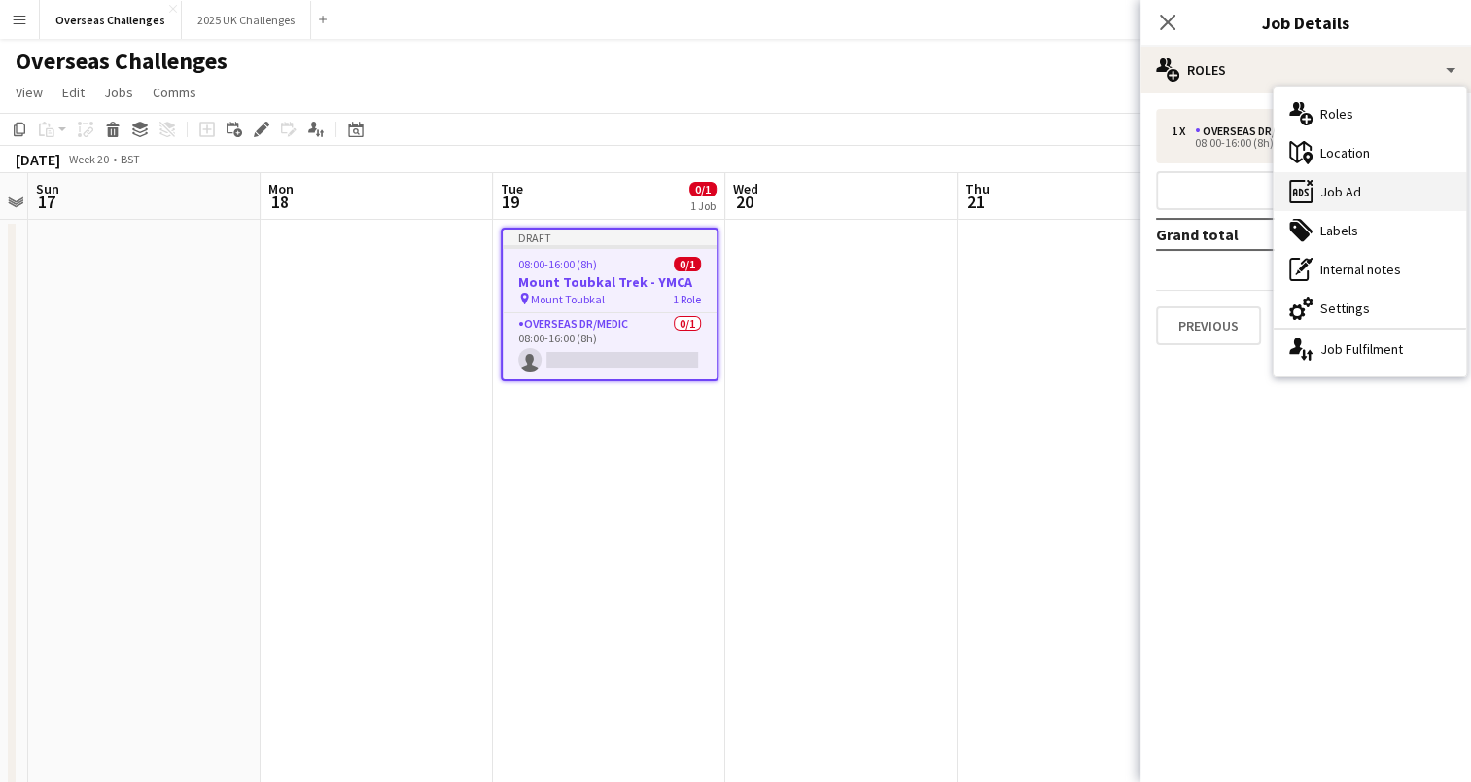
click at [1336, 179] on div "ads-window Job Ad" at bounding box center [1370, 191] width 193 height 39
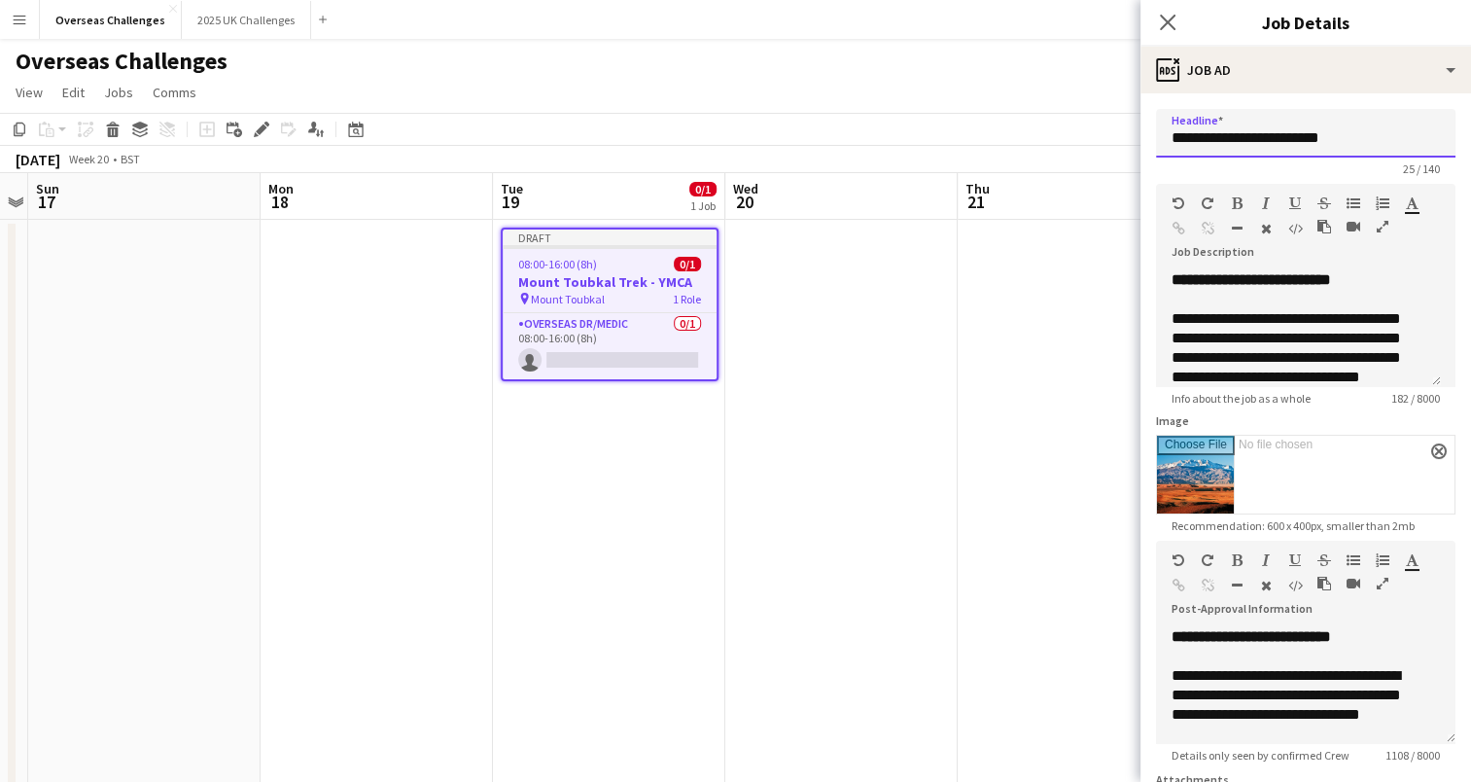
click at [1351, 140] on input "**********" at bounding box center [1305, 133] width 299 height 49
type input "**********"
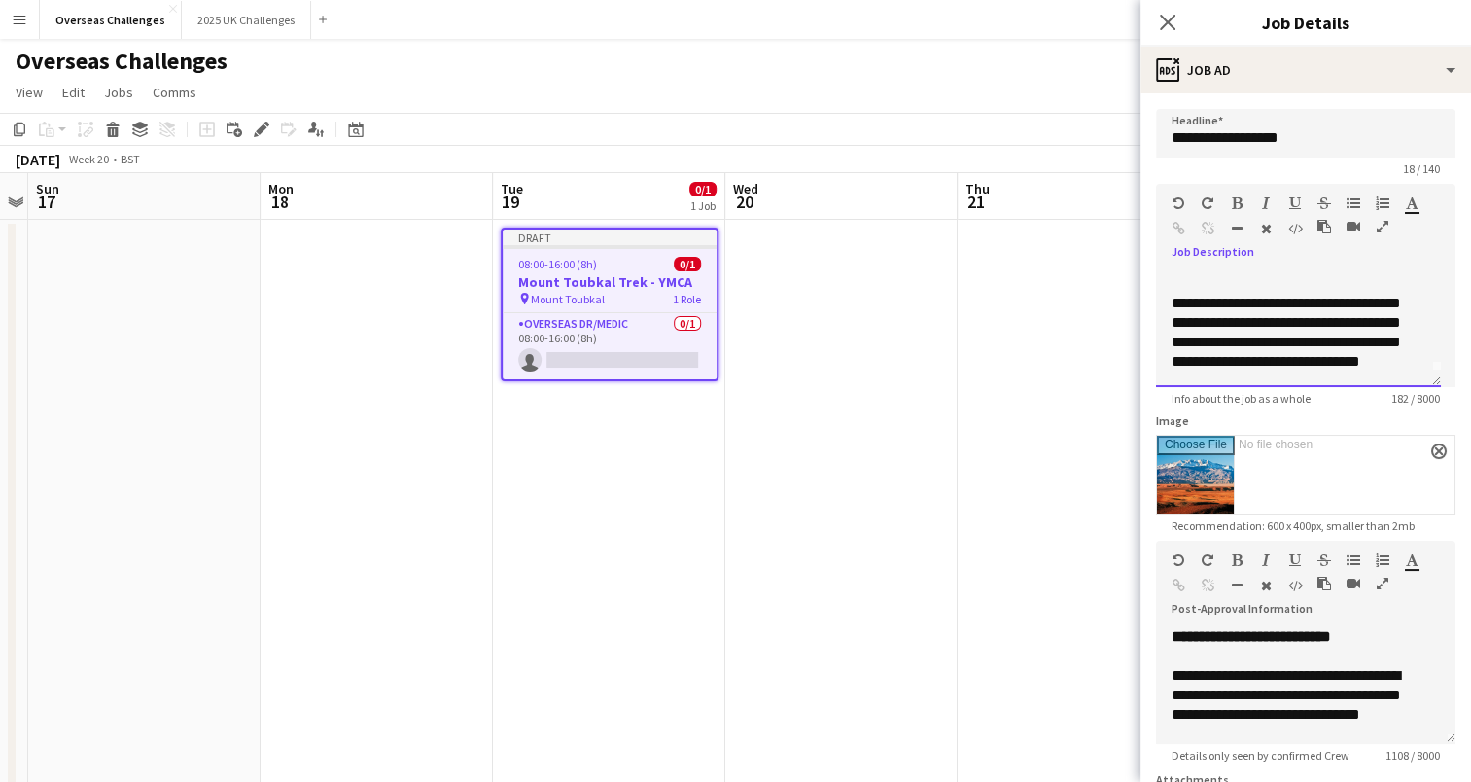
scroll to position [35, 0]
click at [1317, 358] on div "**********" at bounding box center [1298, 328] width 285 height 117
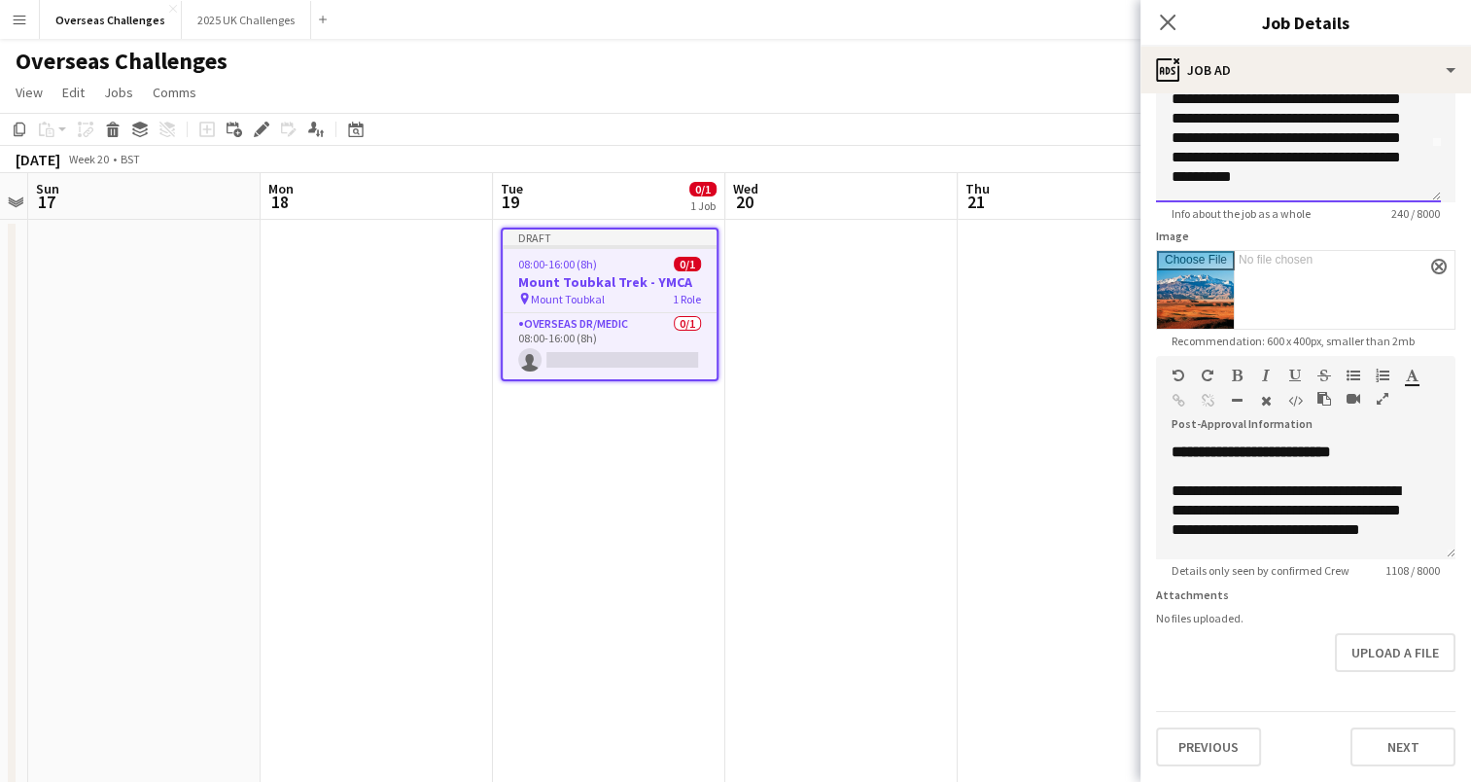
scroll to position [196, 0]
click at [1409, 728] on button "Next" at bounding box center [1403, 746] width 105 height 39
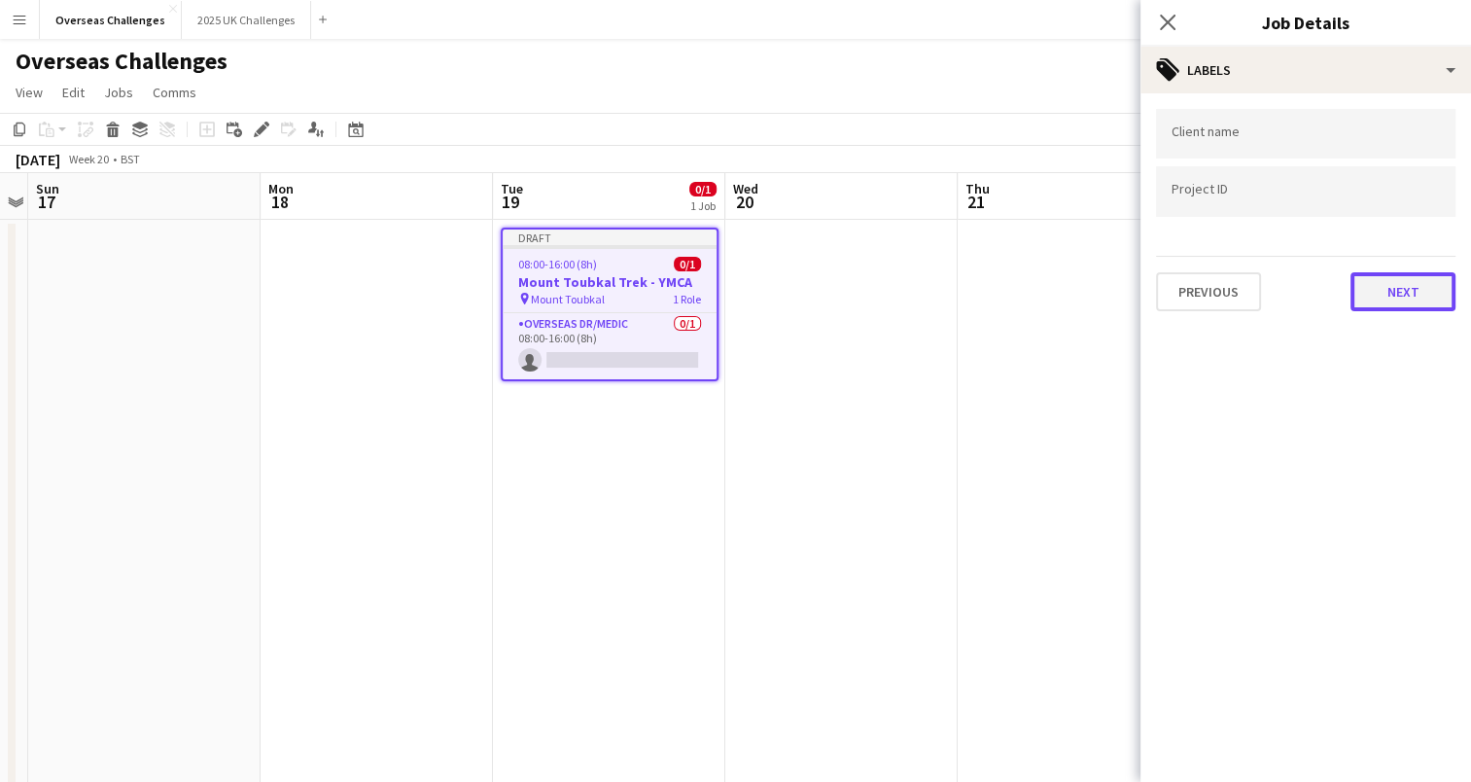
click at [1367, 299] on button "Next" at bounding box center [1403, 291] width 105 height 39
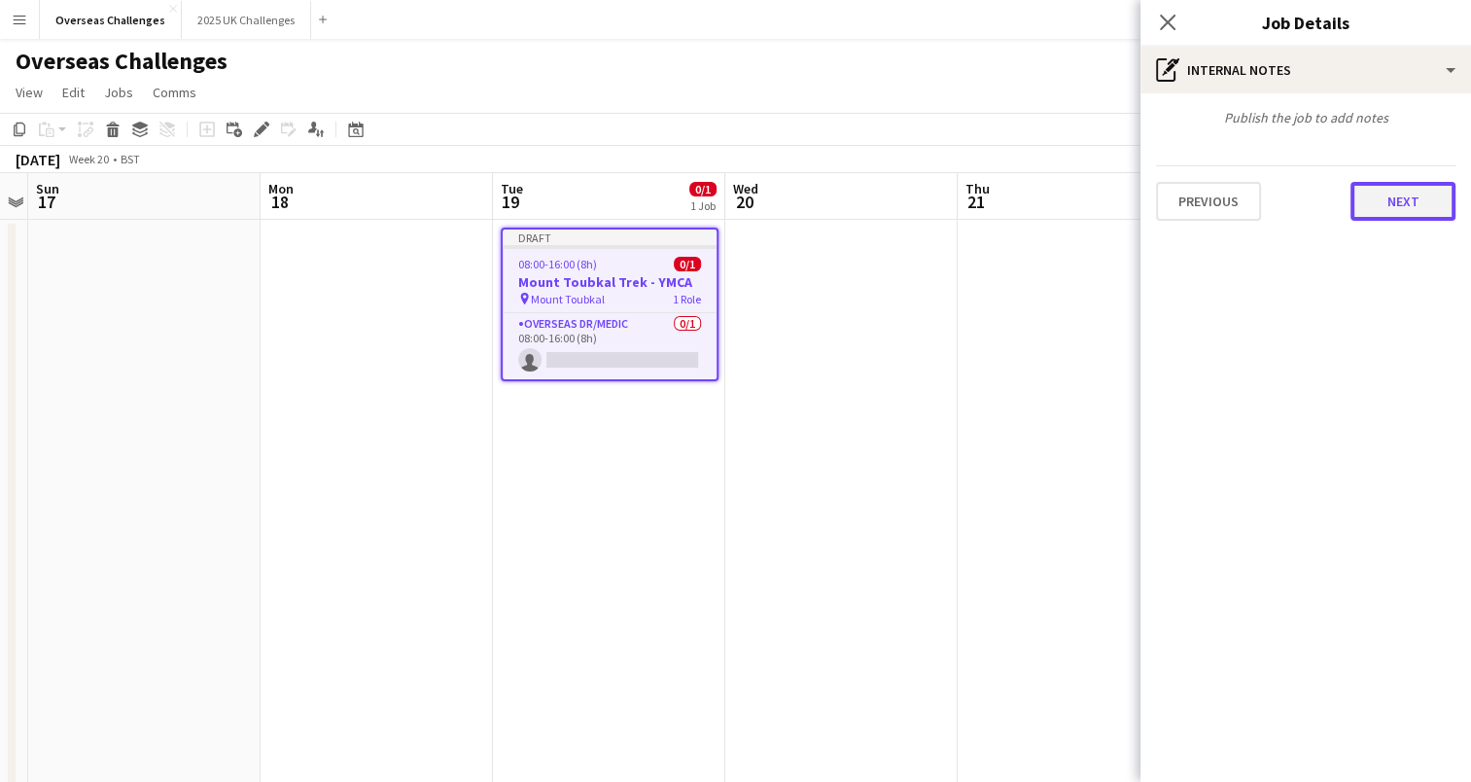
click at [1381, 211] on button "Next" at bounding box center [1403, 201] width 105 height 39
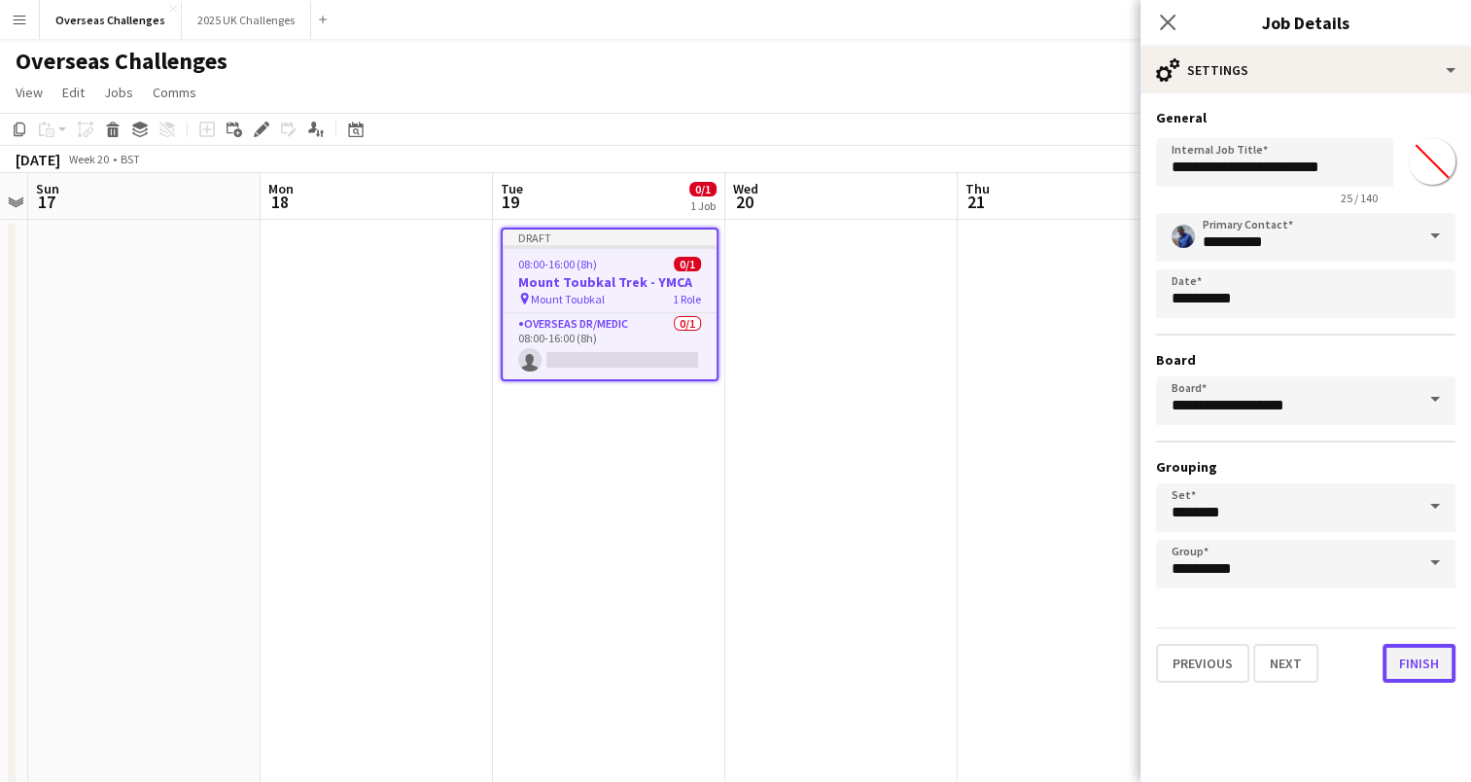
click at [1423, 661] on button "Finish" at bounding box center [1419, 663] width 73 height 39
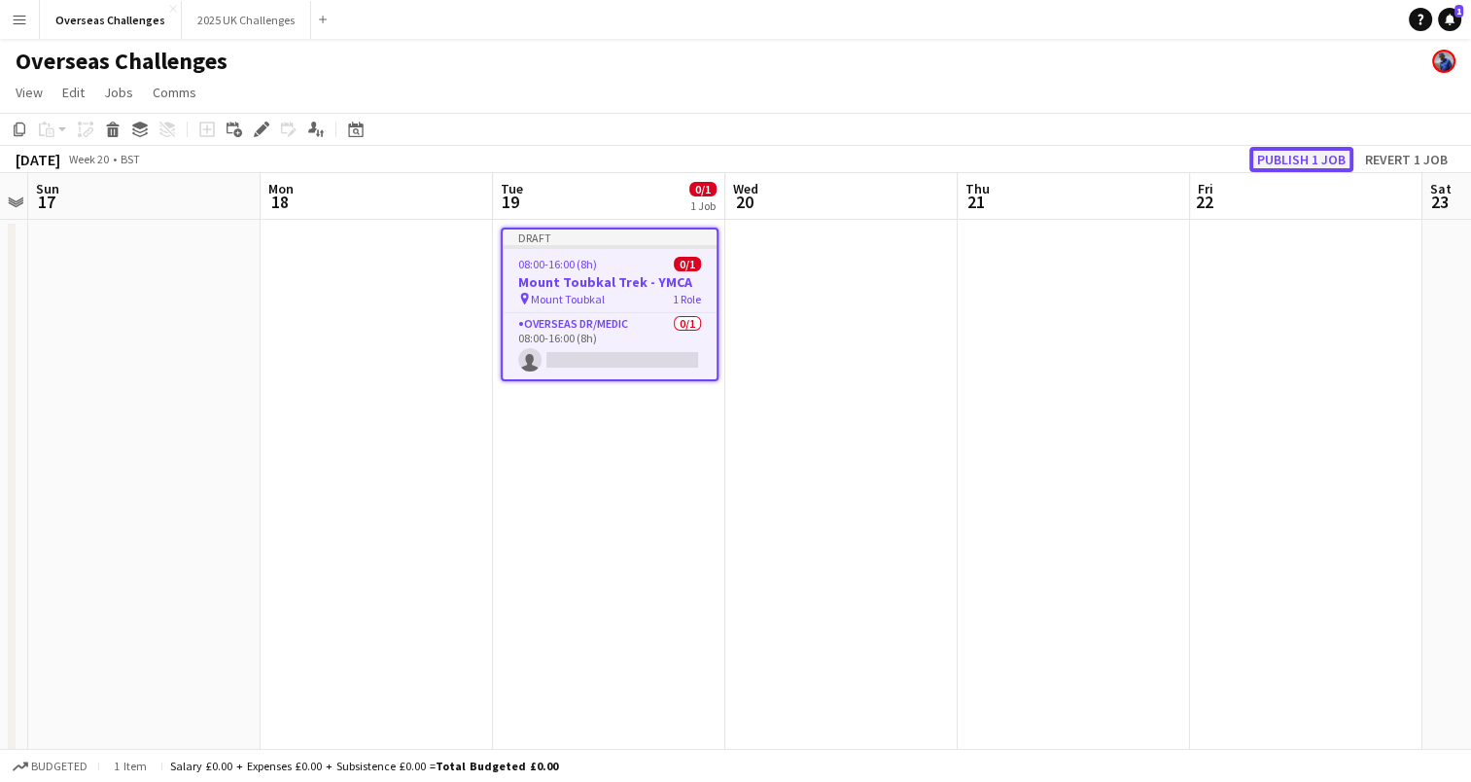
click at [1273, 163] on button "Publish 1 job" at bounding box center [1301, 159] width 104 height 25
